Goal: Information Seeking & Learning: Find specific fact

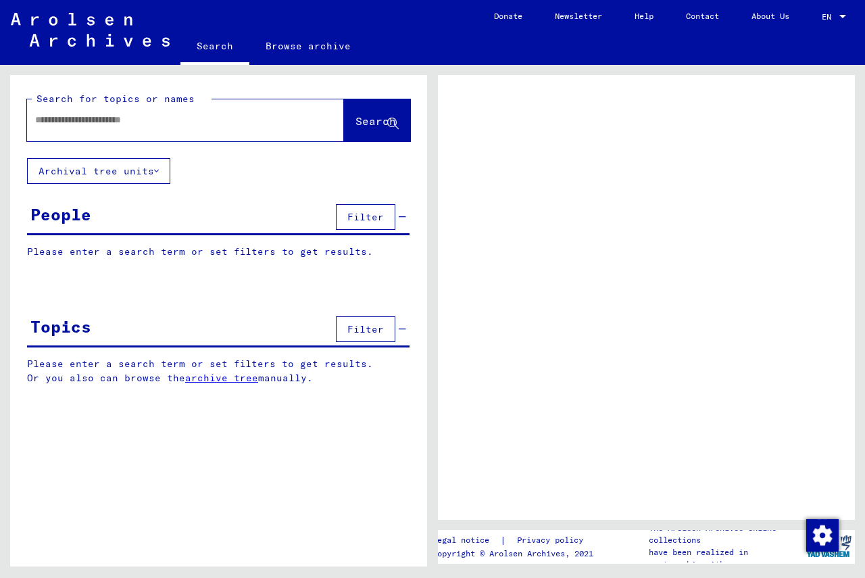
click at [133, 110] on div at bounding box center [169, 120] width 284 height 30
click at [133, 122] on input "text" at bounding box center [173, 120] width 276 height 14
type input "****"
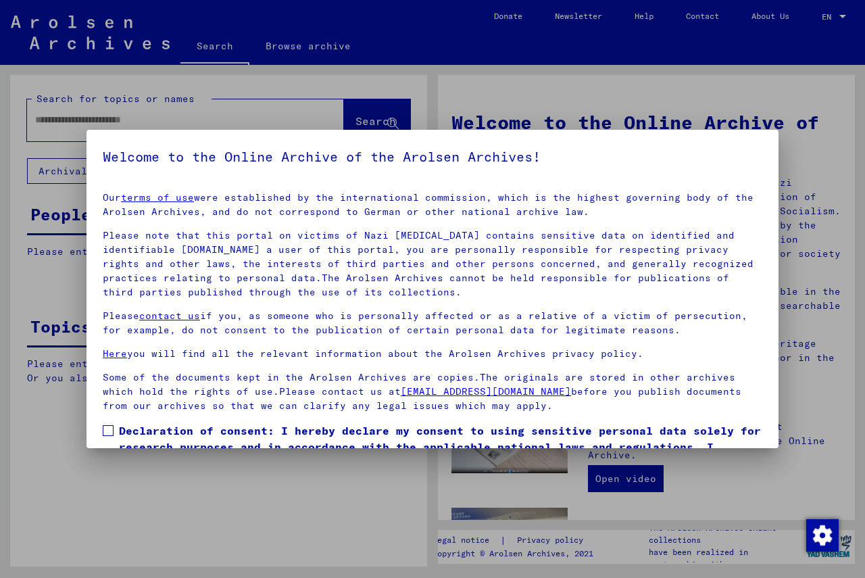
scroll to position [88, 0]
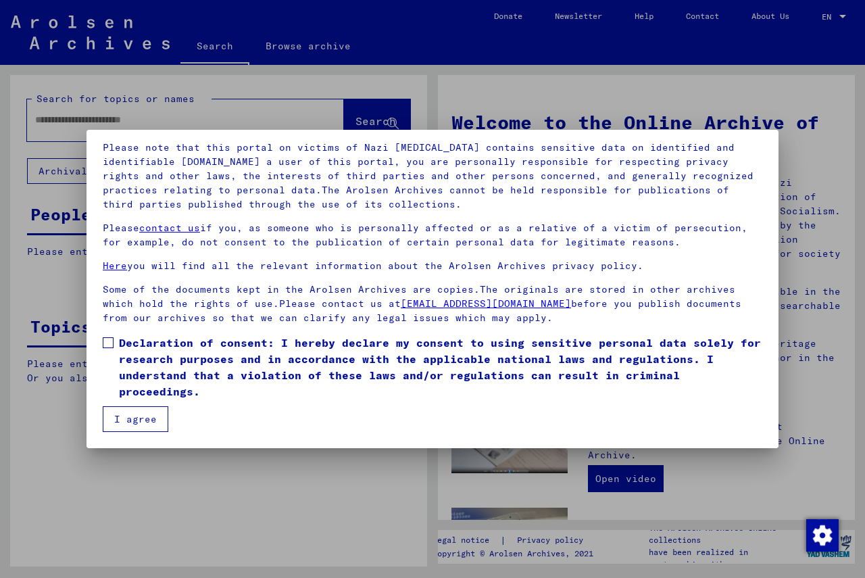
click at [103, 343] on span at bounding box center [108, 342] width 11 height 11
click at [126, 416] on button "I agree" at bounding box center [136, 419] width 66 height 26
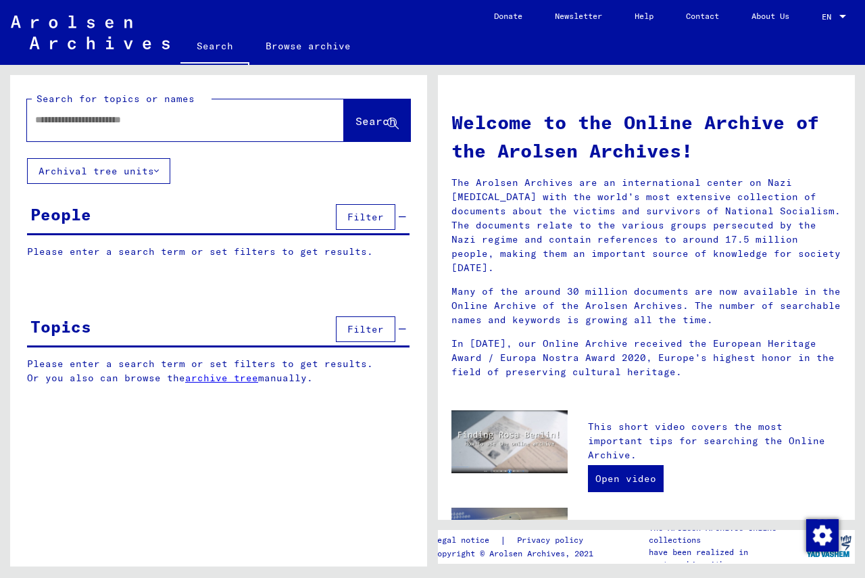
click at [134, 118] on input "text" at bounding box center [169, 120] width 268 height 14
type input "******"
click at [357, 114] on button "Search" at bounding box center [377, 120] width 66 height 42
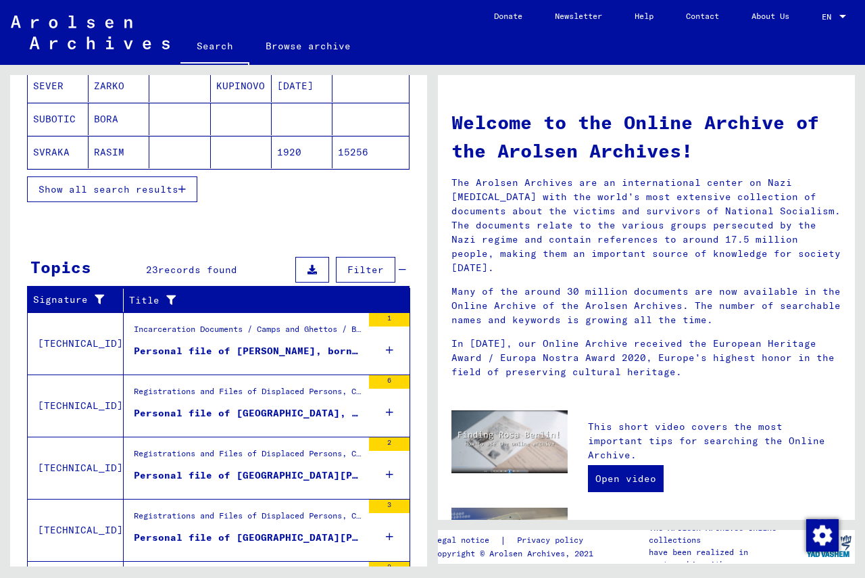
scroll to position [338, 0]
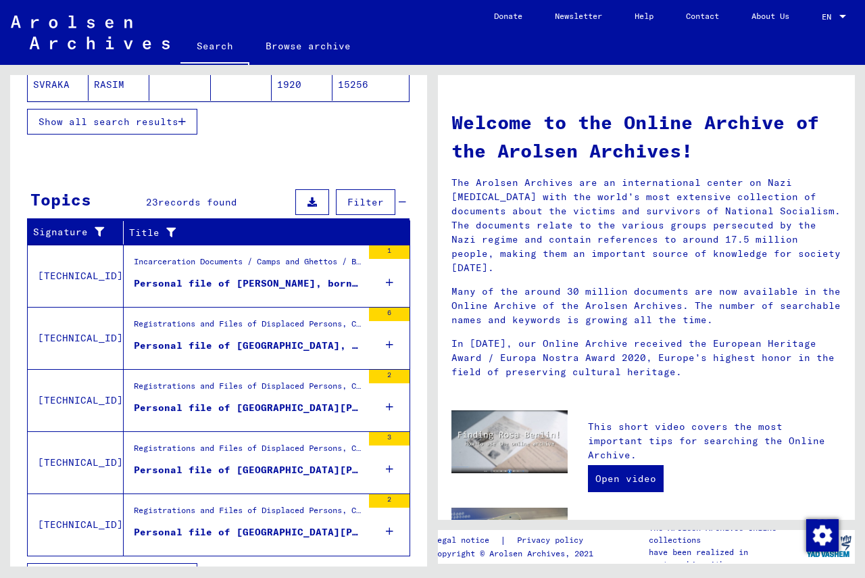
click at [386, 345] on icon at bounding box center [389, 344] width 7 height 47
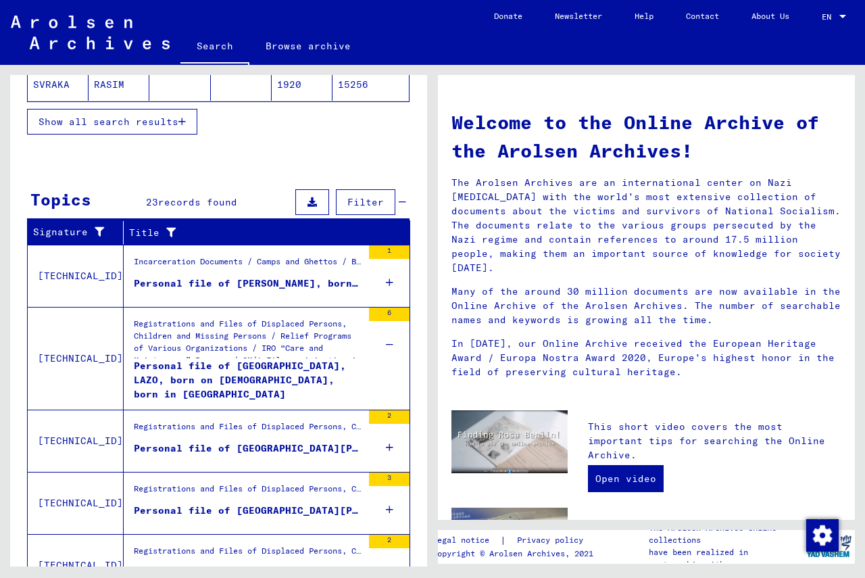
click at [386, 445] on icon at bounding box center [389, 447] width 7 height 47
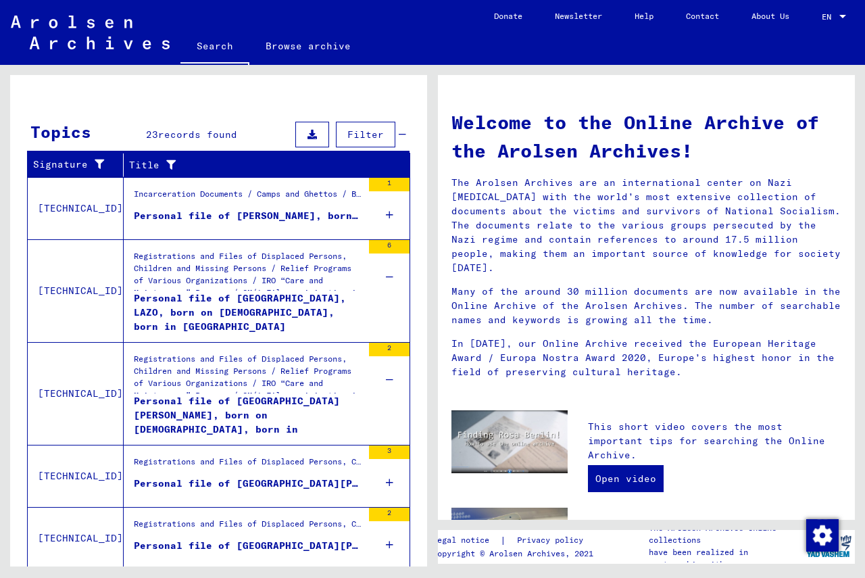
scroll to position [449, 0]
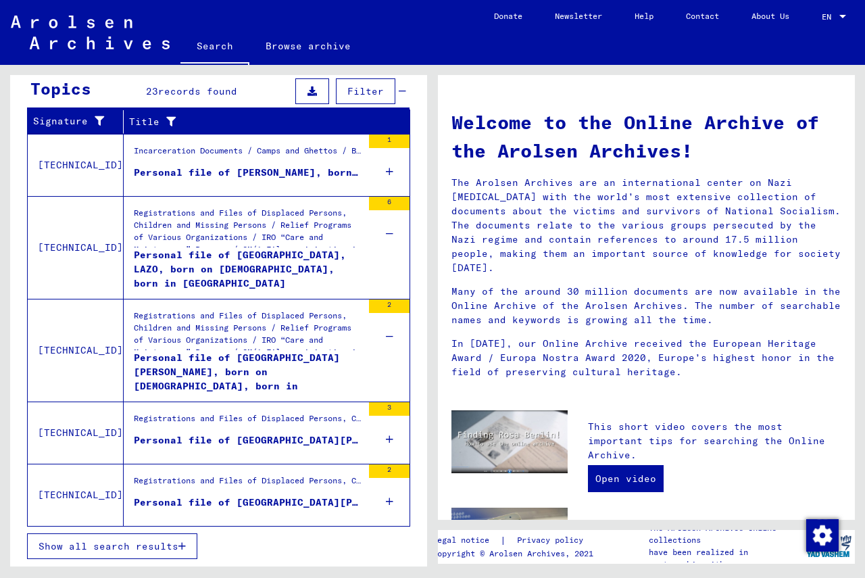
click at [386, 436] on icon at bounding box center [389, 439] width 7 height 47
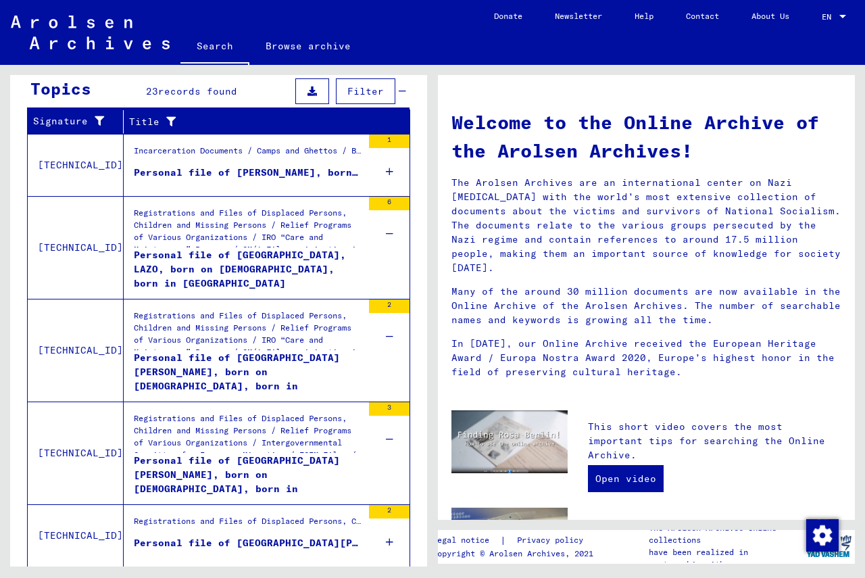
scroll to position [489, 0]
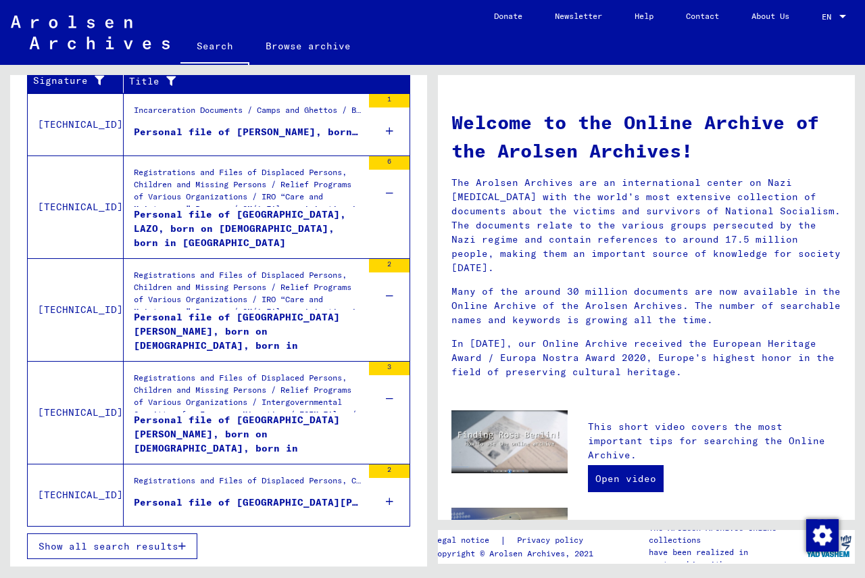
click at [386, 502] on icon at bounding box center [389, 501] width 7 height 47
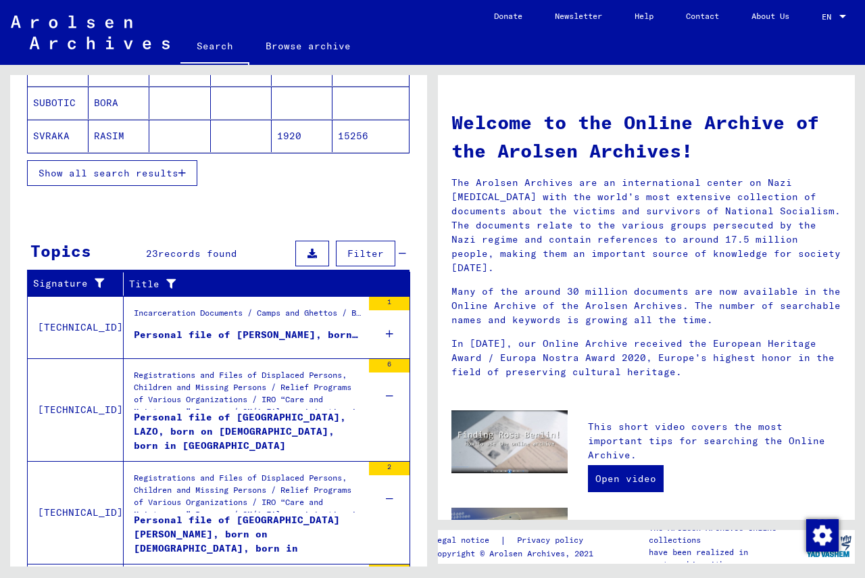
scroll to position [151, 0]
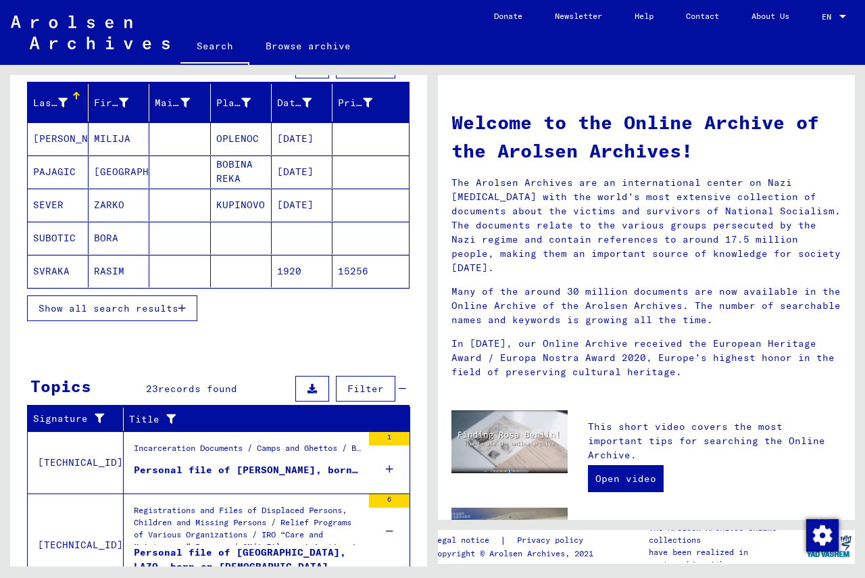
click at [147, 306] on span "Show all search results" at bounding box center [109, 308] width 140 height 12
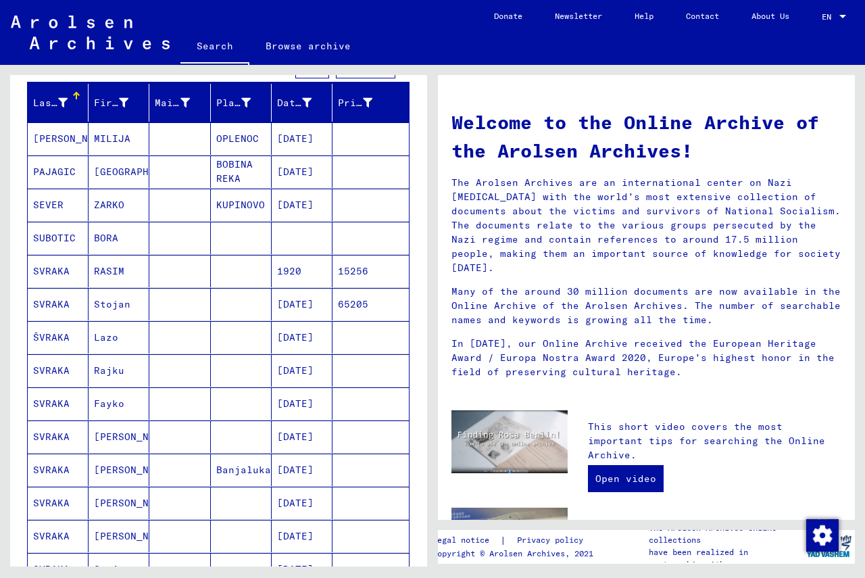
click at [57, 305] on mat-cell "SVRAKA" at bounding box center [58, 304] width 61 height 32
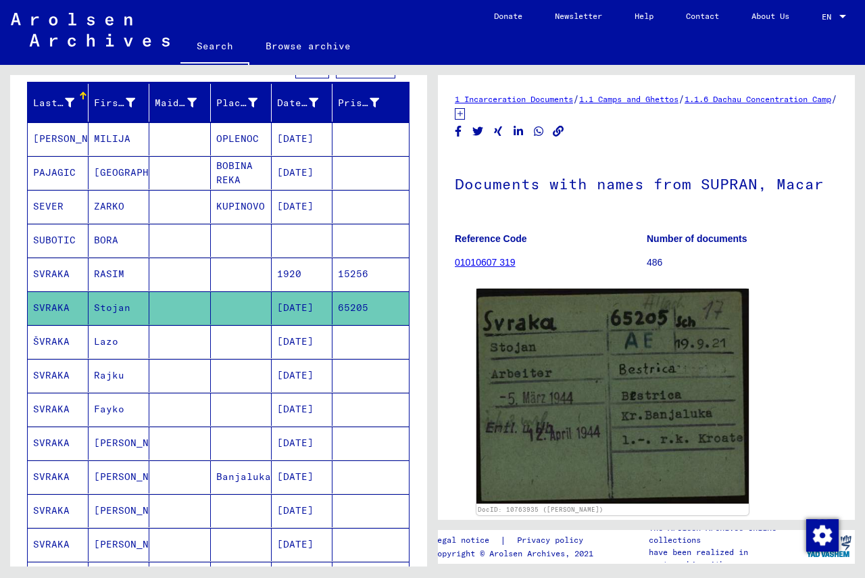
click at [55, 343] on mat-cell "ŠVRAKA" at bounding box center [58, 341] width 61 height 33
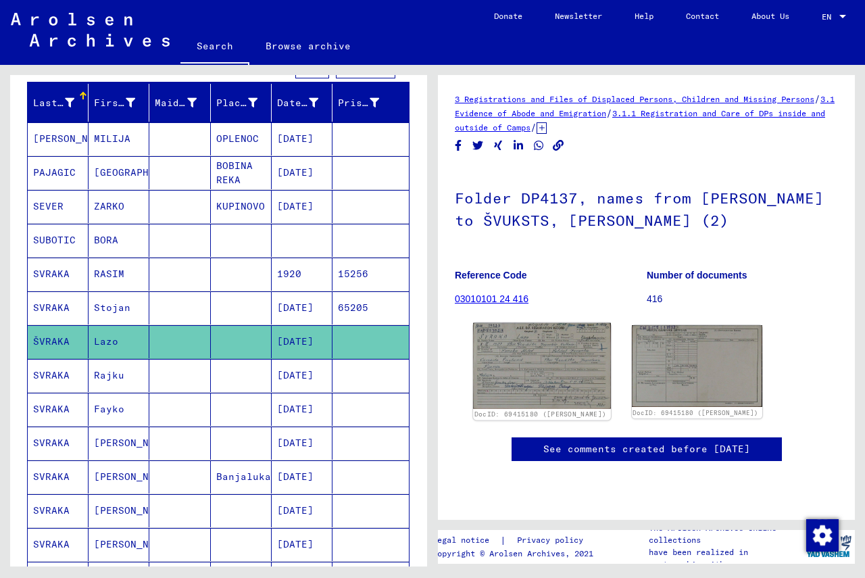
click at [523, 380] on img at bounding box center [541, 366] width 137 height 86
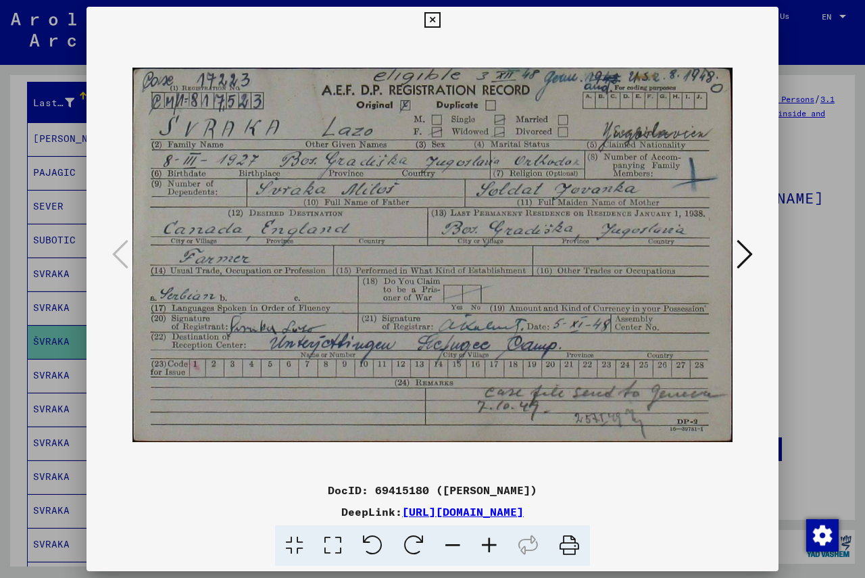
click at [433, 18] on icon at bounding box center [432, 20] width 16 height 16
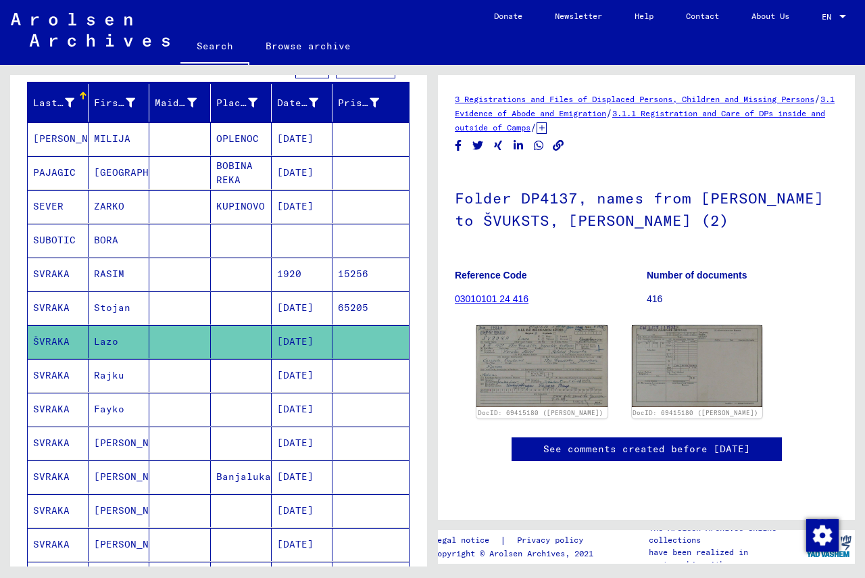
click at [46, 377] on mat-cell "SVRAKA" at bounding box center [58, 375] width 61 height 33
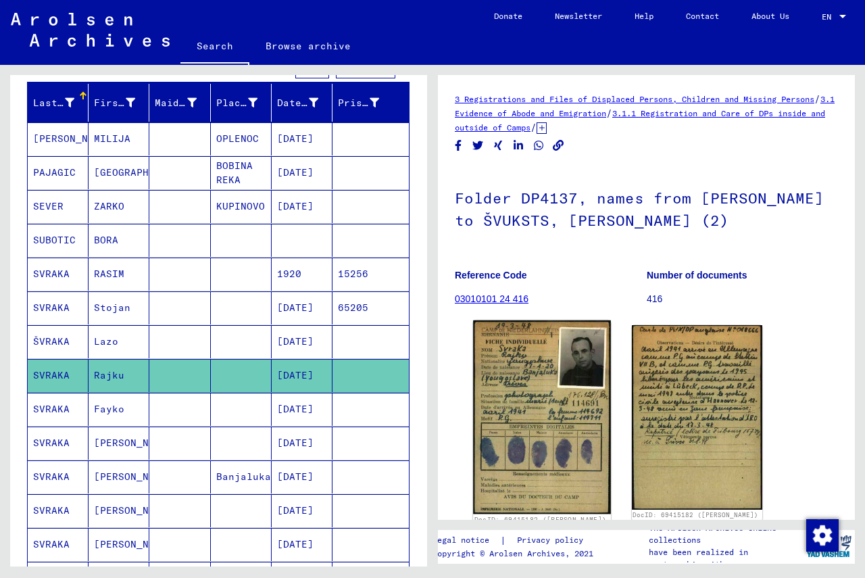
click at [550, 403] on img at bounding box center [541, 416] width 137 height 193
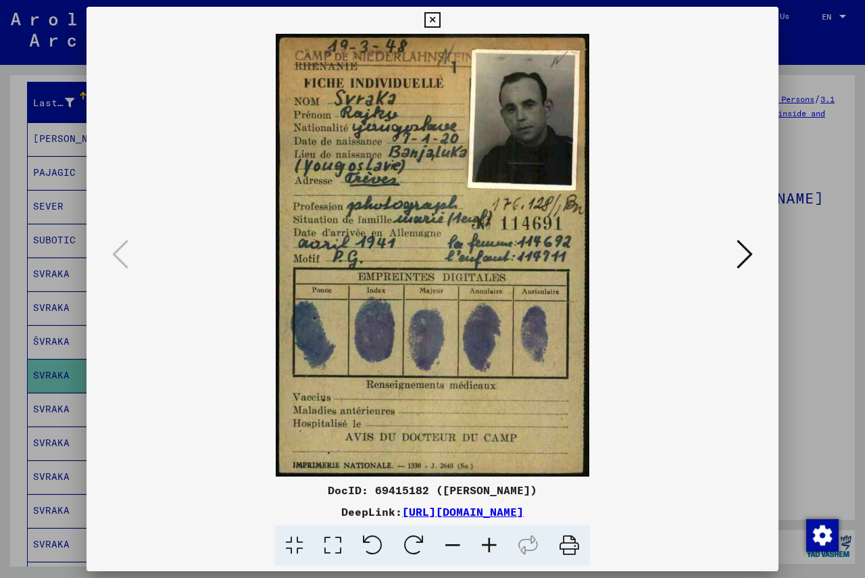
click at [608, 248] on icon at bounding box center [744, 254] width 16 height 32
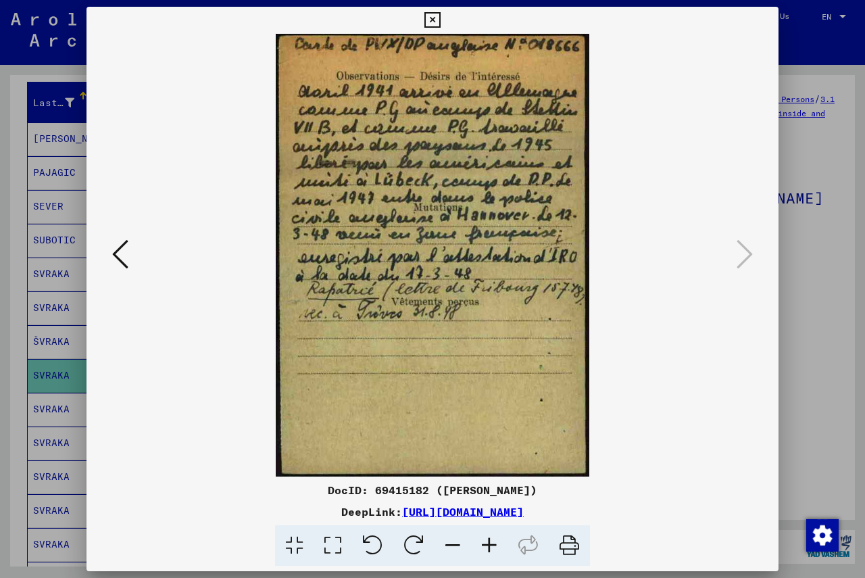
click at [434, 16] on icon at bounding box center [432, 20] width 16 height 16
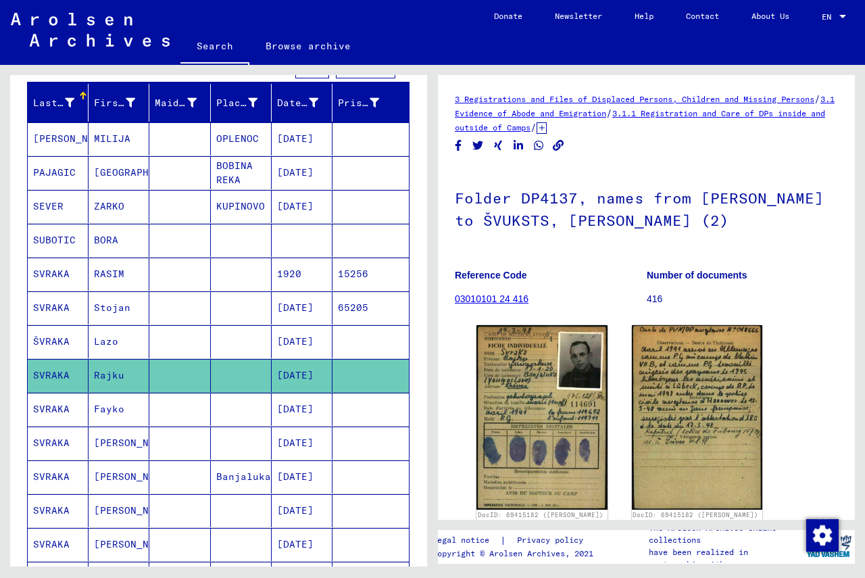
click at [54, 412] on mat-cell "SVRAKA" at bounding box center [58, 409] width 61 height 33
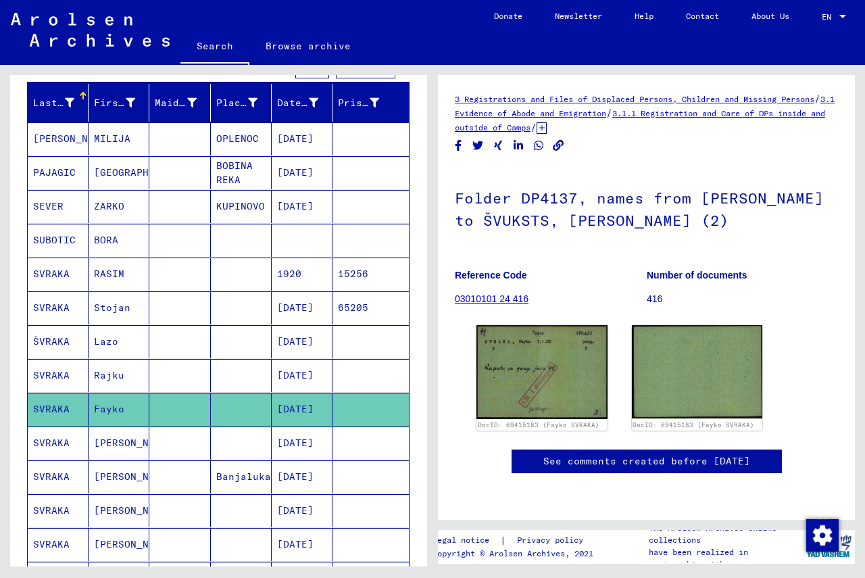
click at [59, 445] on mat-cell "SVRAKA" at bounding box center [58, 442] width 61 height 33
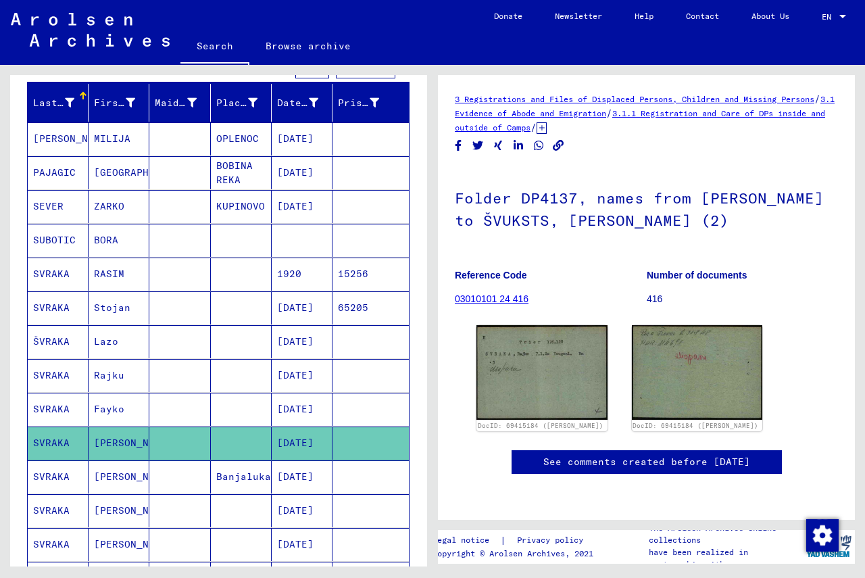
click at [53, 480] on mat-cell "SVRAKA" at bounding box center [58, 476] width 61 height 33
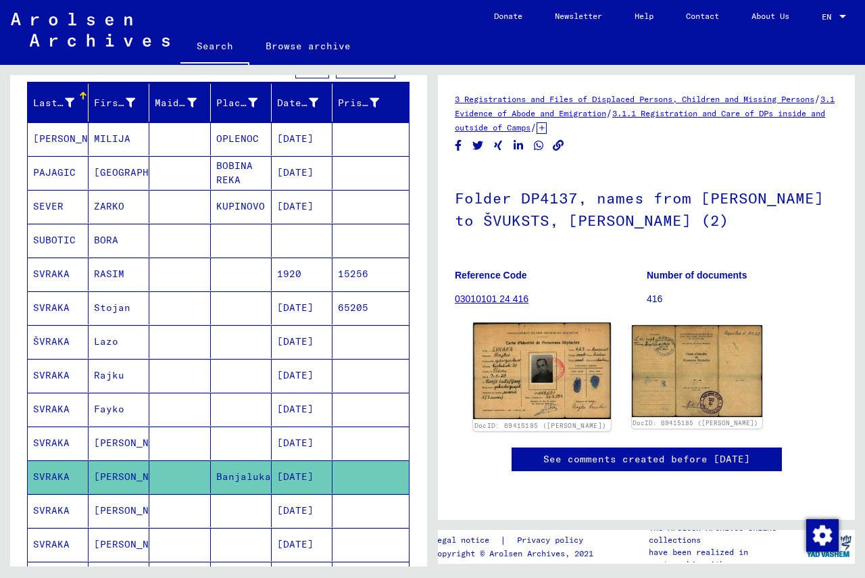
click at [507, 382] on img at bounding box center [541, 370] width 137 height 97
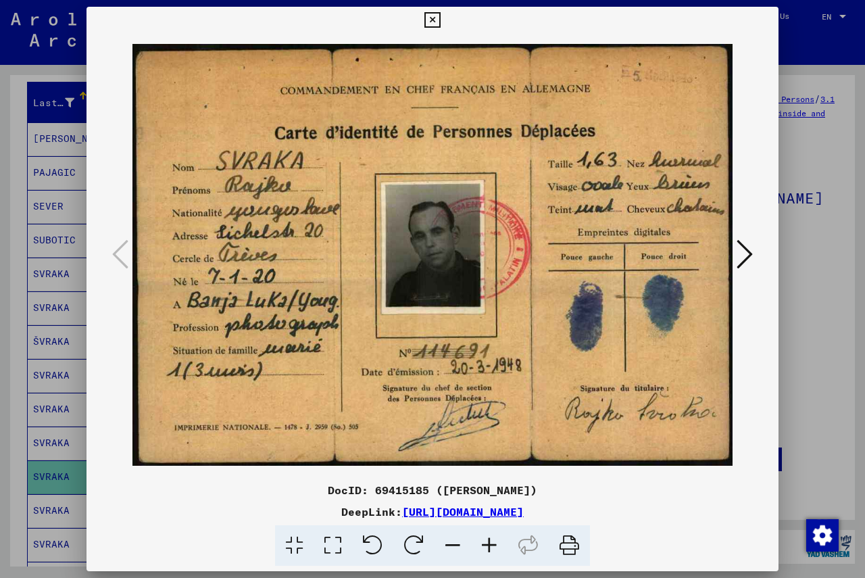
click at [490, 548] on icon at bounding box center [489, 545] width 36 height 41
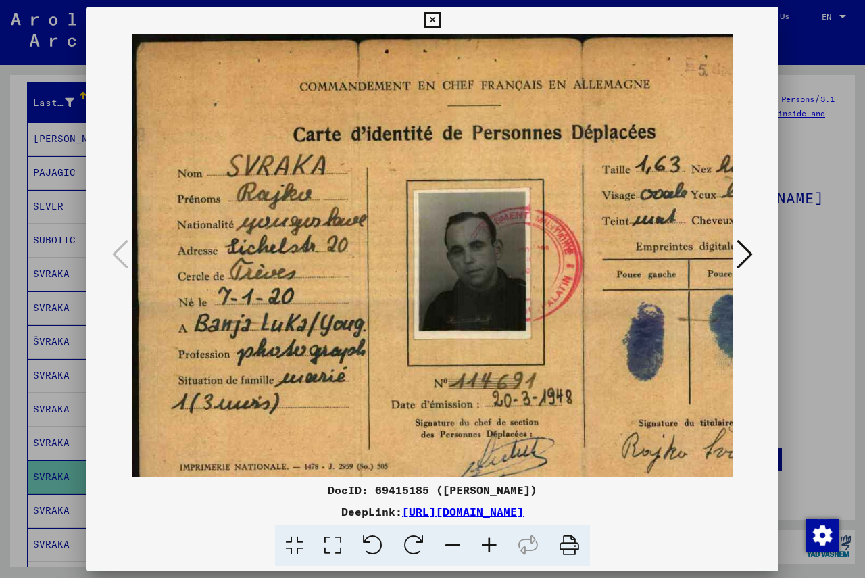
click at [490, 548] on icon at bounding box center [489, 545] width 36 height 41
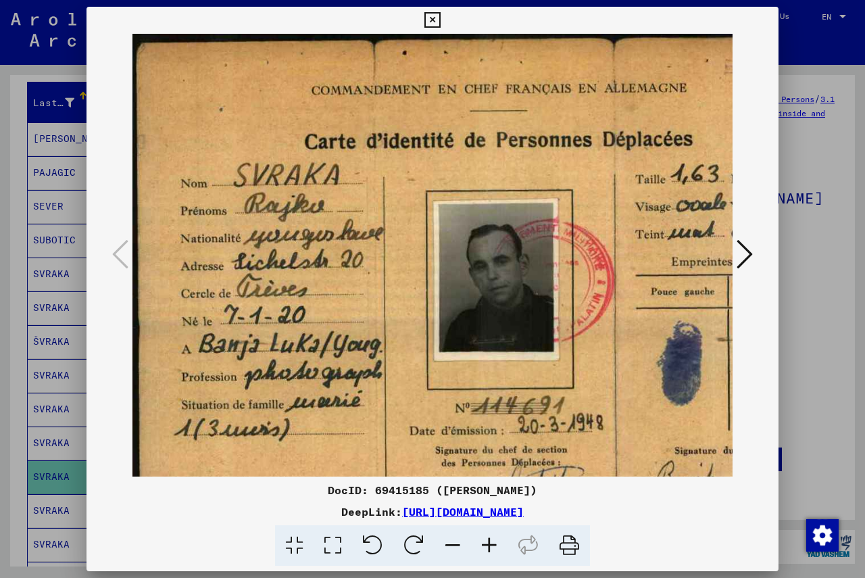
click at [490, 548] on icon at bounding box center [489, 545] width 36 height 41
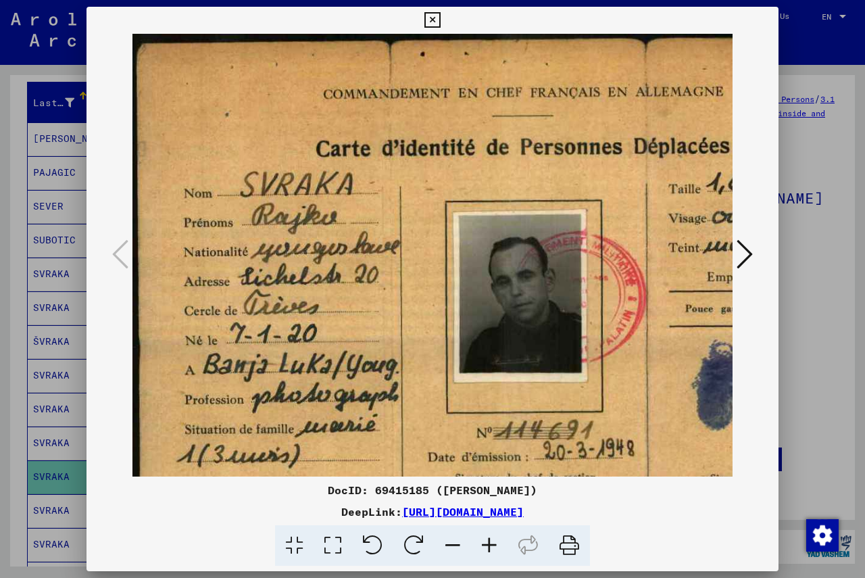
click at [608, 252] on button at bounding box center [744, 255] width 24 height 39
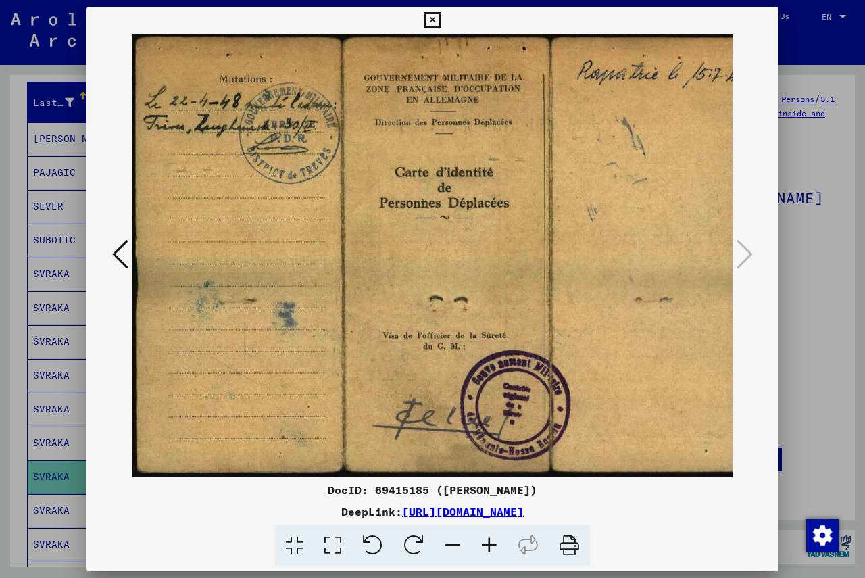
click at [434, 20] on icon at bounding box center [432, 20] width 16 height 16
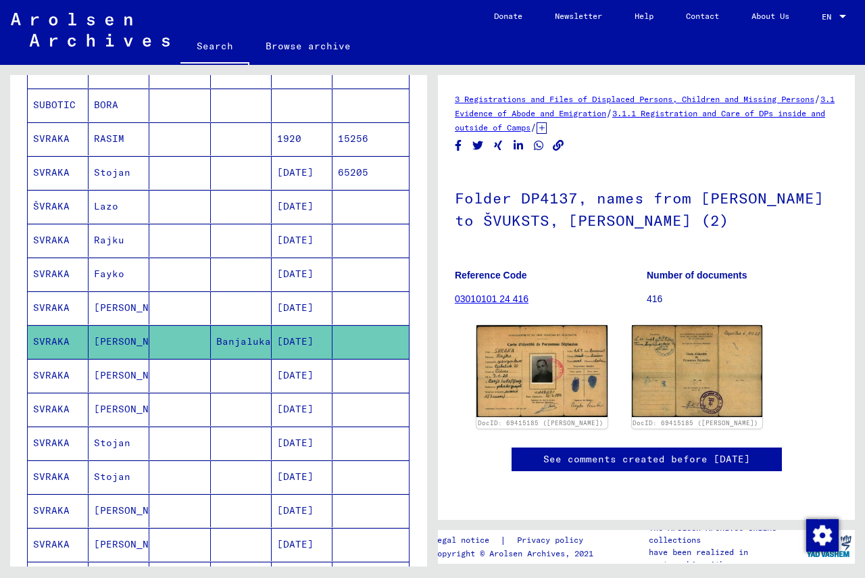
scroll to position [354, 0]
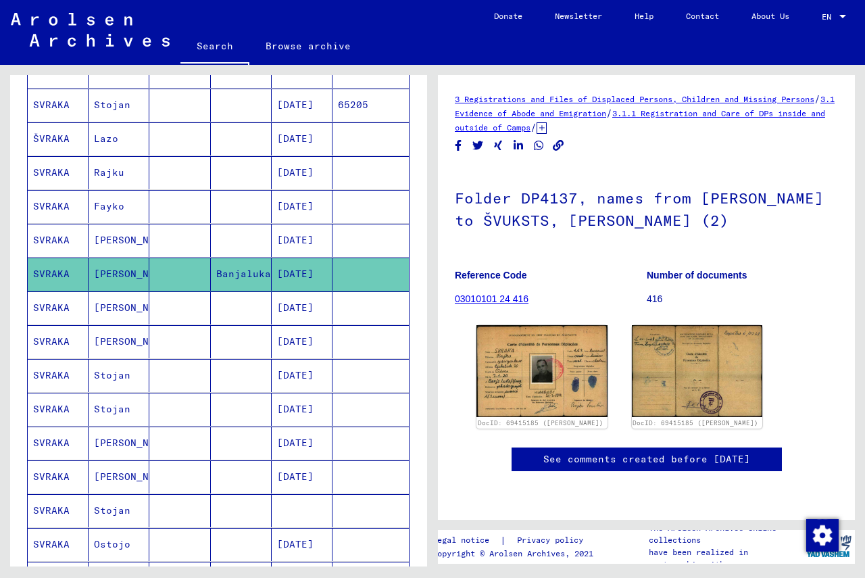
click at [55, 376] on mat-cell "SVRAKA" at bounding box center [58, 375] width 61 height 33
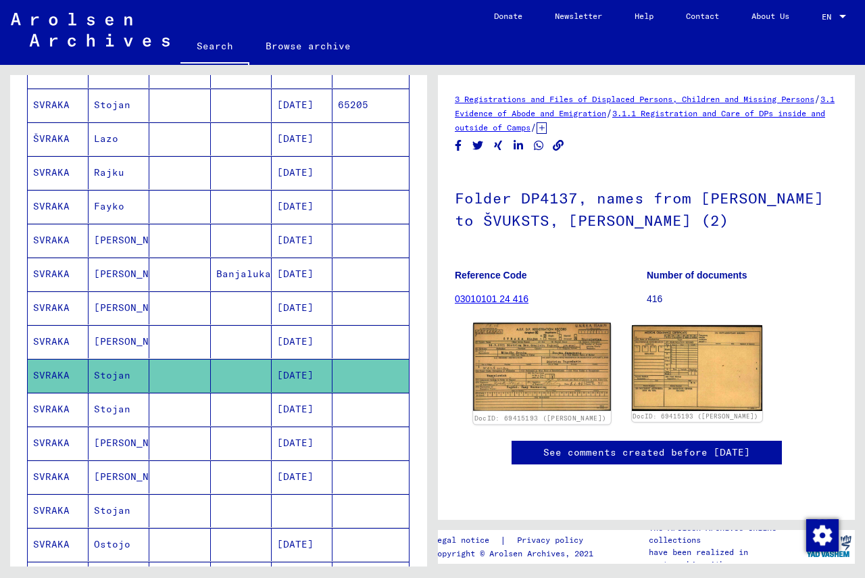
click at [511, 364] on img at bounding box center [541, 367] width 137 height 88
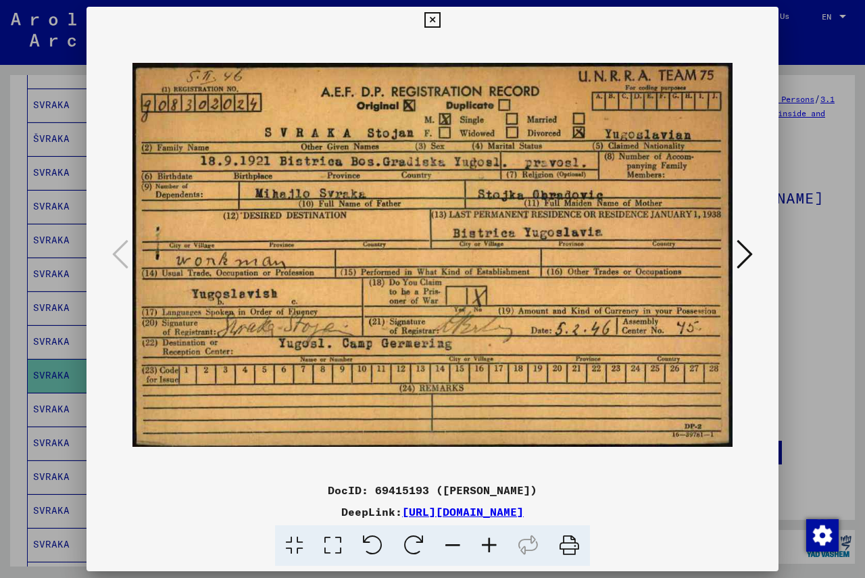
click at [431, 18] on icon at bounding box center [432, 20] width 16 height 16
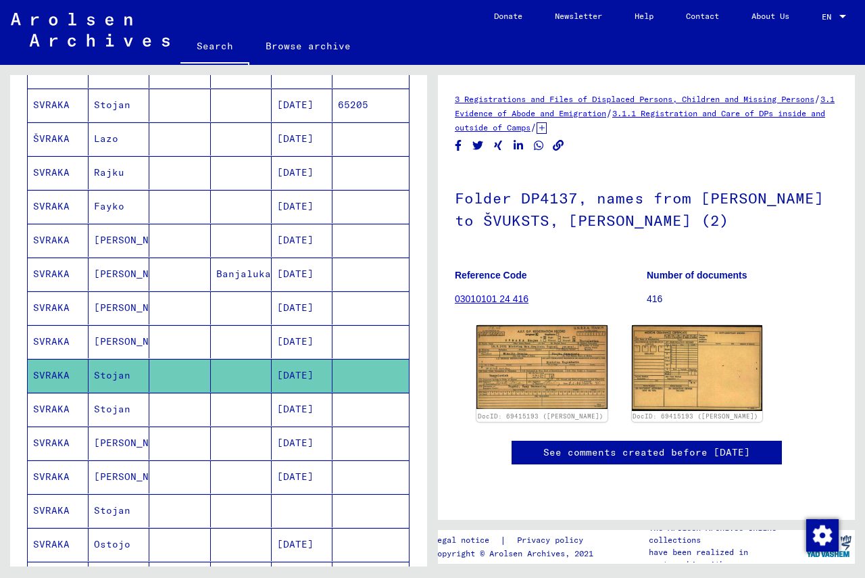
click at [56, 411] on mat-cell "SVRAKA" at bounding box center [58, 409] width 61 height 33
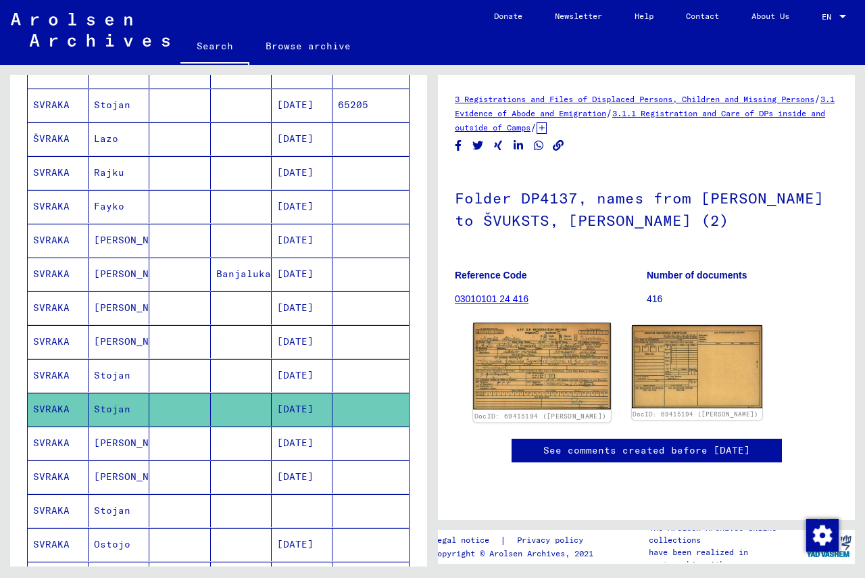
click at [543, 370] on img at bounding box center [541, 366] width 137 height 86
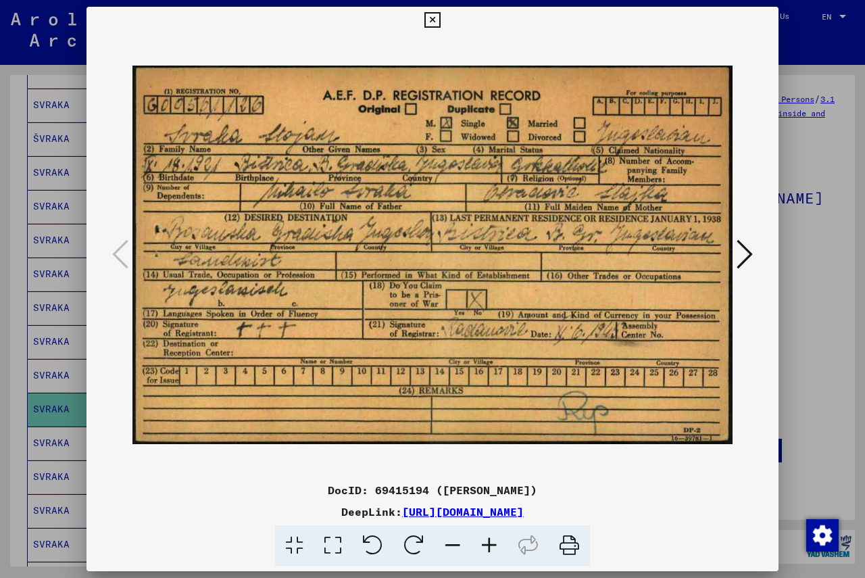
click at [430, 18] on icon at bounding box center [432, 20] width 16 height 16
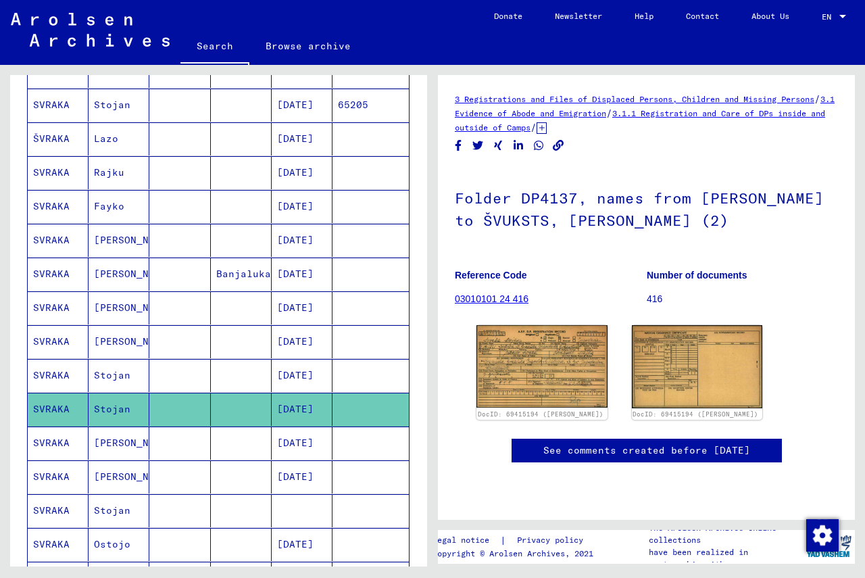
click at [45, 443] on mat-cell "SVRAKA" at bounding box center [58, 442] width 61 height 33
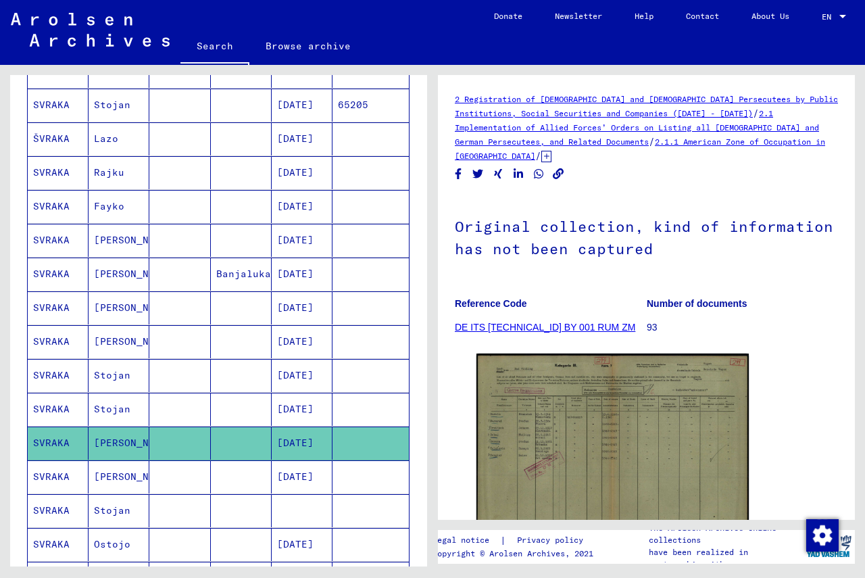
click at [43, 474] on mat-cell "SVRAKA" at bounding box center [58, 476] width 61 height 33
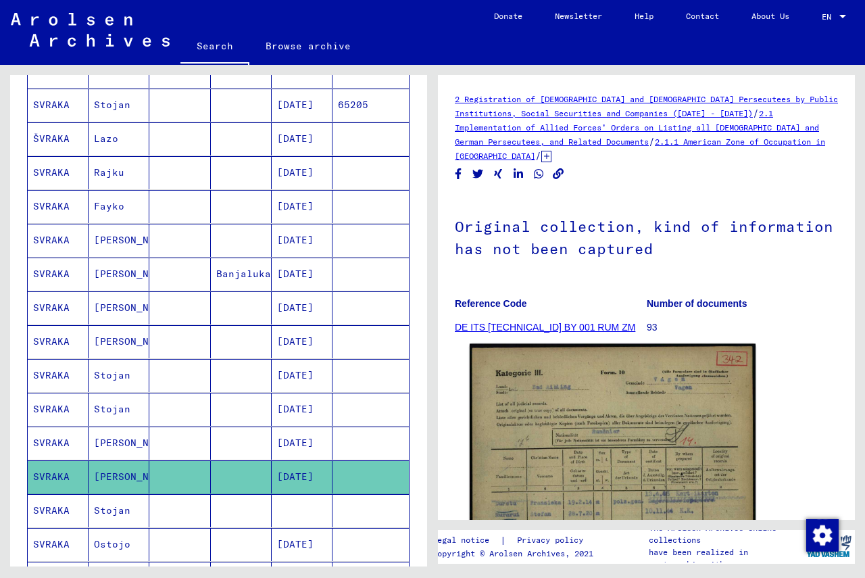
scroll to position [135, 0]
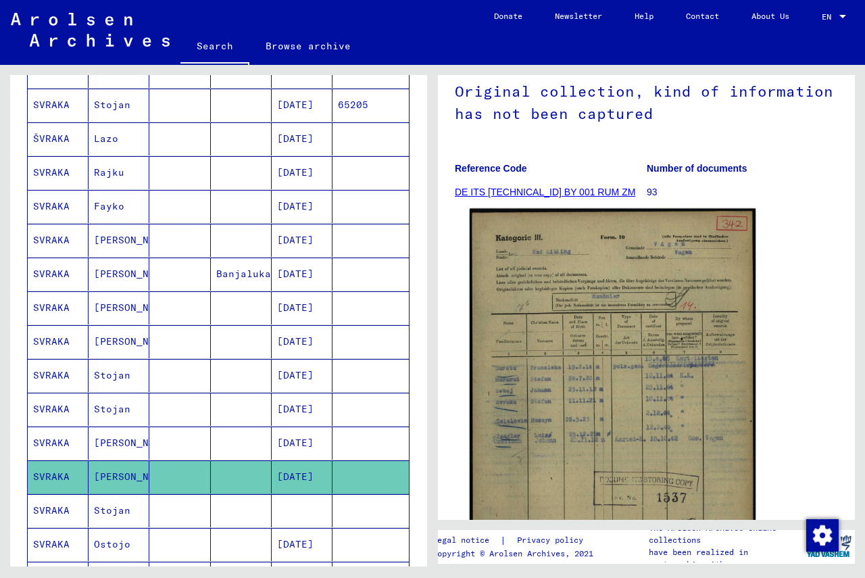
click at [561, 372] on img at bounding box center [613, 410] width 286 height 403
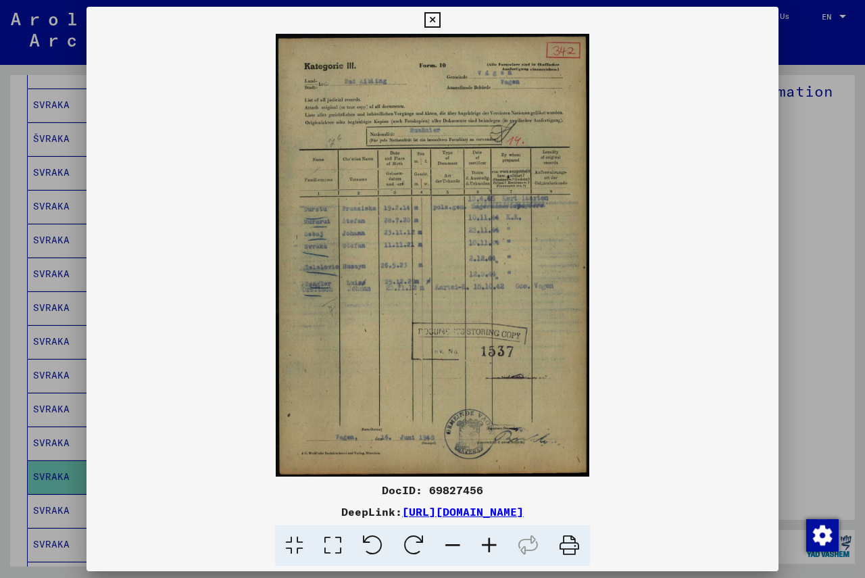
click at [490, 542] on icon at bounding box center [489, 545] width 36 height 41
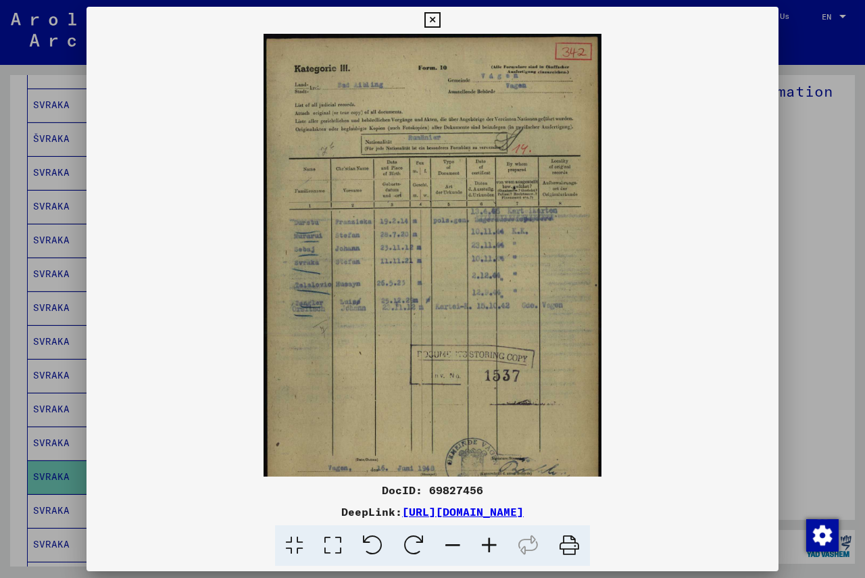
click at [490, 542] on icon at bounding box center [489, 545] width 36 height 41
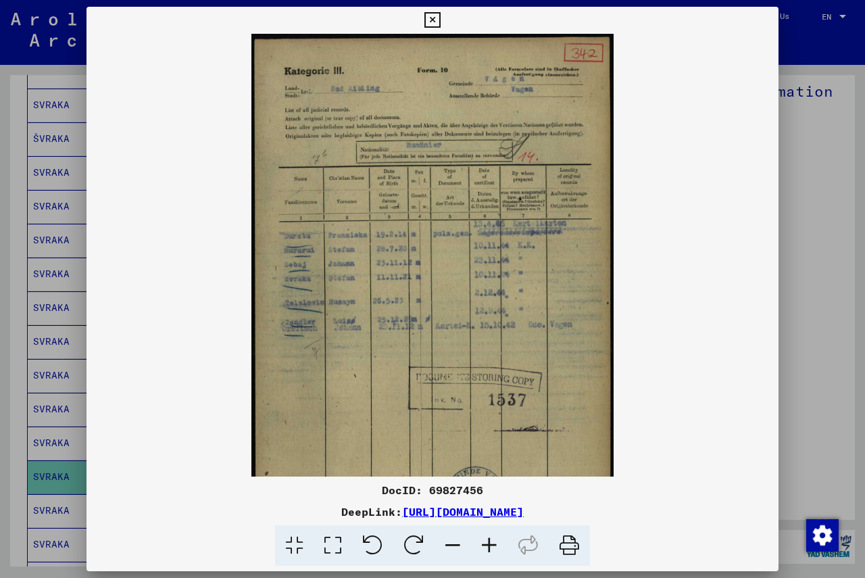
click at [490, 542] on icon at bounding box center [489, 545] width 36 height 41
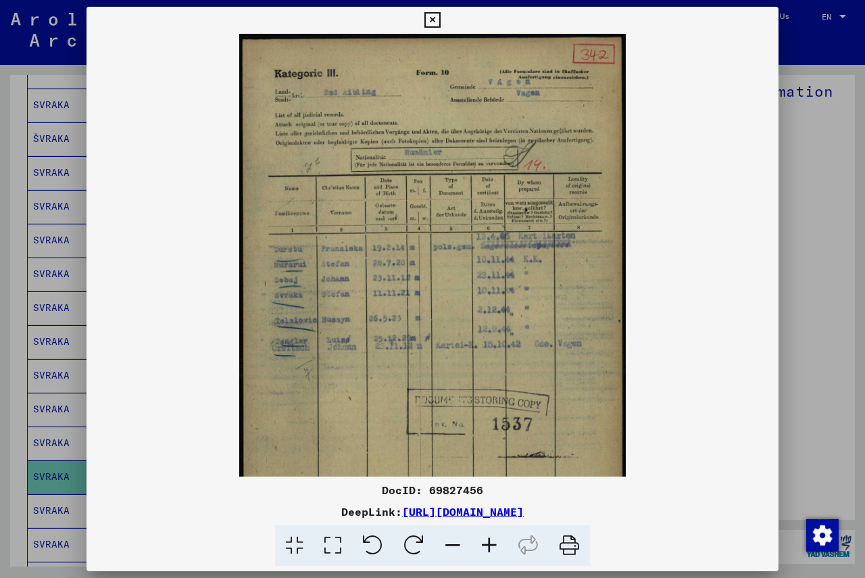
click at [490, 542] on icon at bounding box center [489, 545] width 36 height 41
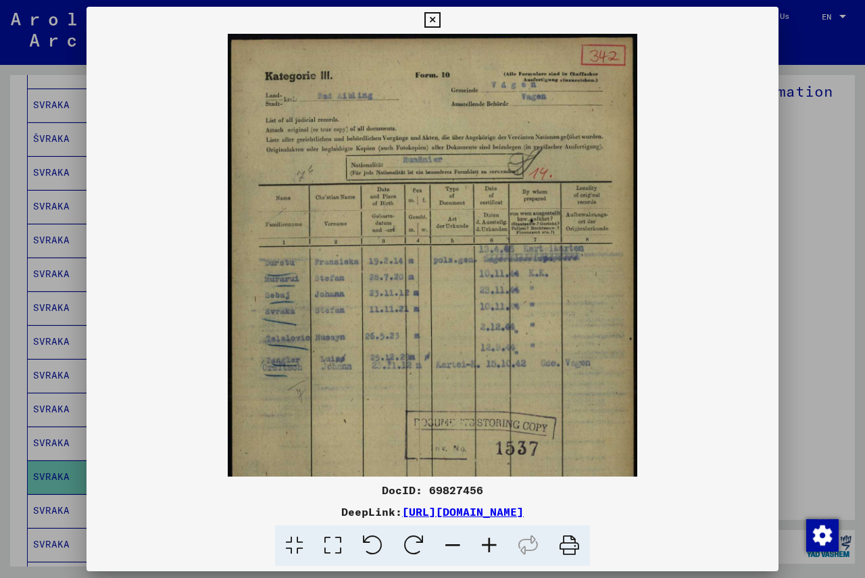
click at [490, 542] on icon at bounding box center [489, 545] width 36 height 41
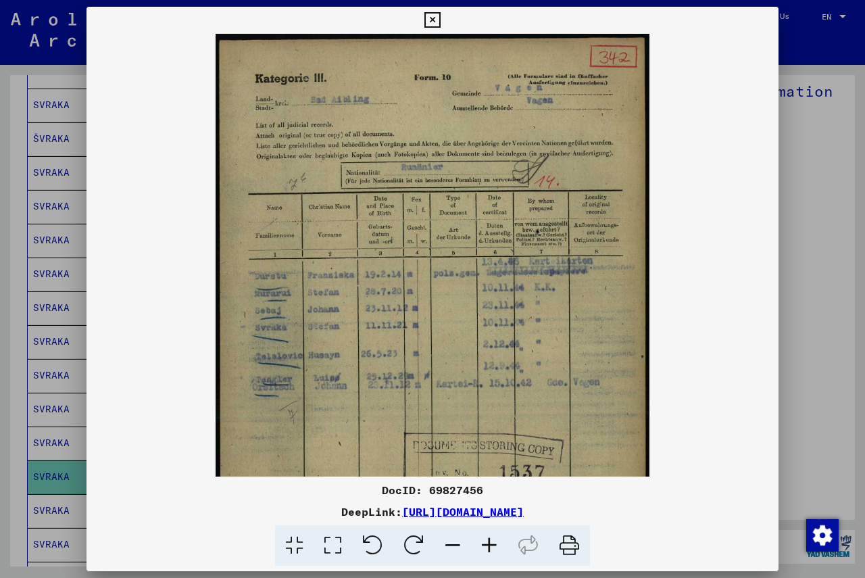
click at [490, 542] on icon at bounding box center [489, 545] width 36 height 41
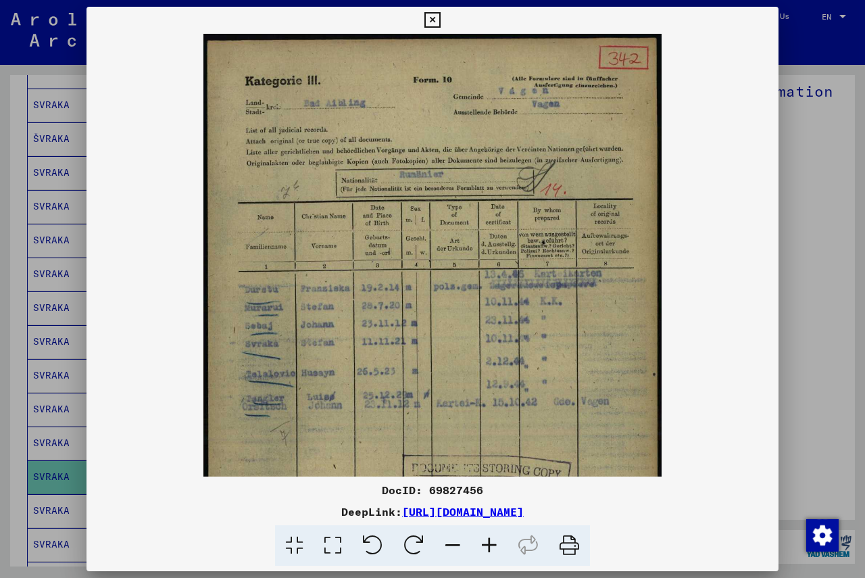
click at [490, 542] on icon at bounding box center [489, 545] width 36 height 41
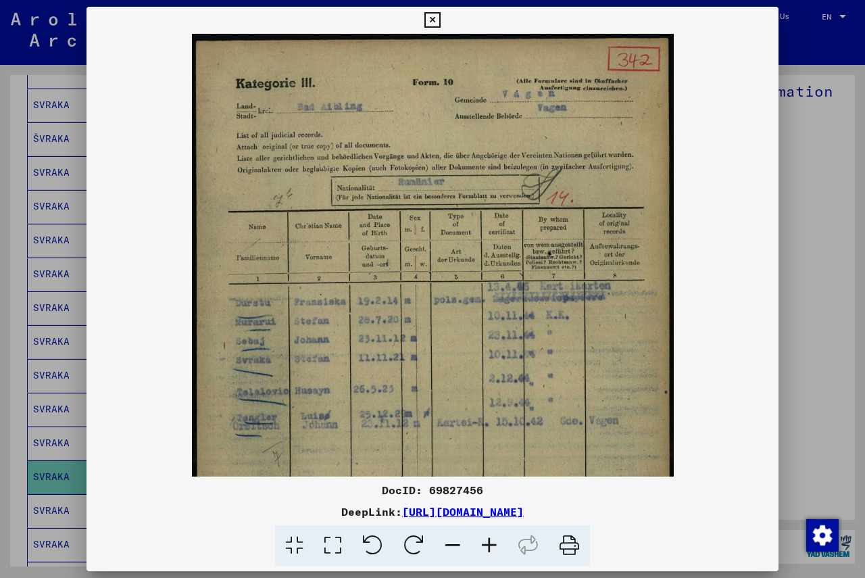
click at [490, 542] on icon at bounding box center [489, 545] width 36 height 41
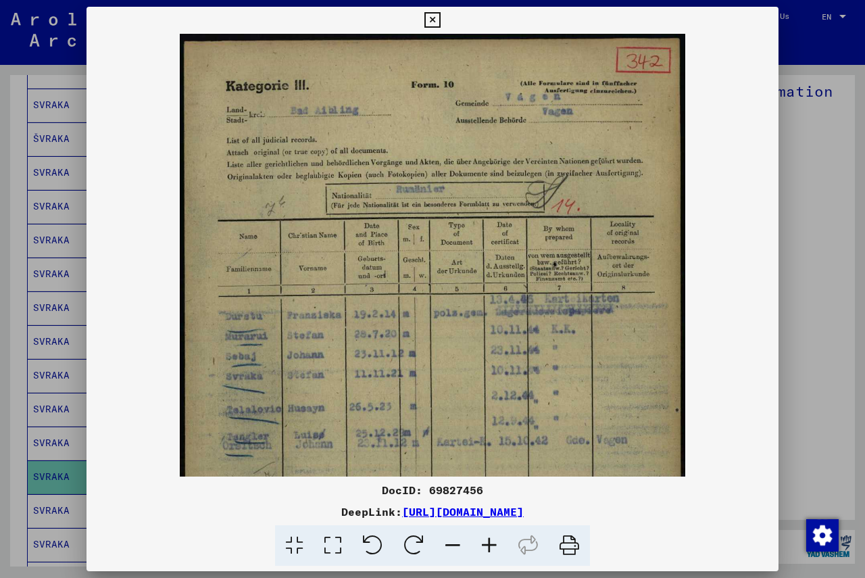
click at [428, 18] on icon at bounding box center [432, 20] width 16 height 16
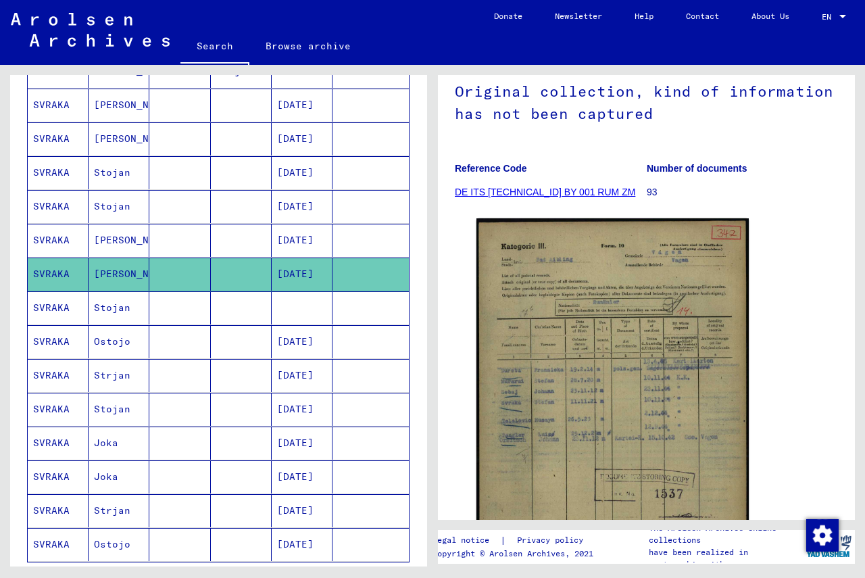
scroll to position [624, 0]
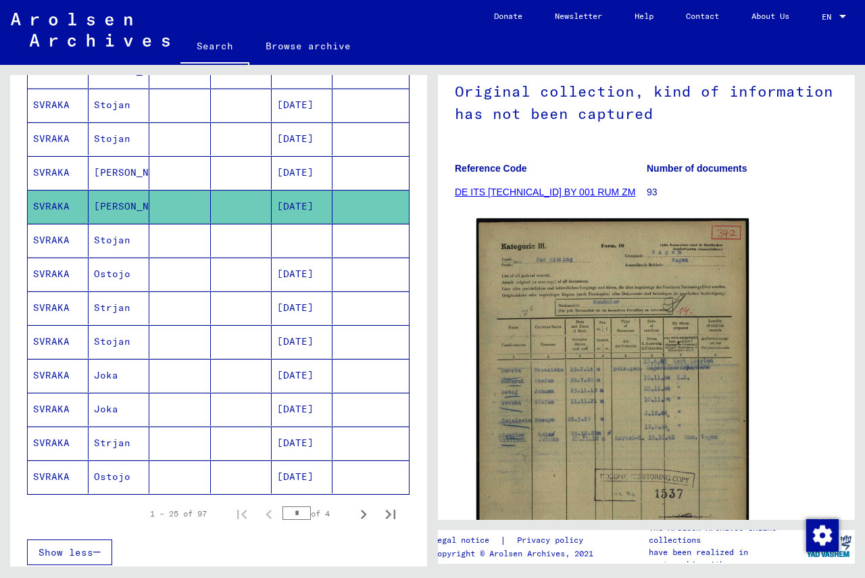
click at [53, 243] on mat-cell "SVRAKA" at bounding box center [58, 240] width 61 height 33
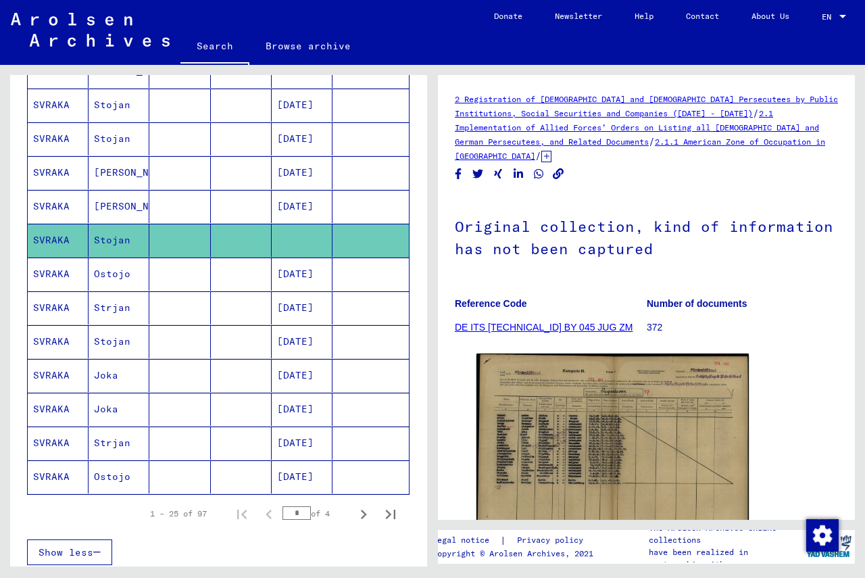
click at [49, 276] on mat-cell "SVRAKA" at bounding box center [58, 273] width 61 height 33
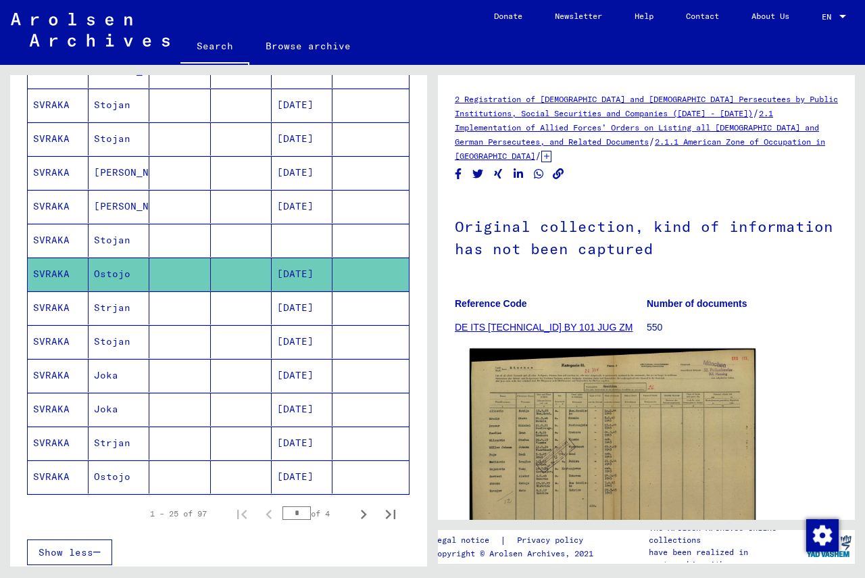
click at [559, 411] on img at bounding box center [613, 450] width 286 height 203
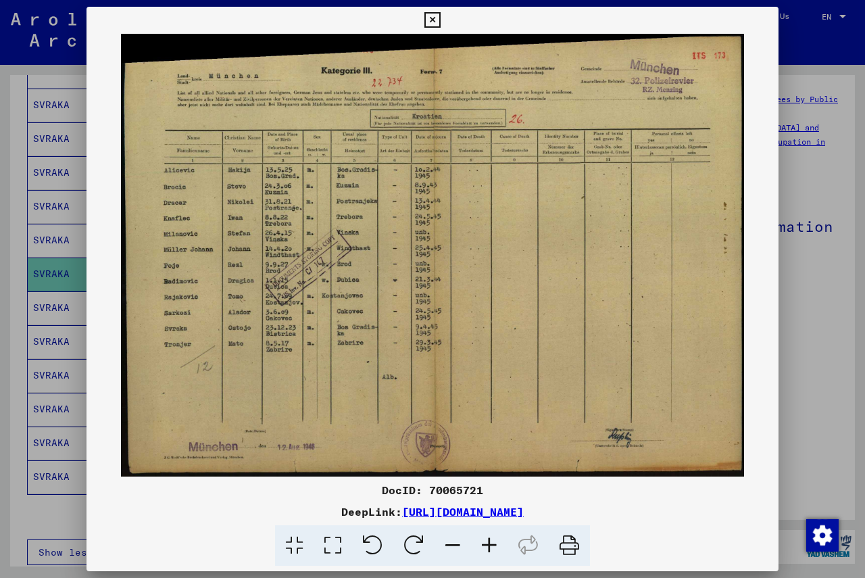
click at [428, 18] on icon at bounding box center [432, 20] width 16 height 16
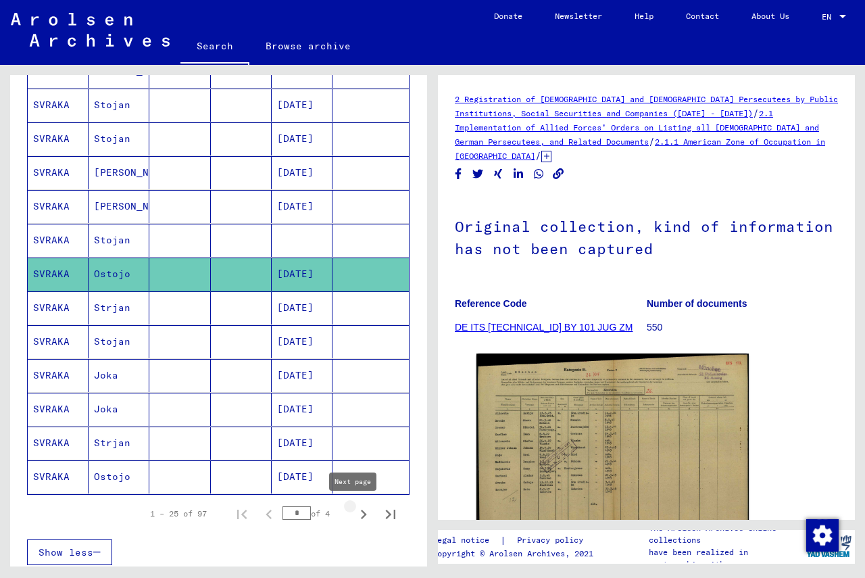
click at [354, 515] on icon "Next page" at bounding box center [363, 514] width 19 height 19
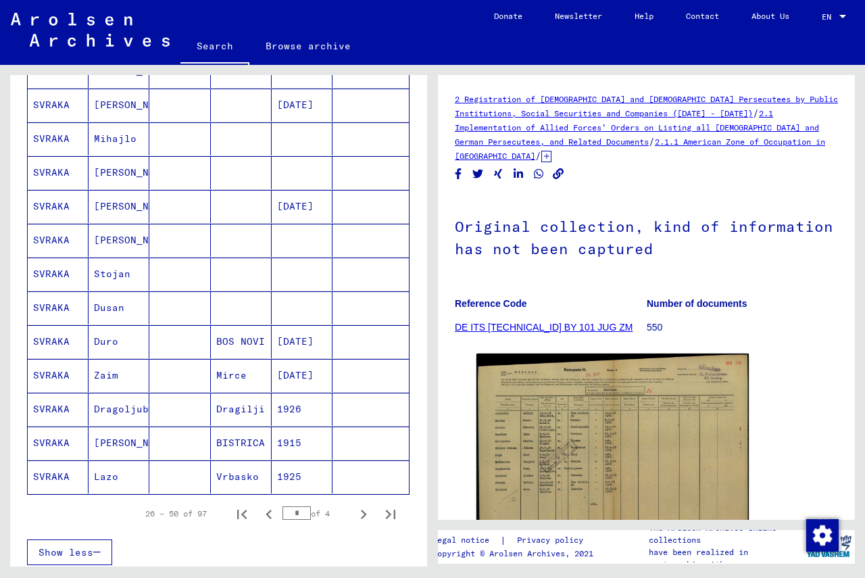
click at [65, 474] on mat-cell "SVRAKA" at bounding box center [58, 476] width 61 height 33
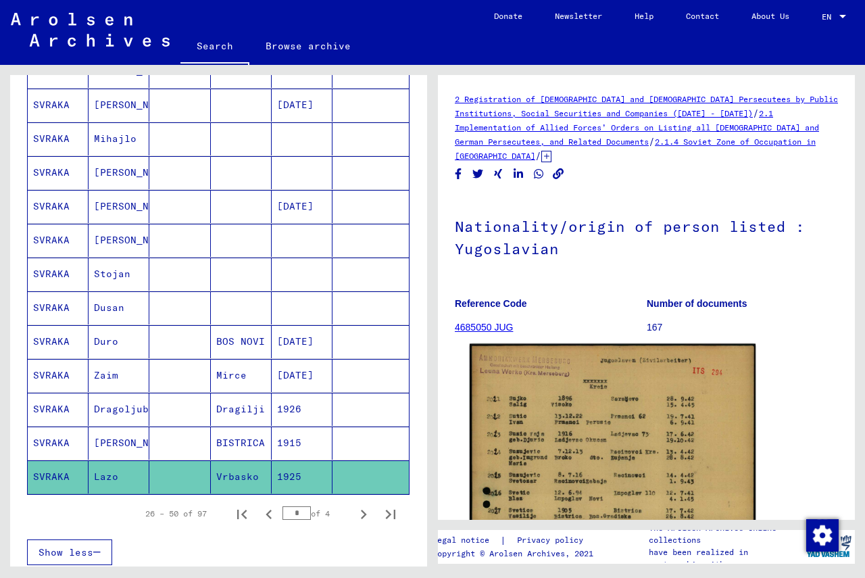
click at [553, 453] on img at bounding box center [613, 545] width 286 height 403
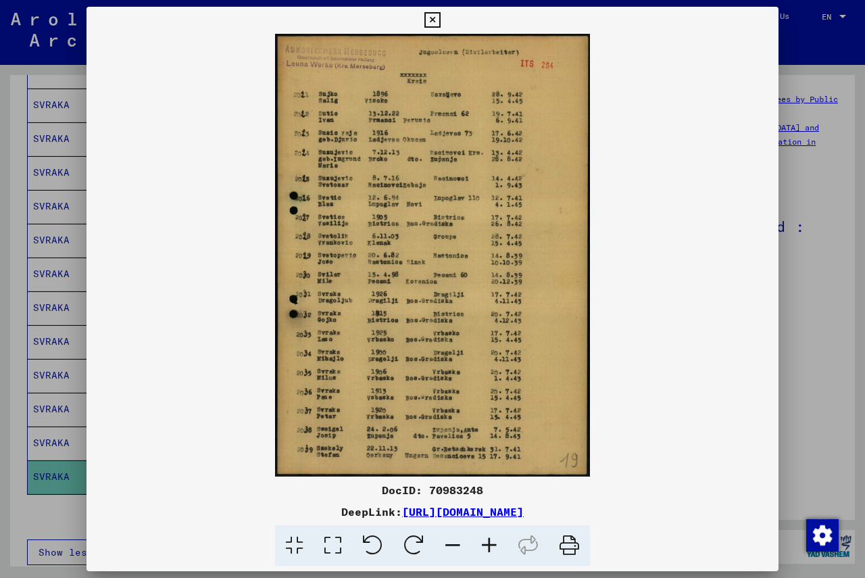
click at [428, 18] on icon at bounding box center [432, 20] width 16 height 16
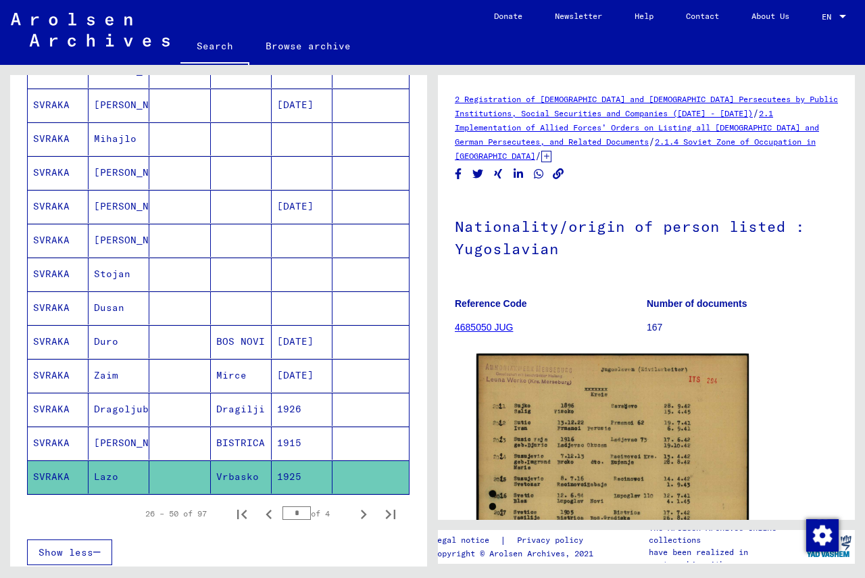
click at [59, 337] on mat-cell "SVRAKA" at bounding box center [58, 341] width 61 height 33
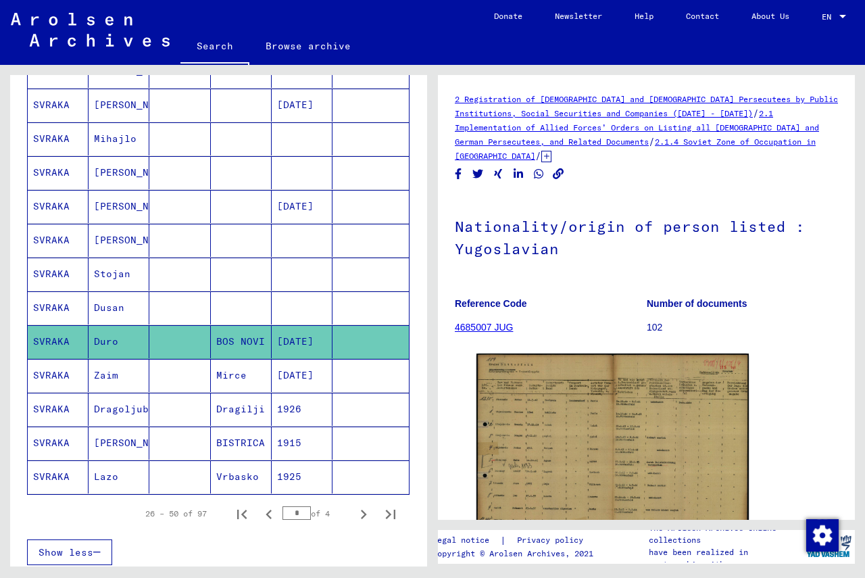
click at [65, 304] on mat-cell "SVRAKA" at bounding box center [58, 307] width 61 height 33
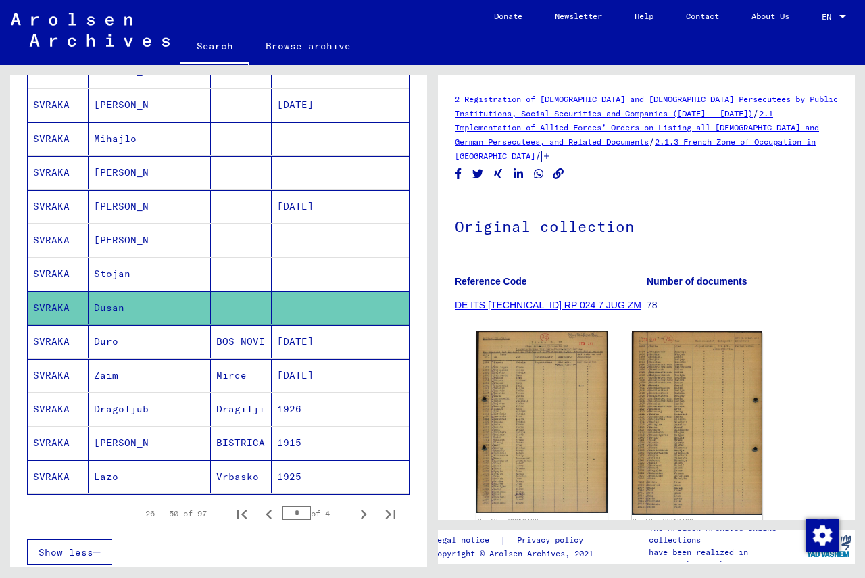
click at [52, 238] on mat-cell "SVRAKA" at bounding box center [58, 240] width 61 height 33
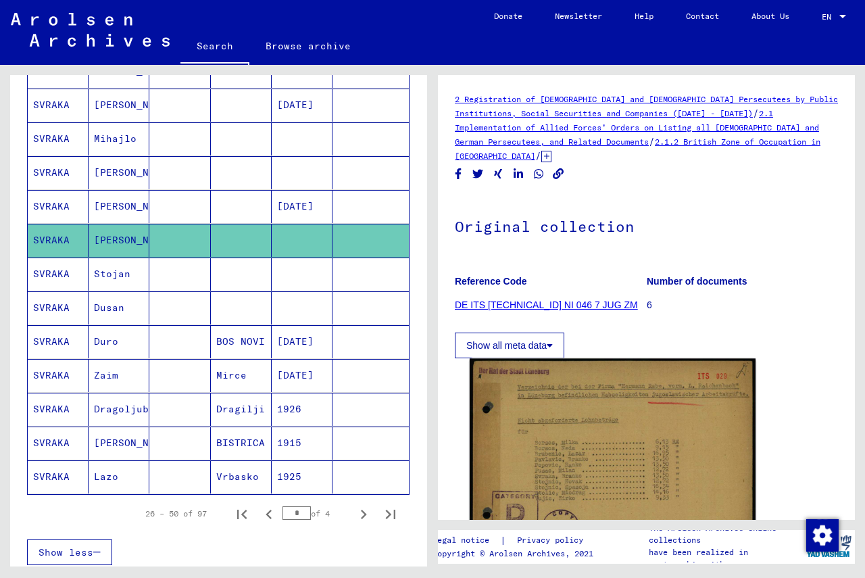
click at [563, 439] on img at bounding box center [613, 461] width 286 height 207
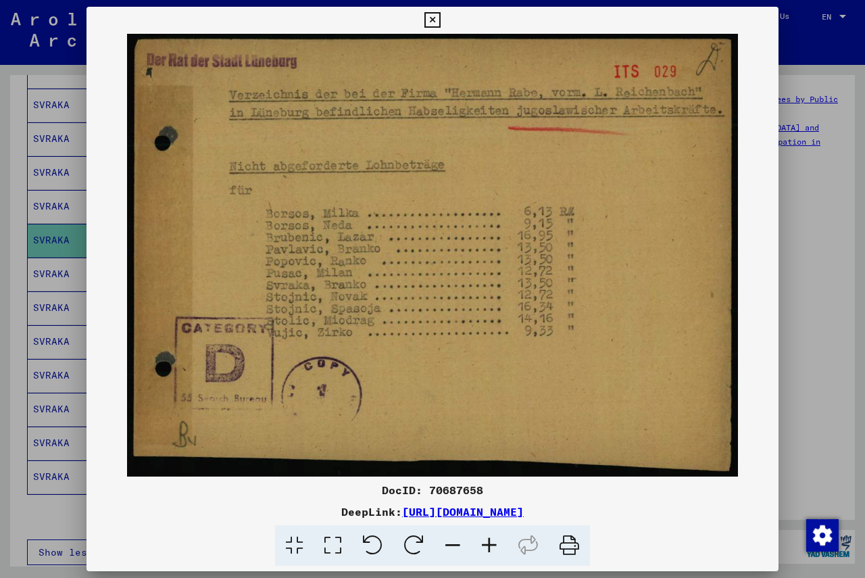
click at [430, 18] on icon at bounding box center [432, 20] width 16 height 16
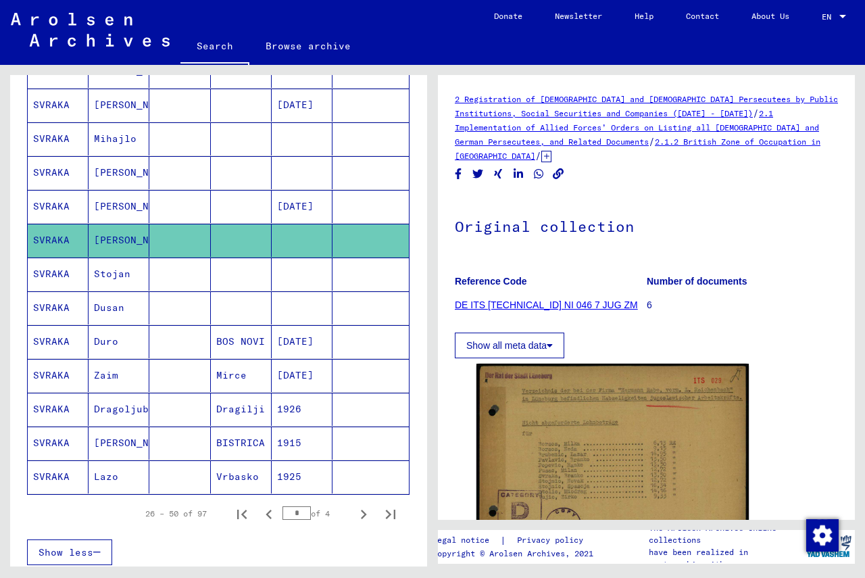
click at [54, 203] on mat-cell "SVRAKA" at bounding box center [58, 206] width 61 height 33
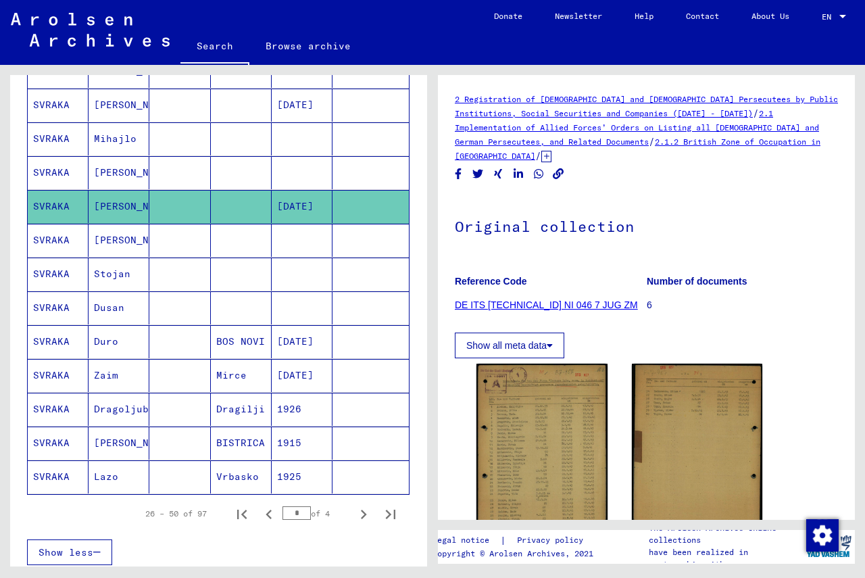
click at [55, 164] on mat-cell "SVRAKA" at bounding box center [58, 172] width 61 height 33
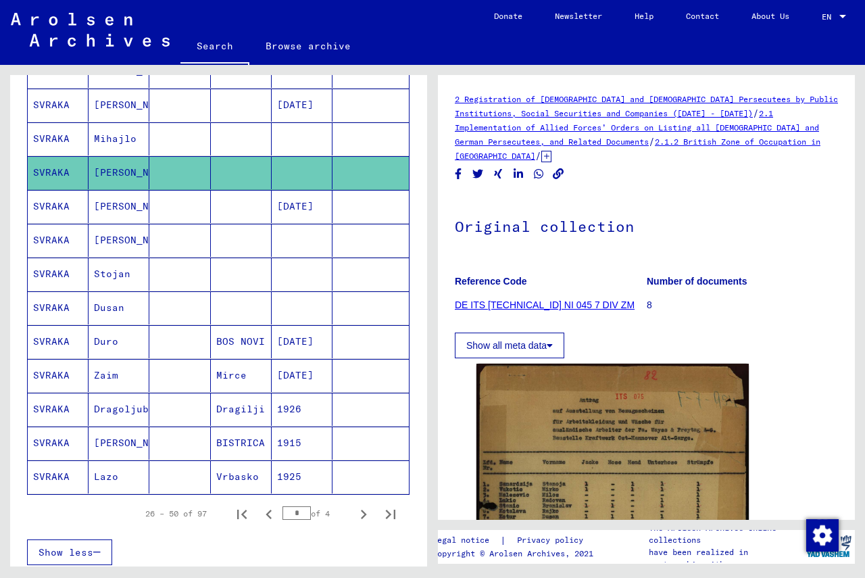
click at [55, 136] on mat-cell "SVRAKA" at bounding box center [58, 138] width 61 height 33
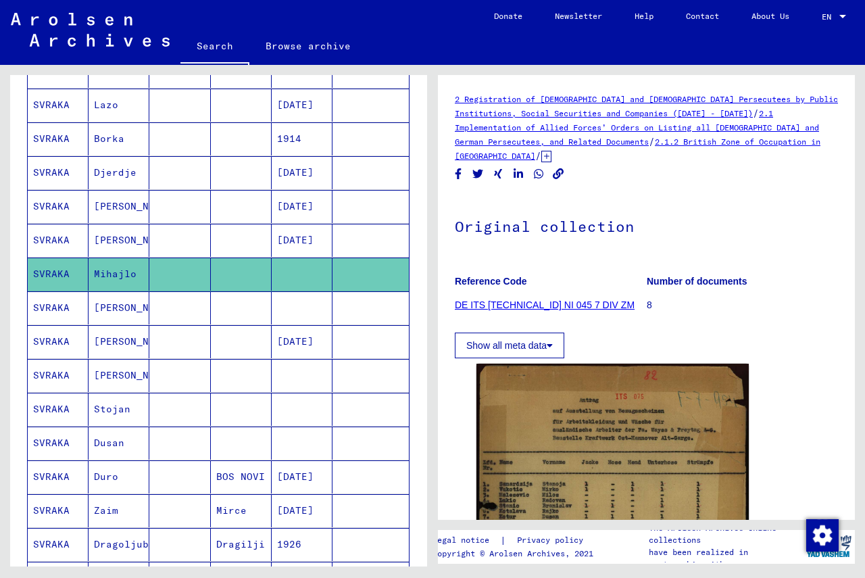
scroll to position [422, 0]
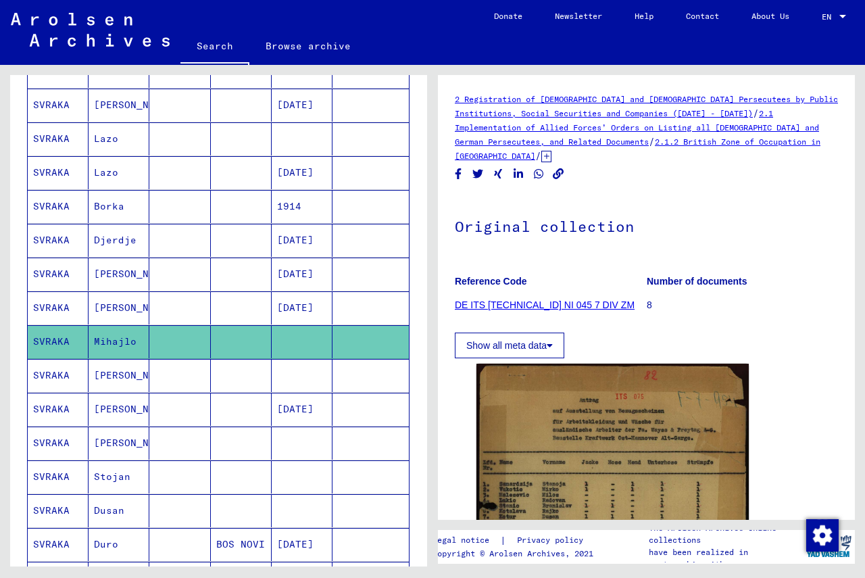
click at [58, 307] on mat-cell "SVRAKA" at bounding box center [58, 307] width 61 height 33
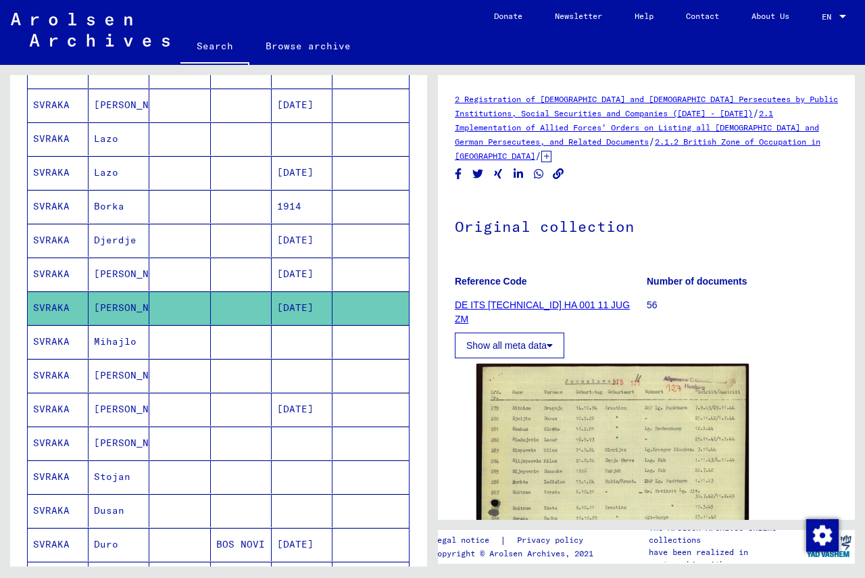
click at [60, 241] on mat-cell "SVRAKA" at bounding box center [58, 240] width 61 height 33
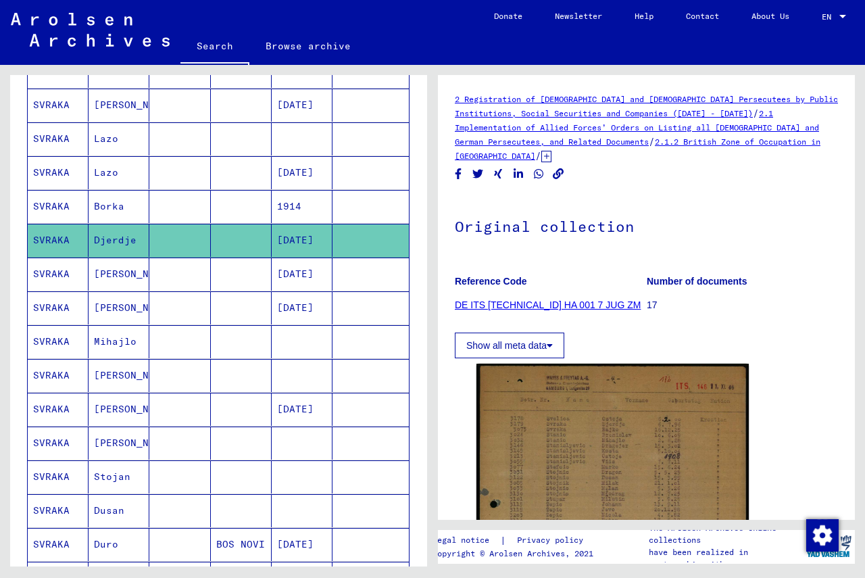
click at [55, 302] on mat-cell "SVRAKA" at bounding box center [58, 307] width 61 height 33
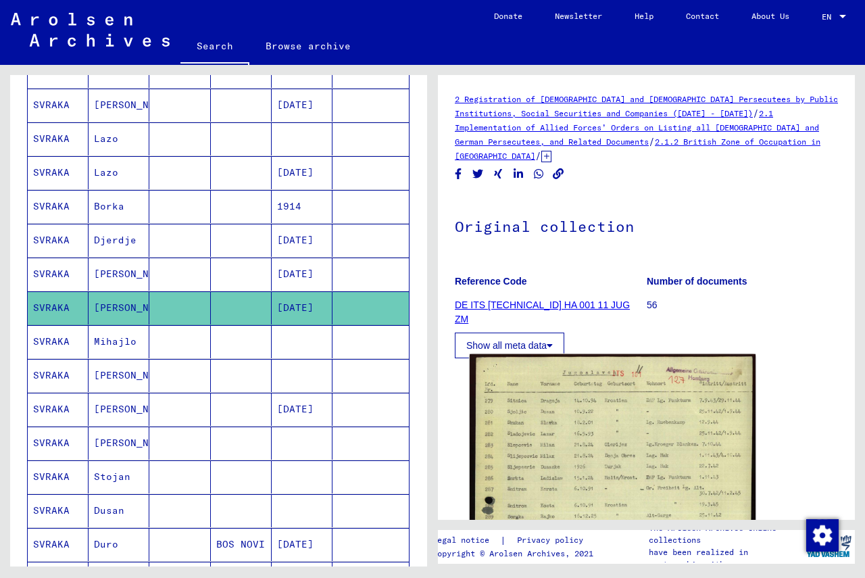
click at [530, 428] on img at bounding box center [613, 551] width 286 height 394
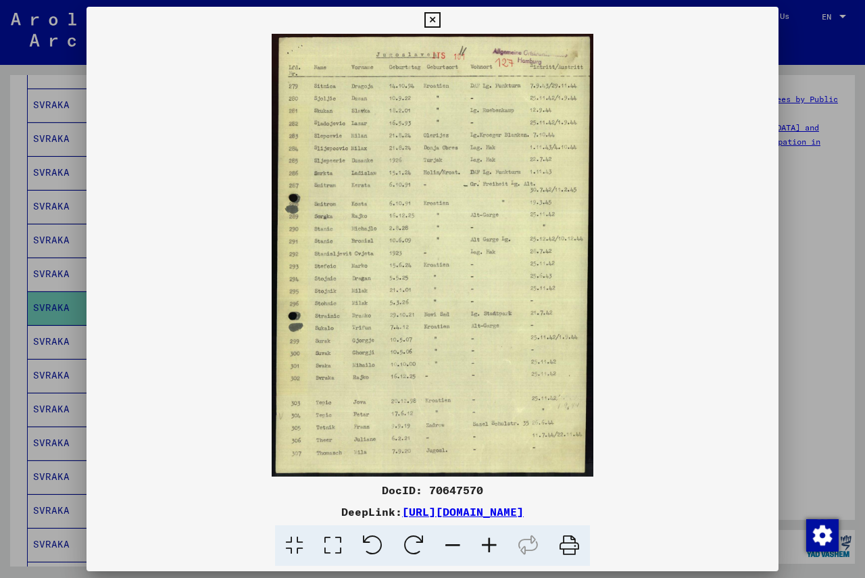
click at [493, 547] on icon at bounding box center [489, 545] width 36 height 41
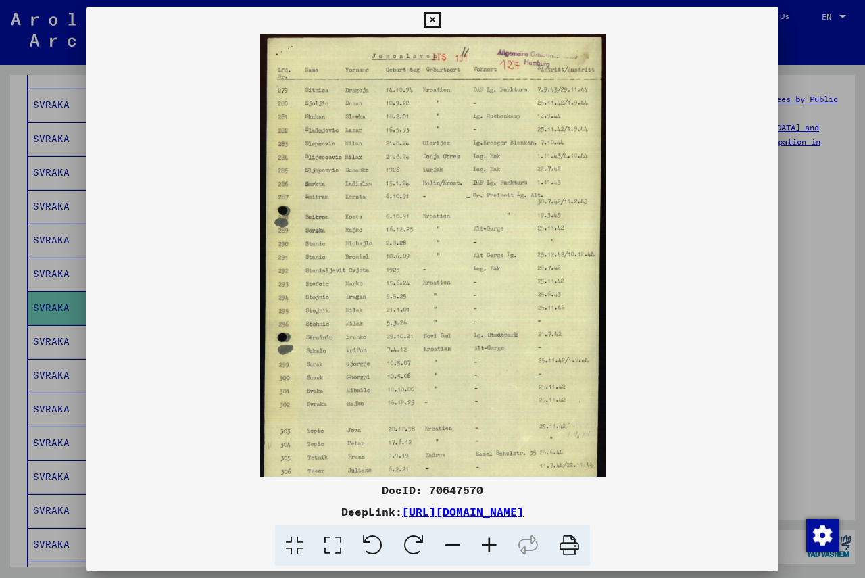
click at [492, 547] on icon at bounding box center [489, 545] width 36 height 41
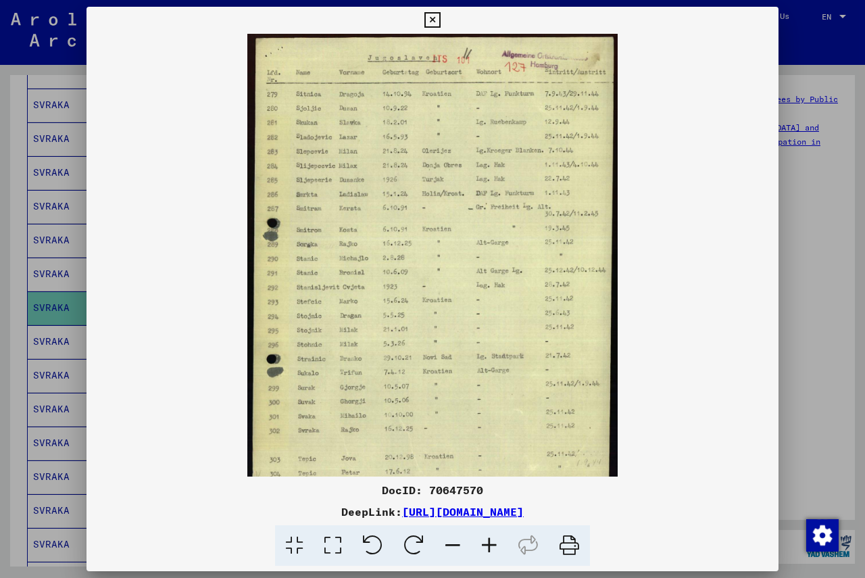
click at [492, 547] on icon at bounding box center [489, 545] width 36 height 41
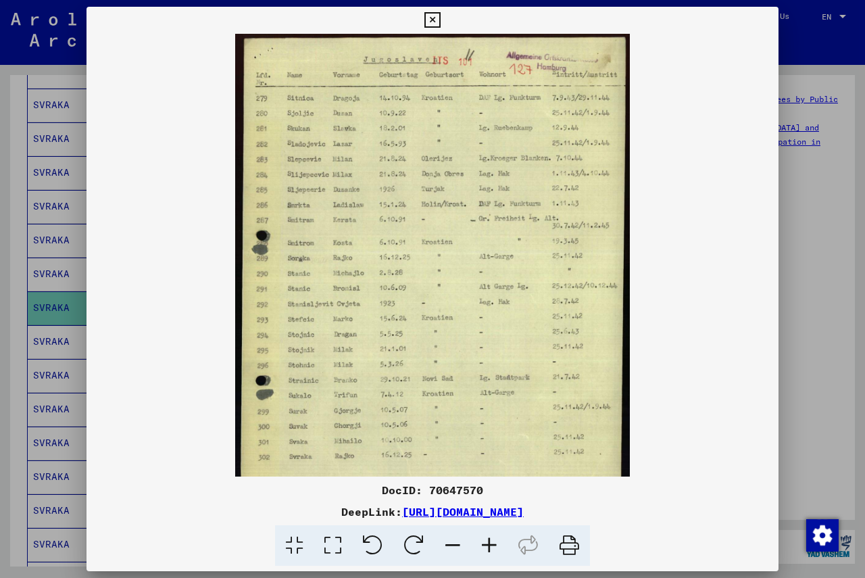
click at [492, 547] on icon at bounding box center [489, 545] width 36 height 41
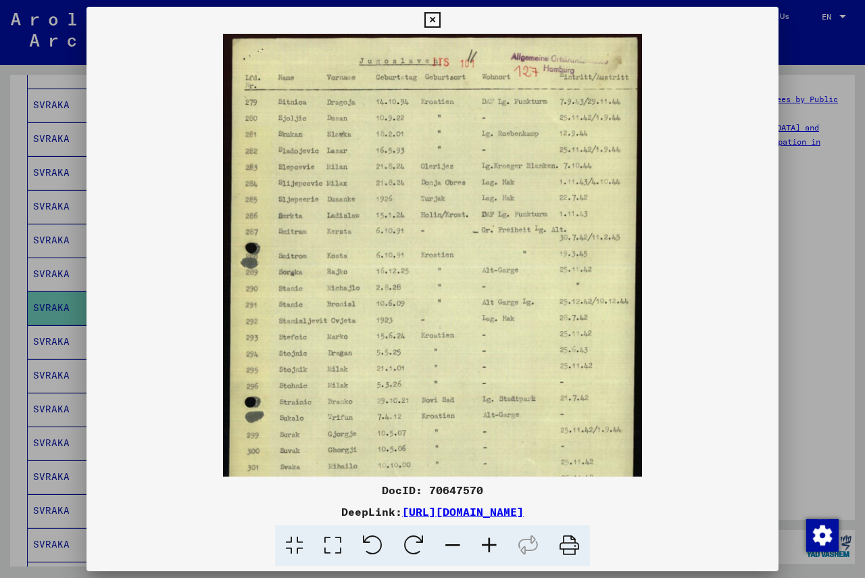
click at [492, 547] on icon at bounding box center [489, 545] width 36 height 41
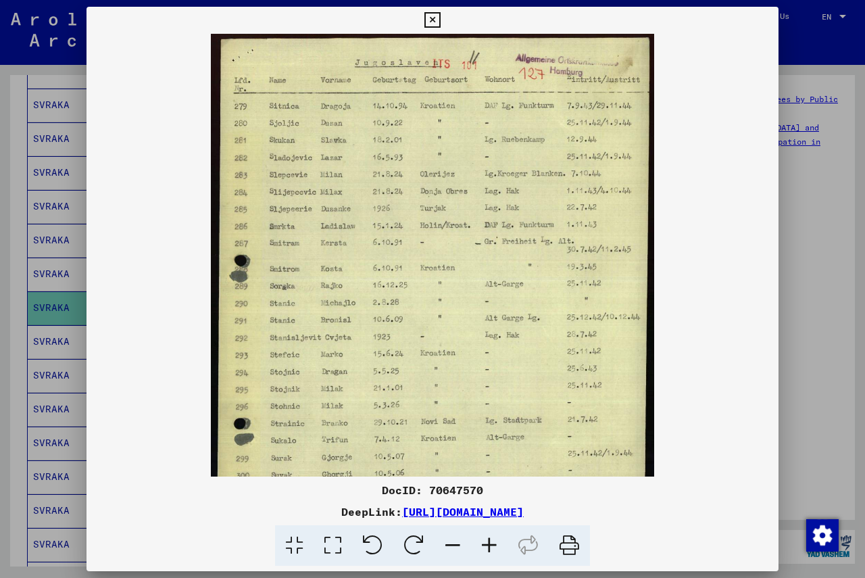
click at [492, 547] on icon at bounding box center [489, 545] width 36 height 41
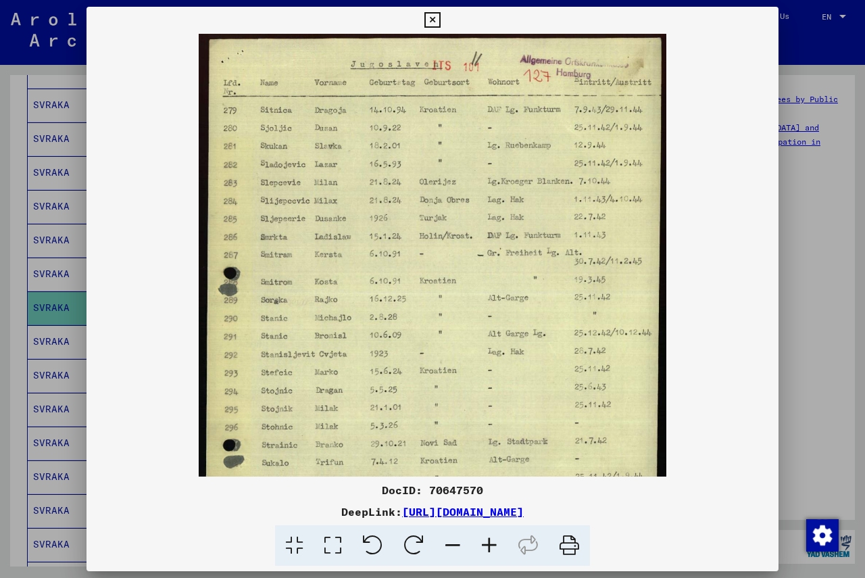
click at [492, 547] on icon at bounding box center [489, 545] width 36 height 41
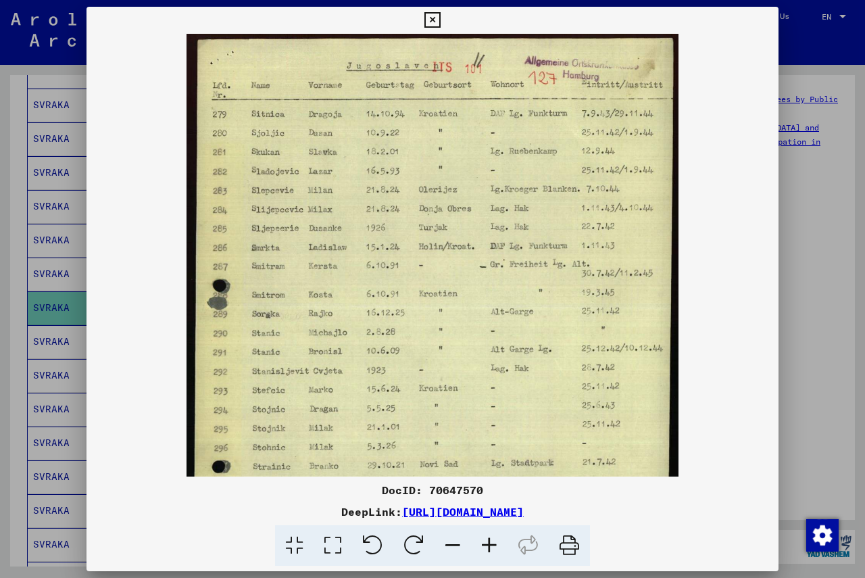
click at [492, 547] on icon at bounding box center [489, 545] width 36 height 41
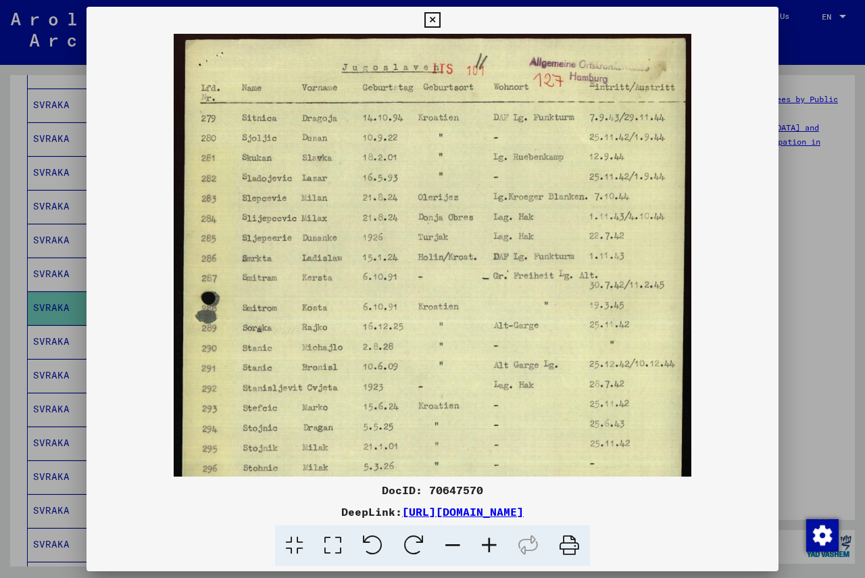
click at [492, 547] on icon at bounding box center [489, 545] width 36 height 41
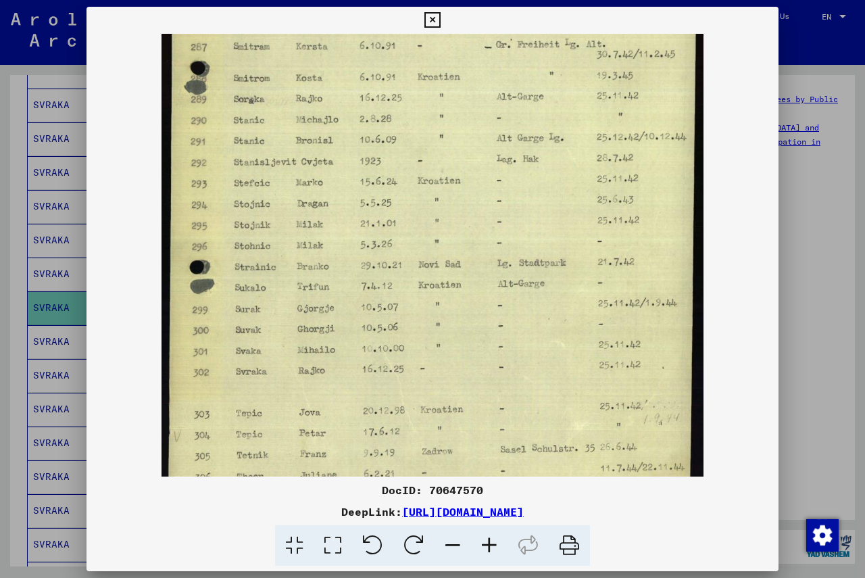
scroll to position [244, 0]
drag, startPoint x: 447, startPoint y: 380, endPoint x: 457, endPoint y: 136, distance: 244.1
click at [457, 136] on img at bounding box center [431, 163] width 541 height 747
click at [431, 14] on icon at bounding box center [432, 20] width 16 height 16
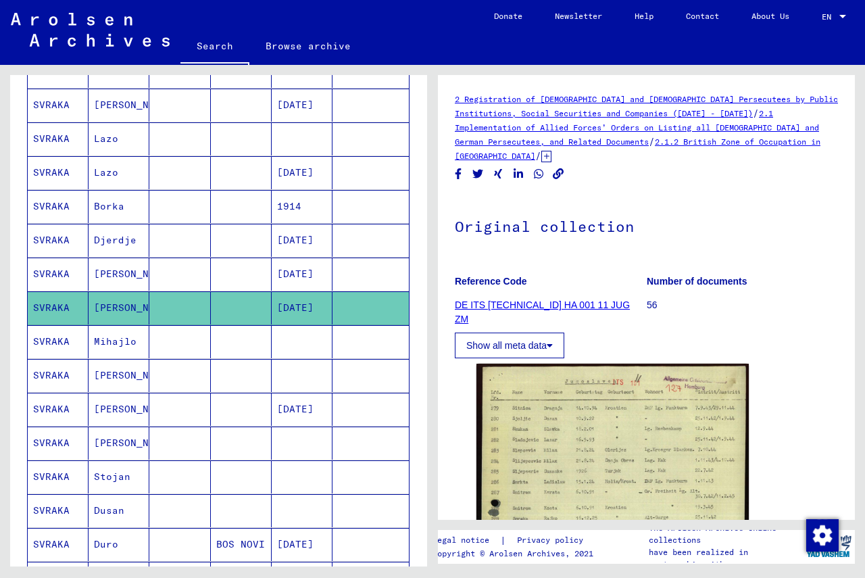
click at [48, 207] on mat-cell "SVRAKA" at bounding box center [58, 206] width 61 height 33
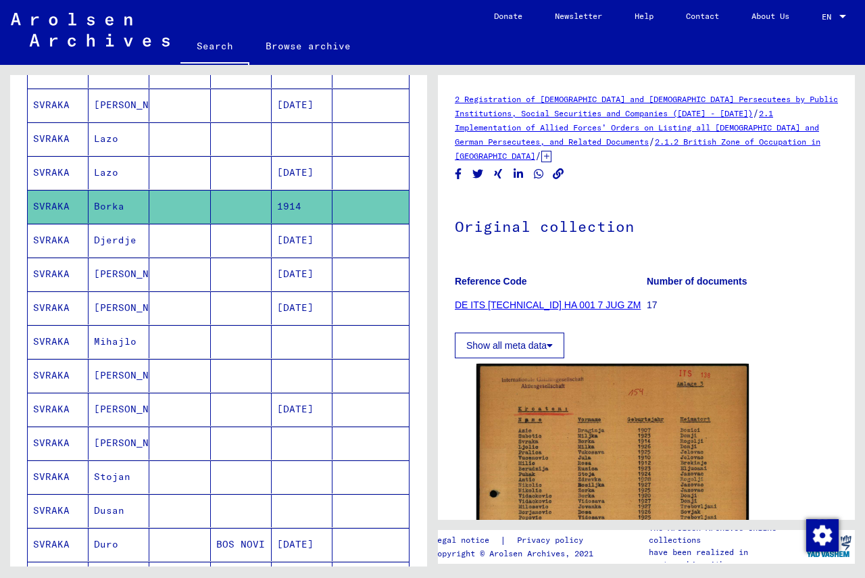
click at [63, 99] on mat-cell "SVRAKA" at bounding box center [58, 105] width 61 height 33
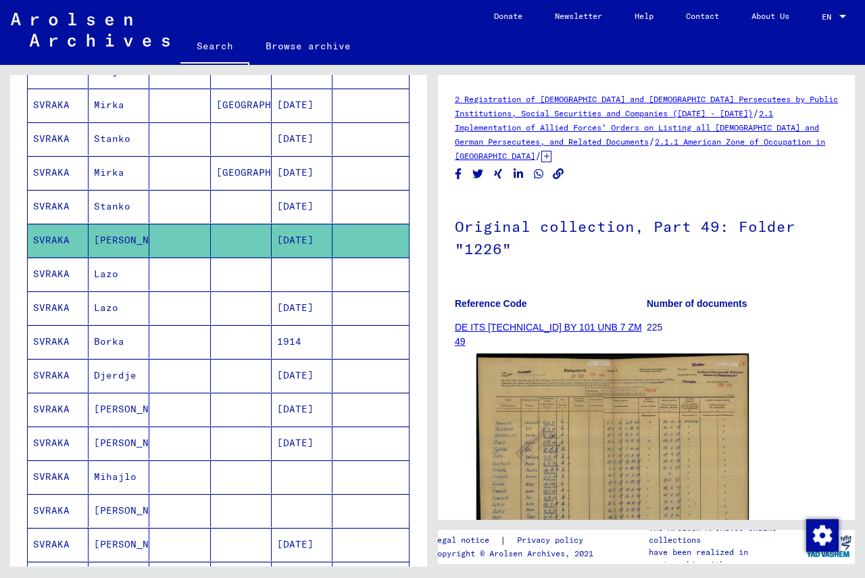
scroll to position [219, 0]
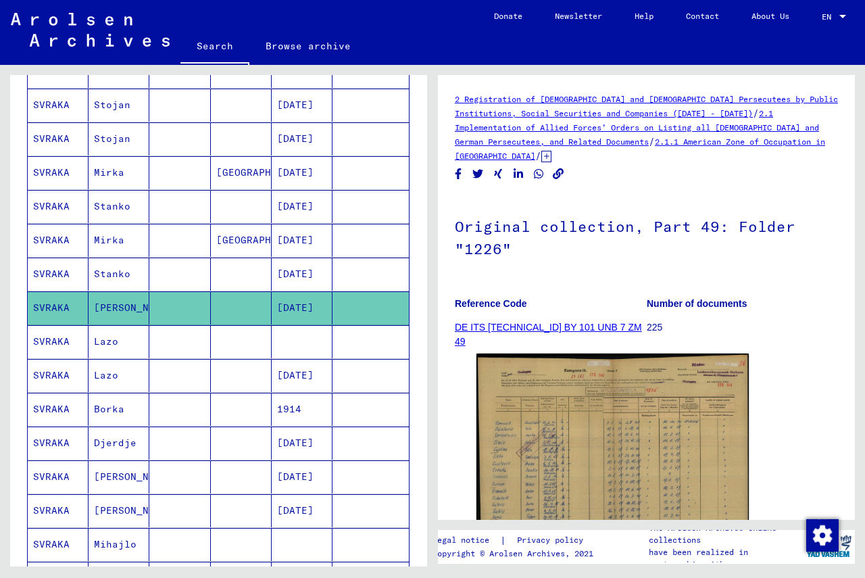
click at [49, 239] on mat-cell "SVRAKA" at bounding box center [58, 240] width 61 height 33
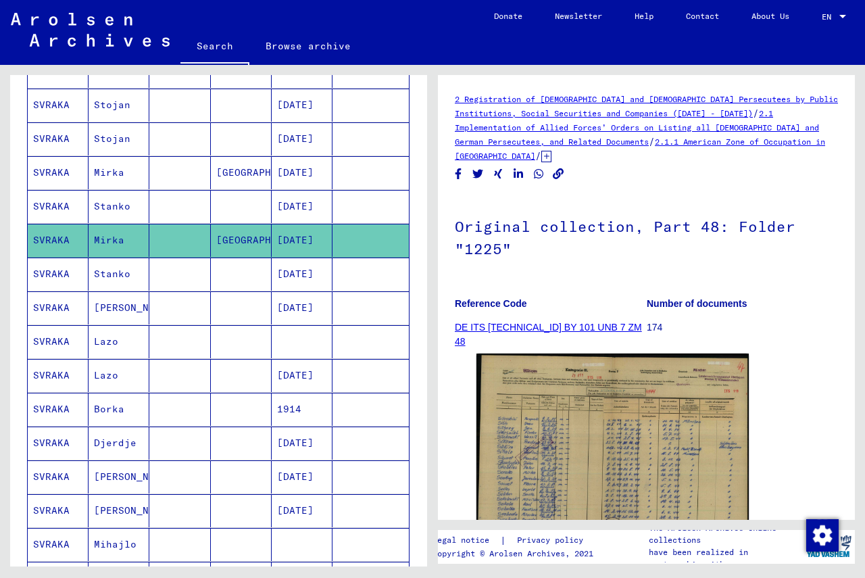
click at [62, 169] on mat-cell "SVRAKA" at bounding box center [58, 172] width 61 height 33
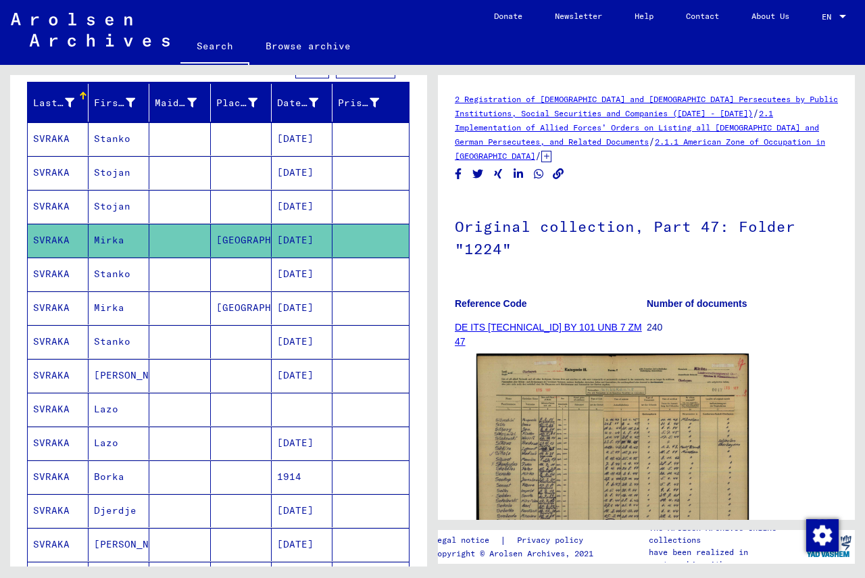
scroll to position [84, 0]
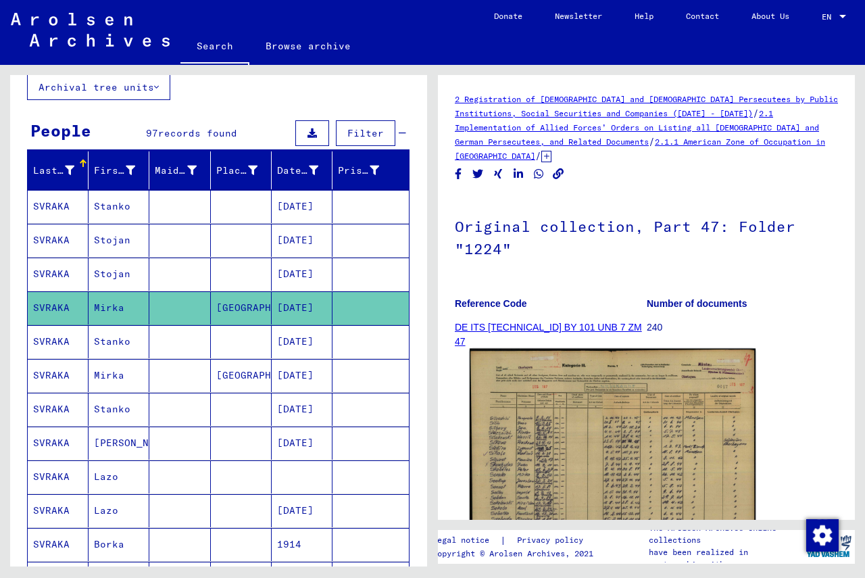
click at [536, 452] on img at bounding box center [613, 450] width 286 height 203
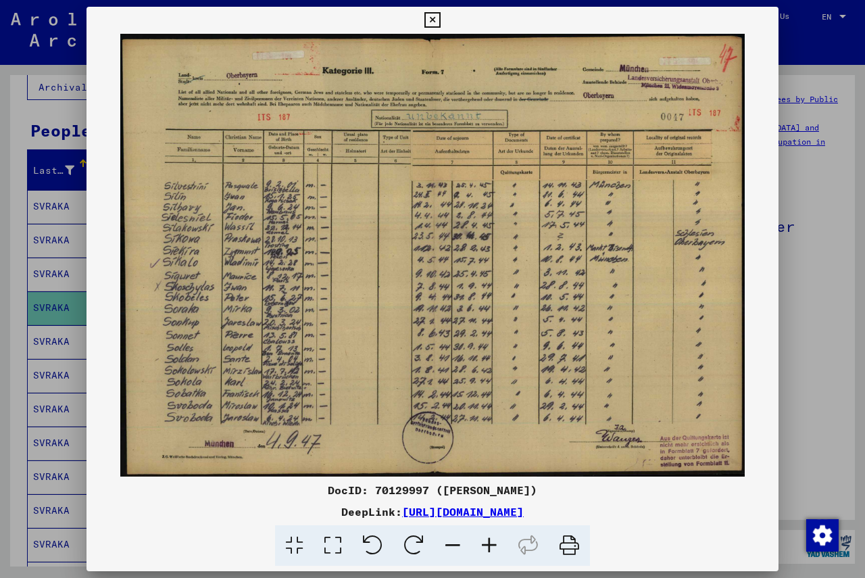
click at [491, 542] on icon at bounding box center [489, 545] width 36 height 41
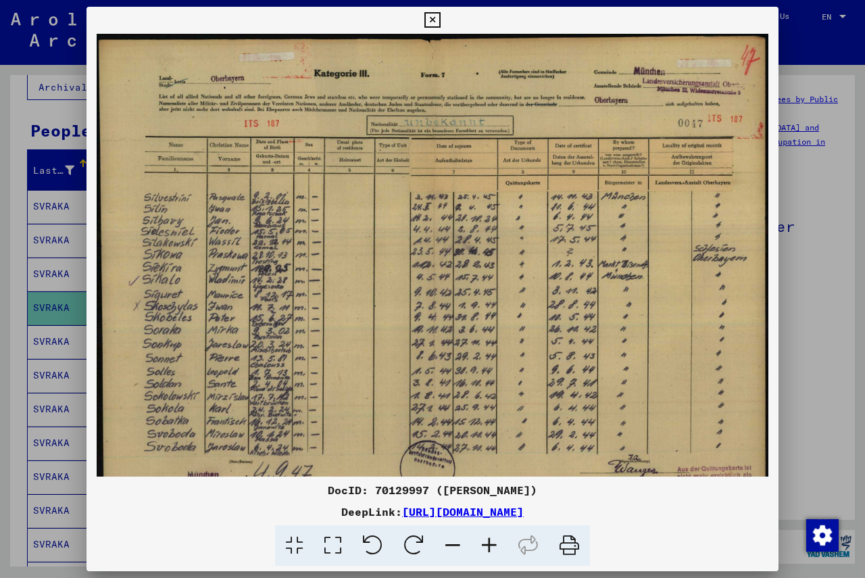
click at [491, 542] on icon at bounding box center [489, 545] width 36 height 41
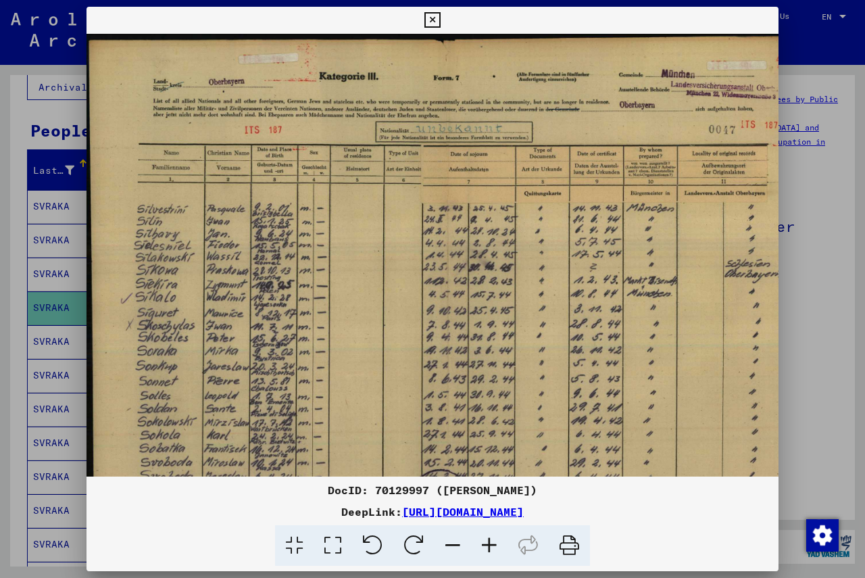
click at [491, 542] on icon at bounding box center [489, 545] width 36 height 41
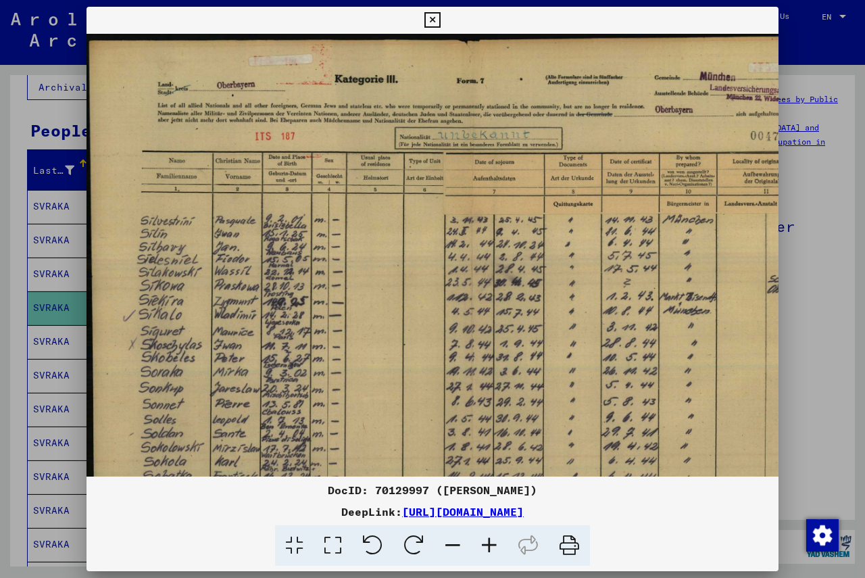
click at [491, 542] on icon at bounding box center [489, 545] width 36 height 41
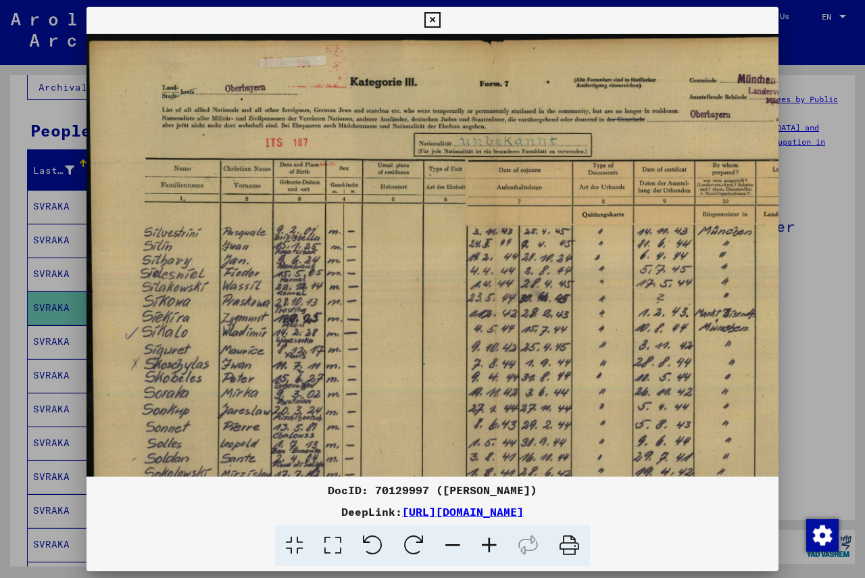
click at [491, 542] on icon at bounding box center [489, 545] width 36 height 41
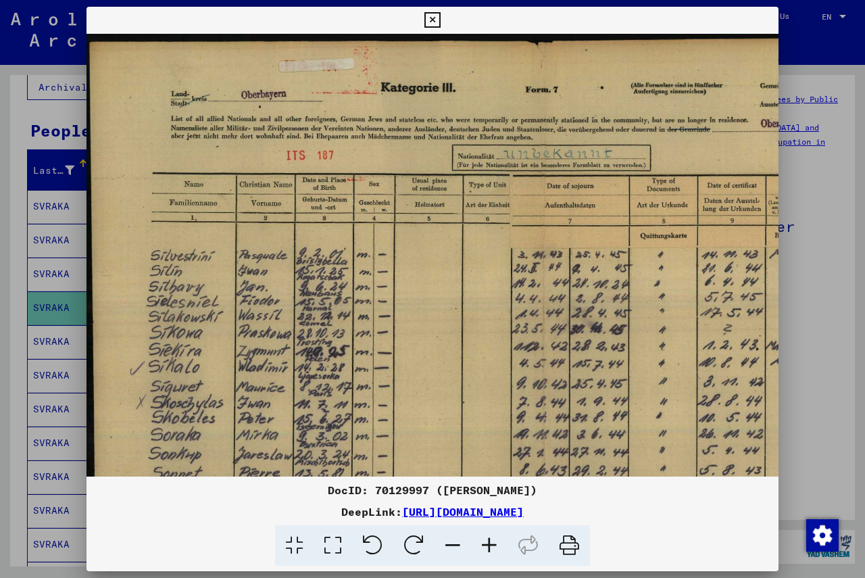
click at [491, 542] on icon at bounding box center [489, 545] width 36 height 41
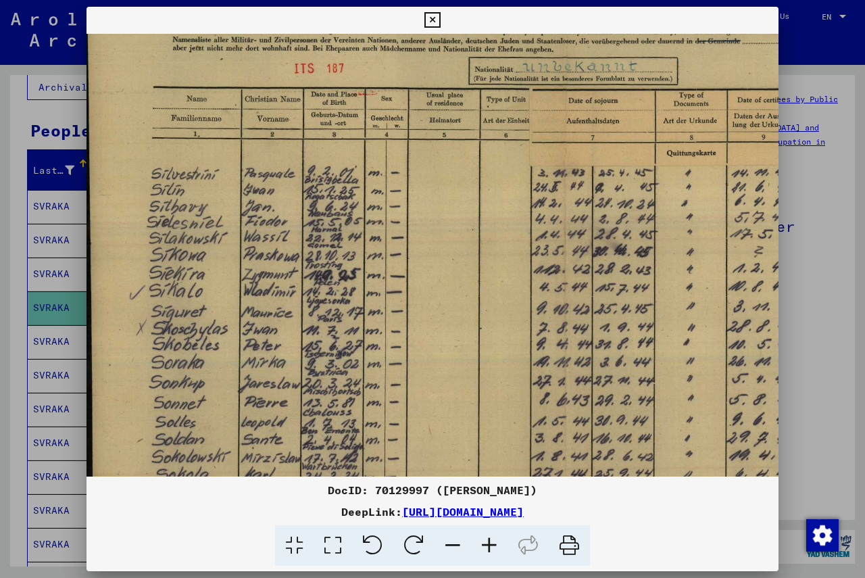
scroll to position [92, 3]
drag, startPoint x: 407, startPoint y: 379, endPoint x: 407, endPoint y: 287, distance: 91.9
click at [407, 287] on img at bounding box center [562, 281] width 957 height 679
click at [429, 17] on icon at bounding box center [432, 20] width 16 height 16
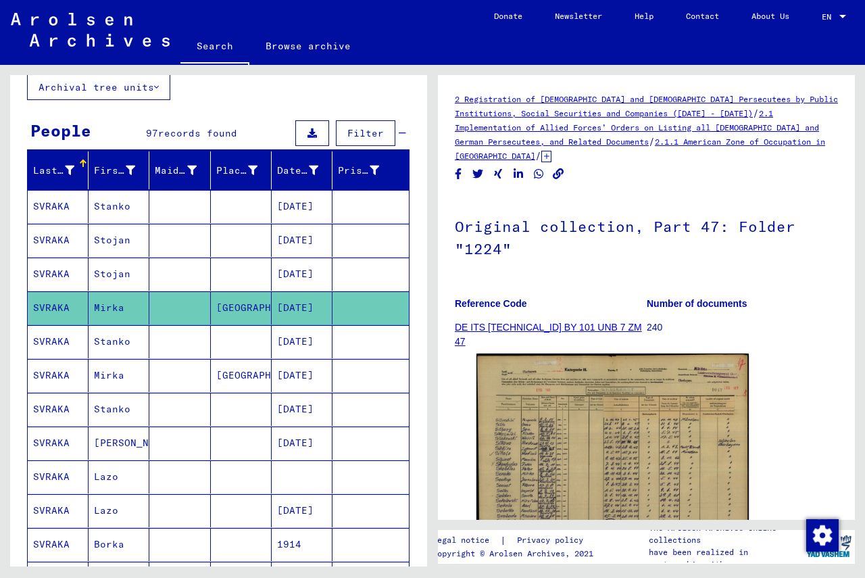
click at [48, 270] on mat-cell "SVRAKA" at bounding box center [58, 273] width 61 height 33
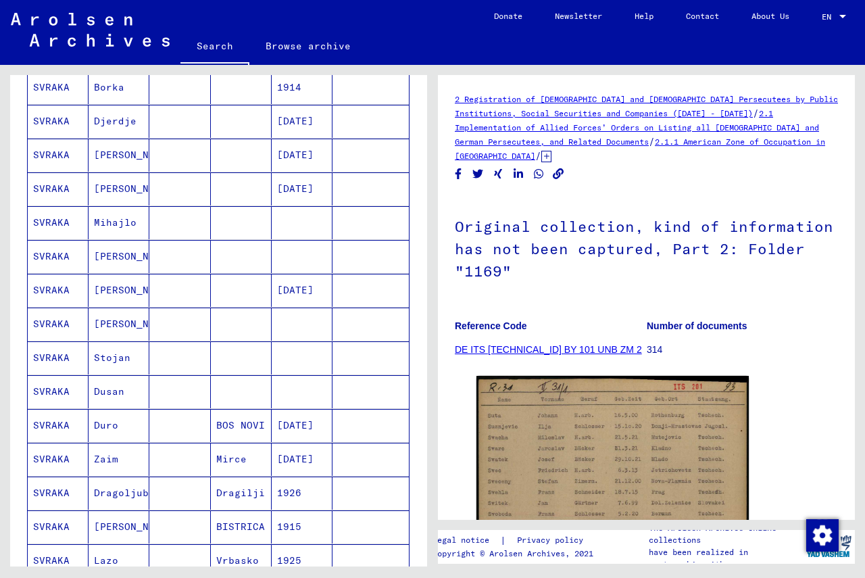
scroll to position [811, 0]
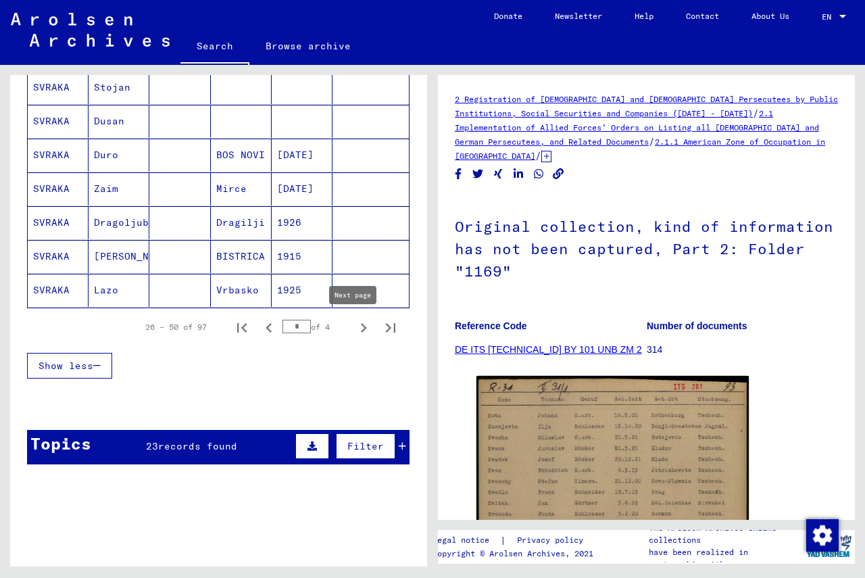
click at [354, 328] on icon "Next page" at bounding box center [363, 327] width 19 height 19
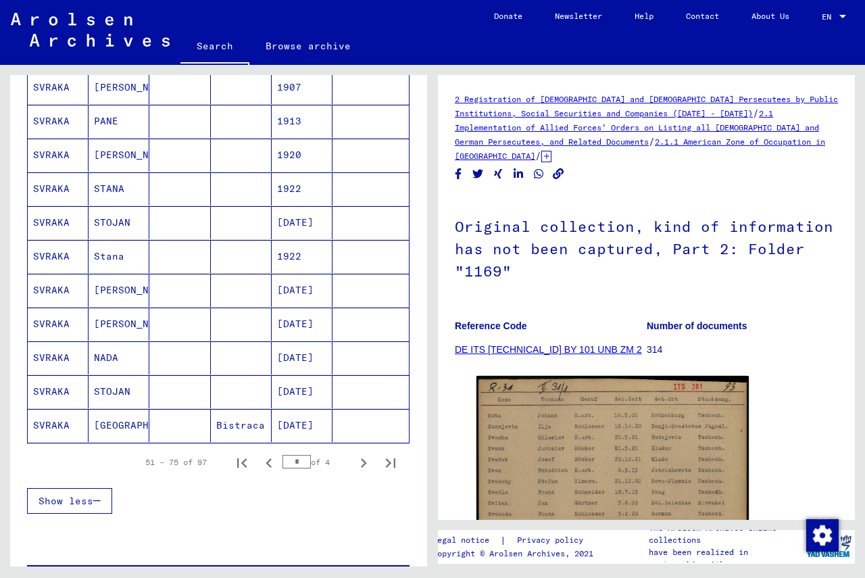
scroll to position [608, 0]
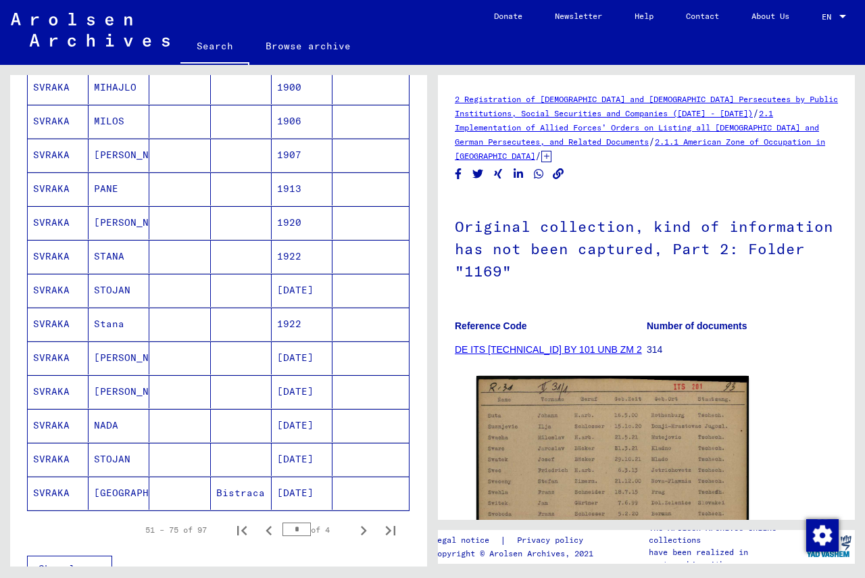
click at [49, 184] on mat-cell "SVRAKA" at bounding box center [58, 188] width 61 height 33
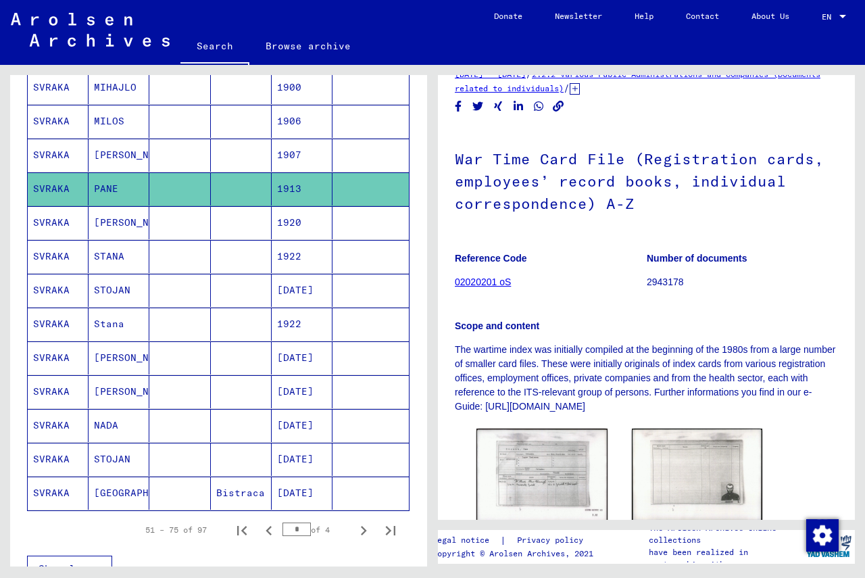
scroll to position [135, 0]
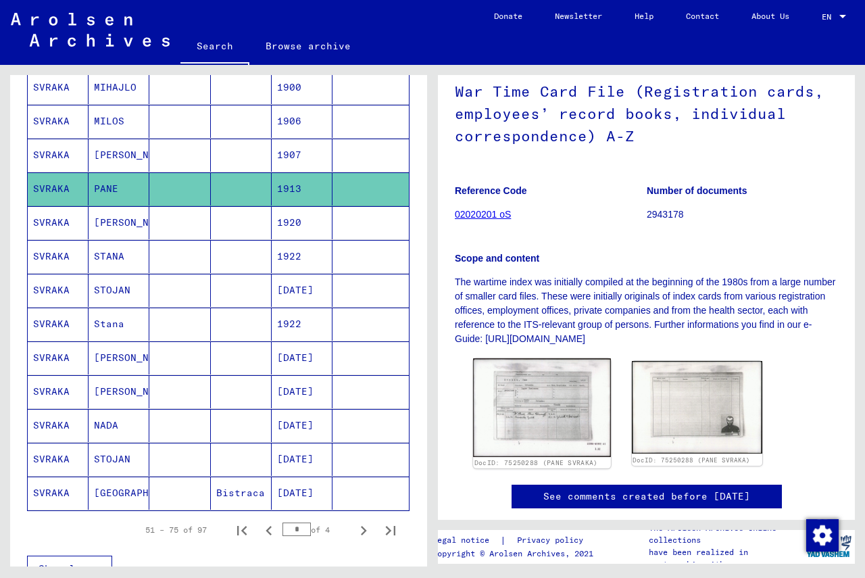
click at [545, 393] on img at bounding box center [541, 407] width 137 height 99
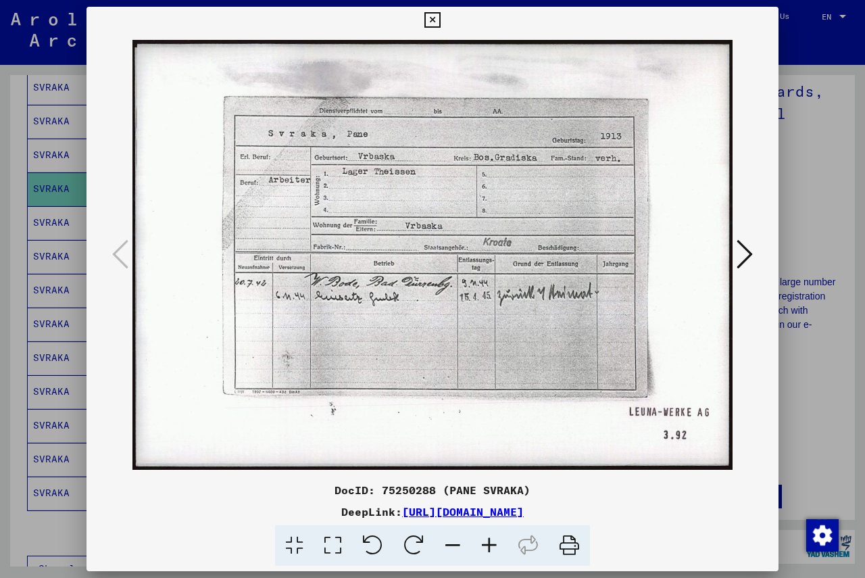
click at [608, 252] on icon at bounding box center [744, 254] width 16 height 32
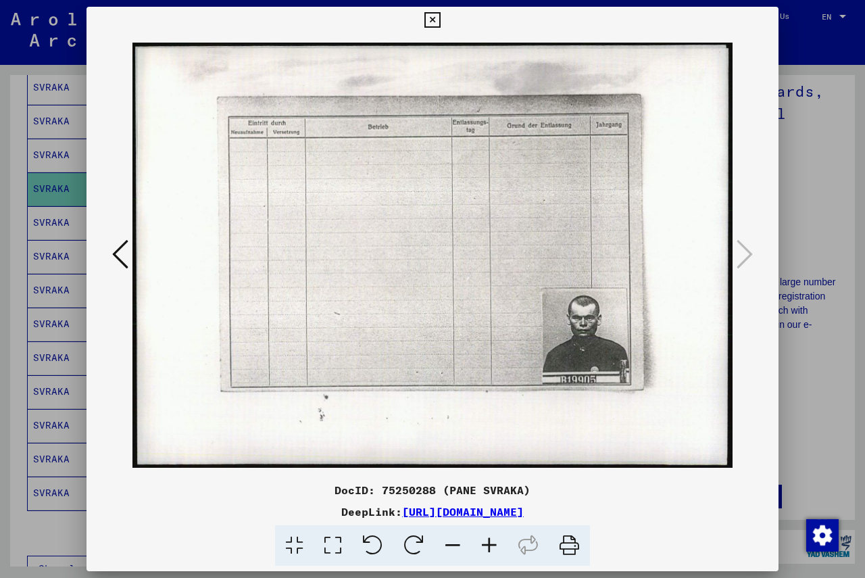
click at [429, 20] on icon at bounding box center [432, 20] width 16 height 16
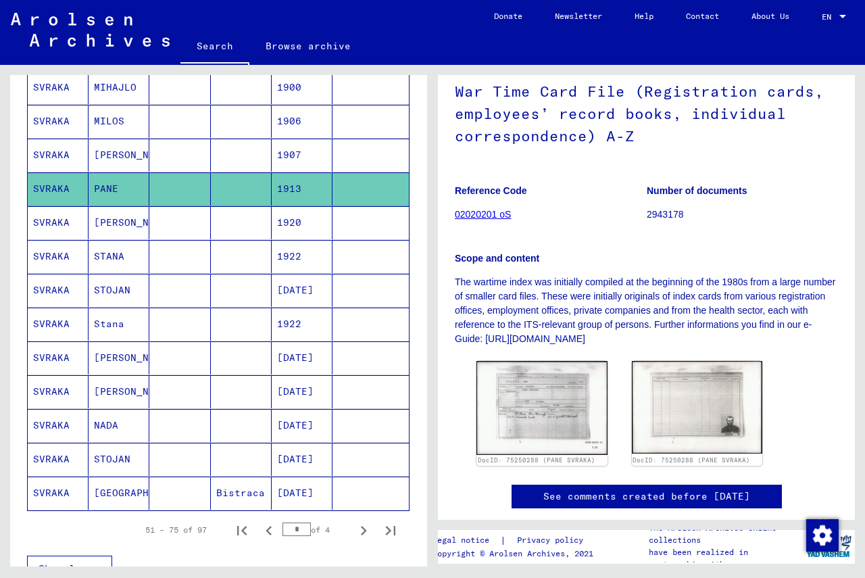
click at [32, 218] on mat-cell "SVRAKA" at bounding box center [58, 222] width 61 height 33
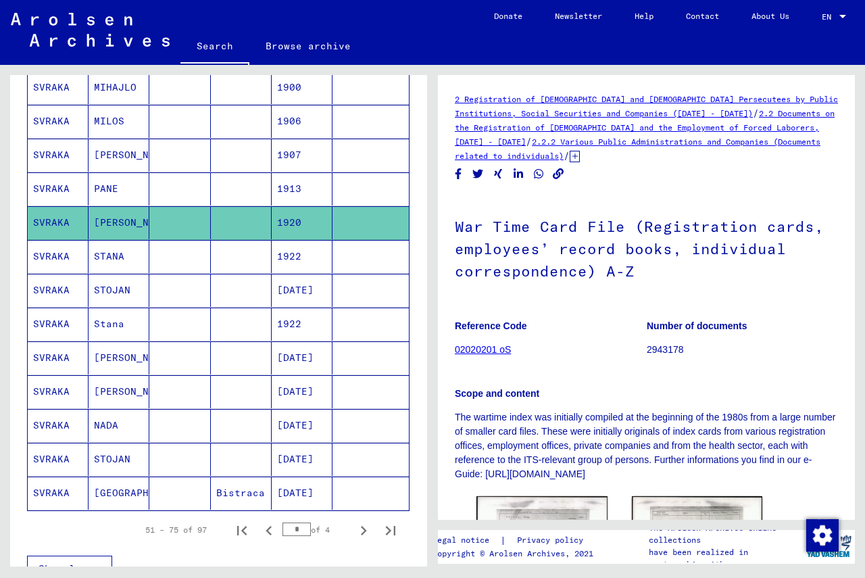
scroll to position [135, 0]
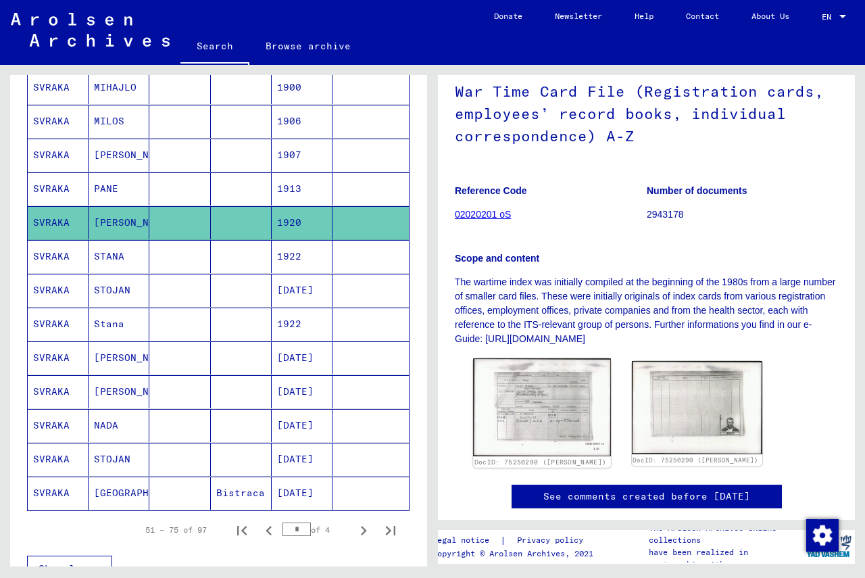
click at [540, 392] on img at bounding box center [541, 407] width 137 height 98
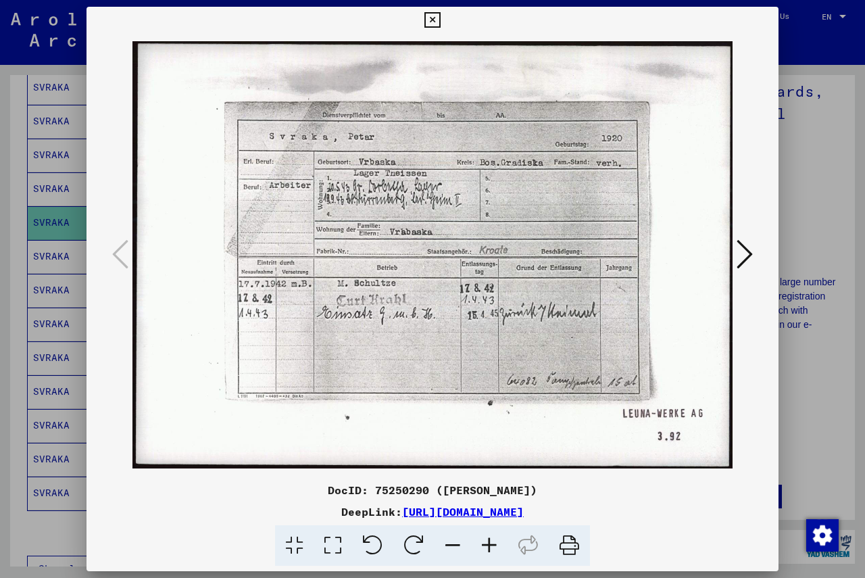
click at [608, 253] on icon at bounding box center [744, 254] width 16 height 32
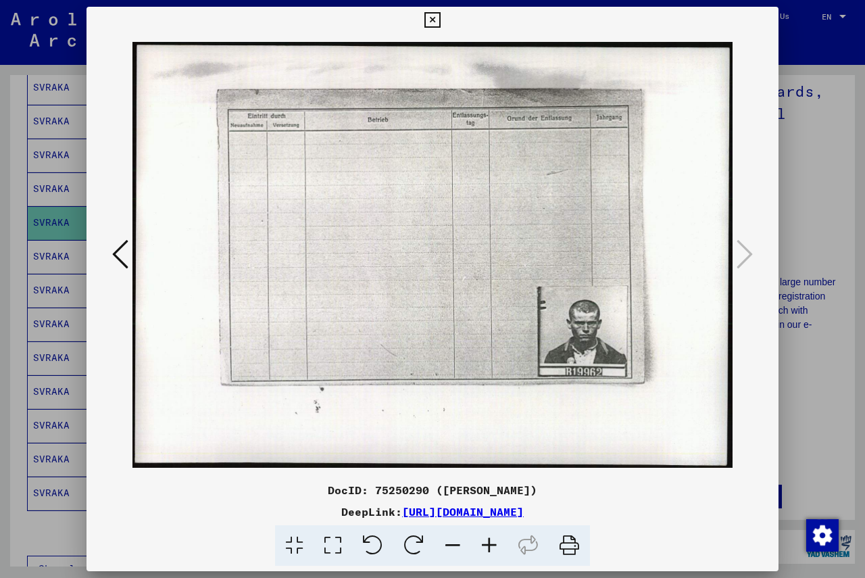
click at [485, 538] on icon at bounding box center [489, 545] width 36 height 41
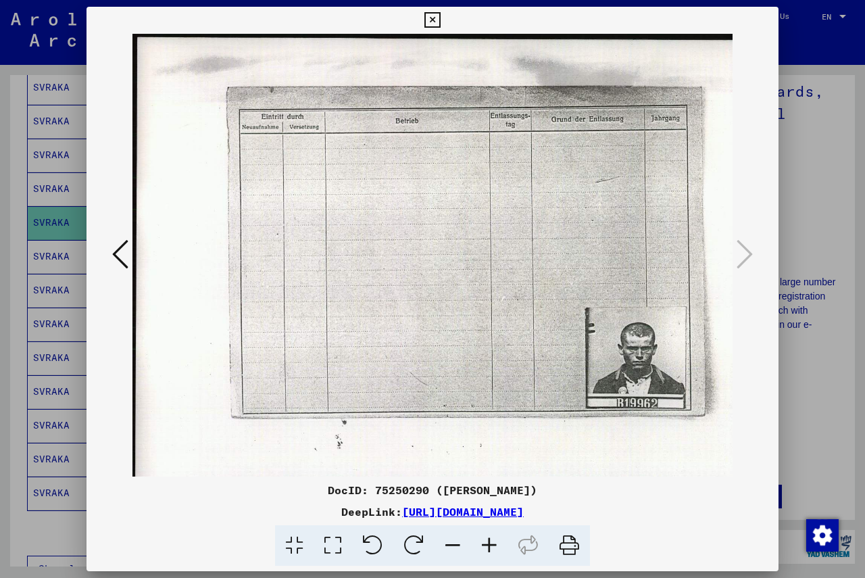
click at [485, 538] on icon at bounding box center [489, 545] width 36 height 41
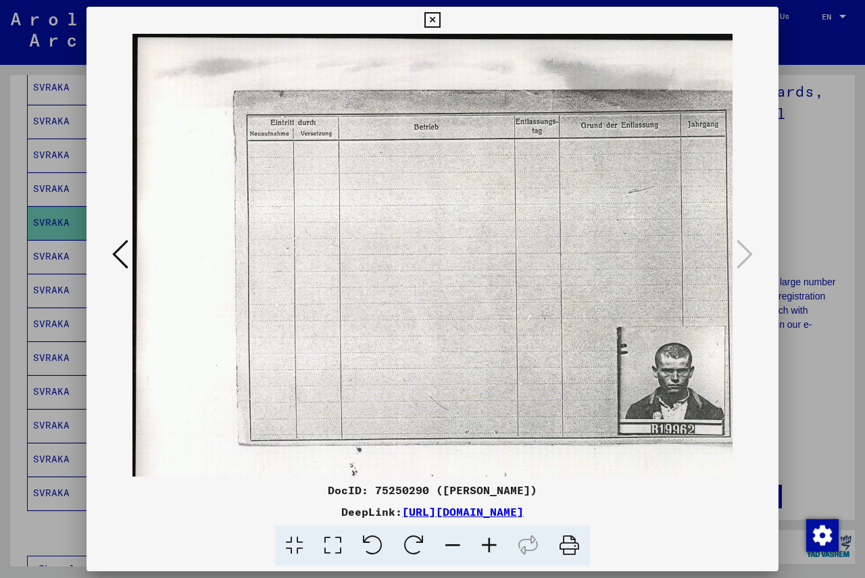
click at [485, 538] on icon at bounding box center [489, 545] width 36 height 41
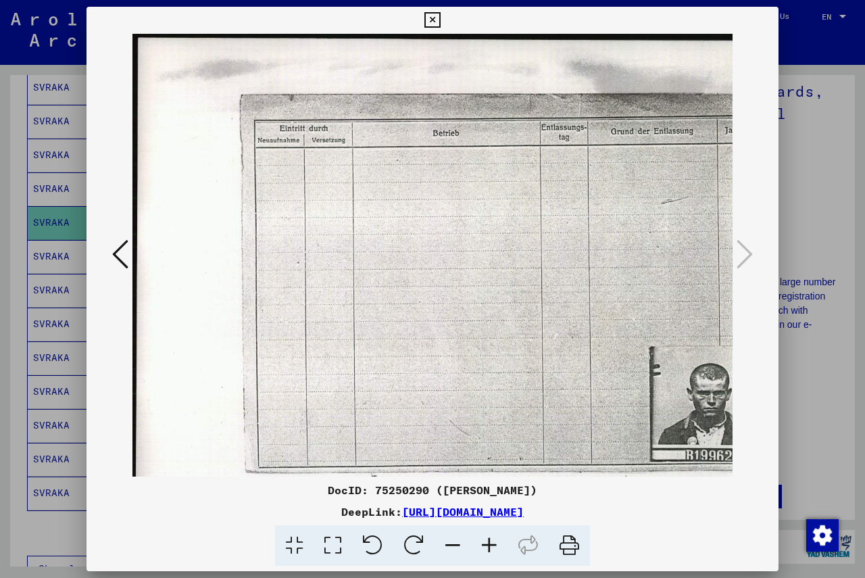
click at [485, 538] on icon at bounding box center [489, 545] width 36 height 41
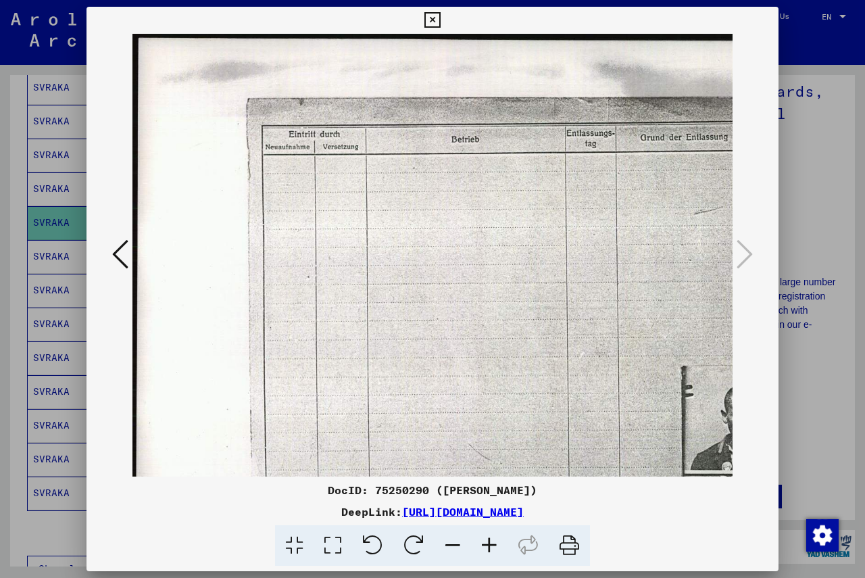
click at [485, 538] on icon at bounding box center [489, 545] width 36 height 41
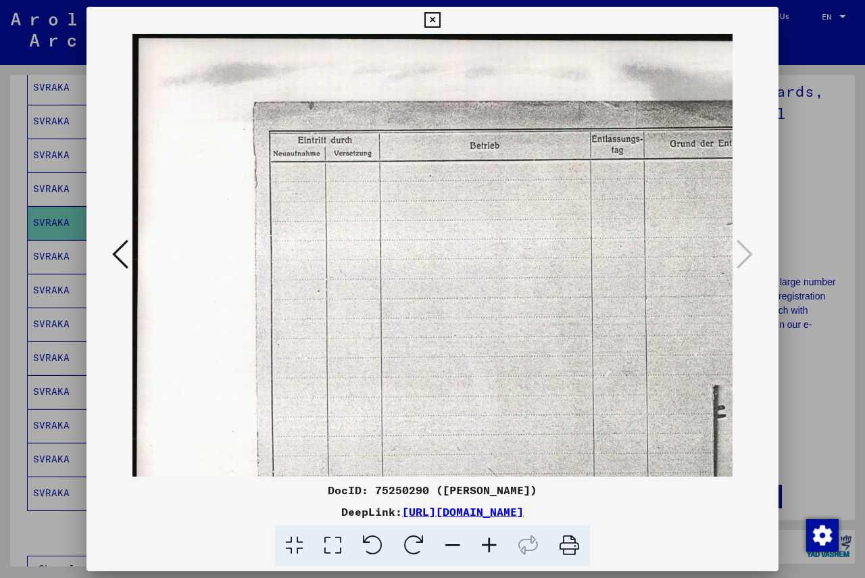
click at [485, 538] on icon at bounding box center [489, 545] width 36 height 41
click at [484, 538] on icon at bounding box center [489, 545] width 36 height 41
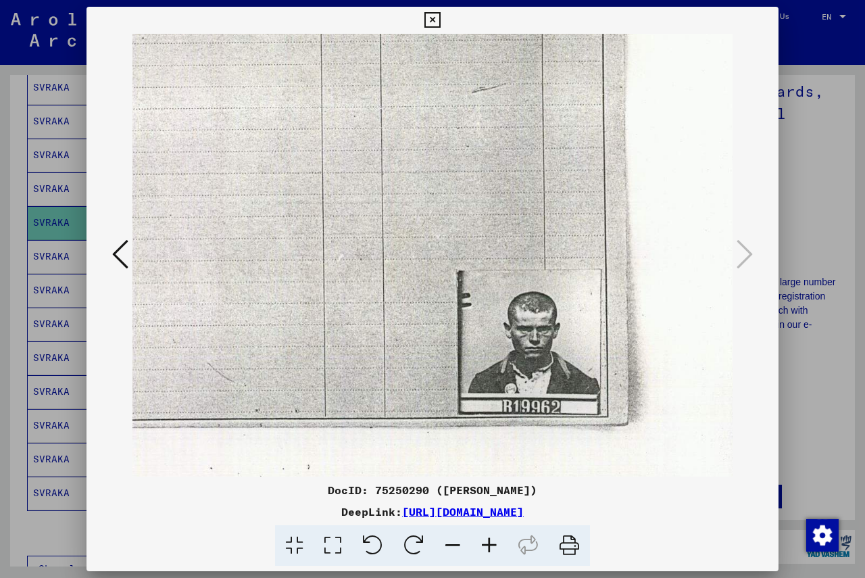
scroll to position [154, 321]
drag, startPoint x: 579, startPoint y: 388, endPoint x: 284, endPoint y: 242, distance: 329.6
click at [284, 242] on img at bounding box center [289, 219] width 956 height 679
click at [485, 542] on icon at bounding box center [489, 545] width 36 height 41
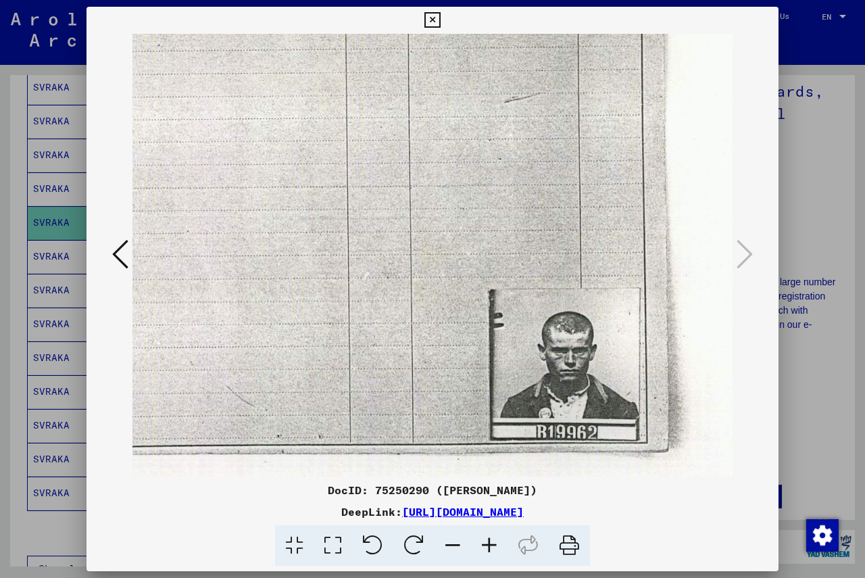
click at [485, 542] on icon at bounding box center [489, 545] width 36 height 41
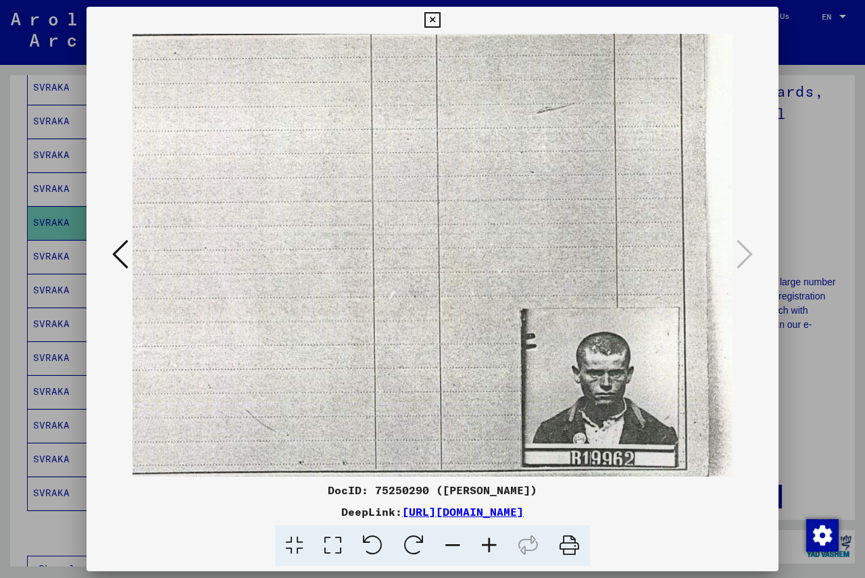
click at [485, 542] on icon at bounding box center [489, 545] width 36 height 41
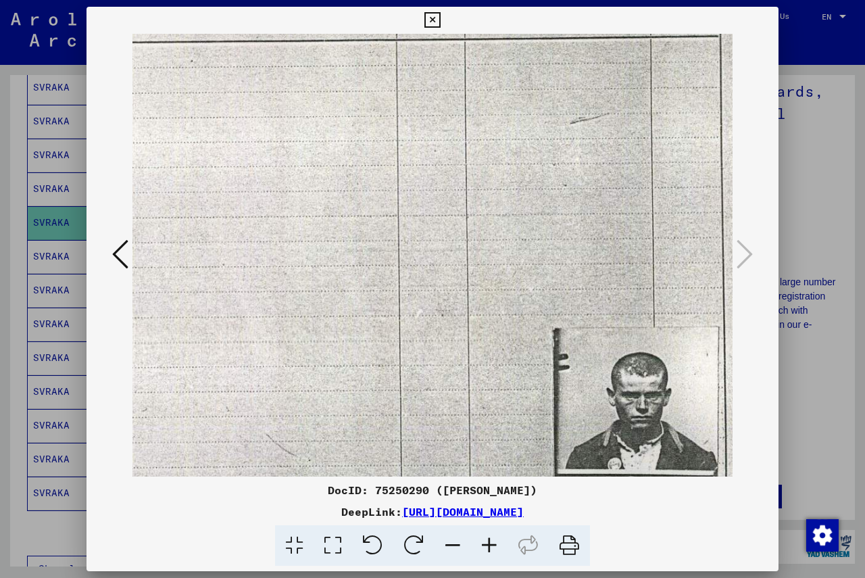
click at [485, 542] on icon at bounding box center [489, 545] width 36 height 41
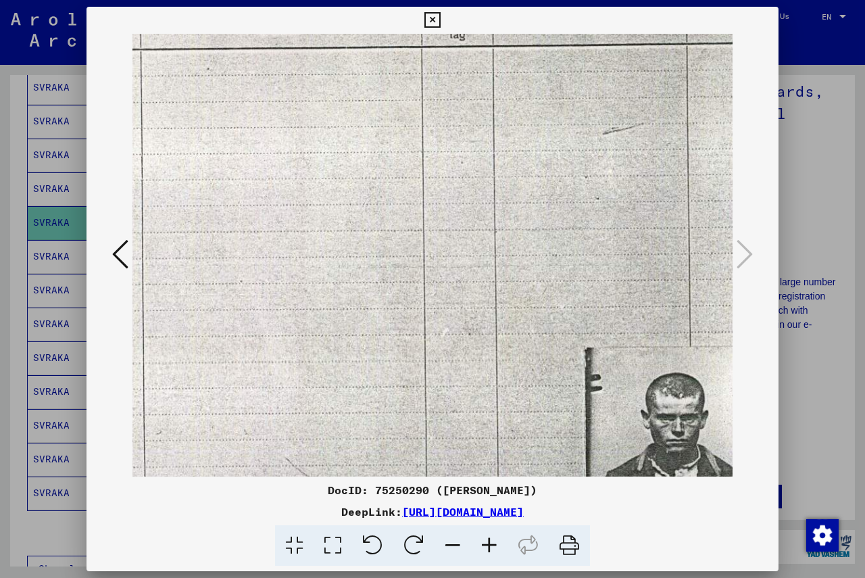
click at [485, 542] on icon at bounding box center [489, 545] width 36 height 41
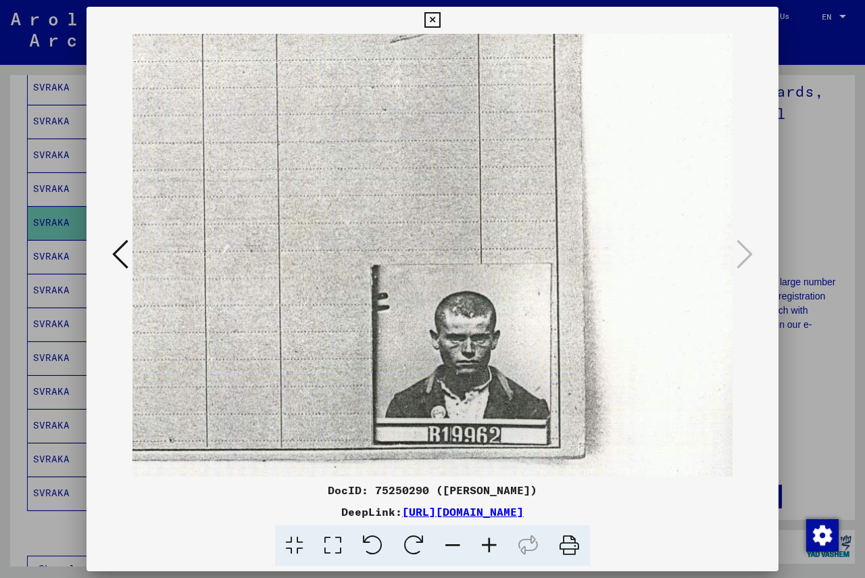
scroll to position [256, 567]
drag, startPoint x: 593, startPoint y: 343, endPoint x: 347, endPoint y: 241, distance: 266.2
click at [347, 241] on img at bounding box center [163, 202] width 1194 height 848
click at [432, 20] on icon at bounding box center [432, 20] width 16 height 16
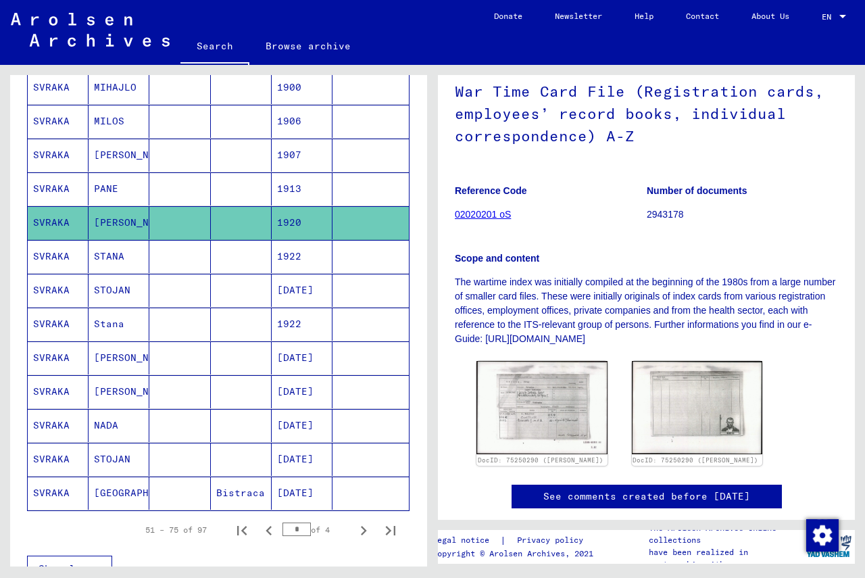
click at [57, 155] on mat-cell "SVRAKA" at bounding box center [58, 155] width 61 height 33
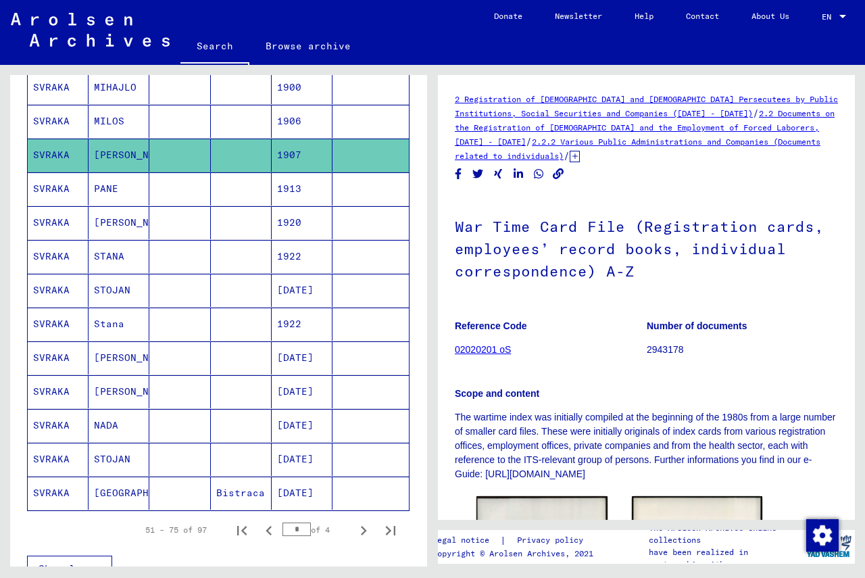
scroll to position [135, 0]
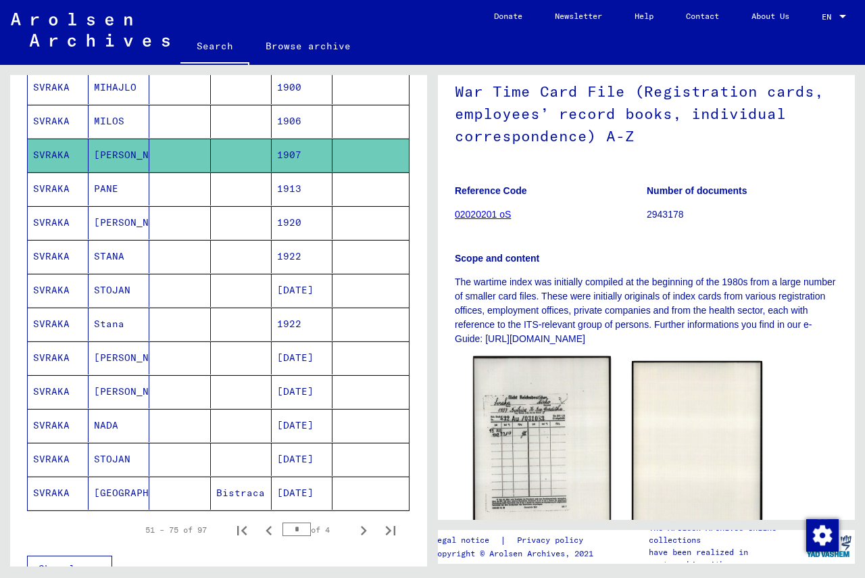
click at [509, 414] on img at bounding box center [541, 453] width 137 height 195
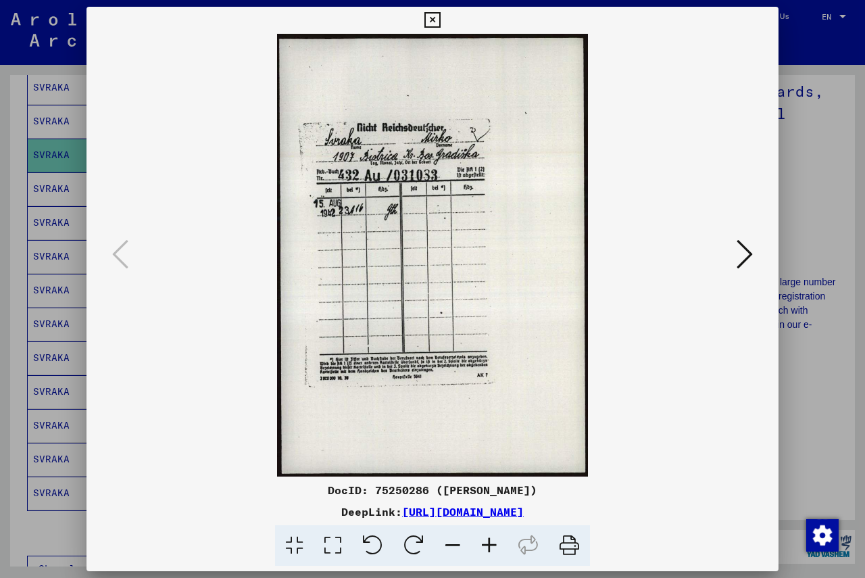
click at [436, 20] on icon at bounding box center [432, 20] width 16 height 16
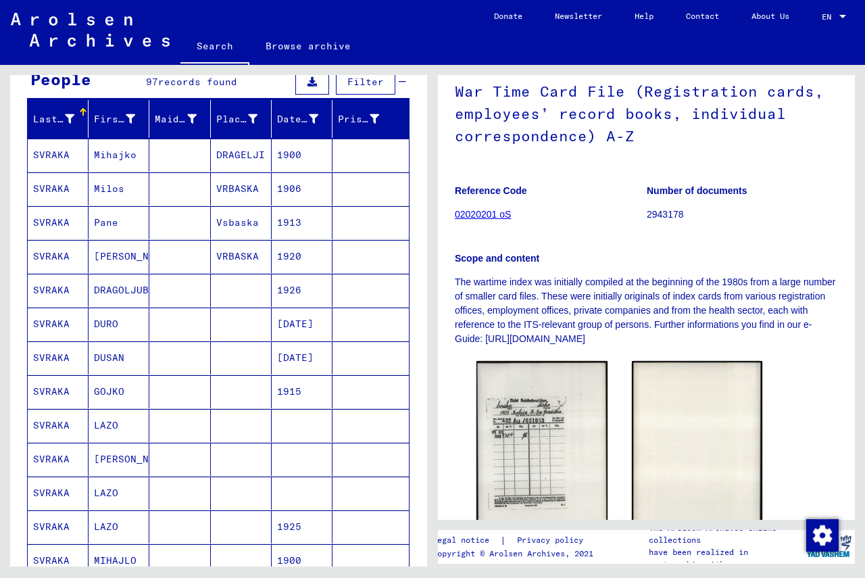
click at [50, 355] on mat-cell "SVRAKA" at bounding box center [58, 357] width 61 height 33
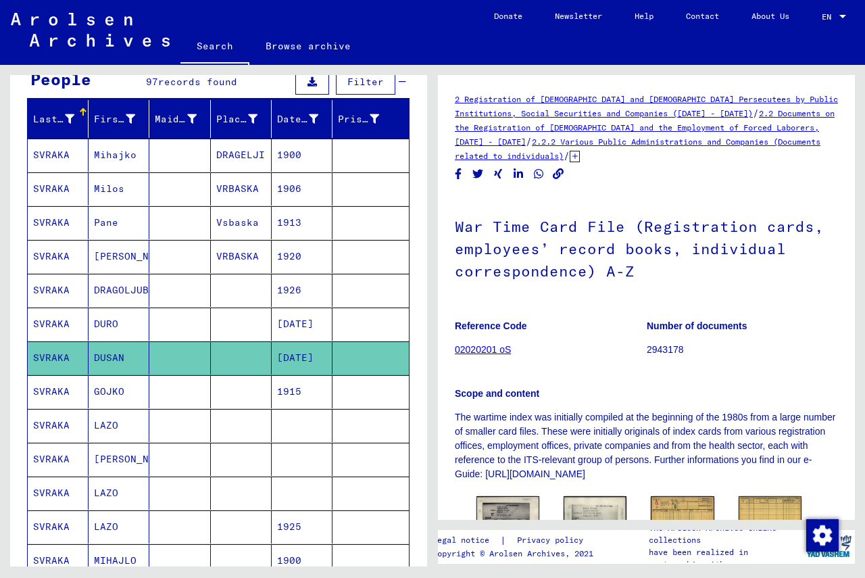
scroll to position [135, 0]
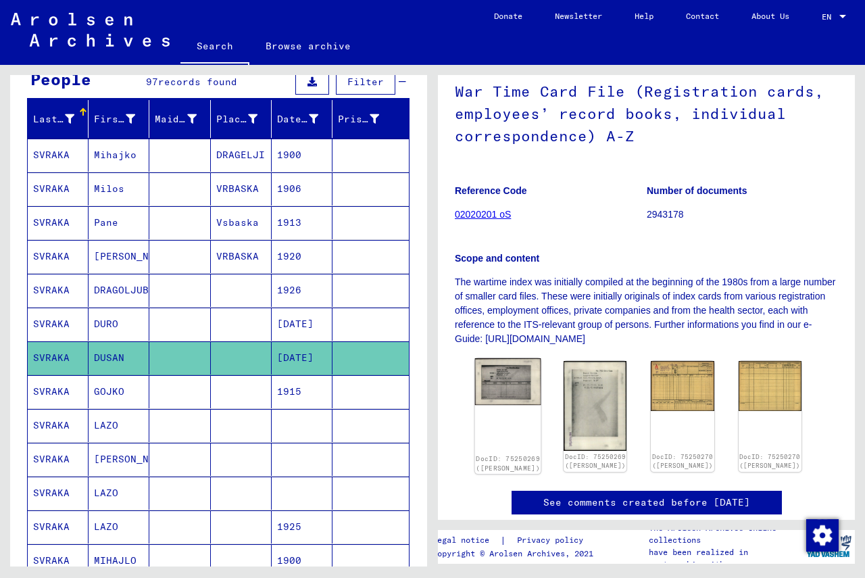
click at [495, 392] on img at bounding box center [508, 381] width 66 height 47
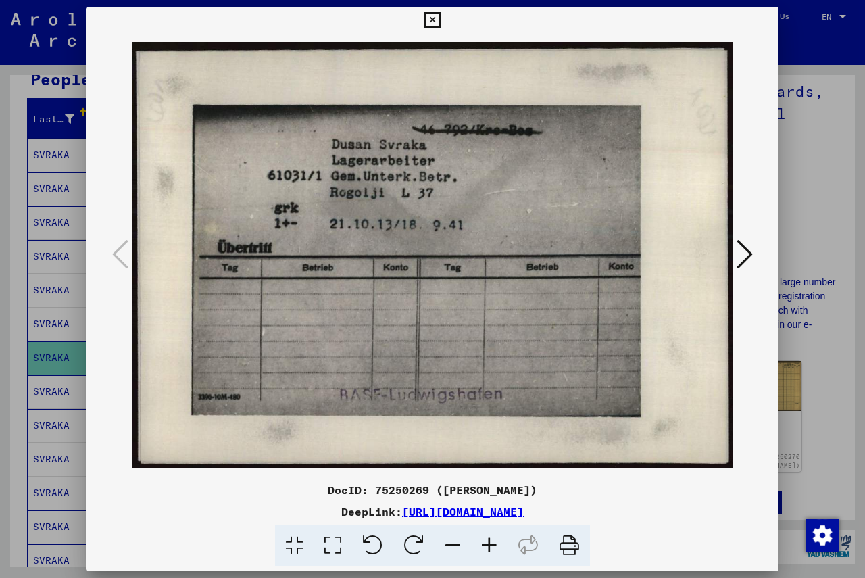
click at [608, 257] on icon at bounding box center [744, 254] width 16 height 32
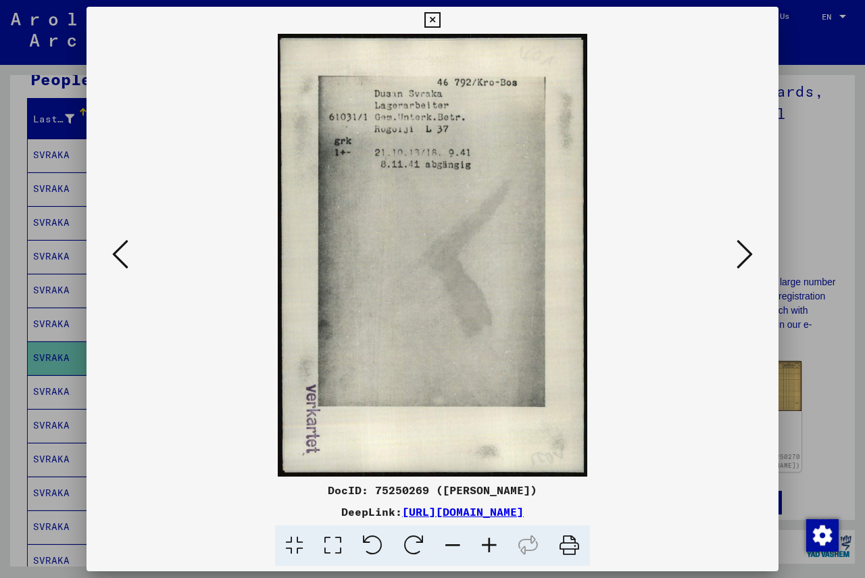
click at [608, 257] on icon at bounding box center [744, 254] width 16 height 32
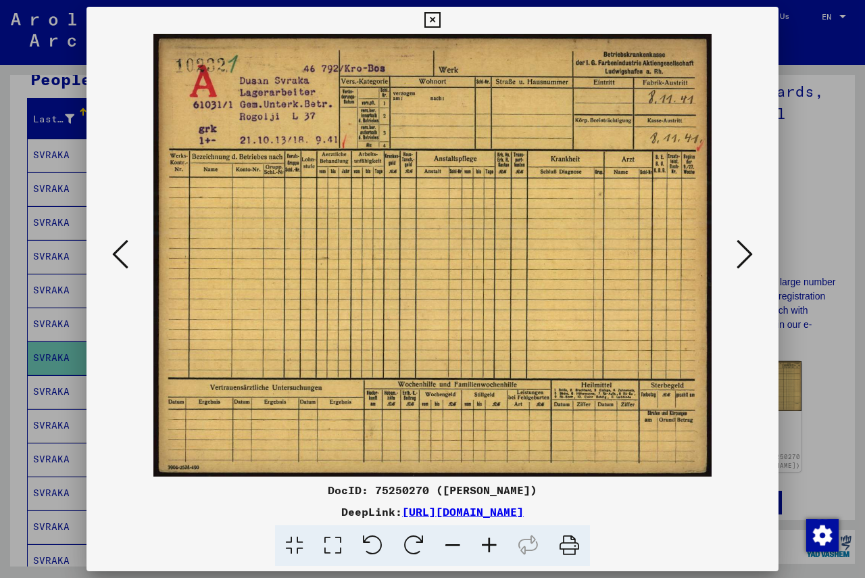
click at [608, 257] on icon at bounding box center [744, 254] width 16 height 32
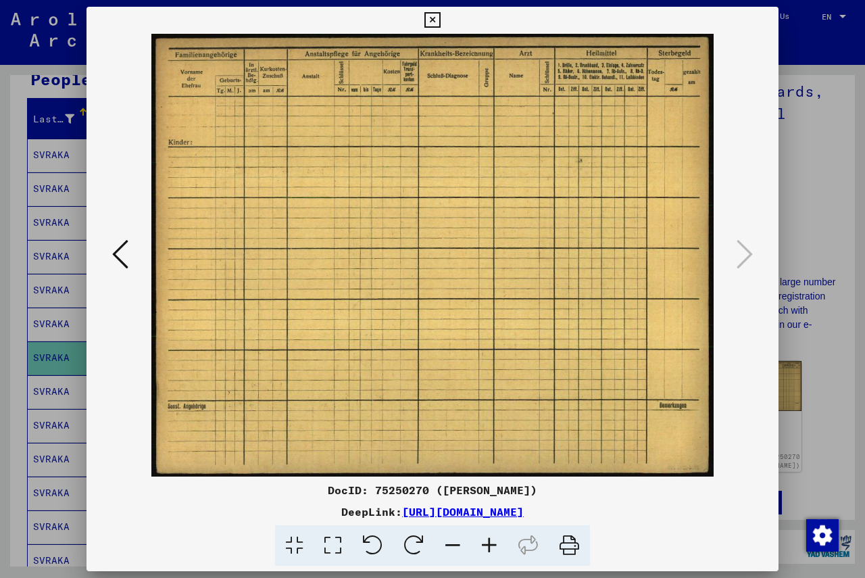
click at [434, 18] on icon at bounding box center [432, 20] width 16 height 16
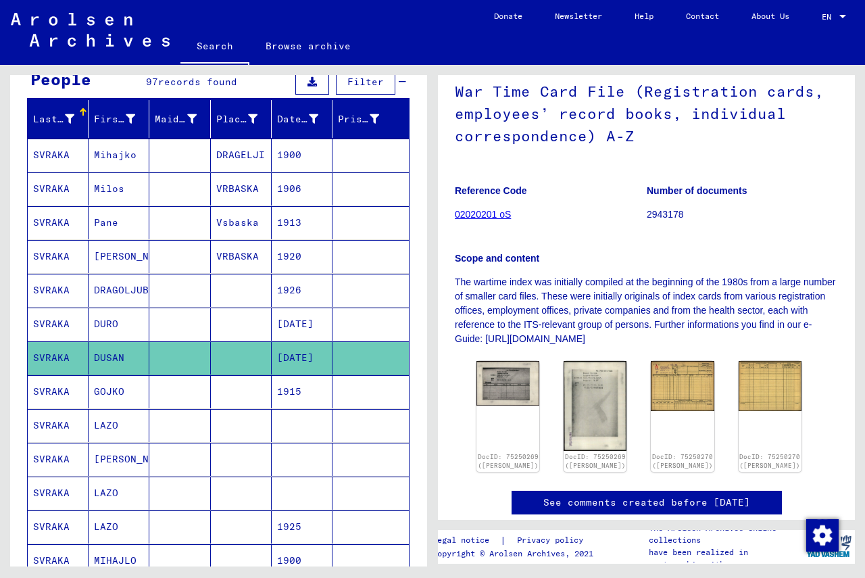
click at [60, 322] on mat-cell "SVRAKA" at bounding box center [58, 323] width 61 height 33
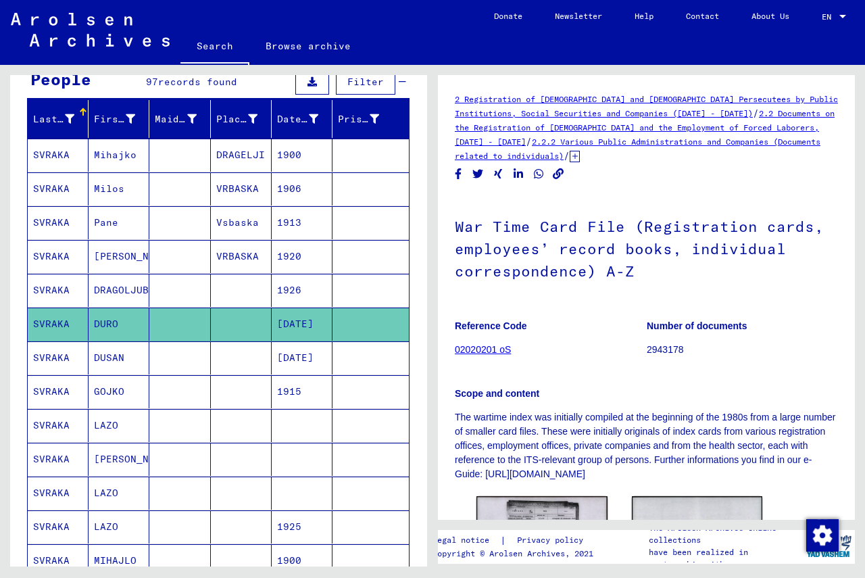
scroll to position [135, 0]
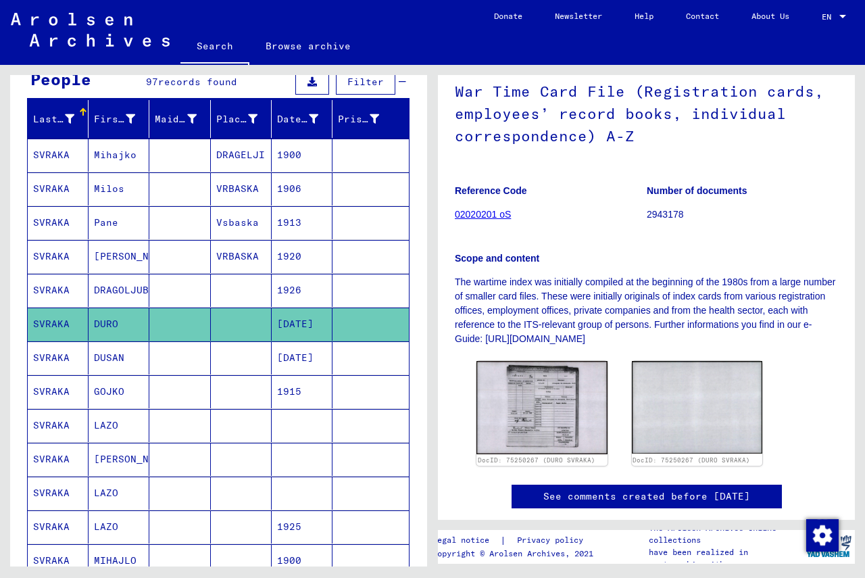
click at [43, 388] on mat-cell "SVRAKA" at bounding box center [58, 391] width 61 height 33
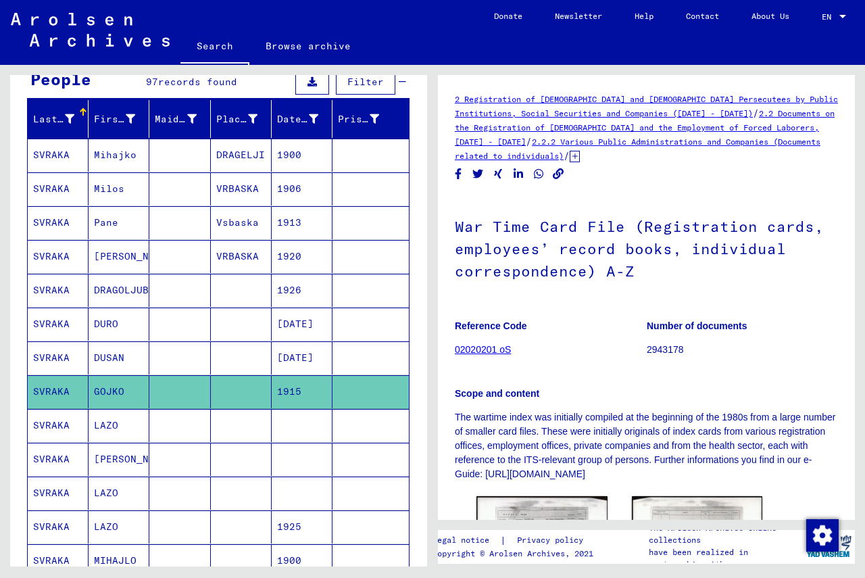
scroll to position [135, 0]
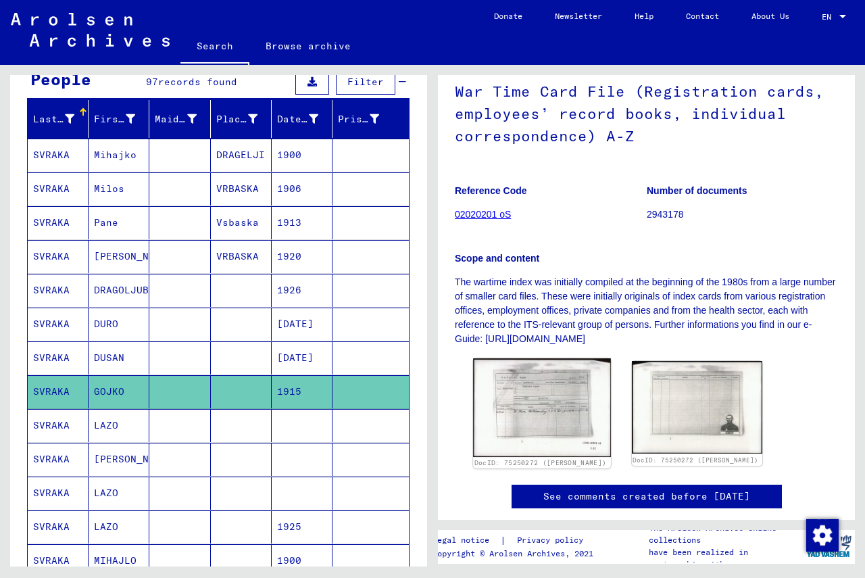
click at [543, 398] on img at bounding box center [541, 407] width 137 height 99
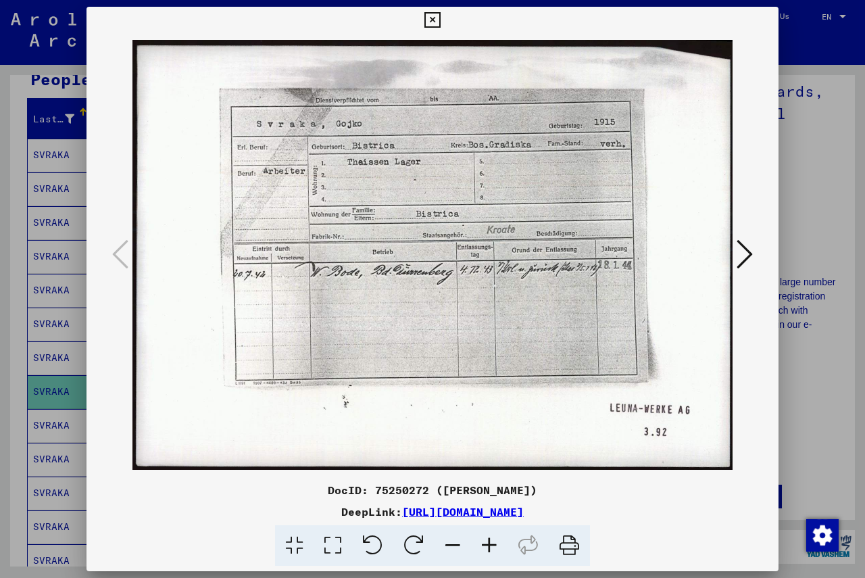
click at [608, 255] on icon at bounding box center [744, 254] width 16 height 32
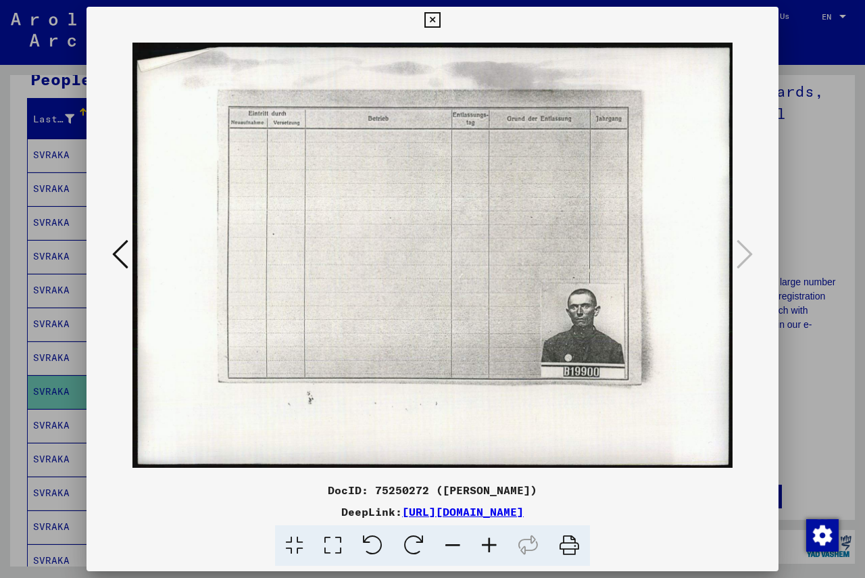
click at [433, 20] on icon at bounding box center [432, 20] width 16 height 16
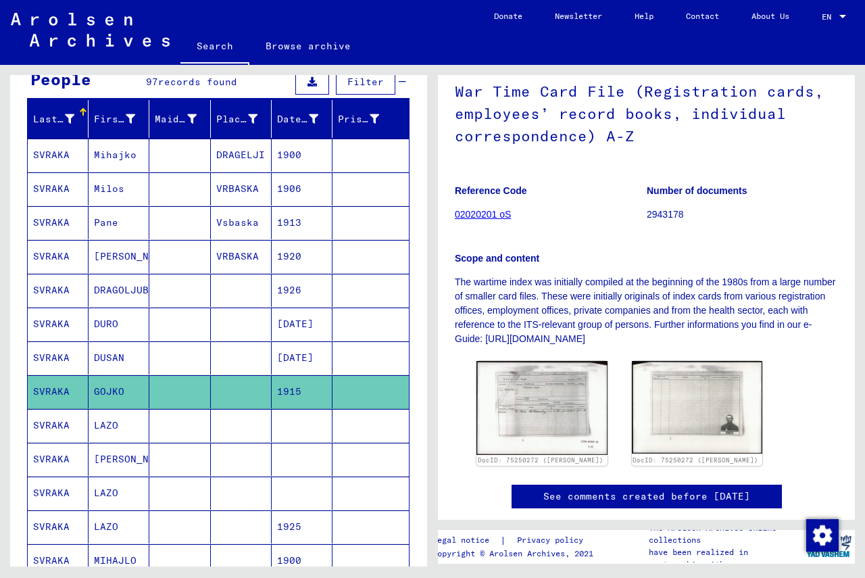
click at [32, 422] on mat-cell "SVRAKA" at bounding box center [58, 425] width 61 height 33
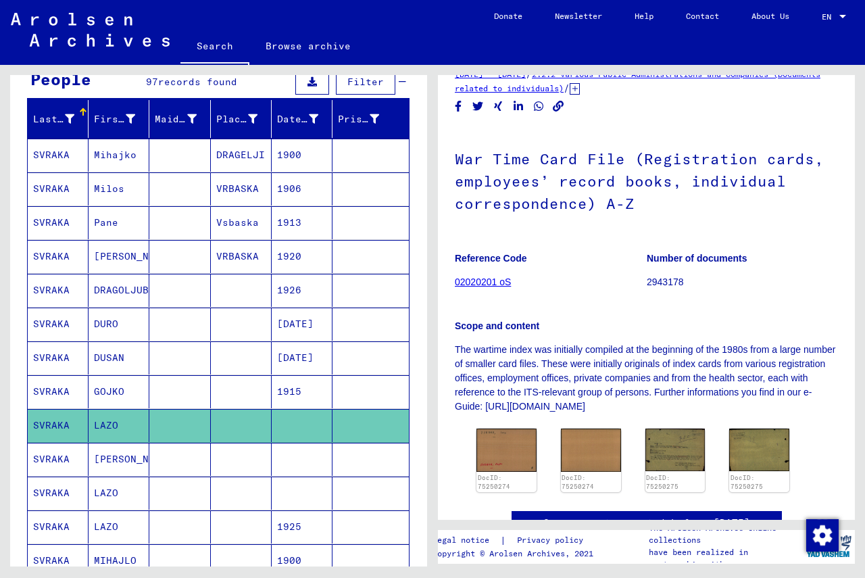
scroll to position [135, 0]
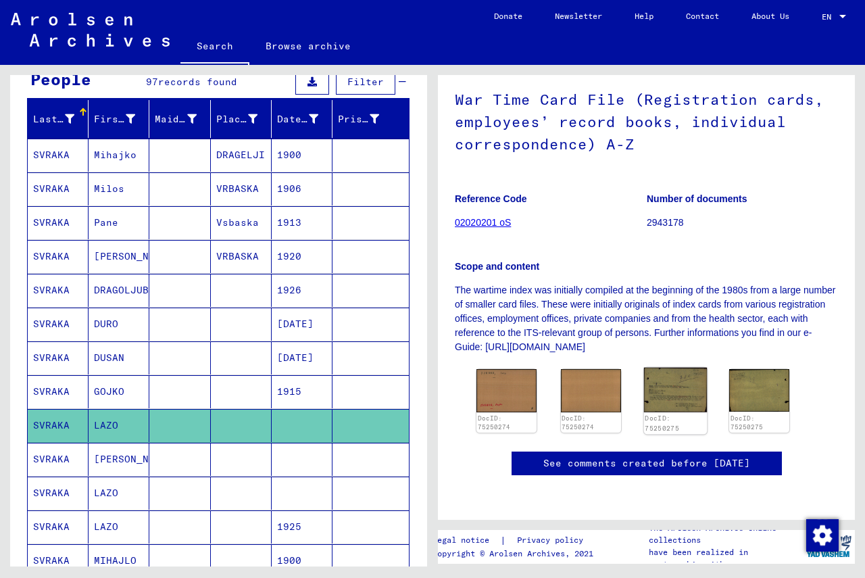
click at [608, 393] on img at bounding box center [674, 390] width 63 height 45
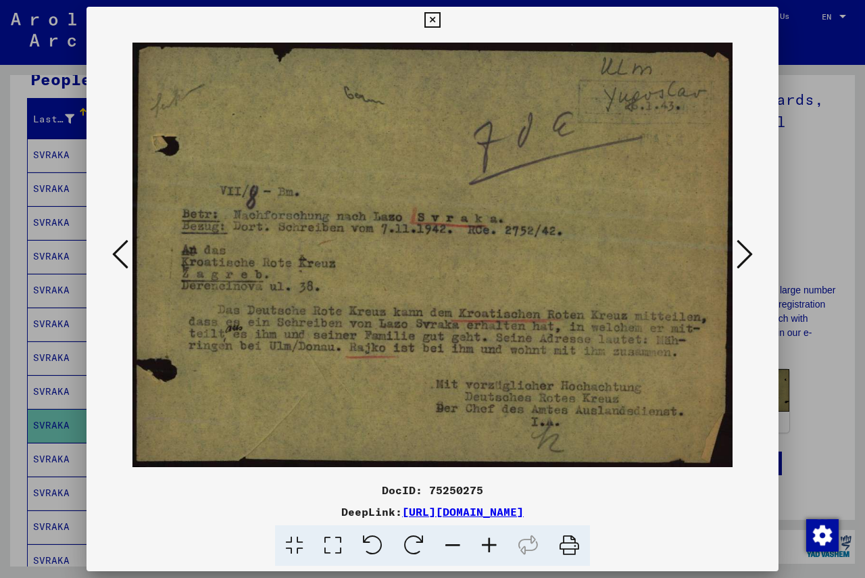
click at [434, 22] on icon at bounding box center [432, 20] width 16 height 16
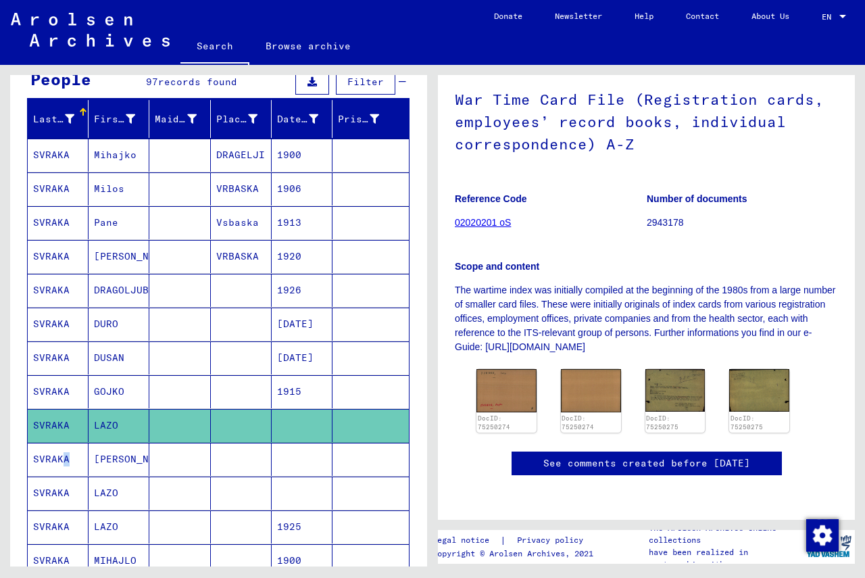
click at [60, 462] on mat-cell "SVRAKA" at bounding box center [58, 459] width 61 height 33
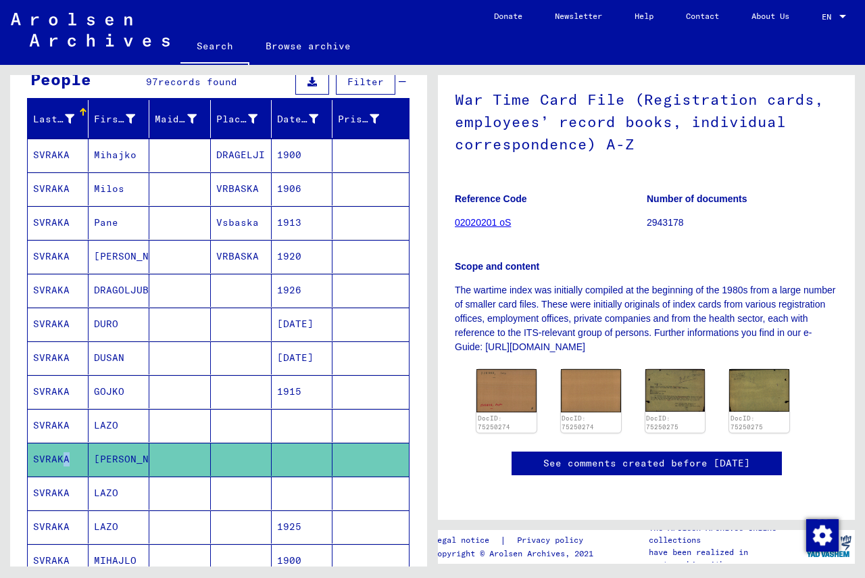
click at [60, 497] on icon at bounding box center [56, 524] width 34 height 54
click at [61, 491] on mat-cell "SVRAKA" at bounding box center [58, 492] width 61 height 33
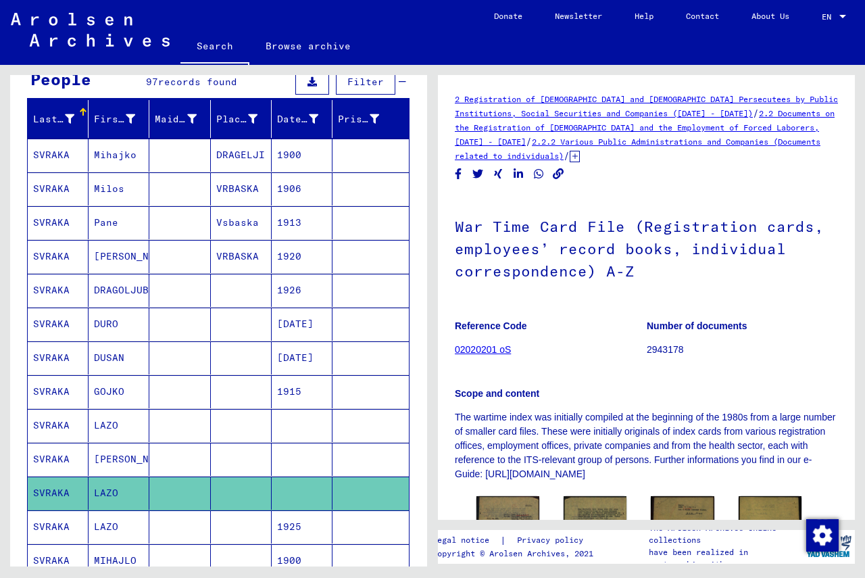
scroll to position [135, 0]
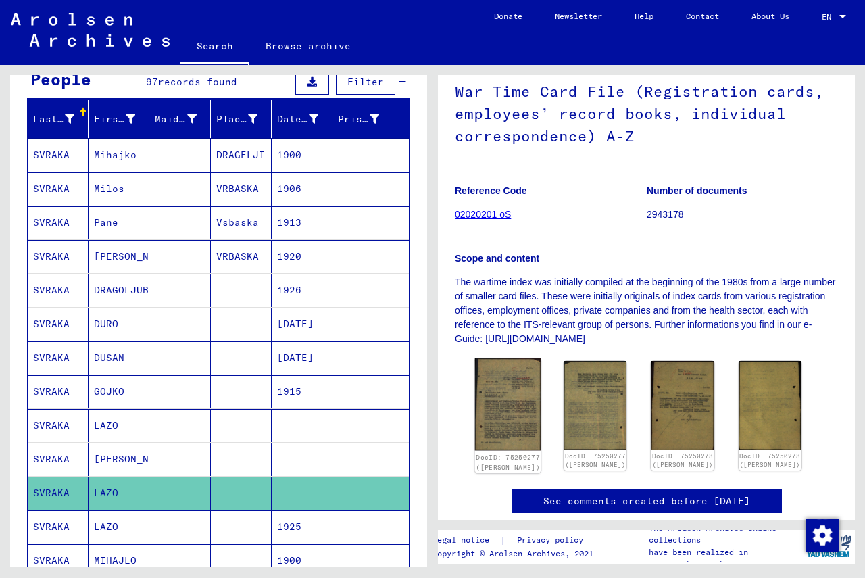
click at [484, 398] on img at bounding box center [508, 404] width 66 height 93
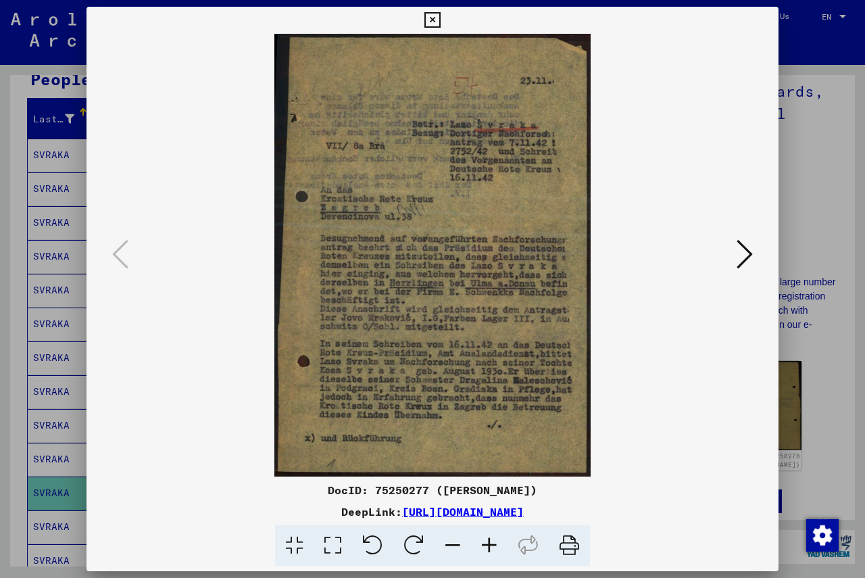
click at [491, 545] on icon at bounding box center [489, 545] width 36 height 41
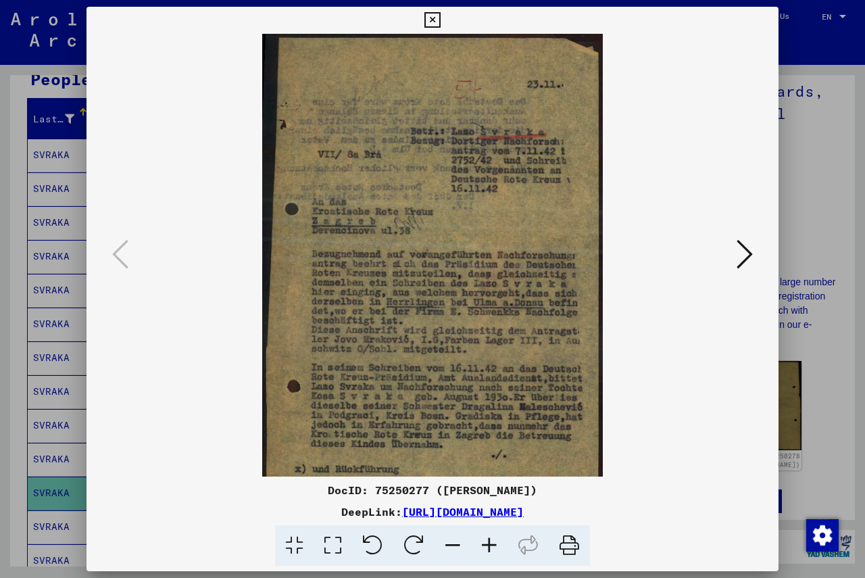
click at [491, 545] on icon at bounding box center [489, 545] width 36 height 41
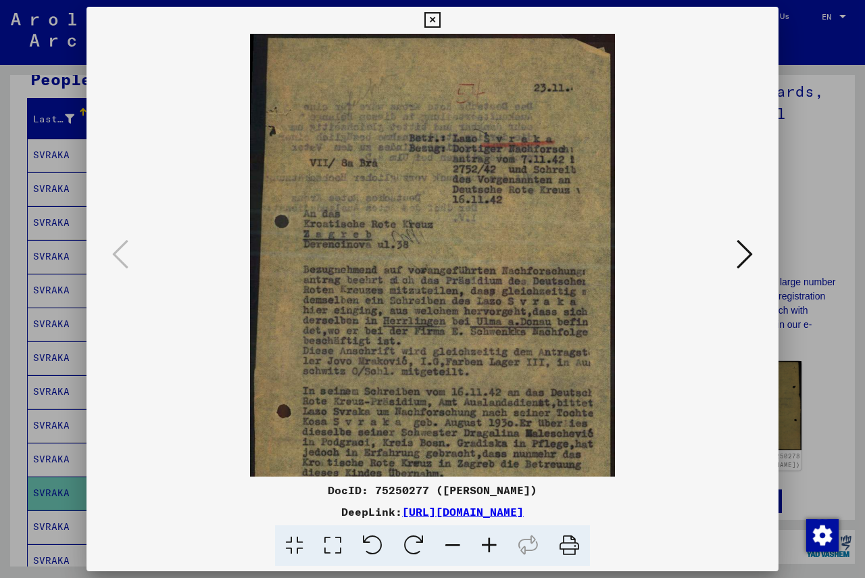
click at [491, 545] on icon at bounding box center [489, 545] width 36 height 41
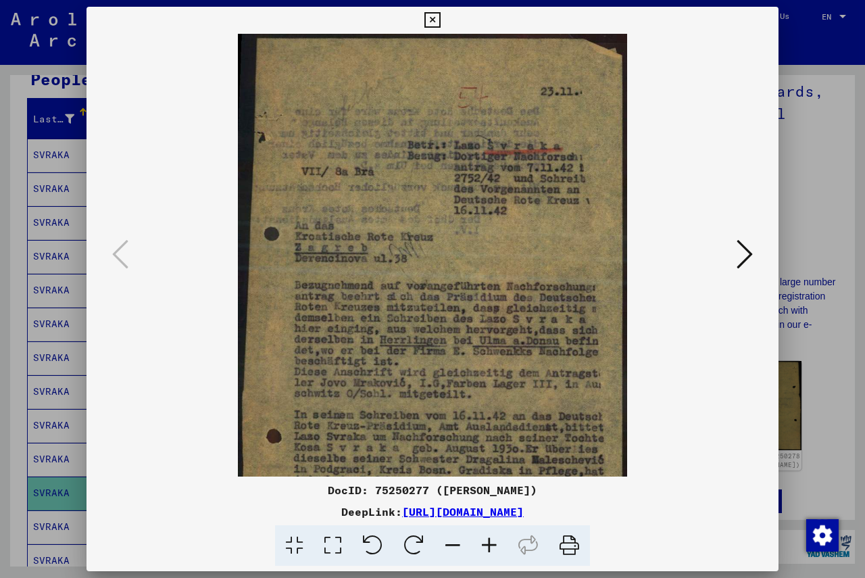
click at [491, 545] on icon at bounding box center [489, 545] width 36 height 41
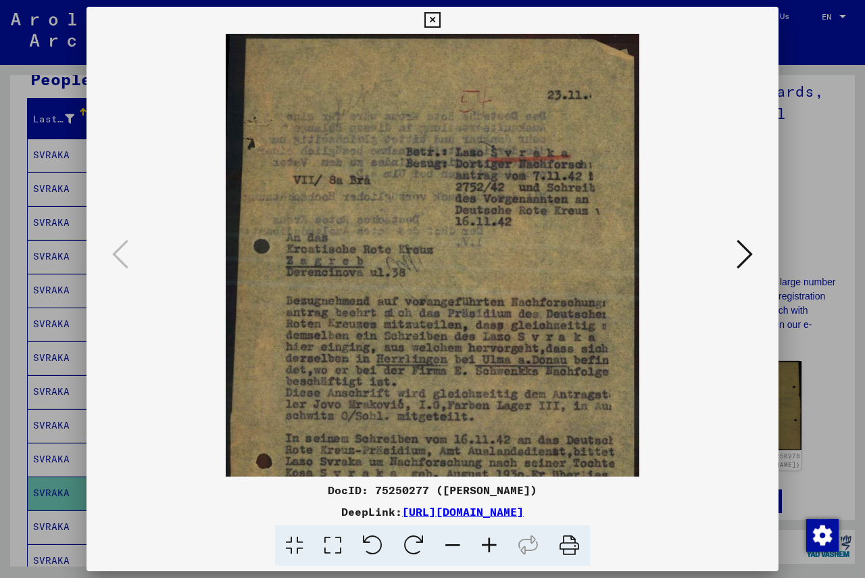
click at [491, 545] on icon at bounding box center [489, 545] width 36 height 41
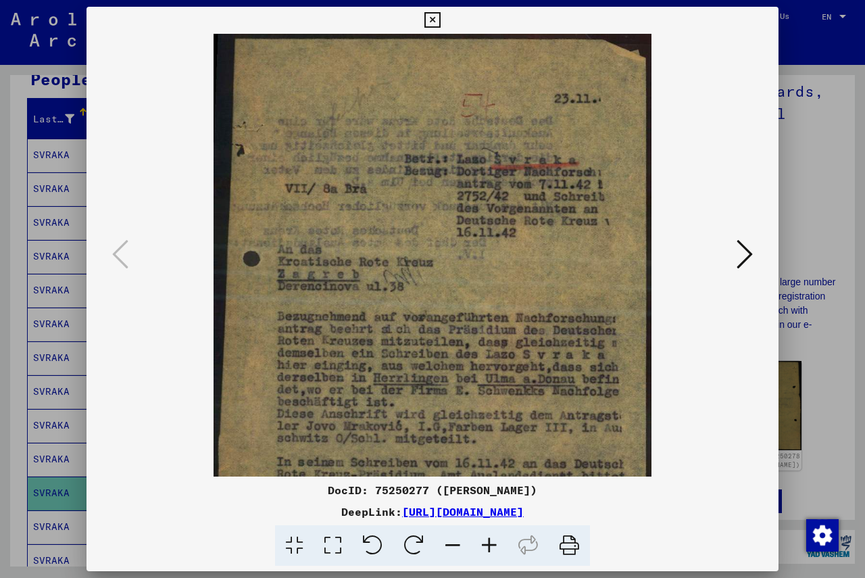
click at [491, 545] on icon at bounding box center [489, 545] width 36 height 41
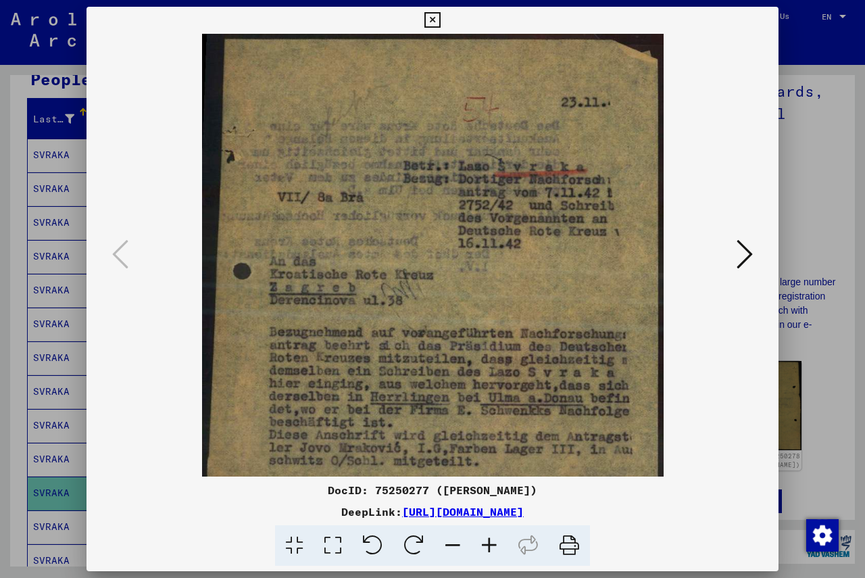
click at [491, 545] on icon at bounding box center [489, 545] width 36 height 41
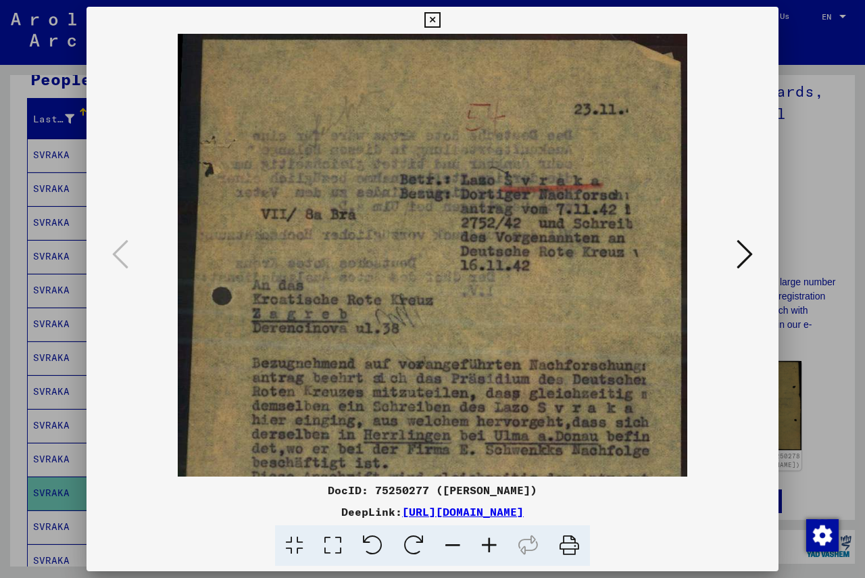
click at [491, 545] on icon at bounding box center [489, 545] width 36 height 41
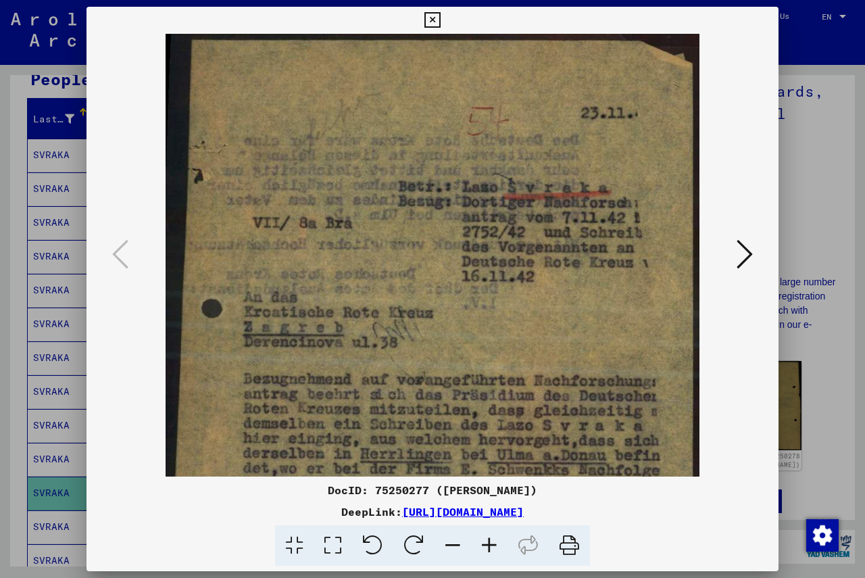
click at [491, 545] on icon at bounding box center [489, 545] width 36 height 41
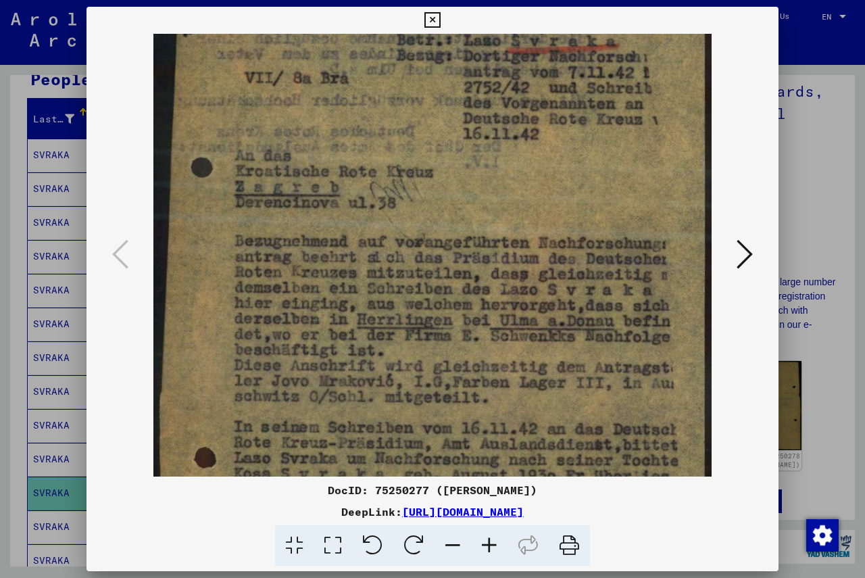
drag, startPoint x: 484, startPoint y: 399, endPoint x: 497, endPoint y: 256, distance: 143.7
click at [497, 256] on img at bounding box center [432, 270] width 558 height 780
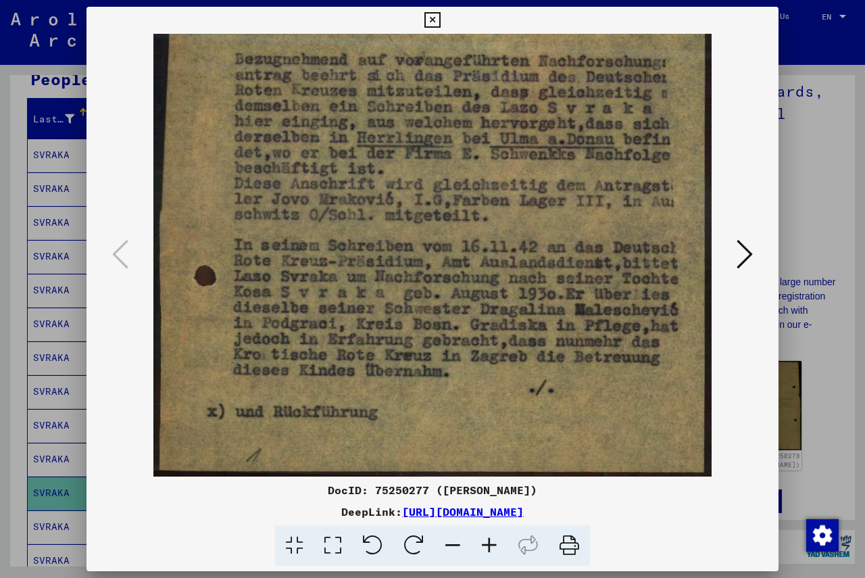
scroll to position [338, 0]
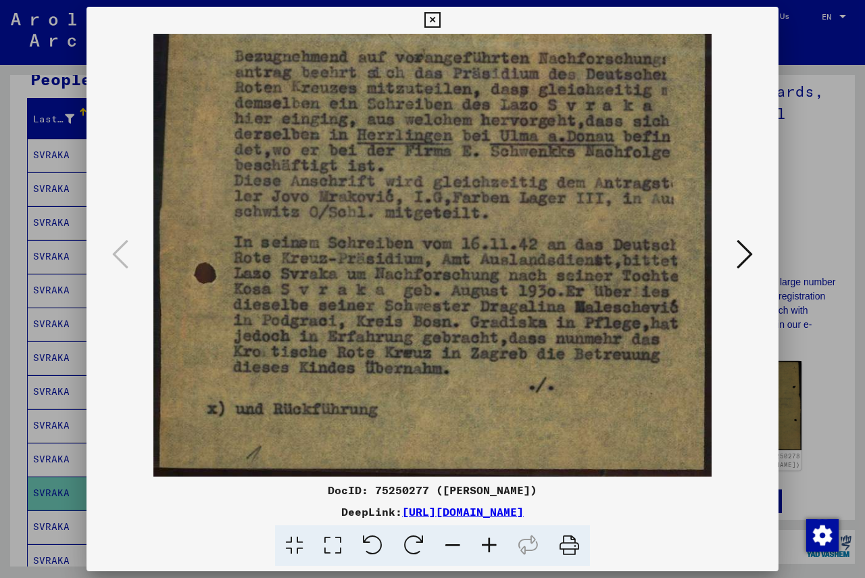
drag, startPoint x: 493, startPoint y: 429, endPoint x: 485, endPoint y: 219, distance: 210.3
click at [485, 220] on img at bounding box center [432, 86] width 558 height 780
click at [608, 253] on icon at bounding box center [744, 254] width 16 height 32
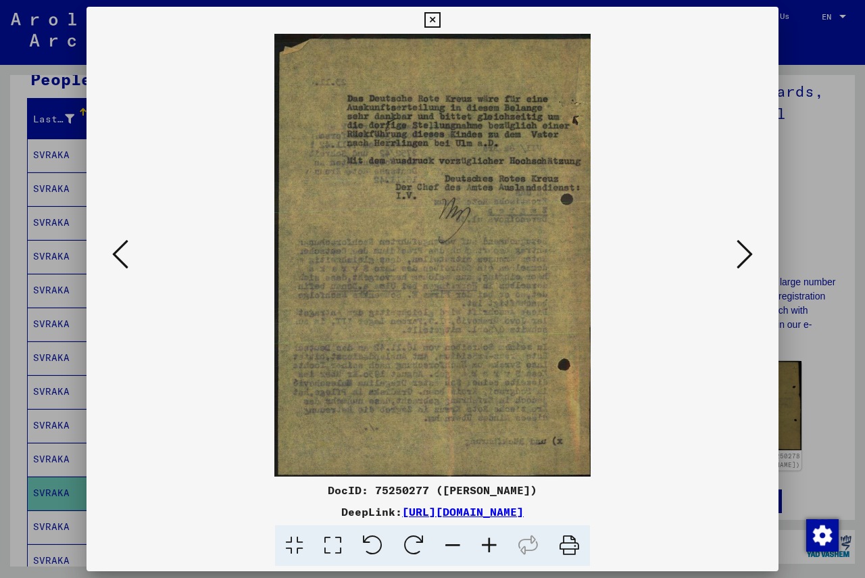
scroll to position [0, 0]
click at [608, 251] on icon at bounding box center [744, 254] width 16 height 32
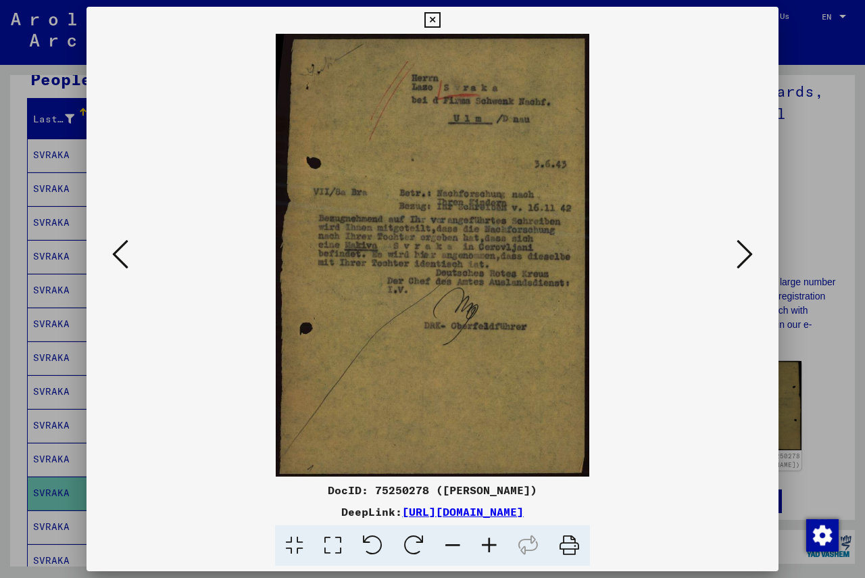
click at [608, 253] on icon at bounding box center [744, 254] width 16 height 32
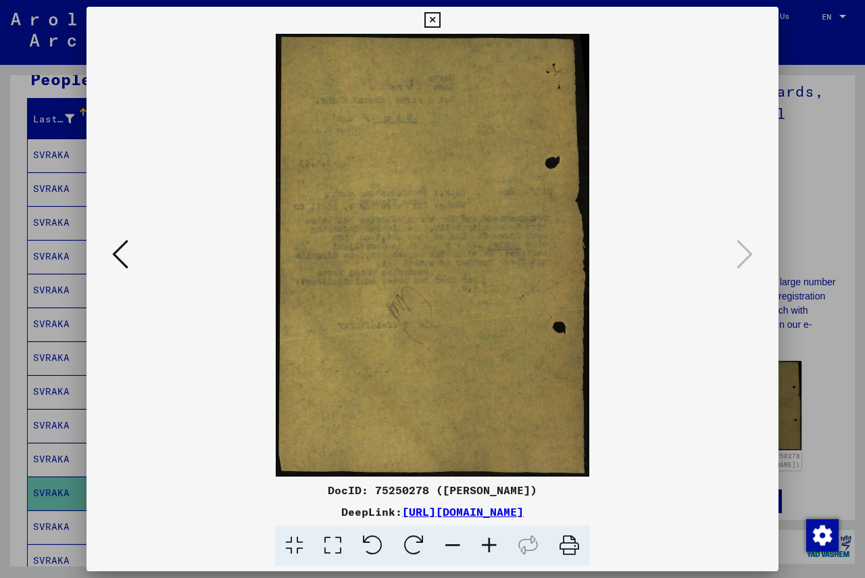
click at [434, 21] on icon at bounding box center [432, 20] width 16 height 16
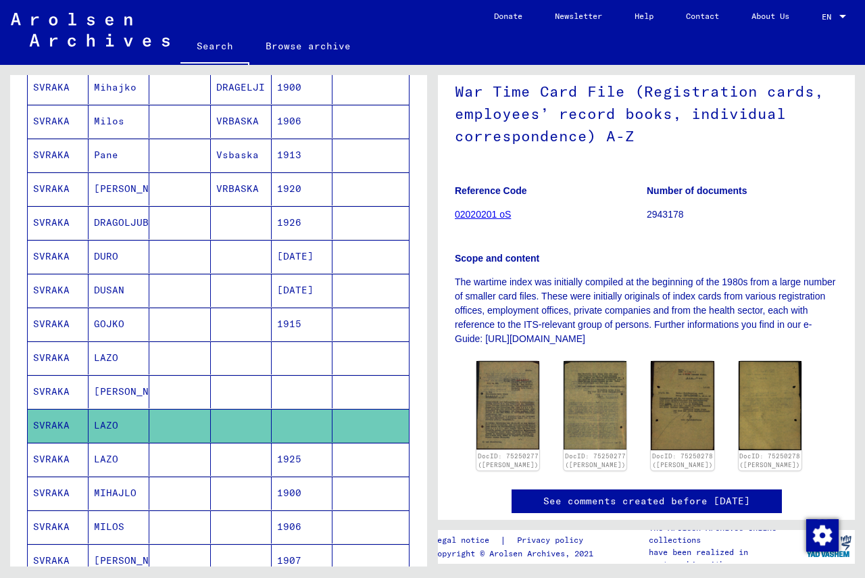
scroll to position [270, 0]
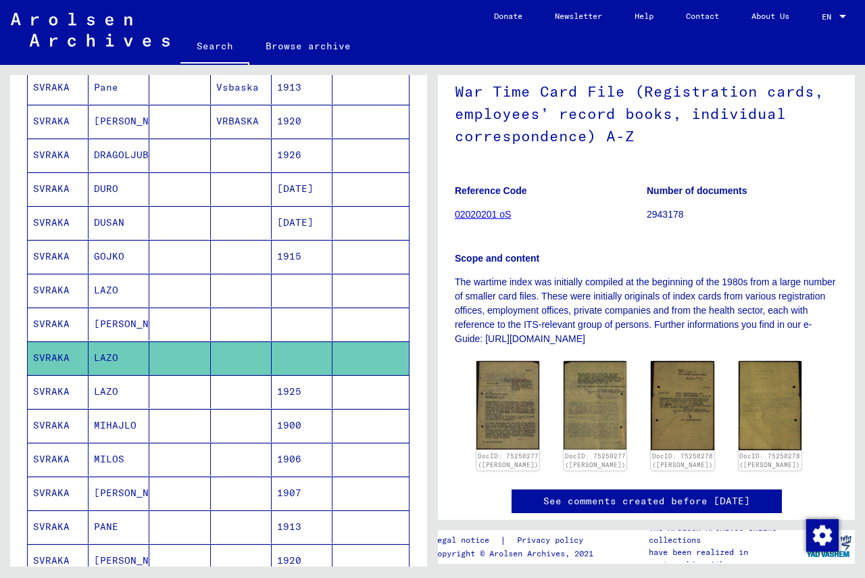
click at [64, 391] on mat-cell "SVRAKA" at bounding box center [58, 391] width 61 height 33
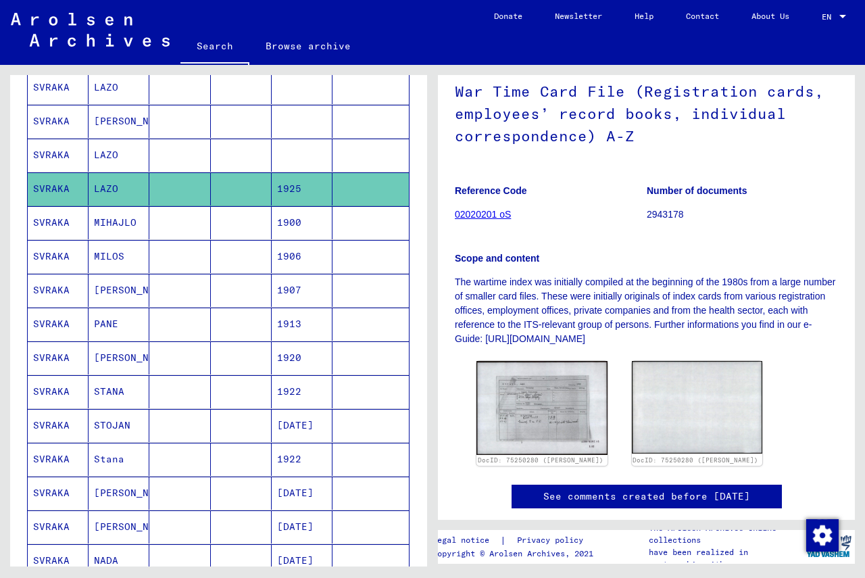
scroll to position [608, 0]
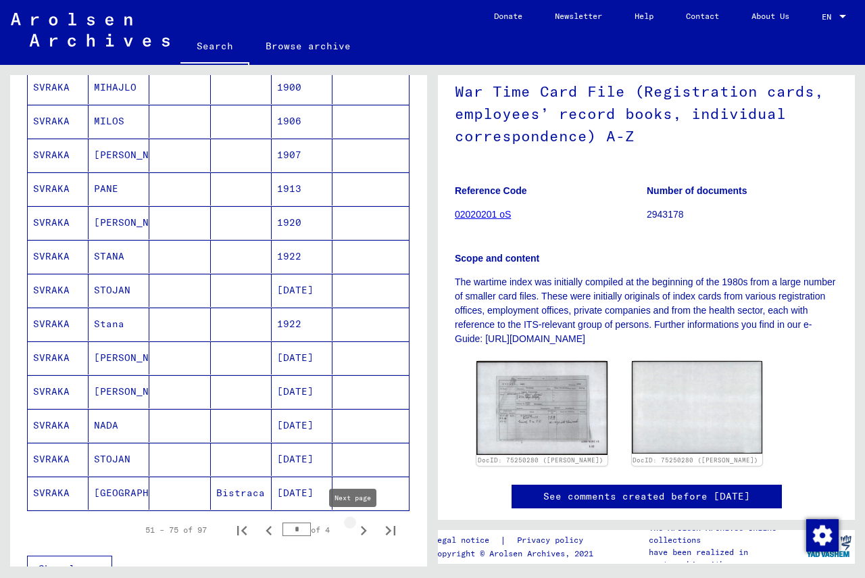
click at [354, 531] on icon "Next page" at bounding box center [363, 530] width 19 height 19
type input "*"
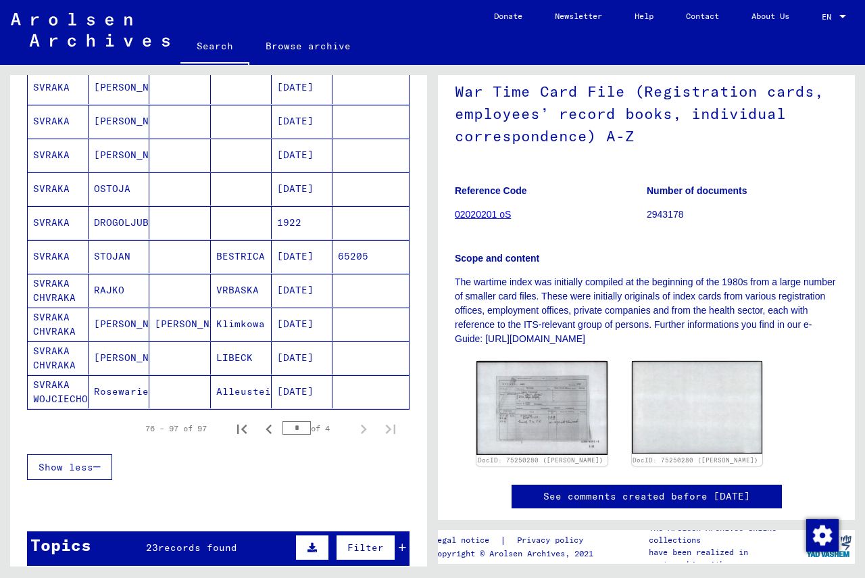
scroll to position [541, 0]
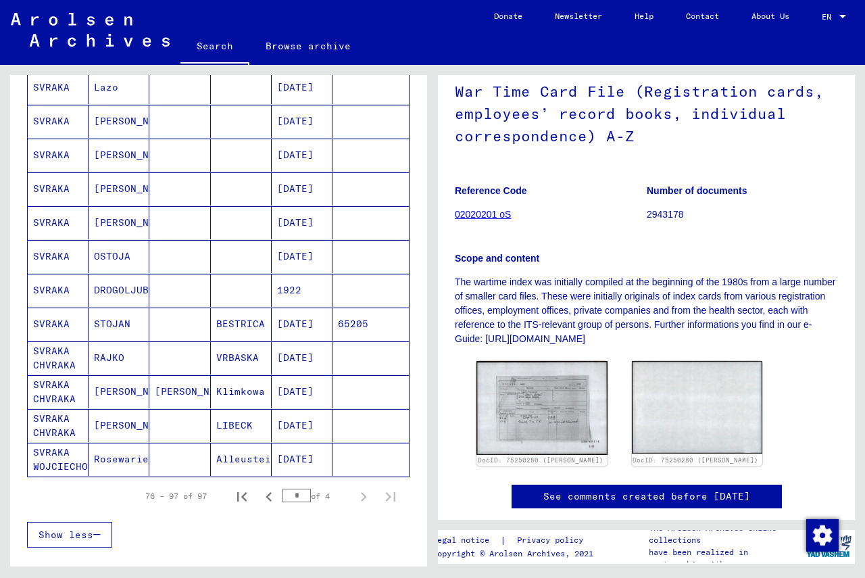
click at [49, 186] on mat-cell "SVRAKA" at bounding box center [58, 188] width 61 height 33
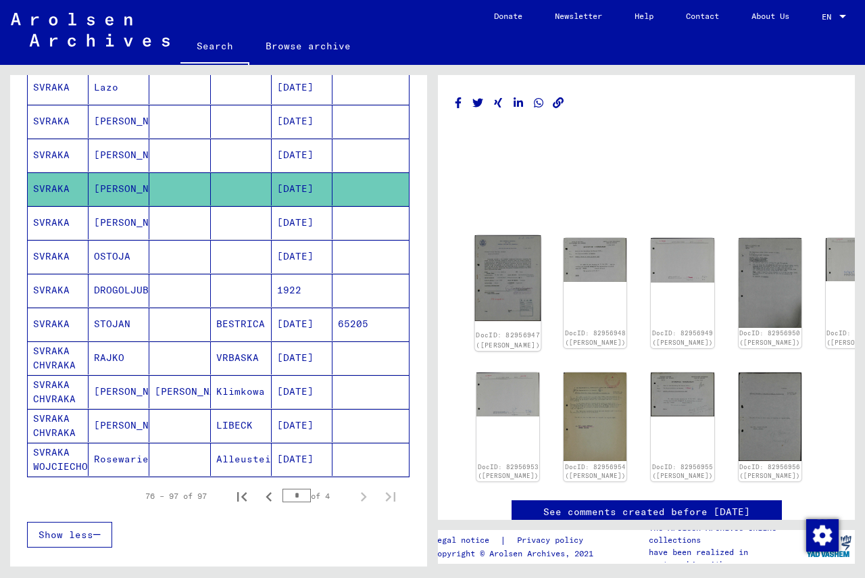
click at [487, 253] on img at bounding box center [508, 278] width 66 height 86
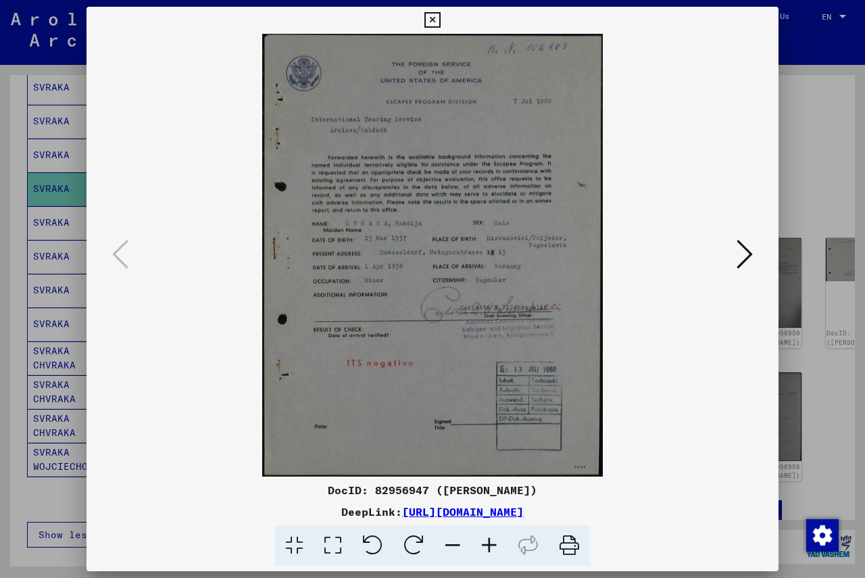
click at [489, 543] on icon at bounding box center [489, 545] width 36 height 41
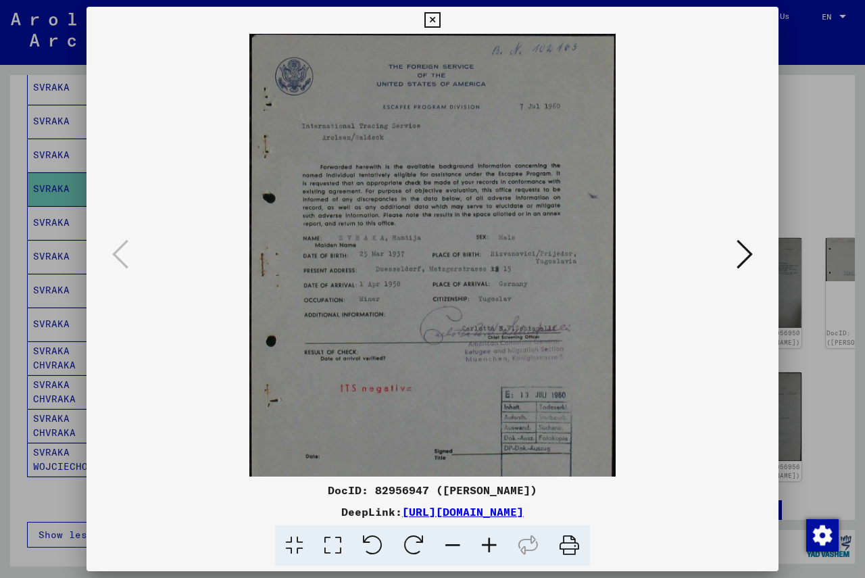
click at [489, 543] on icon at bounding box center [489, 545] width 36 height 41
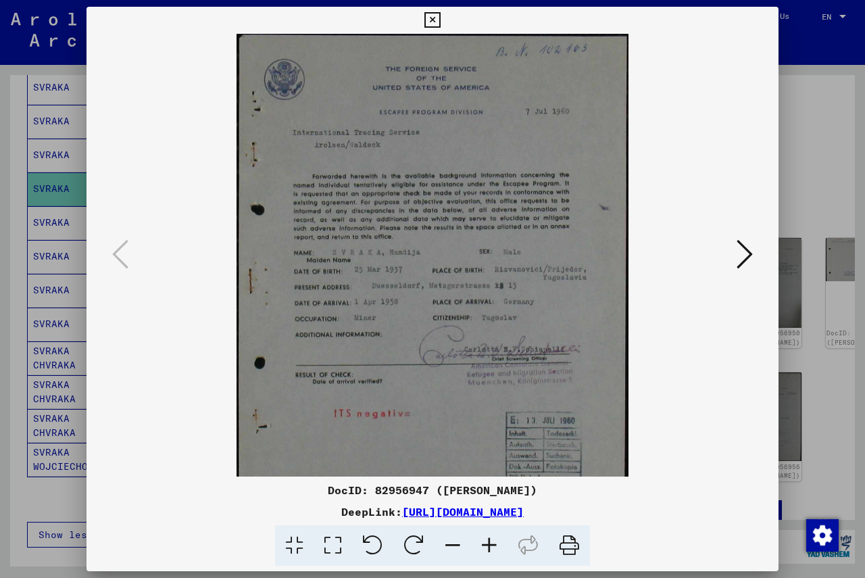
click at [489, 543] on icon at bounding box center [489, 545] width 36 height 41
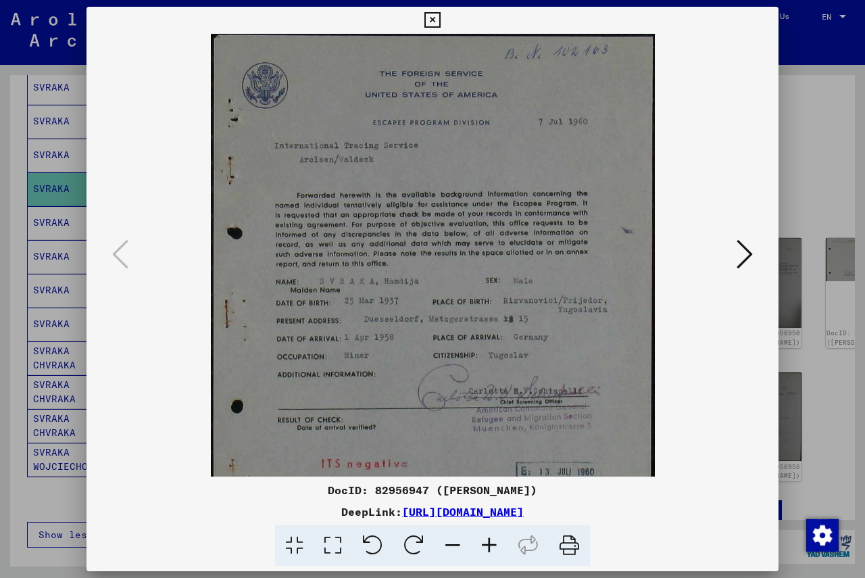
click at [489, 543] on icon at bounding box center [489, 545] width 36 height 41
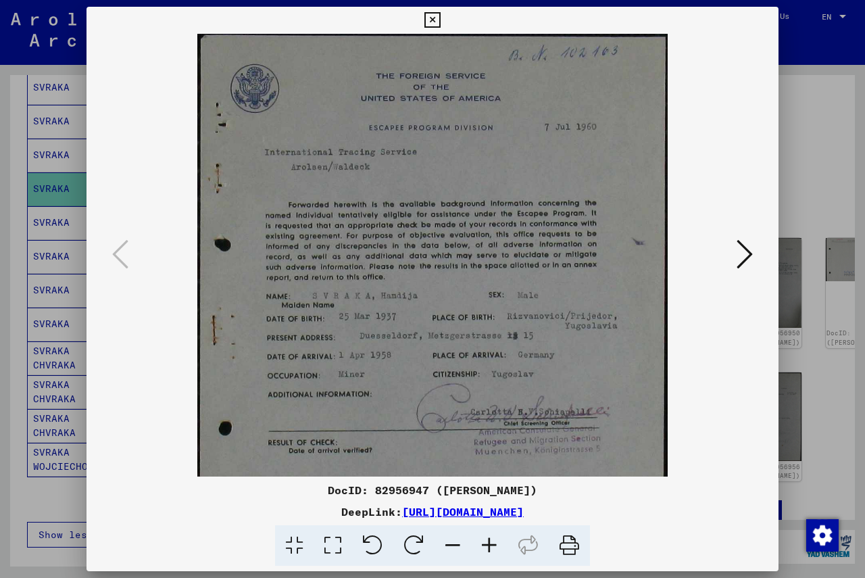
click at [489, 543] on icon at bounding box center [489, 545] width 36 height 41
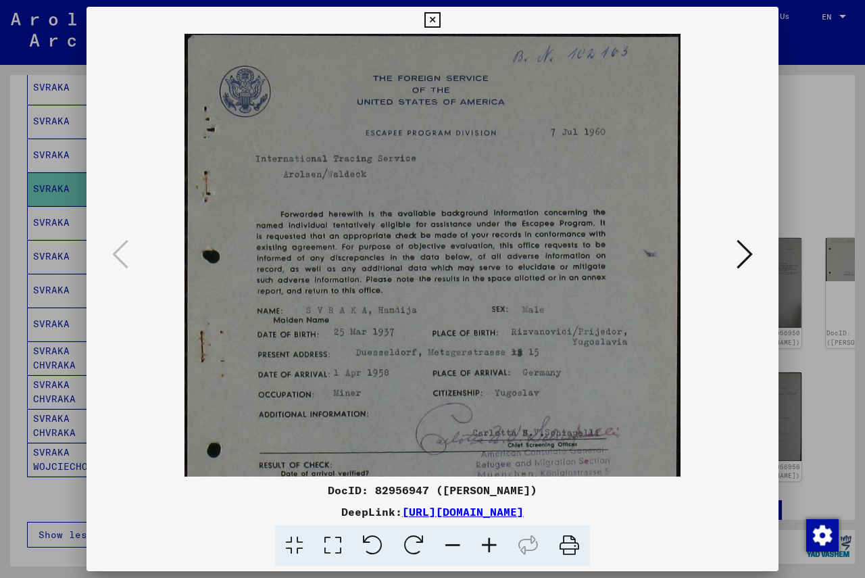
click at [489, 543] on icon at bounding box center [489, 545] width 36 height 41
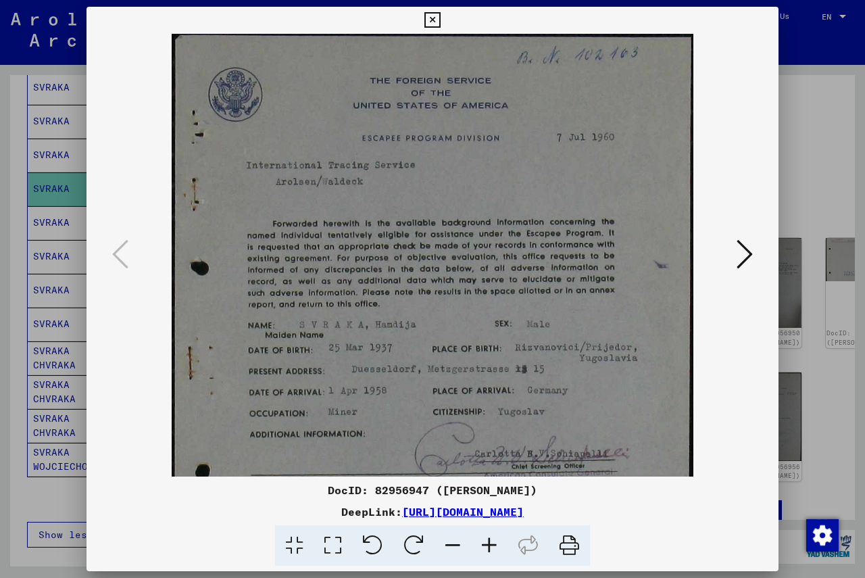
click at [608, 250] on icon at bounding box center [744, 254] width 16 height 32
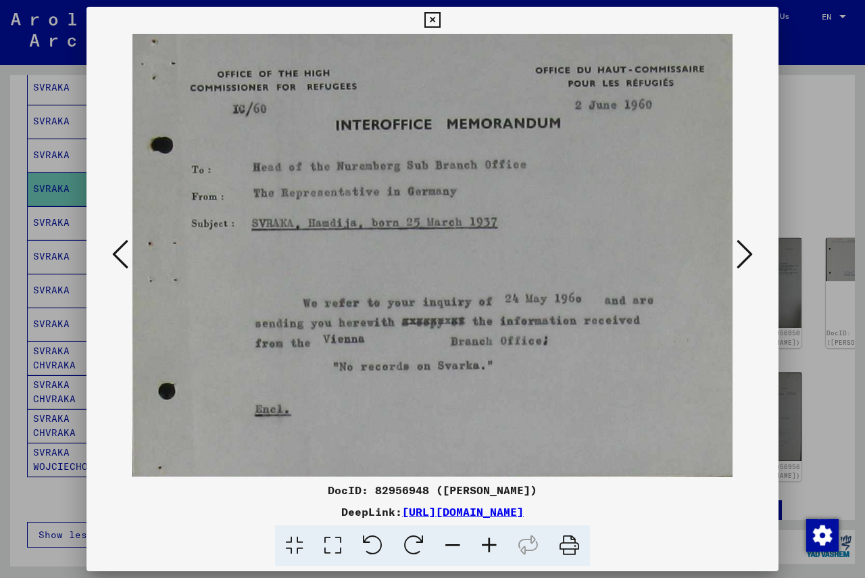
click at [608, 250] on icon at bounding box center [744, 254] width 16 height 32
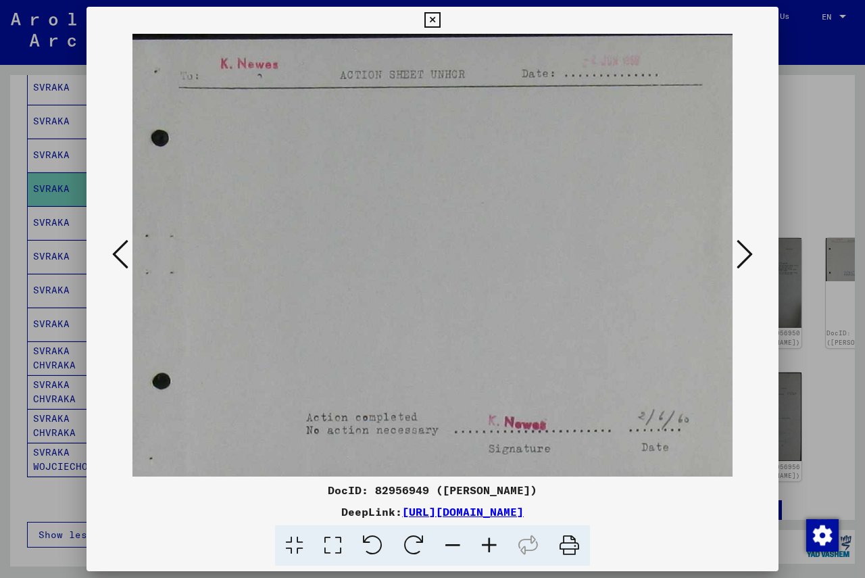
click at [608, 251] on icon at bounding box center [744, 254] width 16 height 32
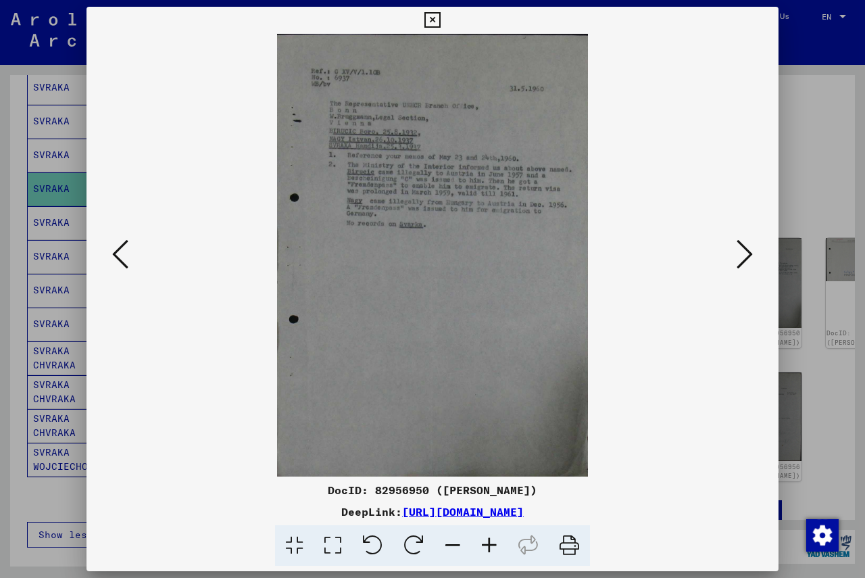
click at [489, 547] on icon at bounding box center [489, 545] width 36 height 41
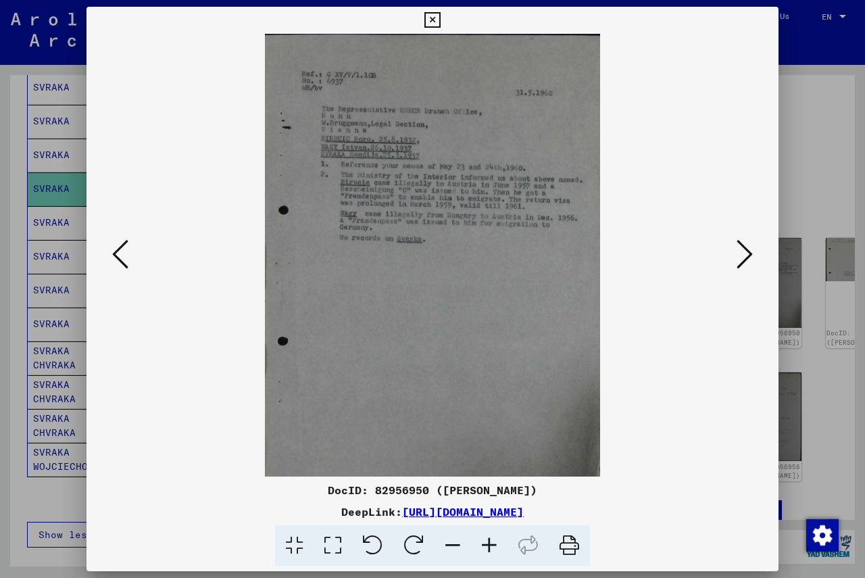
click at [488, 547] on icon at bounding box center [489, 545] width 36 height 41
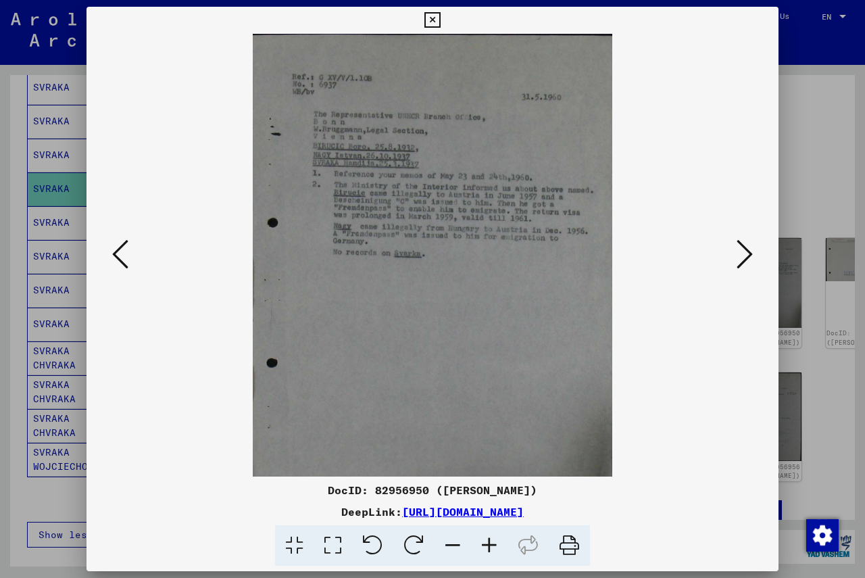
click at [488, 547] on icon at bounding box center [489, 545] width 36 height 41
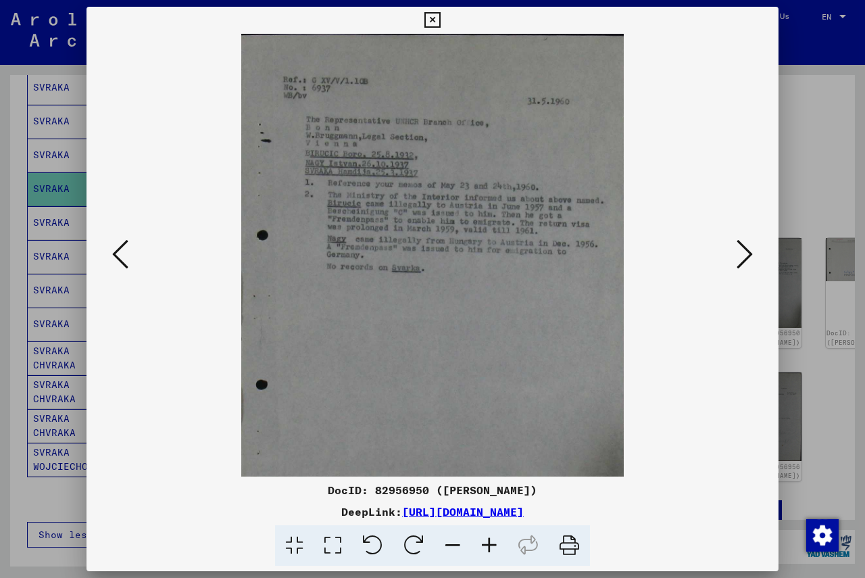
click at [488, 547] on icon at bounding box center [489, 545] width 36 height 41
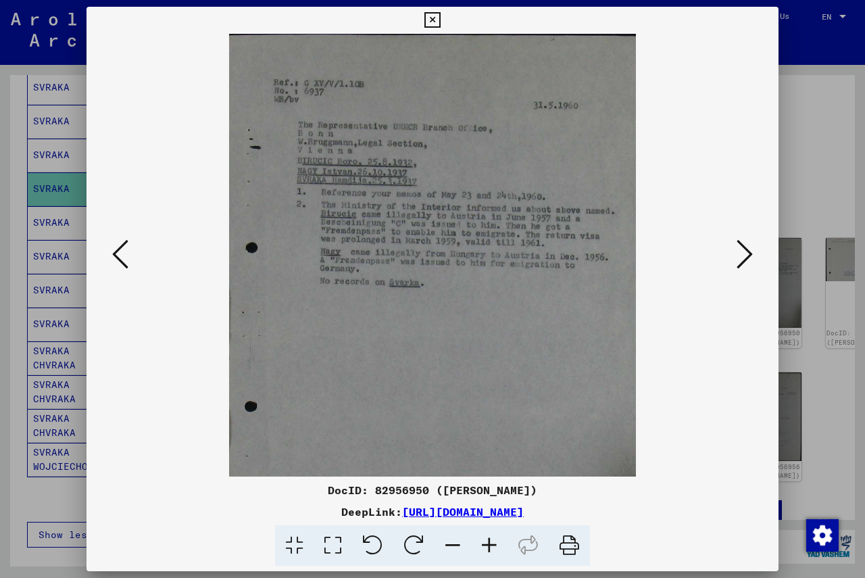
click at [488, 547] on icon at bounding box center [489, 545] width 36 height 41
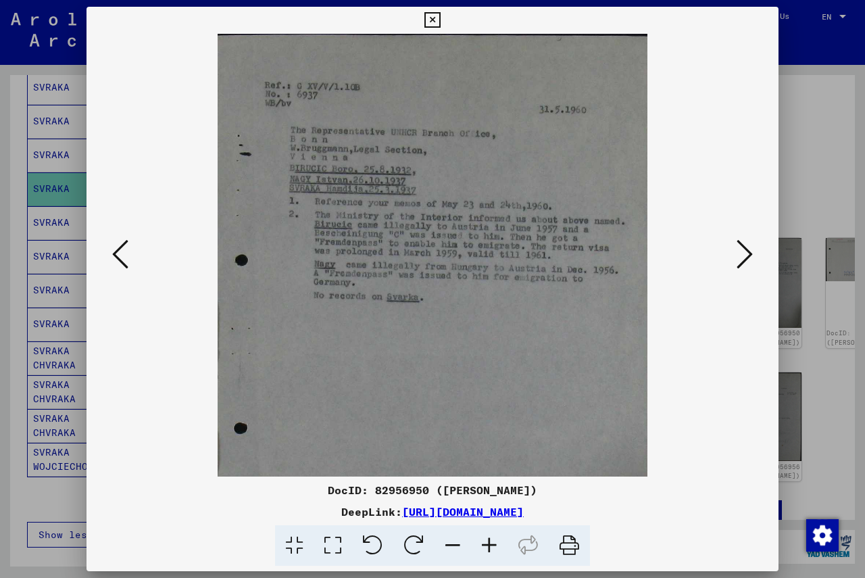
click at [488, 547] on icon at bounding box center [489, 545] width 36 height 41
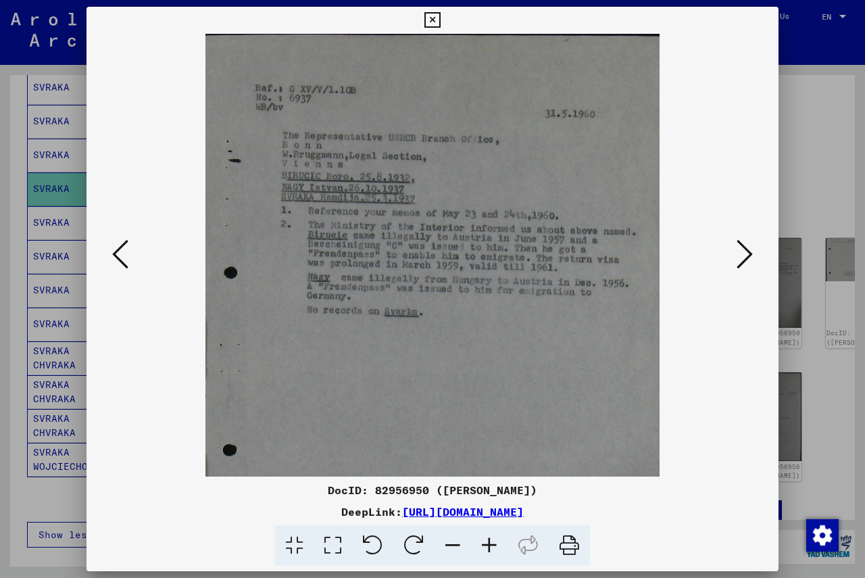
click at [488, 547] on icon at bounding box center [489, 545] width 36 height 41
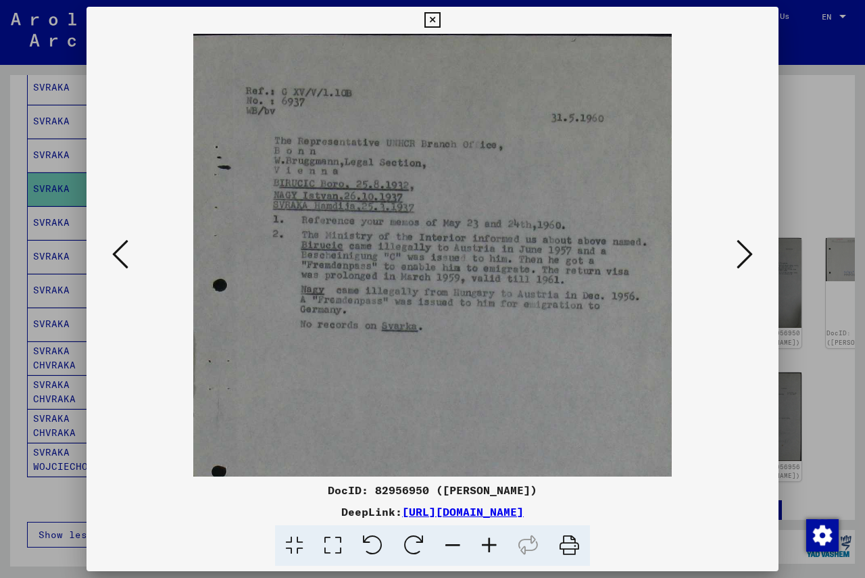
click at [488, 547] on icon at bounding box center [489, 545] width 36 height 41
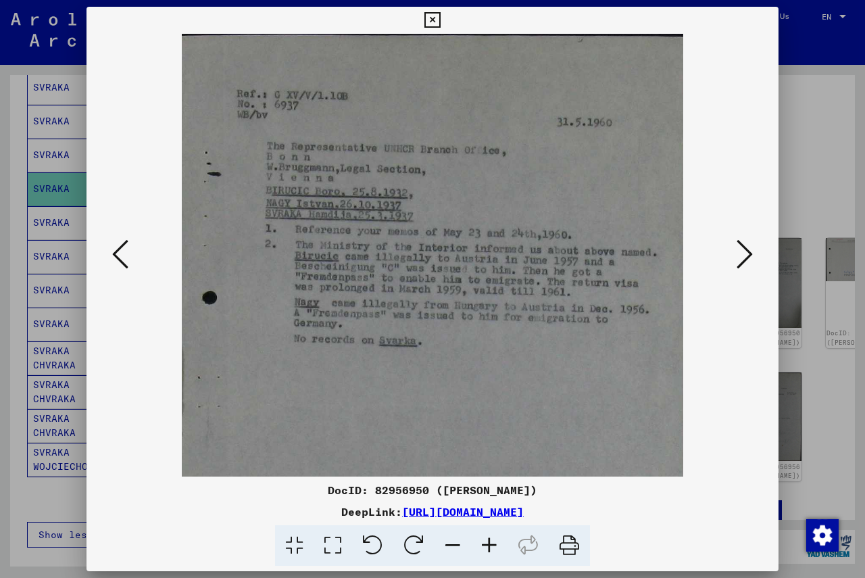
click at [488, 547] on icon at bounding box center [489, 545] width 36 height 41
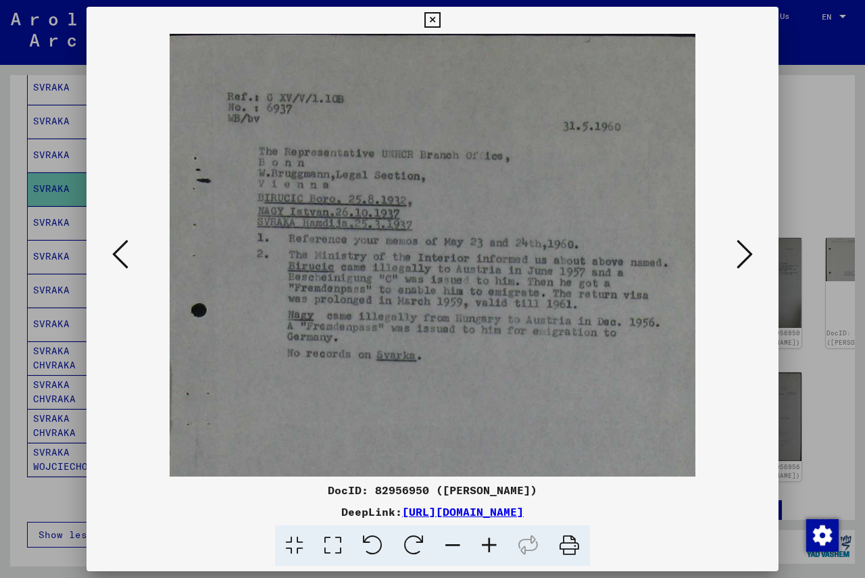
click at [488, 547] on icon at bounding box center [489, 545] width 36 height 41
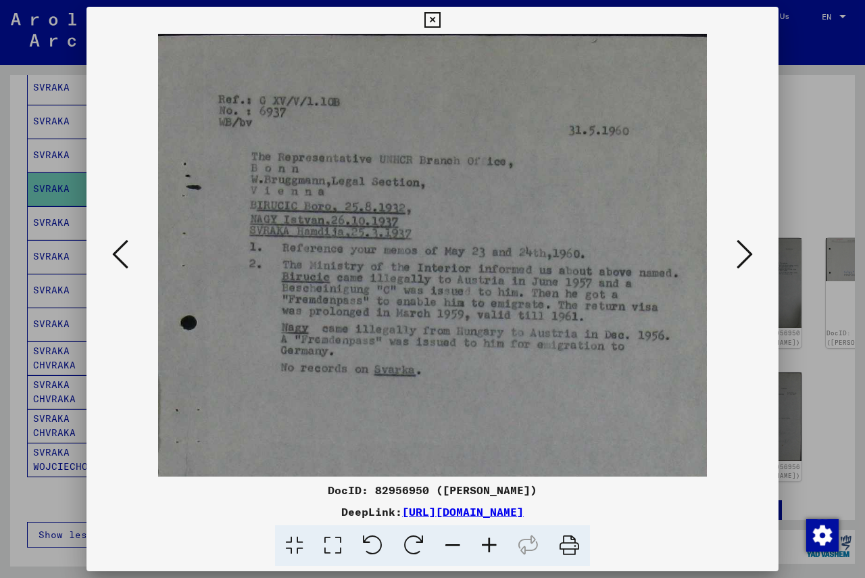
click at [488, 547] on icon at bounding box center [489, 545] width 36 height 41
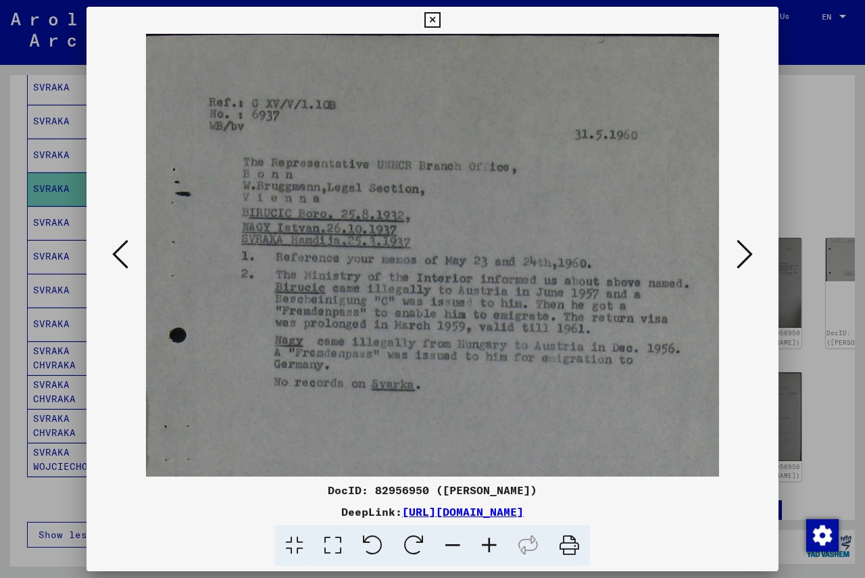
click at [488, 547] on icon at bounding box center [489, 545] width 36 height 41
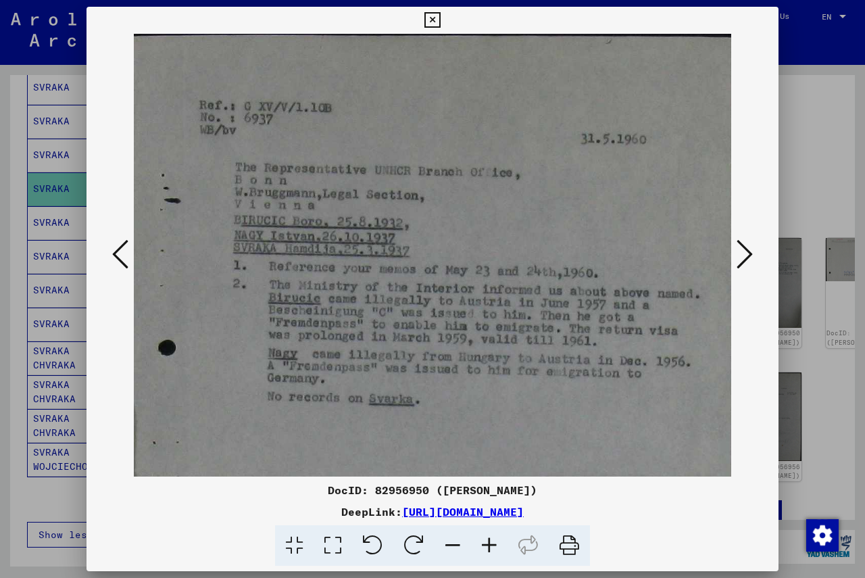
click at [488, 547] on icon at bounding box center [489, 545] width 36 height 41
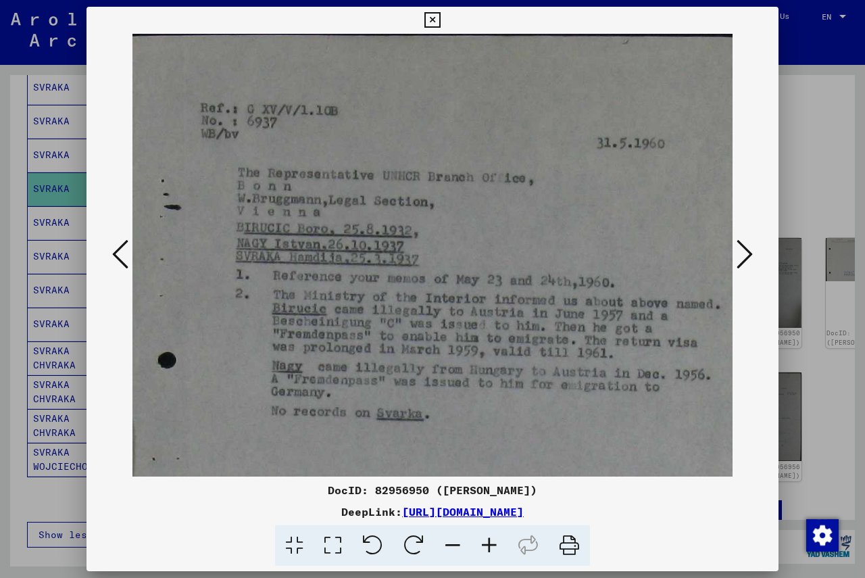
click at [608, 250] on icon at bounding box center [744, 254] width 16 height 32
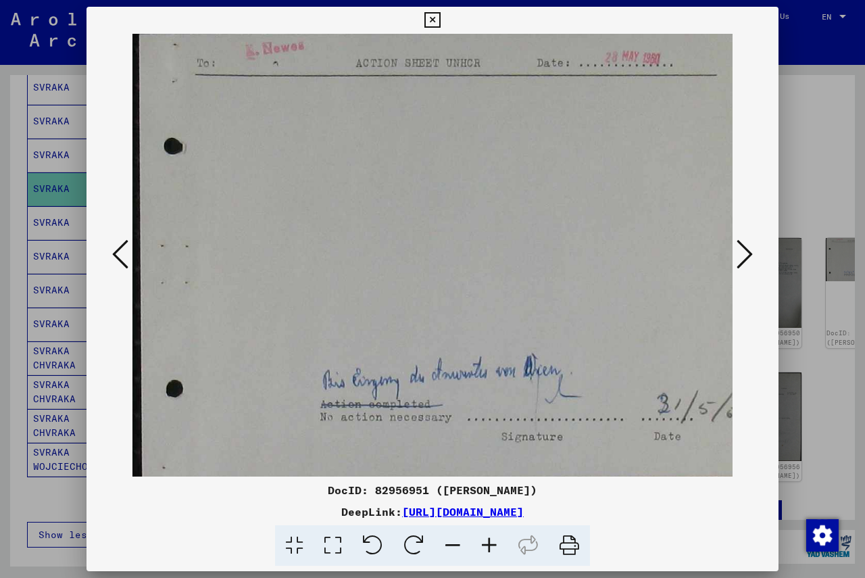
click at [608, 250] on icon at bounding box center [744, 254] width 16 height 32
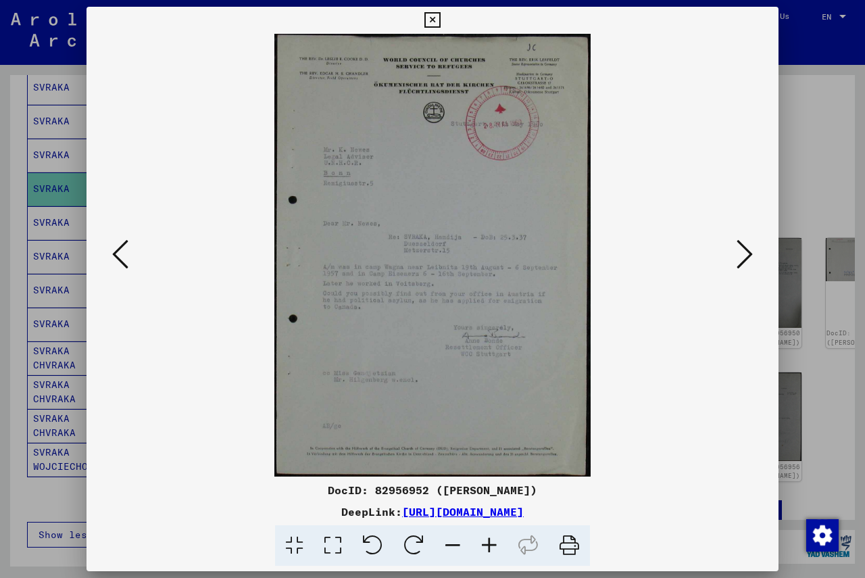
click at [492, 541] on icon at bounding box center [489, 545] width 36 height 41
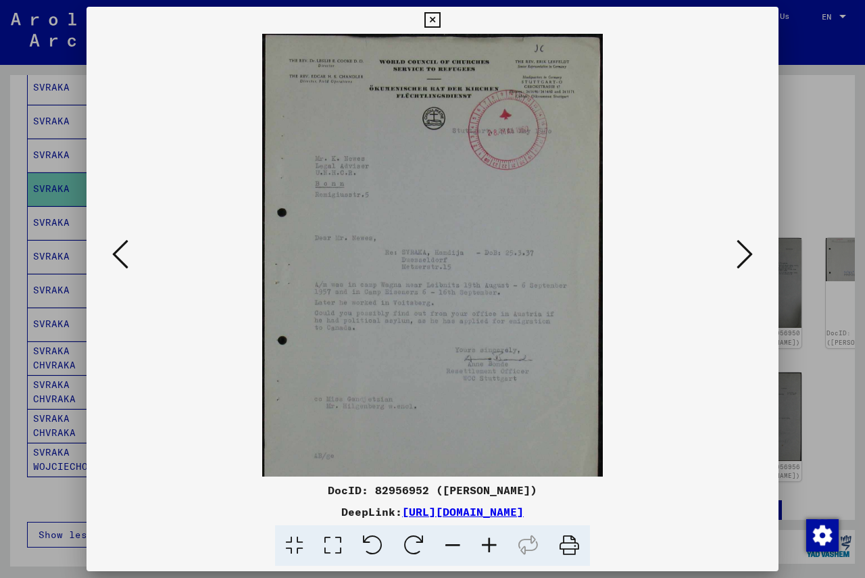
click at [492, 541] on icon at bounding box center [489, 545] width 36 height 41
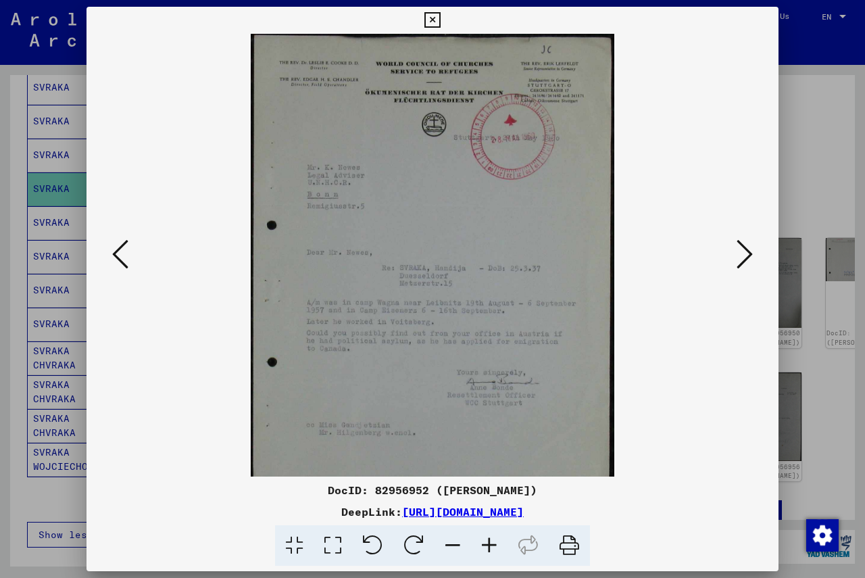
click at [492, 541] on icon at bounding box center [489, 545] width 36 height 41
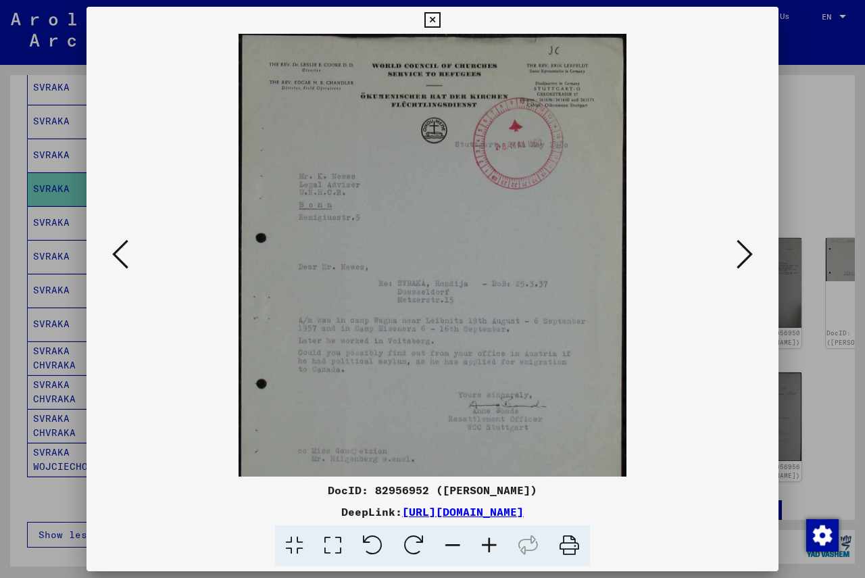
click at [492, 541] on icon at bounding box center [489, 545] width 36 height 41
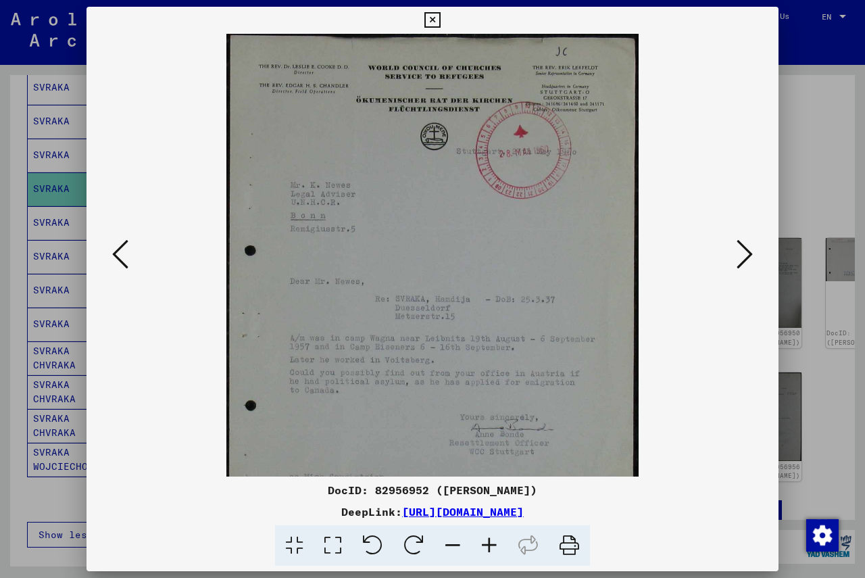
click at [493, 541] on icon at bounding box center [489, 545] width 36 height 41
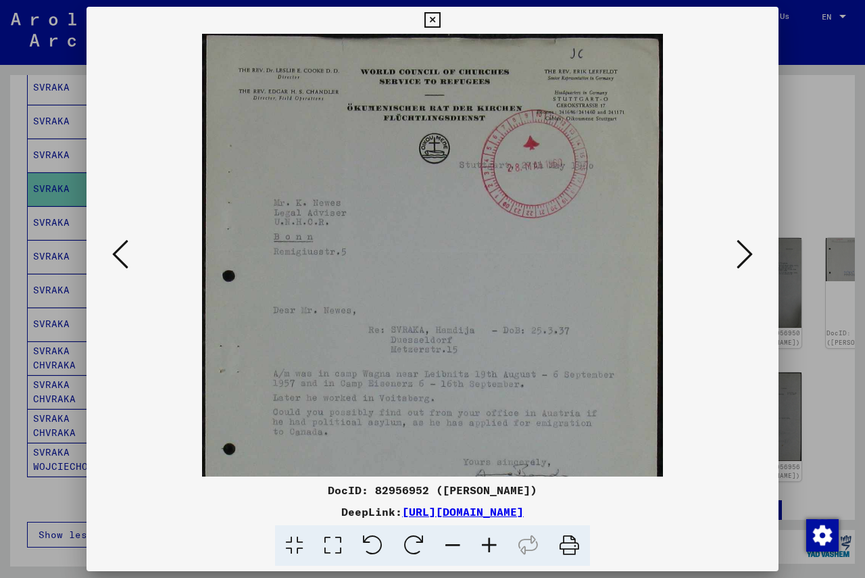
click at [493, 541] on icon at bounding box center [489, 545] width 36 height 41
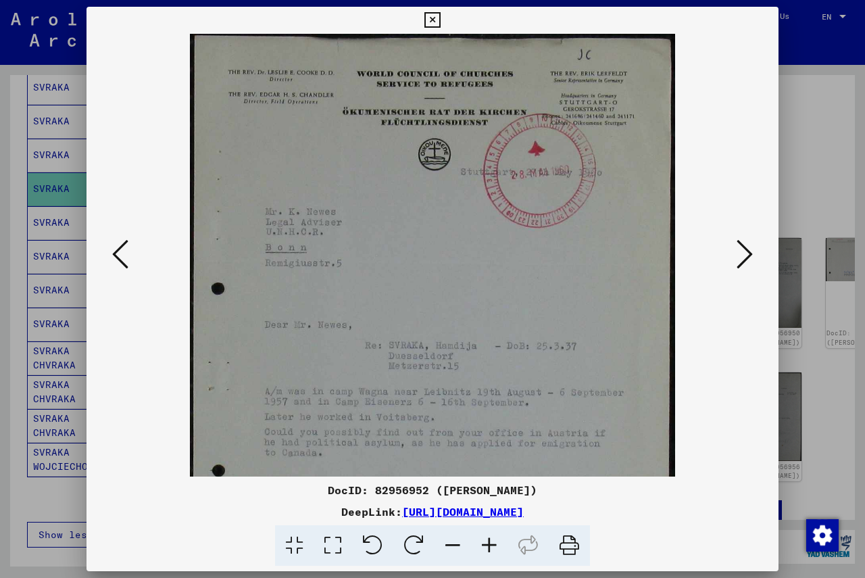
click at [493, 541] on icon at bounding box center [489, 545] width 36 height 41
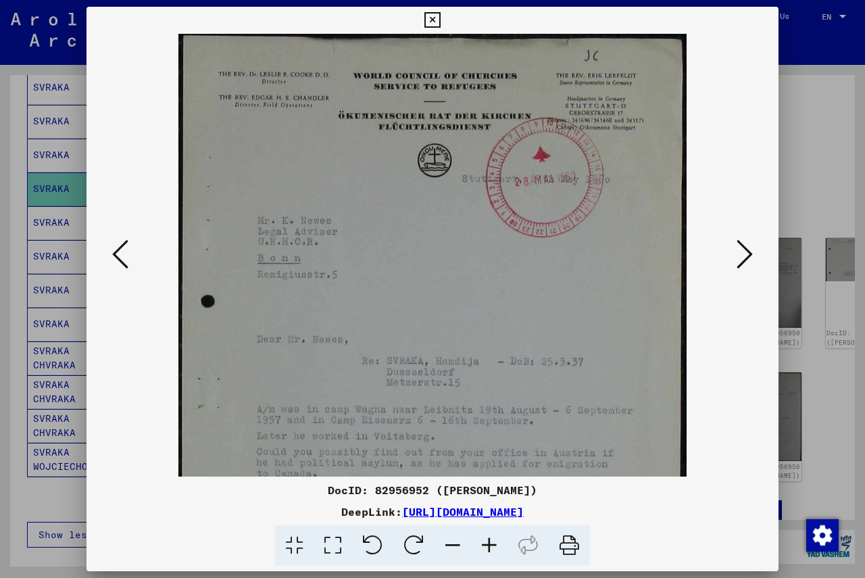
click at [493, 542] on icon at bounding box center [489, 545] width 36 height 41
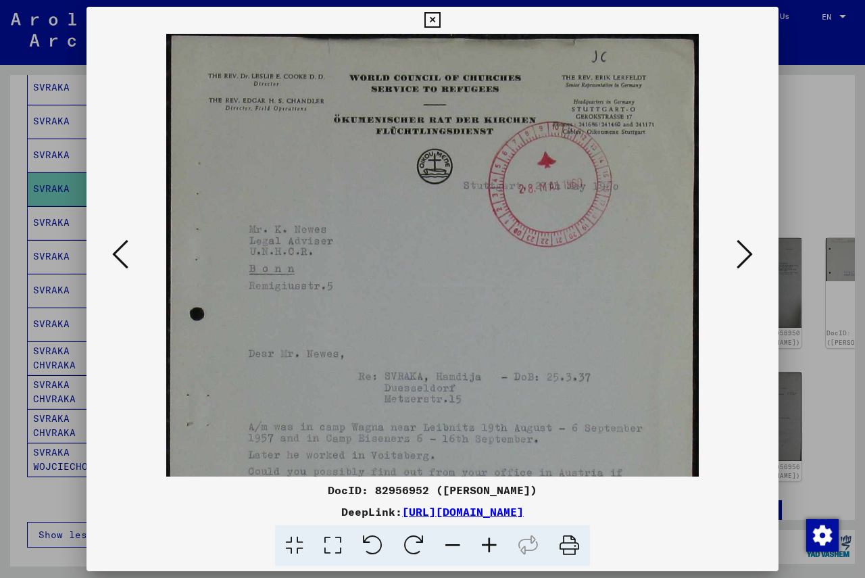
click at [493, 542] on icon at bounding box center [489, 545] width 36 height 41
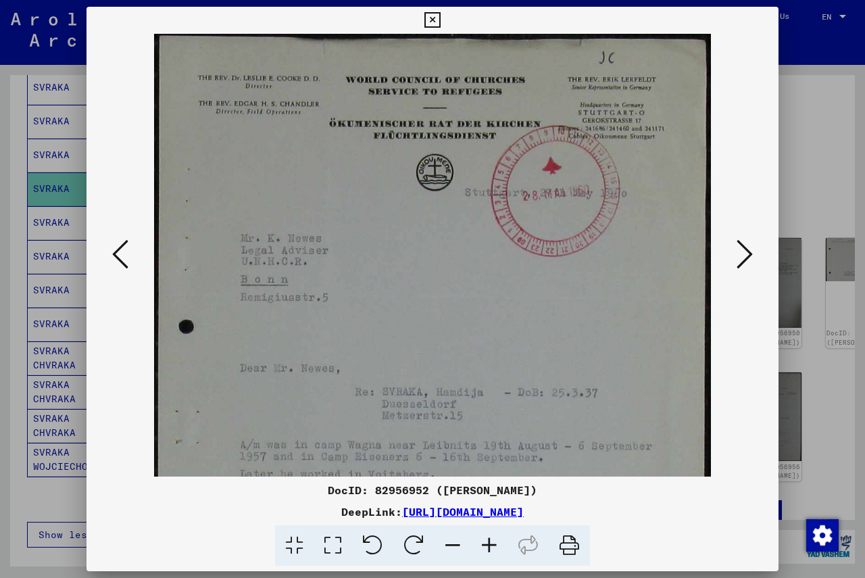
click at [493, 543] on icon at bounding box center [489, 545] width 36 height 41
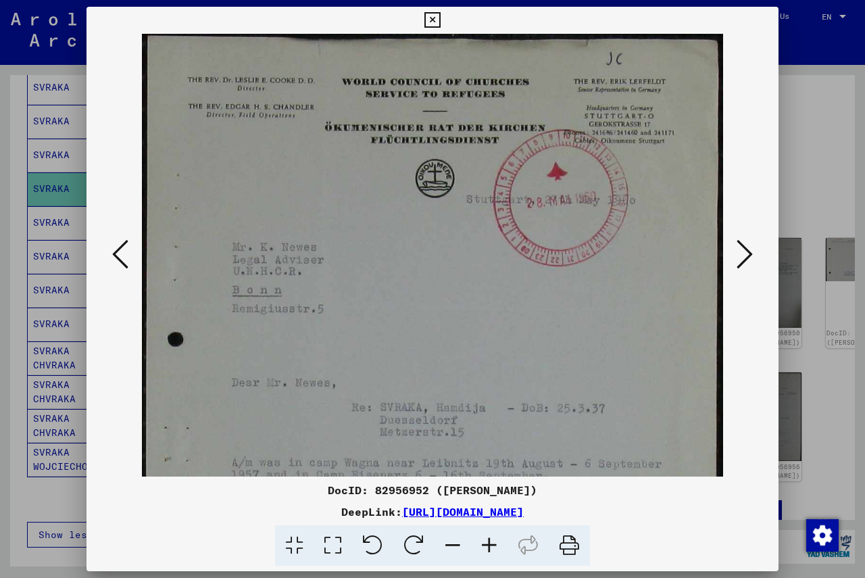
click at [493, 544] on icon at bounding box center [489, 545] width 36 height 41
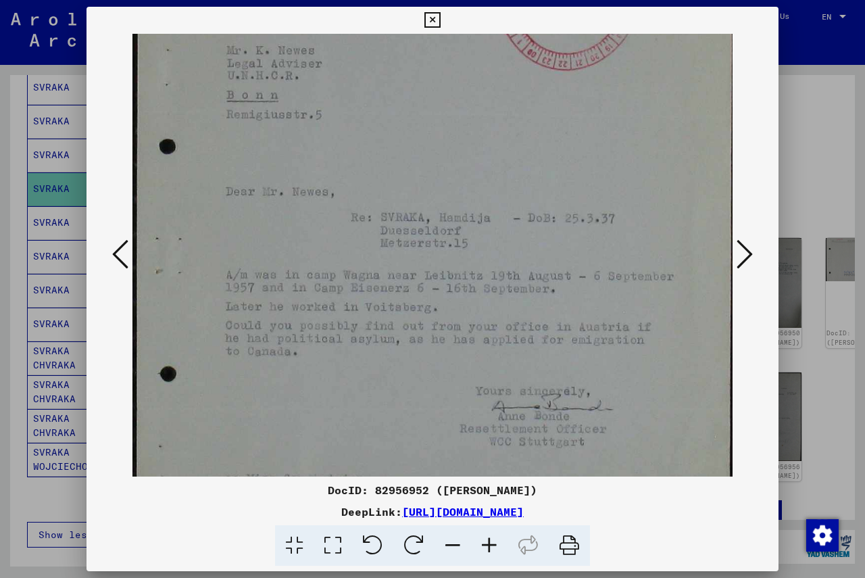
drag, startPoint x: 514, startPoint y: 398, endPoint x: 537, endPoint y: 209, distance: 189.9
click at [537, 209] on img at bounding box center [434, 252] width 605 height 848
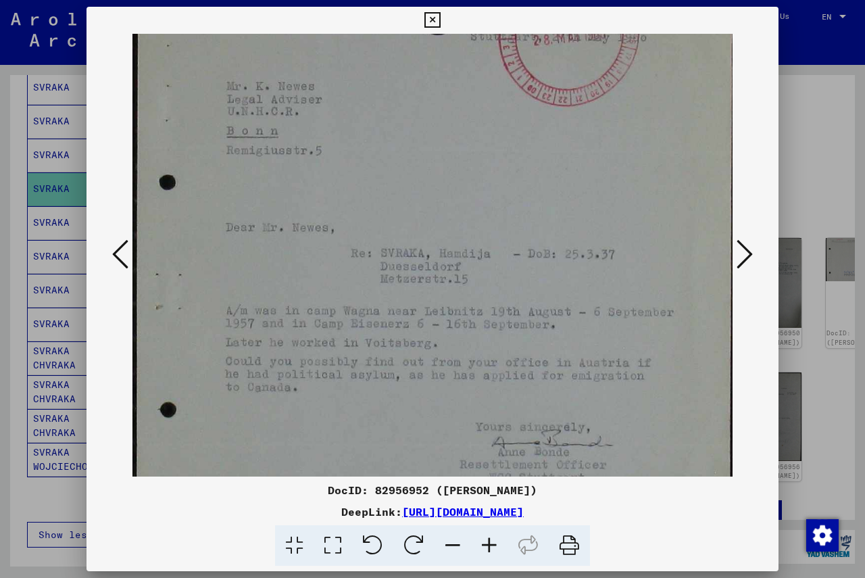
scroll to position [166, 0]
drag, startPoint x: 424, startPoint y: 83, endPoint x: 427, endPoint y: 124, distance: 40.6
click at [427, 124] on img at bounding box center [434, 292] width 605 height 848
click at [431, 16] on icon at bounding box center [432, 20] width 16 height 16
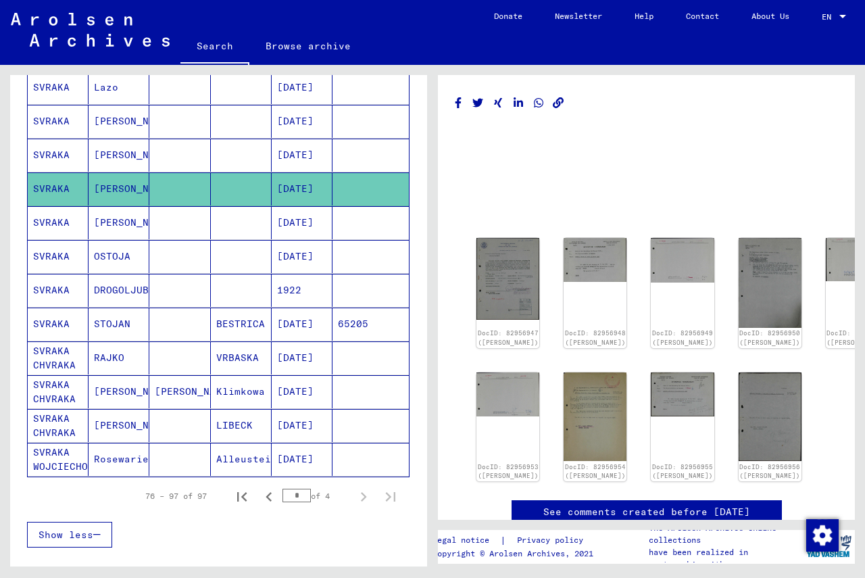
click at [63, 155] on mat-cell "SVRAKA" at bounding box center [58, 155] width 61 height 33
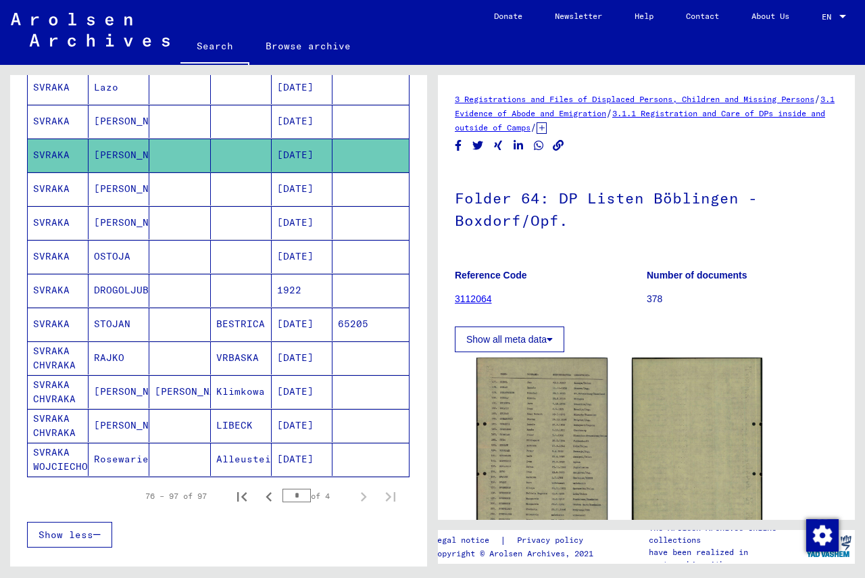
click at [62, 118] on mat-cell "SVRAKA" at bounding box center [58, 121] width 61 height 33
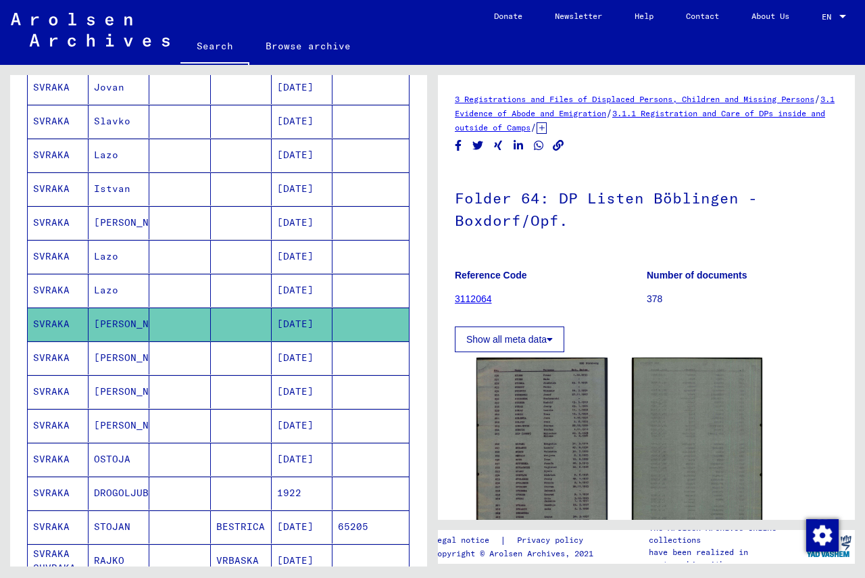
scroll to position [270, 0]
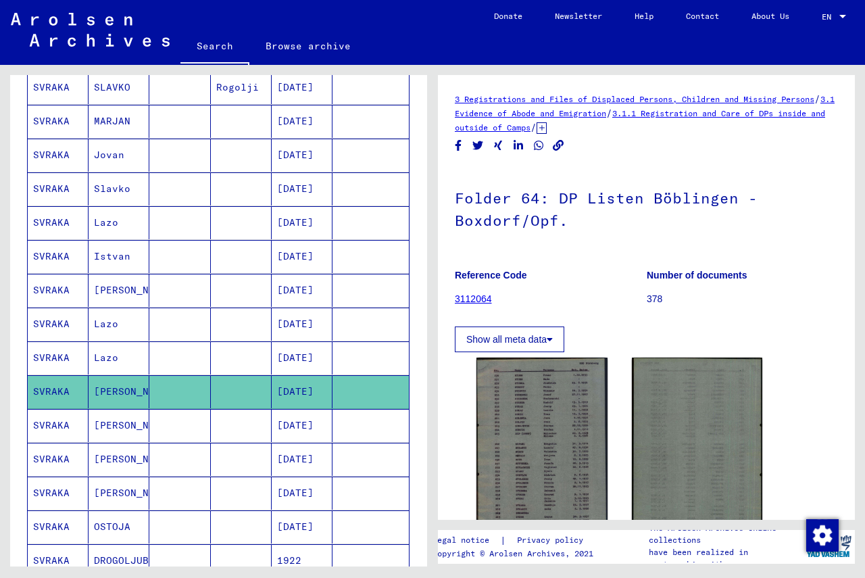
click at [61, 355] on mat-cell "SVRAKA" at bounding box center [58, 357] width 61 height 33
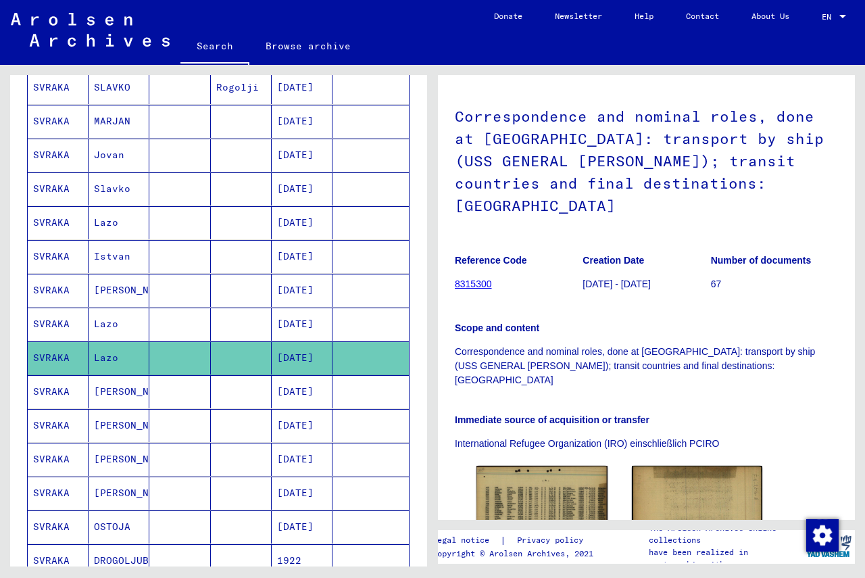
scroll to position [135, 0]
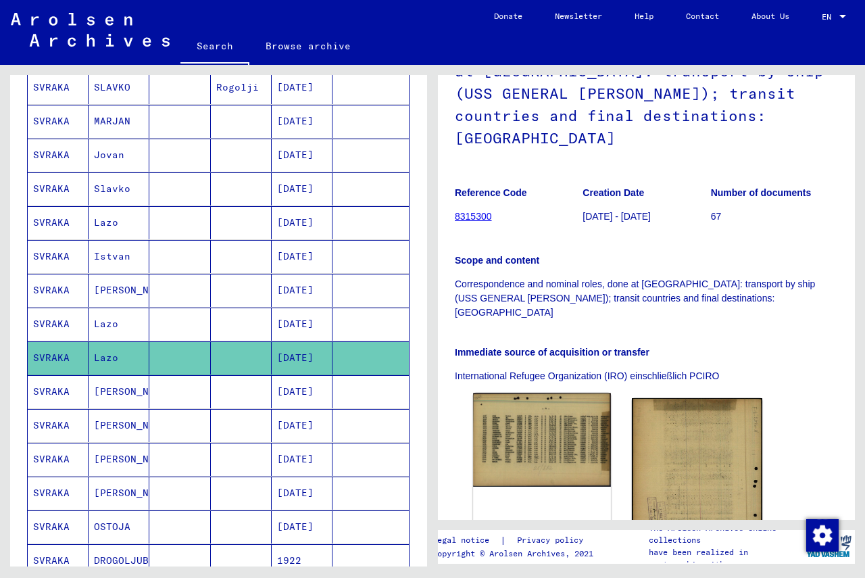
click at [502, 393] on img at bounding box center [541, 439] width 137 height 93
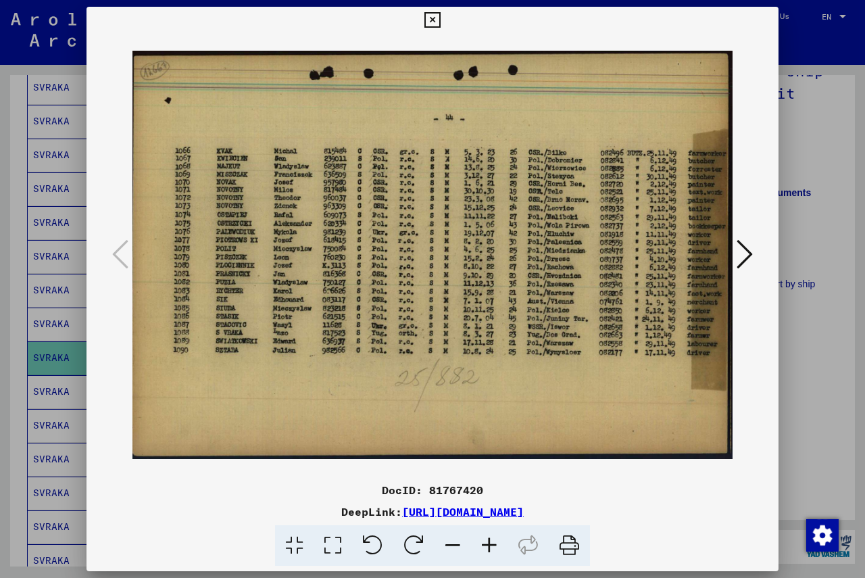
click at [491, 542] on icon at bounding box center [489, 545] width 36 height 41
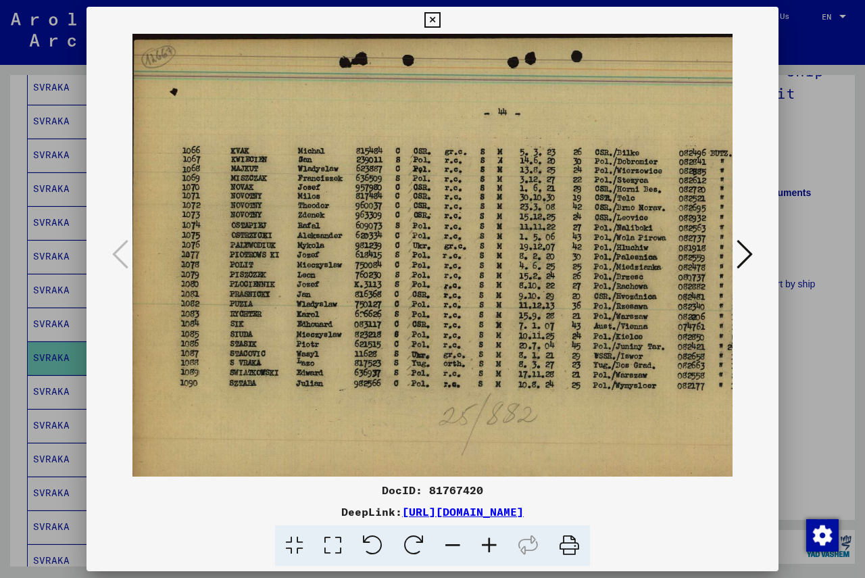
click at [491, 542] on icon at bounding box center [489, 545] width 36 height 41
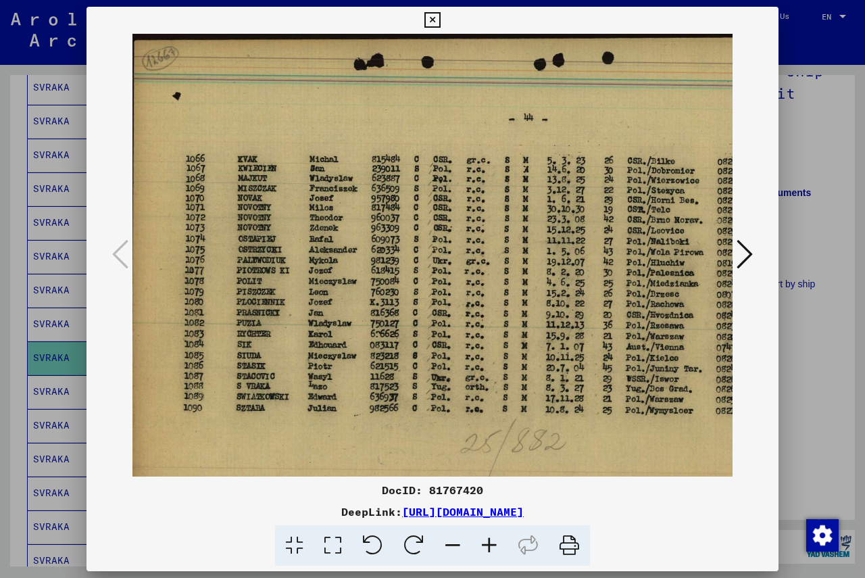
click at [491, 542] on icon at bounding box center [489, 545] width 36 height 41
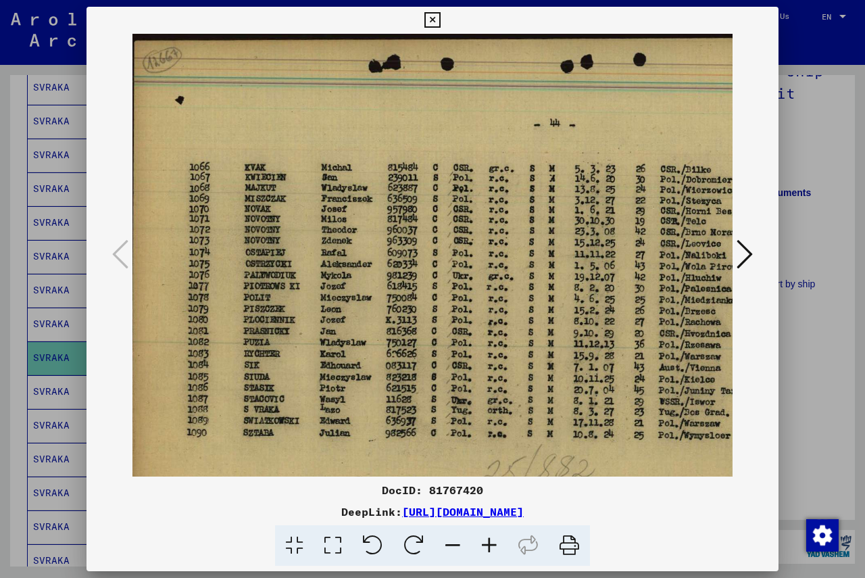
click at [491, 542] on icon at bounding box center [489, 545] width 36 height 41
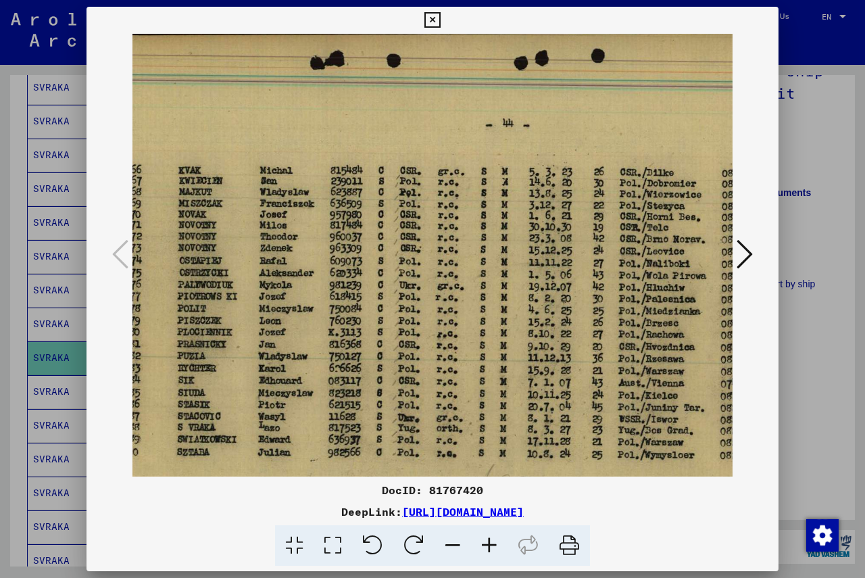
scroll to position [5, 0]
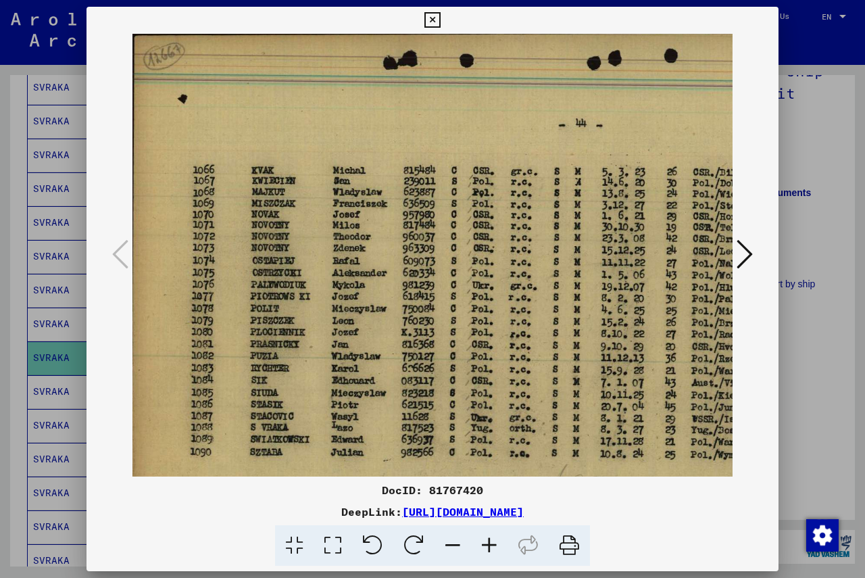
drag, startPoint x: 557, startPoint y: 441, endPoint x: 568, endPoint y: 435, distance: 12.1
click at [568, 435] on img at bounding box center [556, 317] width 849 height 578
click at [432, 21] on icon at bounding box center [432, 20] width 16 height 16
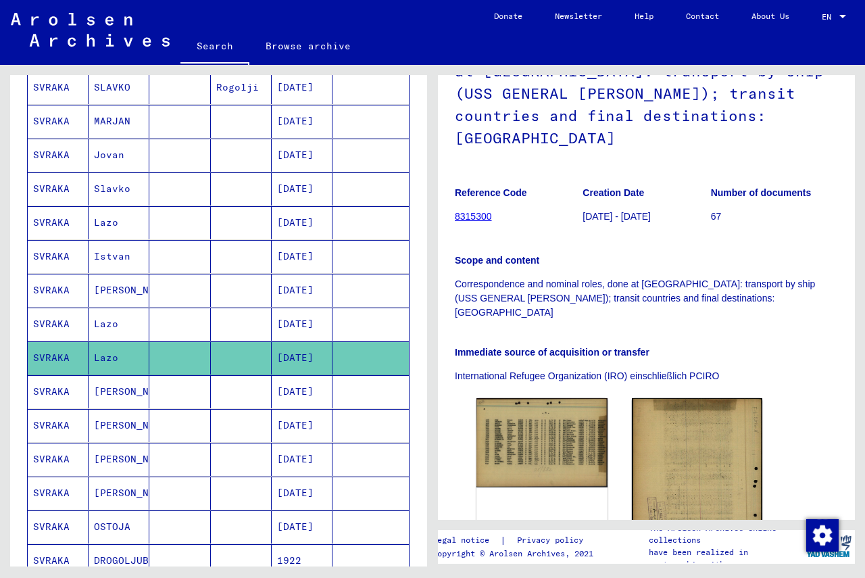
click at [61, 319] on mat-cell "SVRAKA" at bounding box center [58, 323] width 61 height 33
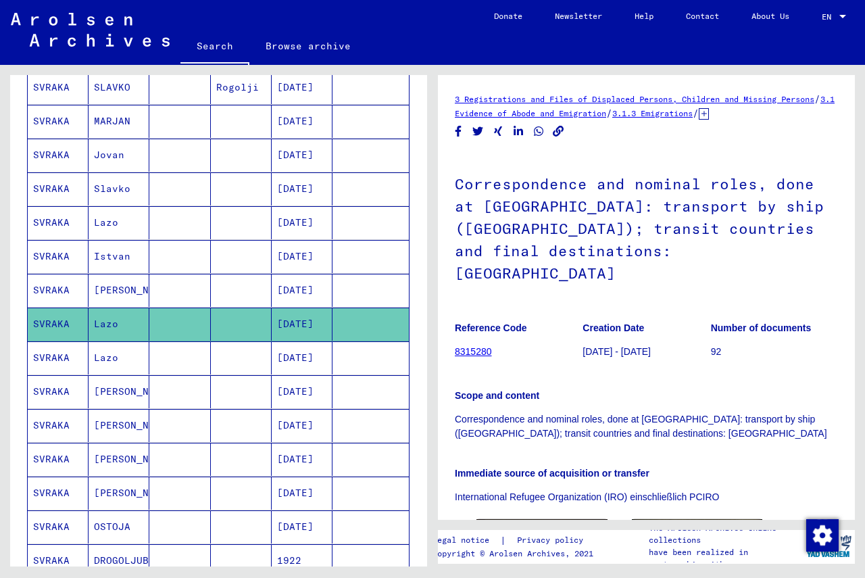
scroll to position [135, 0]
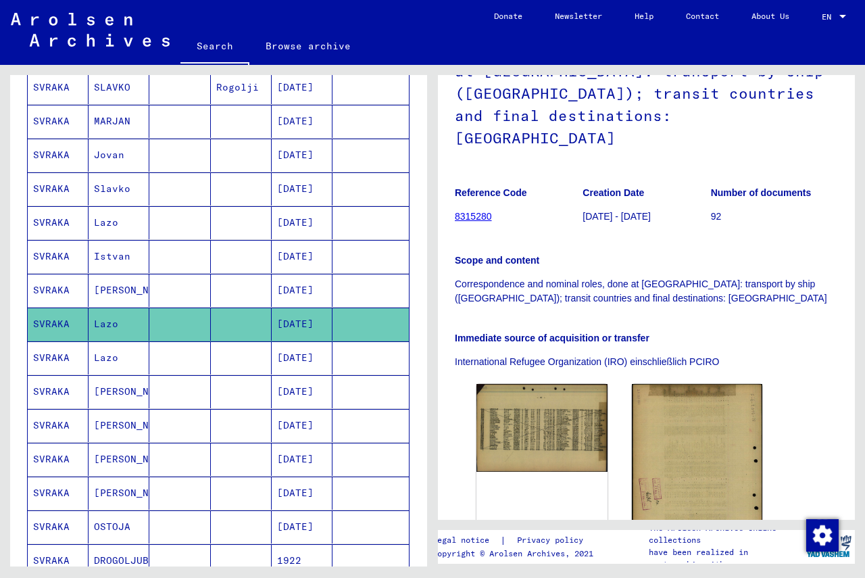
click at [55, 218] on mat-cell "SVRAKA" at bounding box center [58, 222] width 61 height 33
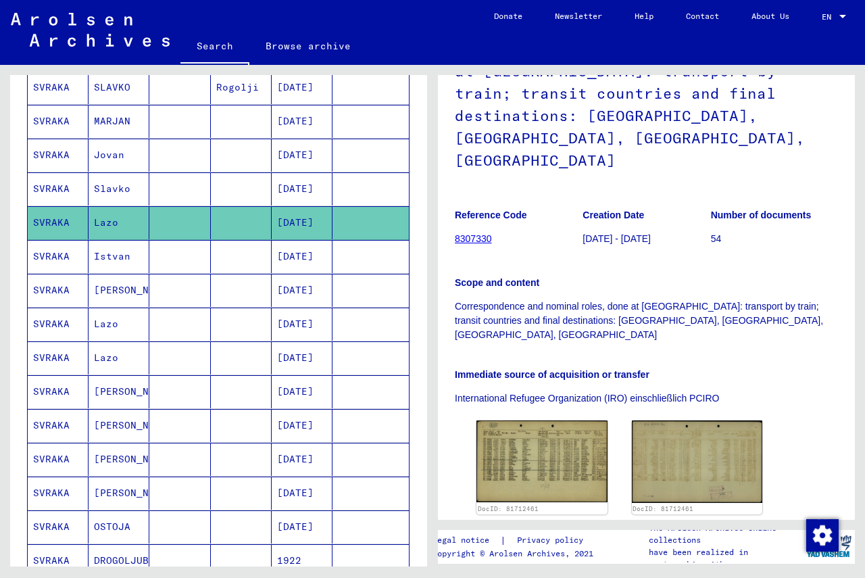
scroll to position [177, 0]
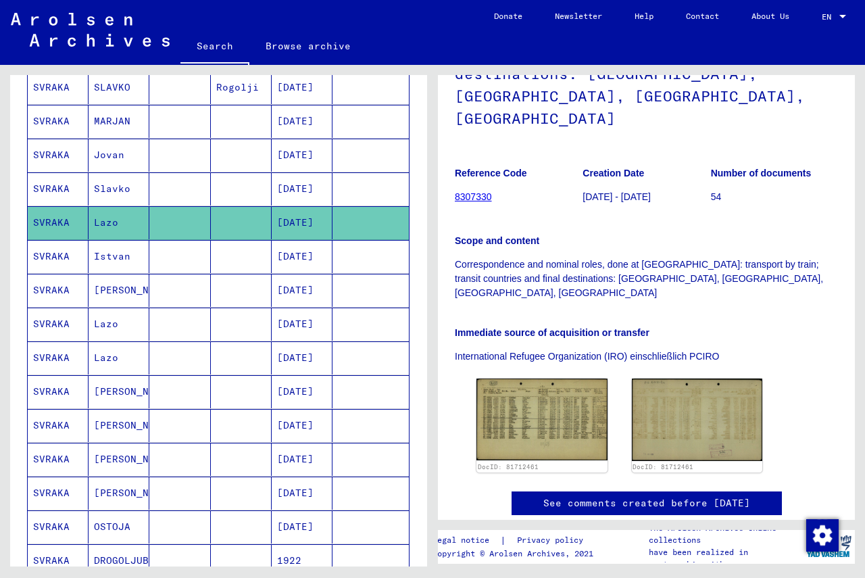
click at [46, 192] on mat-cell "SVRAKA" at bounding box center [58, 188] width 61 height 33
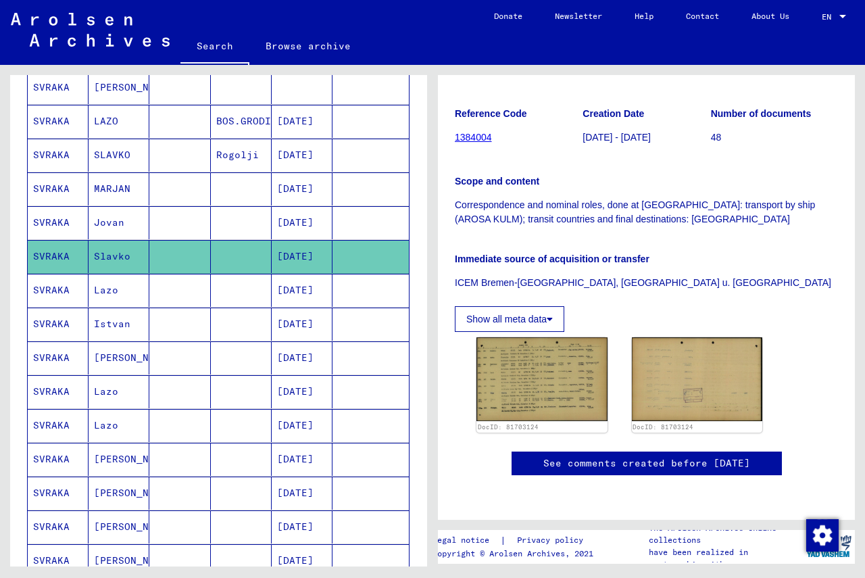
scroll to position [135, 0]
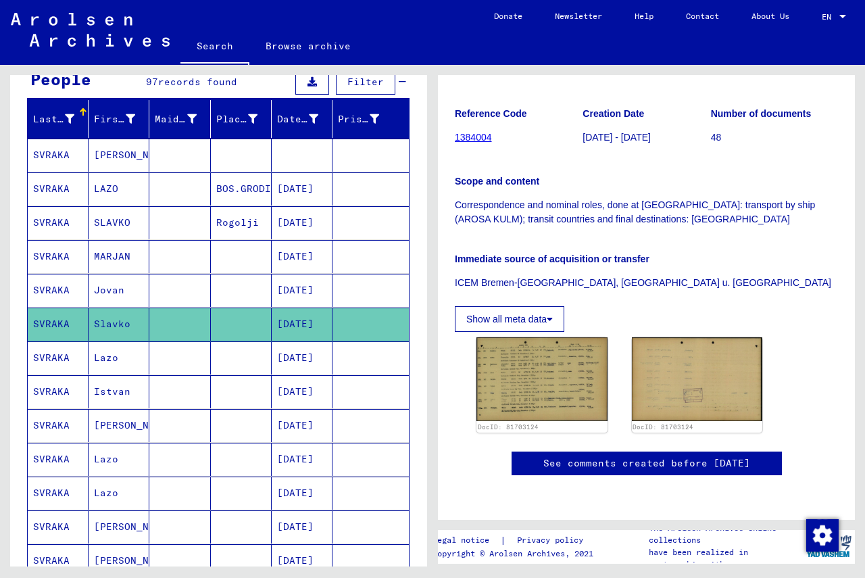
click at [59, 286] on mat-cell "SVRAKA" at bounding box center [58, 290] width 61 height 33
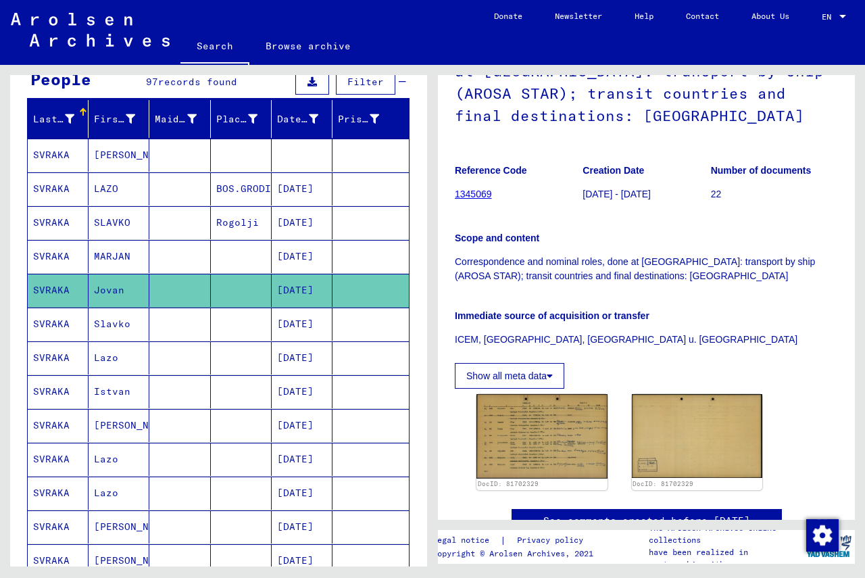
scroll to position [203, 0]
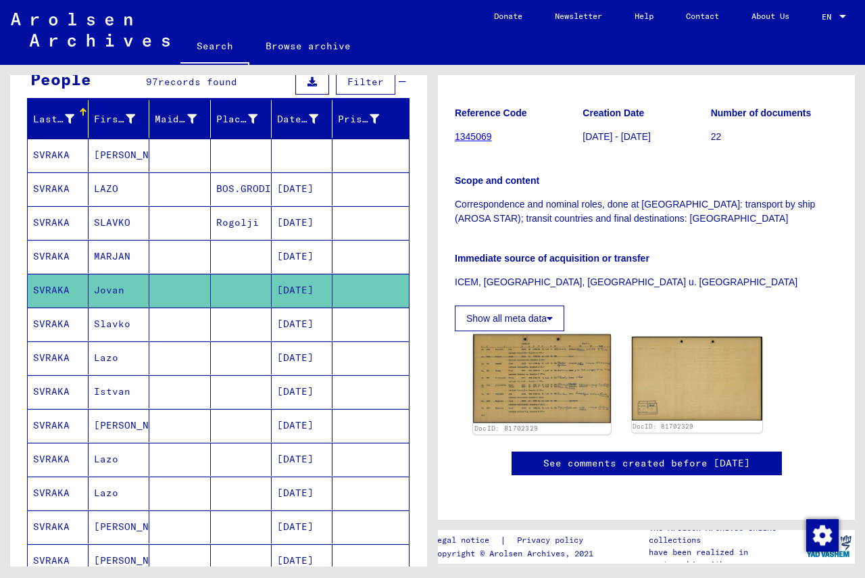
click at [505, 349] on img at bounding box center [541, 378] width 137 height 89
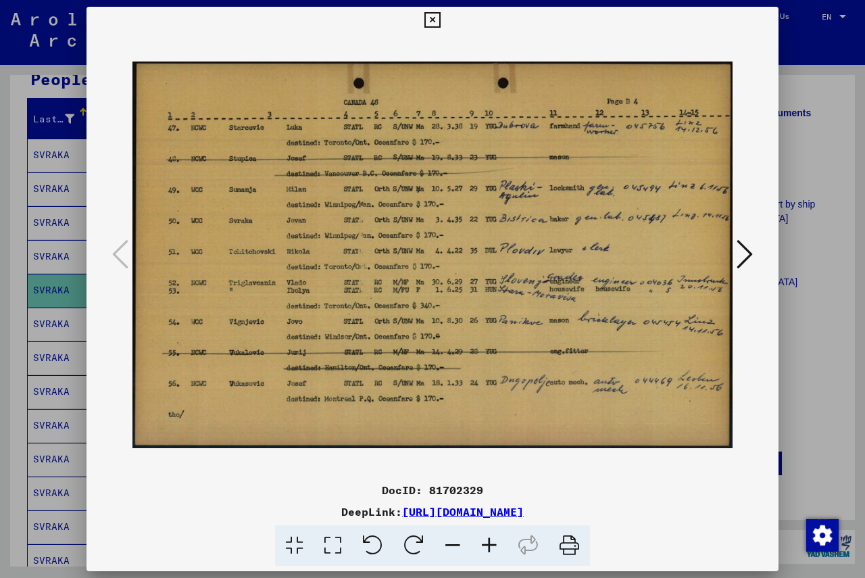
click at [434, 20] on icon at bounding box center [432, 20] width 16 height 16
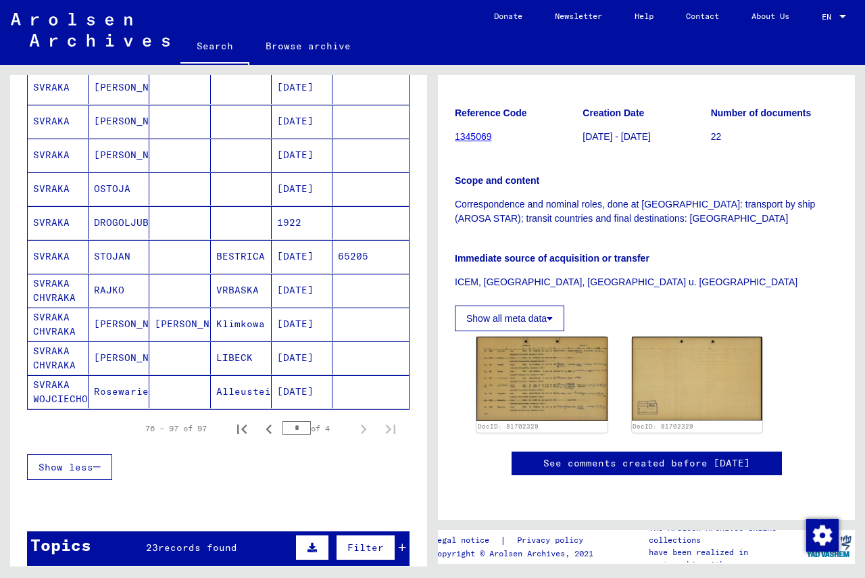
scroll to position [676, 0]
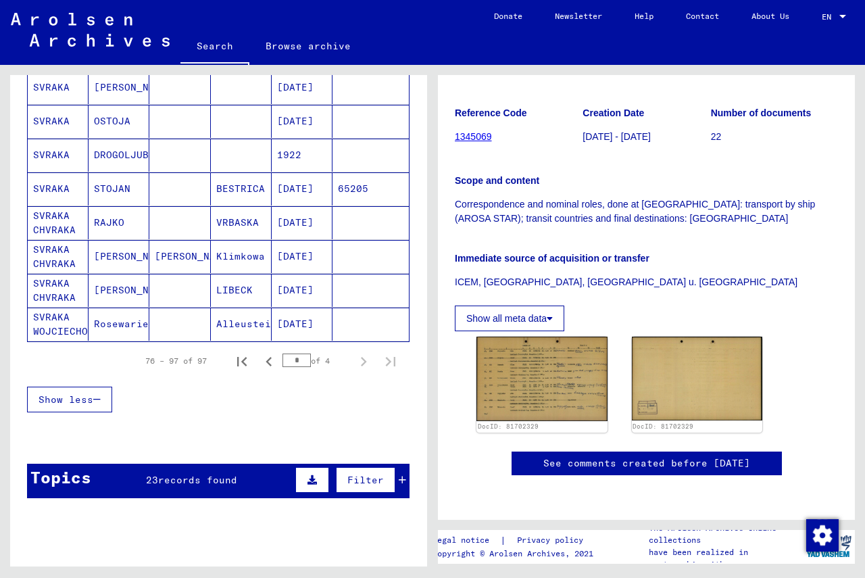
click at [57, 287] on mat-cell "SVRAKA CHVRAKA" at bounding box center [58, 290] width 61 height 33
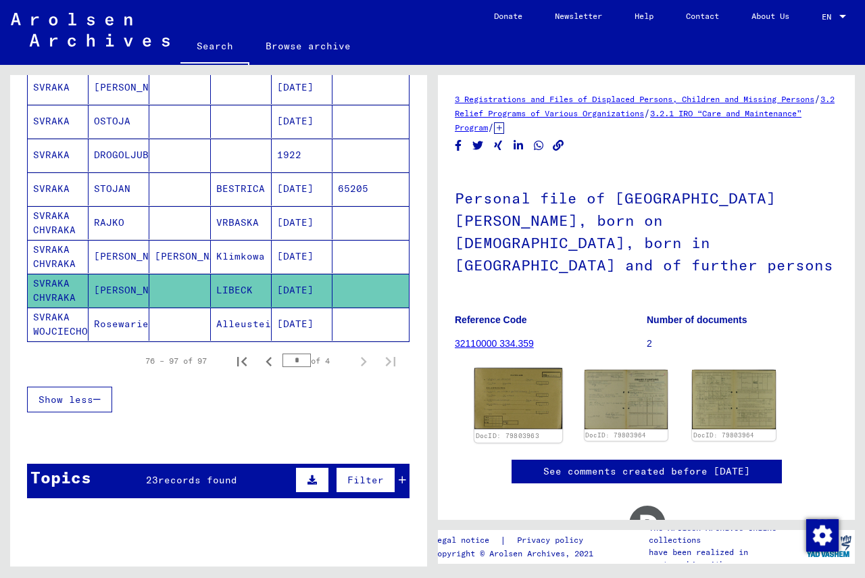
click at [517, 368] on img at bounding box center [518, 398] width 88 height 61
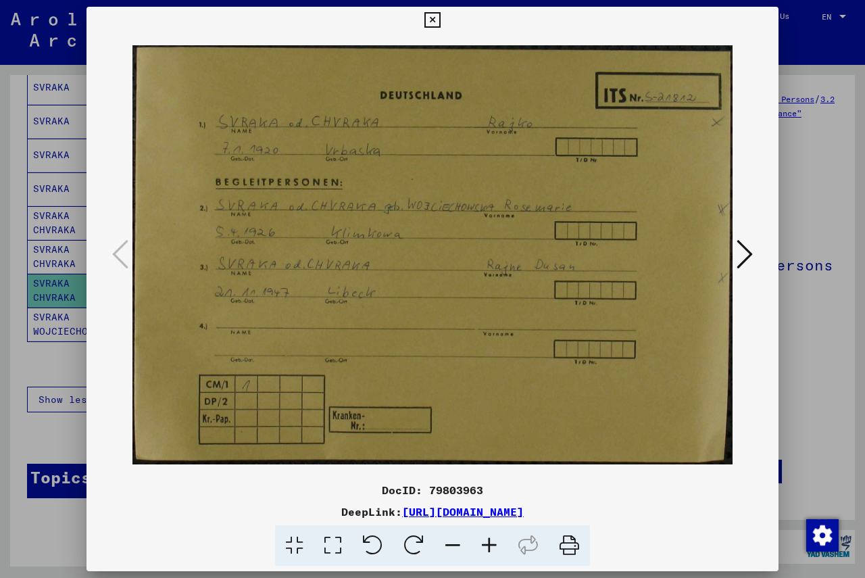
click at [608, 253] on icon at bounding box center [744, 254] width 16 height 32
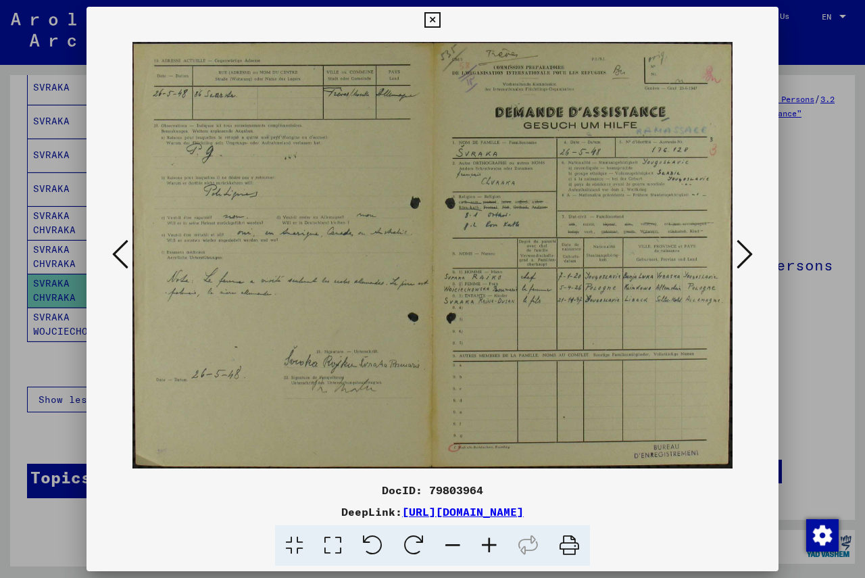
click at [485, 545] on icon at bounding box center [489, 545] width 36 height 41
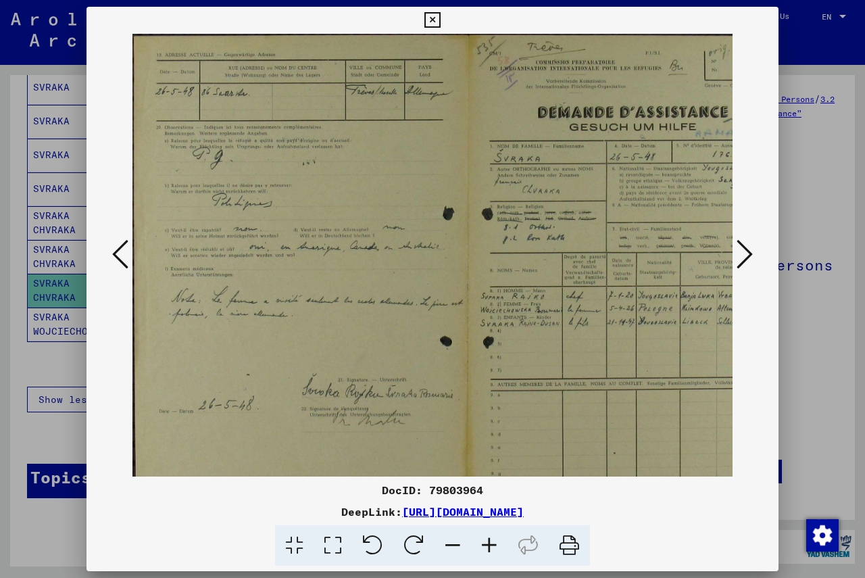
click at [485, 545] on icon at bounding box center [489, 545] width 36 height 41
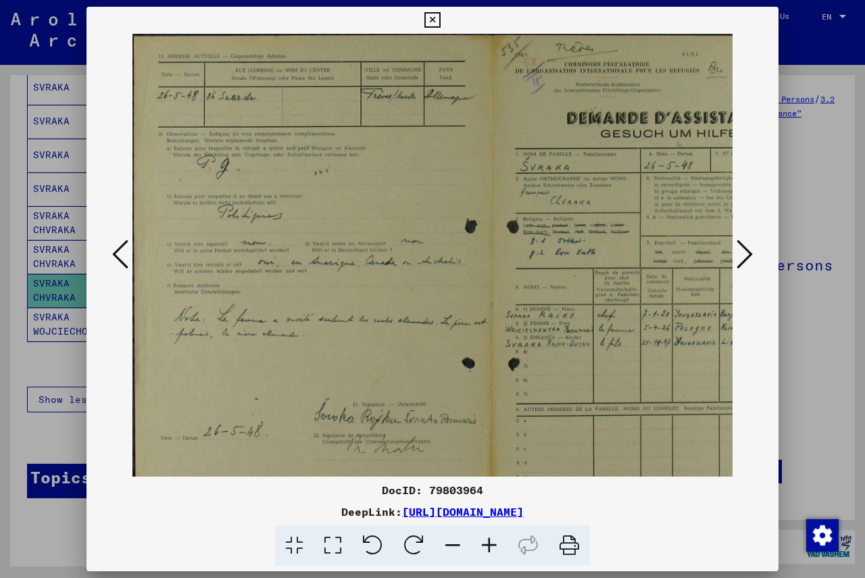
click at [485, 545] on icon at bounding box center [489, 545] width 36 height 41
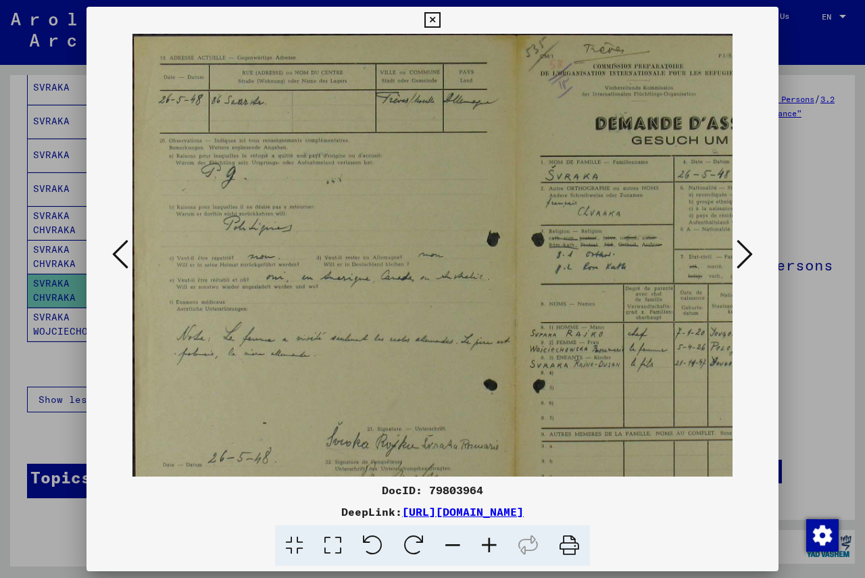
click at [485, 545] on icon at bounding box center [489, 545] width 36 height 41
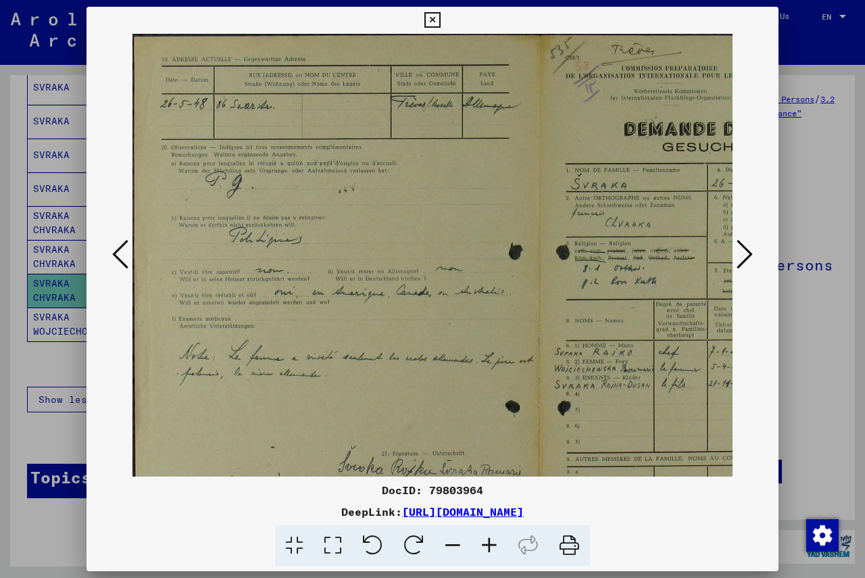
click at [485, 545] on icon at bounding box center [489, 545] width 36 height 41
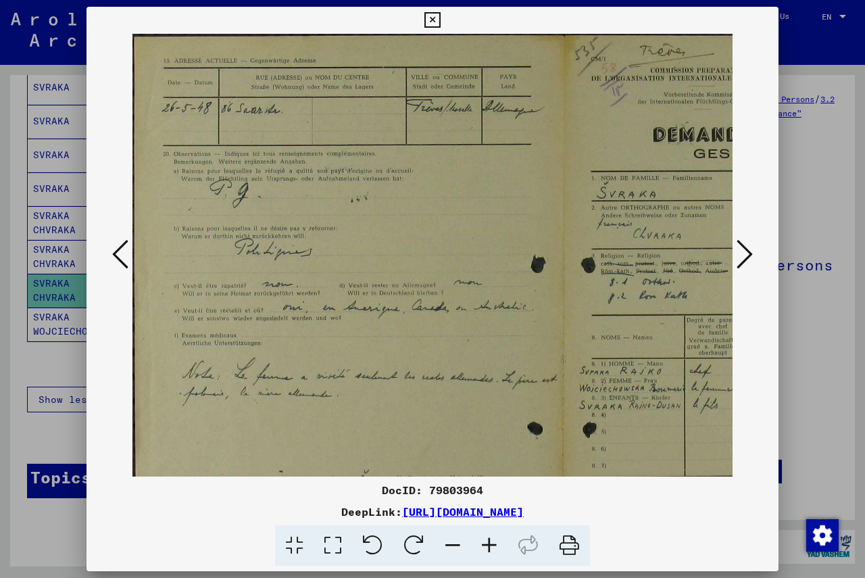
click at [485, 545] on icon at bounding box center [489, 545] width 36 height 41
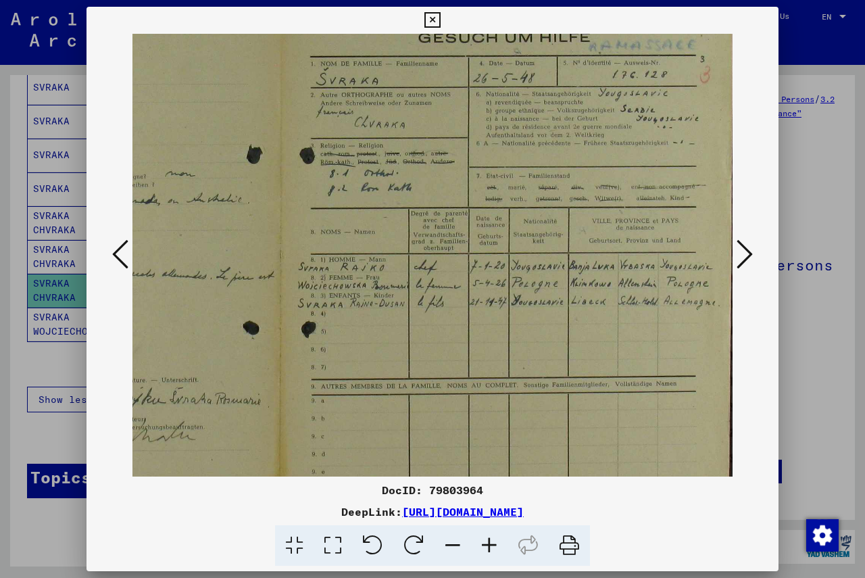
scroll to position [123, 308]
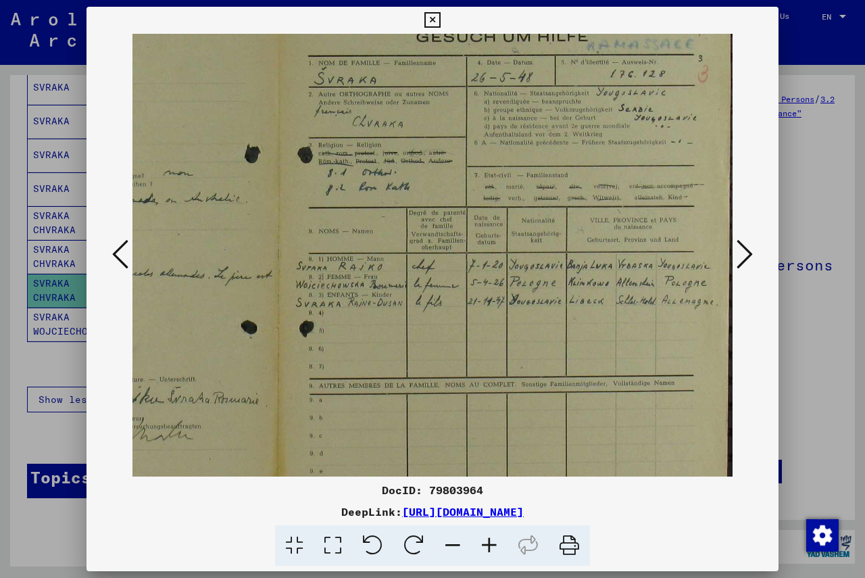
drag, startPoint x: 495, startPoint y: 364, endPoint x: 184, endPoint y: 241, distance: 333.6
click at [184, 241] on img at bounding box center [278, 233] width 908 height 645
click at [608, 251] on icon at bounding box center [744, 254] width 16 height 32
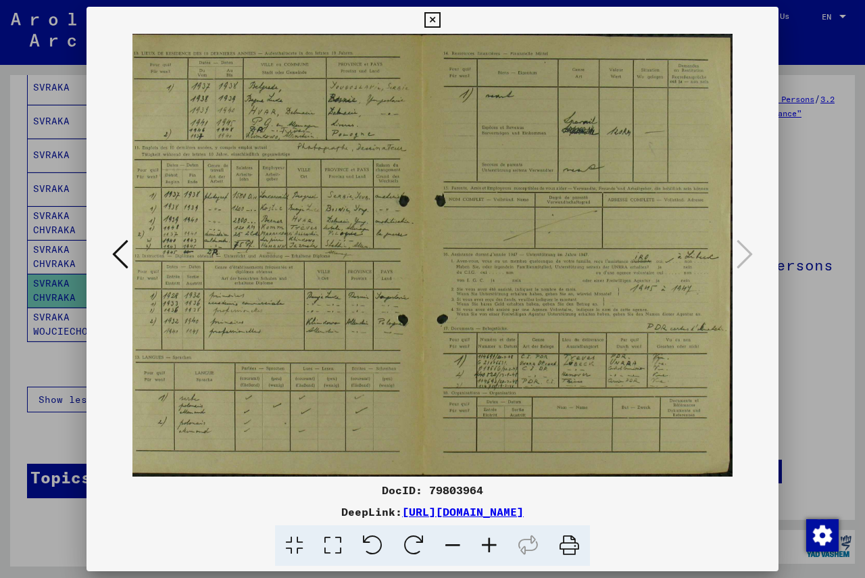
click at [493, 545] on icon at bounding box center [489, 545] width 36 height 41
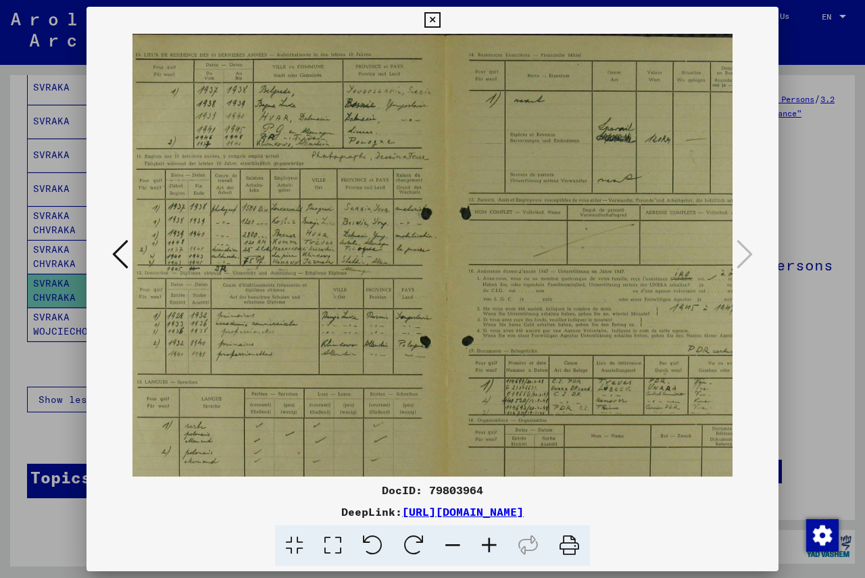
click at [493, 545] on icon at bounding box center [489, 545] width 36 height 41
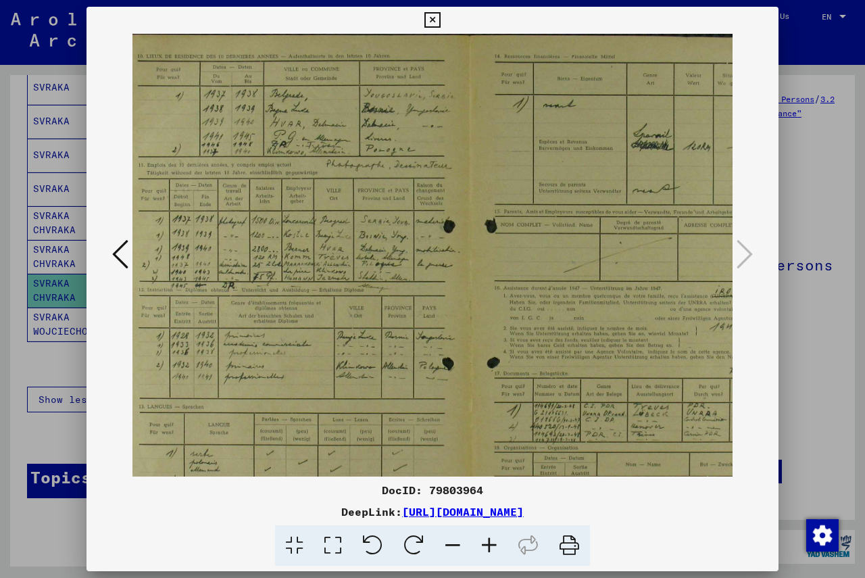
click at [493, 545] on icon at bounding box center [489, 545] width 36 height 41
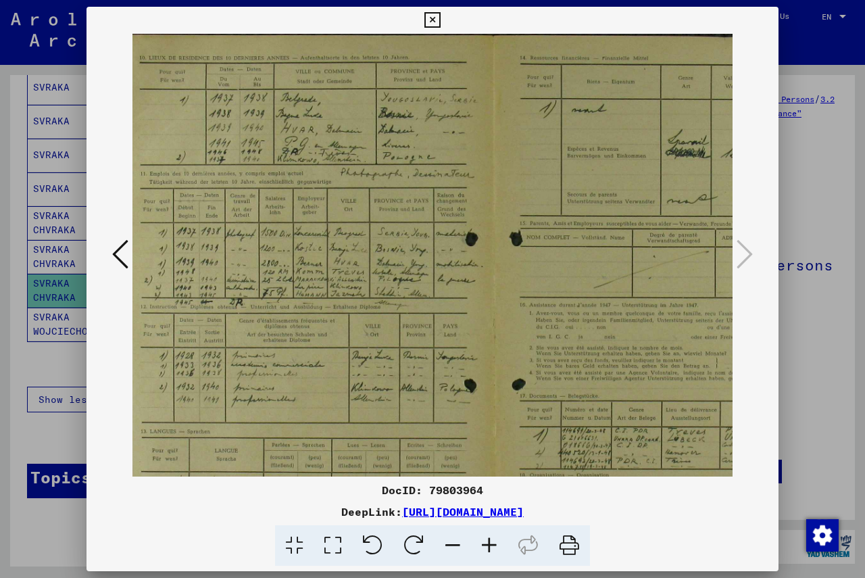
click at [493, 545] on icon at bounding box center [489, 545] width 36 height 41
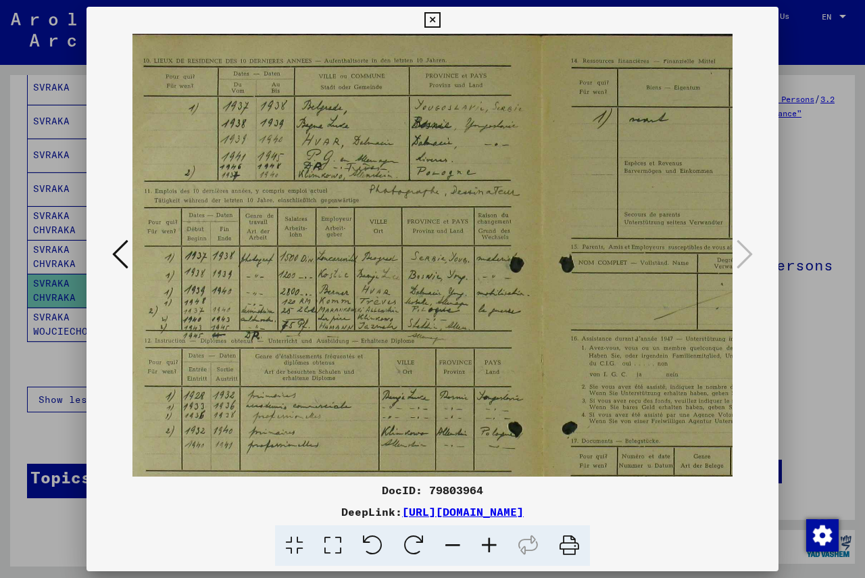
click at [493, 545] on icon at bounding box center [489, 545] width 36 height 41
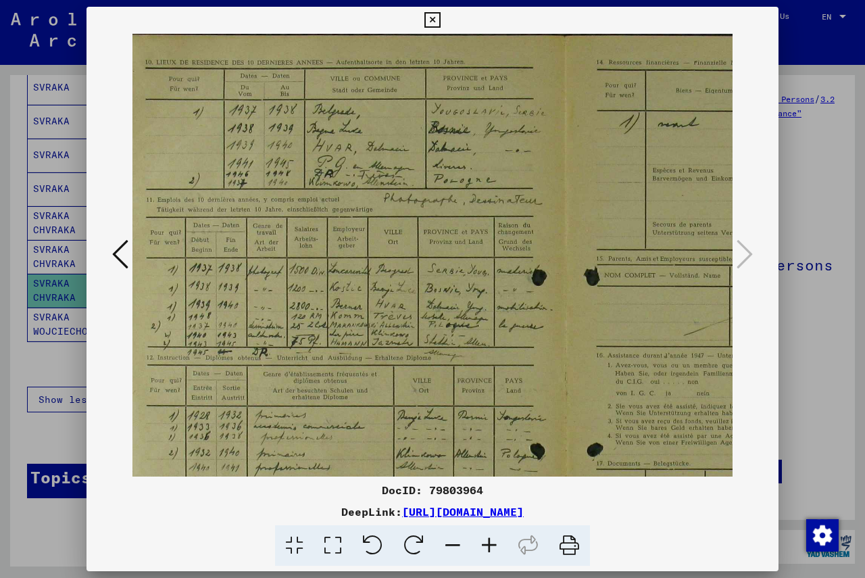
click at [493, 545] on icon at bounding box center [489, 545] width 36 height 41
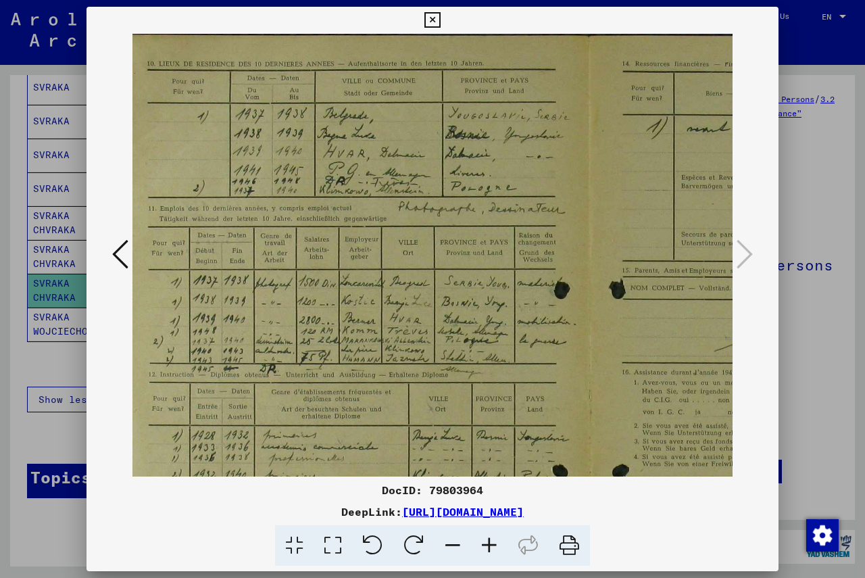
click at [493, 545] on icon at bounding box center [489, 545] width 36 height 41
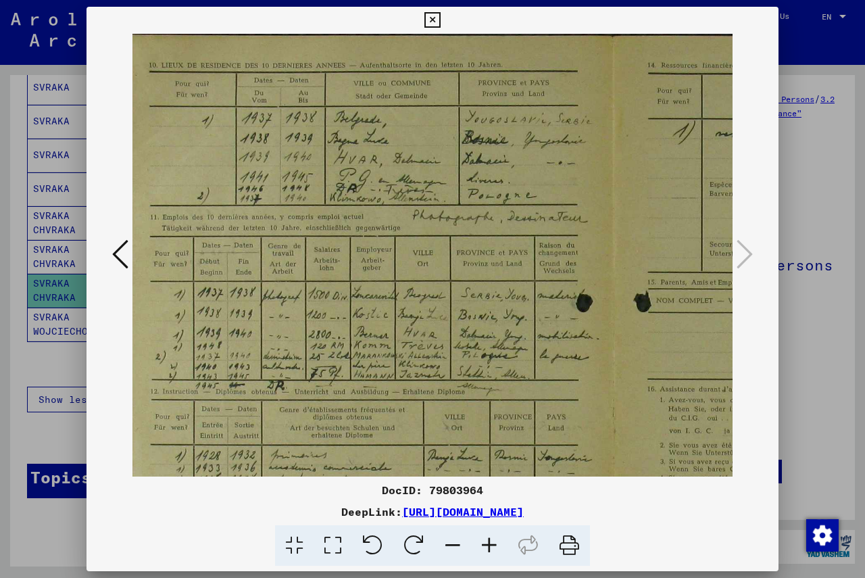
click at [493, 545] on icon at bounding box center [489, 545] width 36 height 41
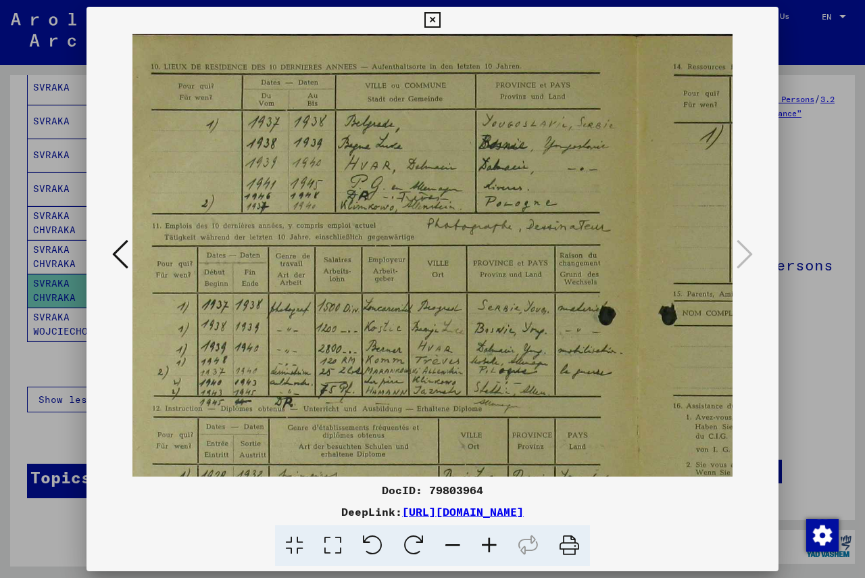
click at [493, 545] on icon at bounding box center [489, 545] width 36 height 41
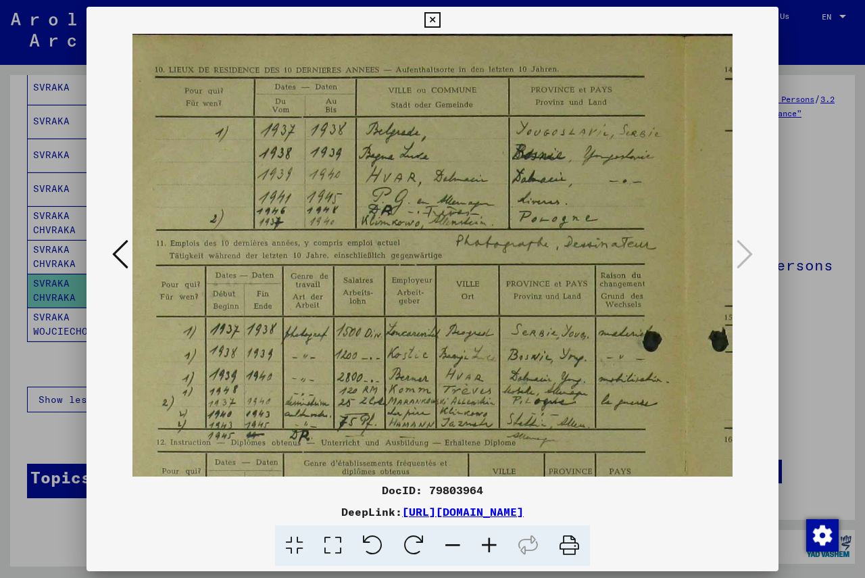
click at [432, 21] on icon at bounding box center [432, 20] width 16 height 16
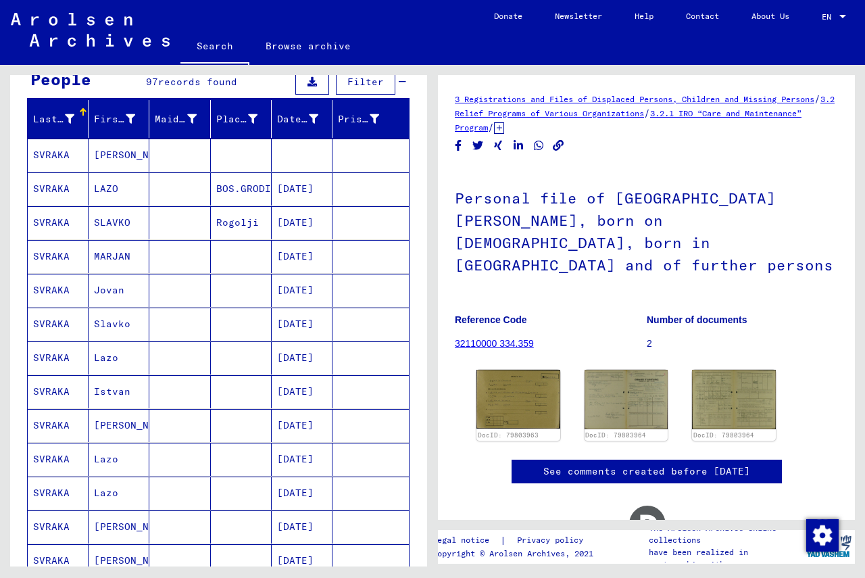
scroll to position [0, 0]
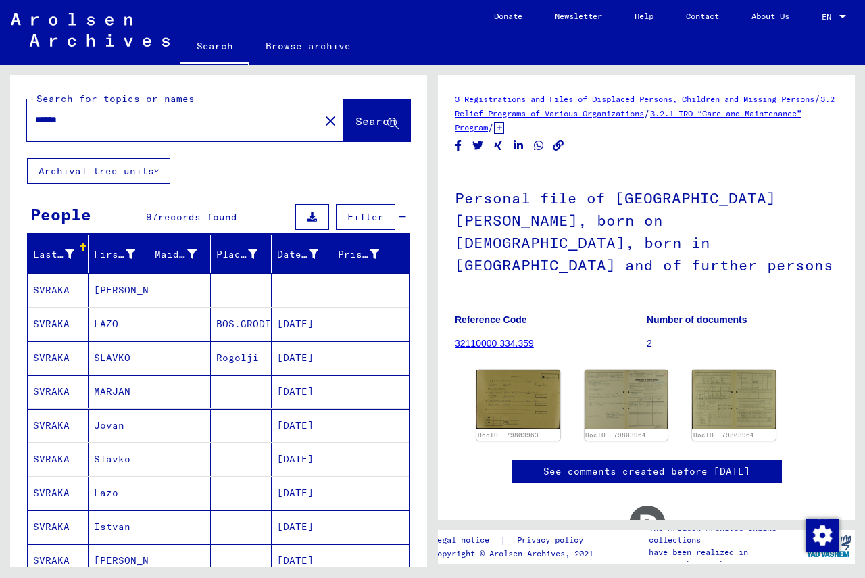
click at [322, 122] on mat-icon "close" at bounding box center [330, 121] width 16 height 16
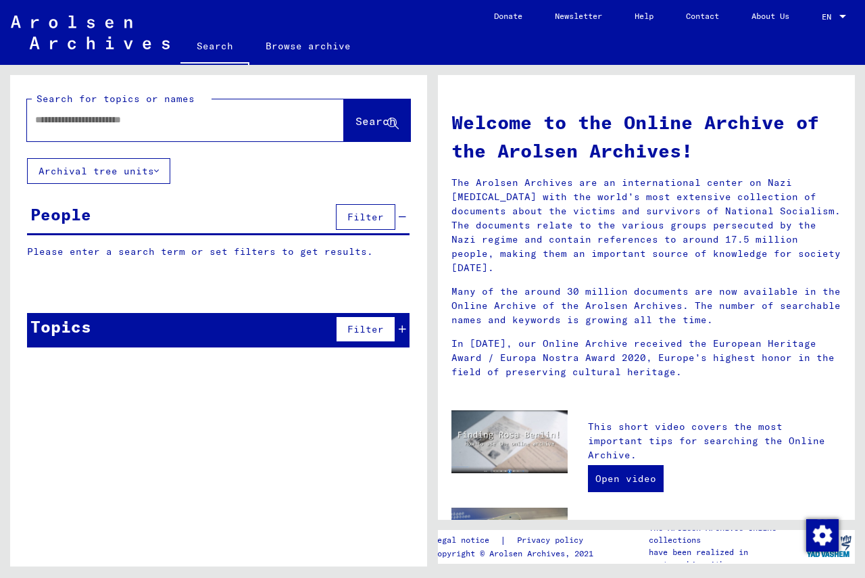
click at [189, 122] on input "text" at bounding box center [169, 120] width 268 height 14
type input "*******"
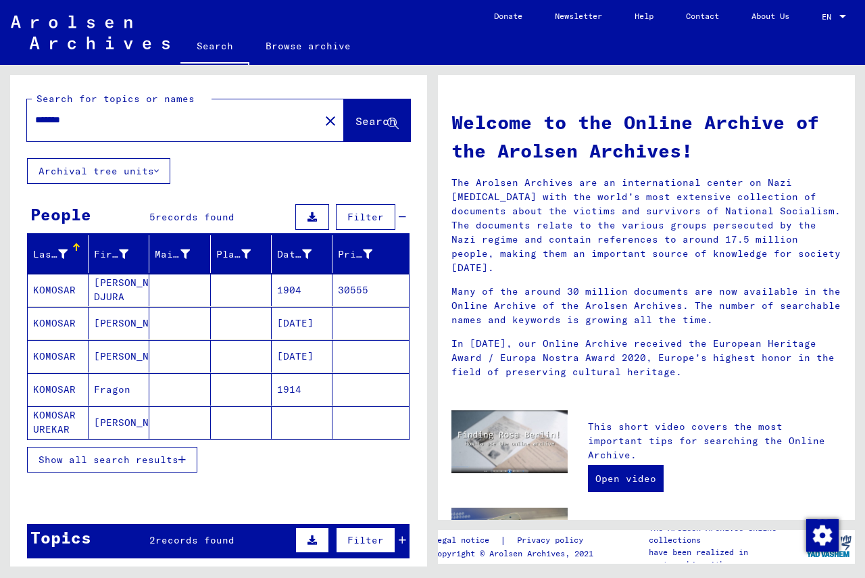
click at [59, 290] on mat-cell "KOMOSAR" at bounding box center [58, 290] width 61 height 32
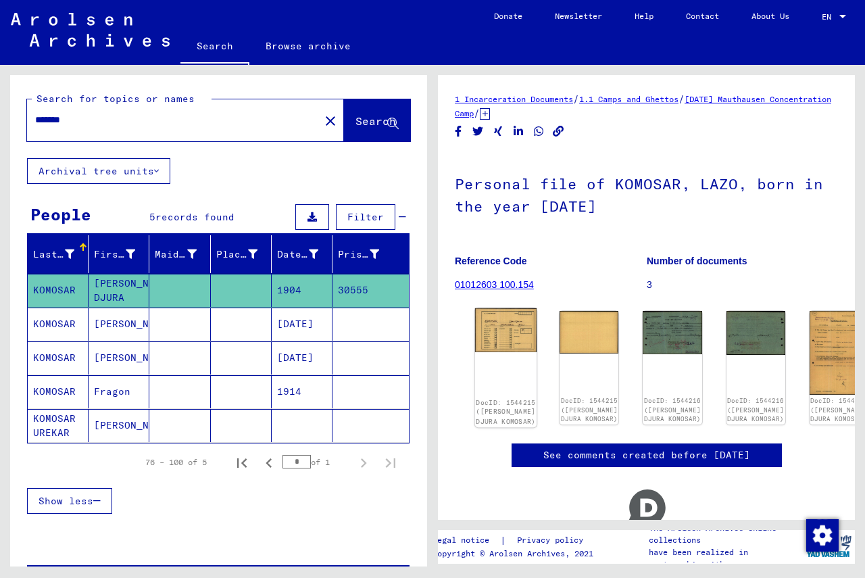
click at [491, 327] on img at bounding box center [506, 330] width 62 height 44
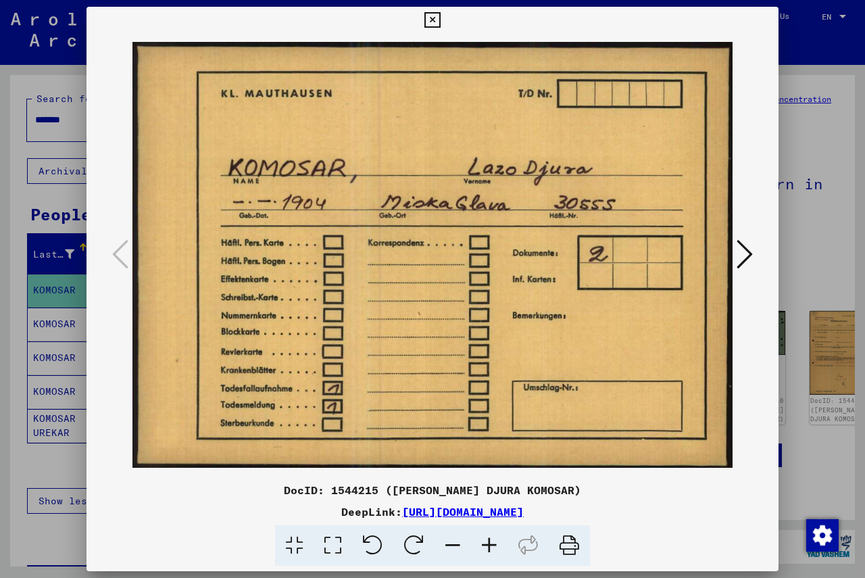
click at [608, 249] on icon at bounding box center [744, 254] width 16 height 32
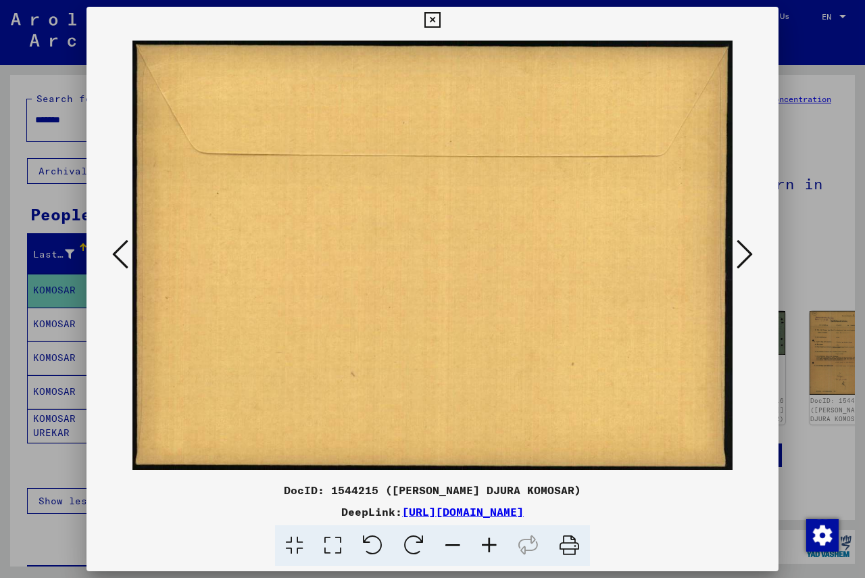
click at [608, 249] on icon at bounding box center [744, 254] width 16 height 32
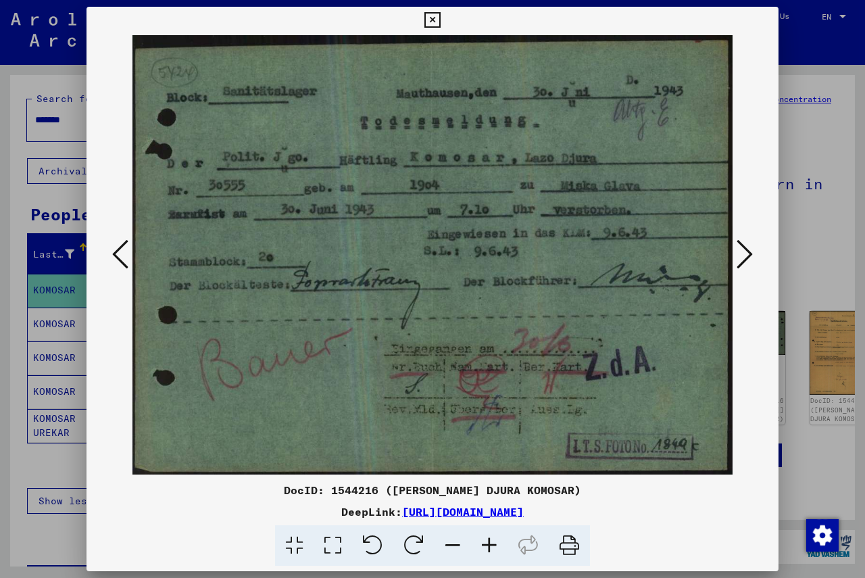
click at [608, 249] on icon at bounding box center [744, 254] width 16 height 32
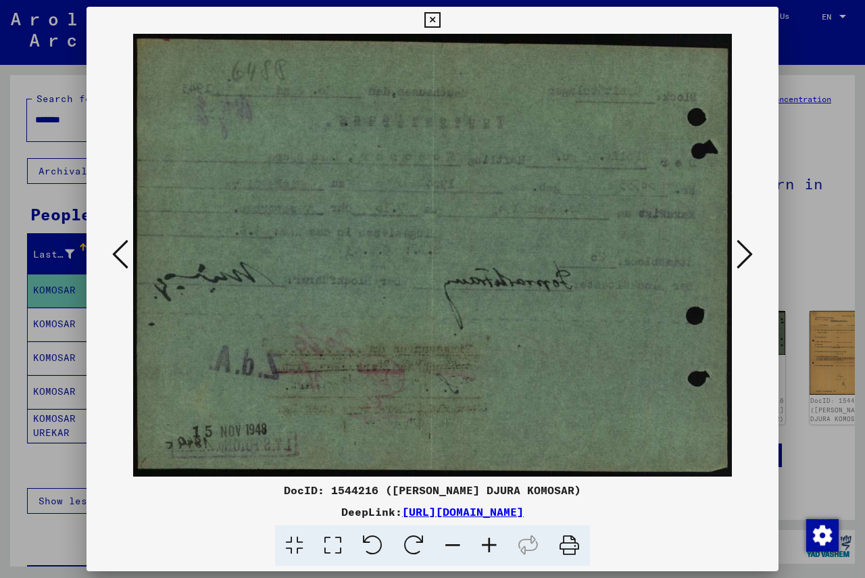
click at [608, 249] on icon at bounding box center [744, 254] width 16 height 32
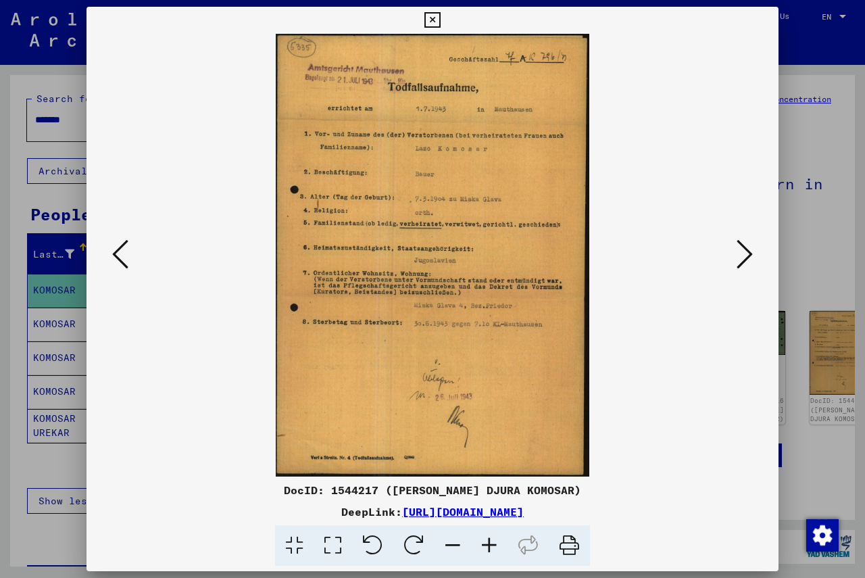
click at [608, 249] on icon at bounding box center [744, 254] width 16 height 32
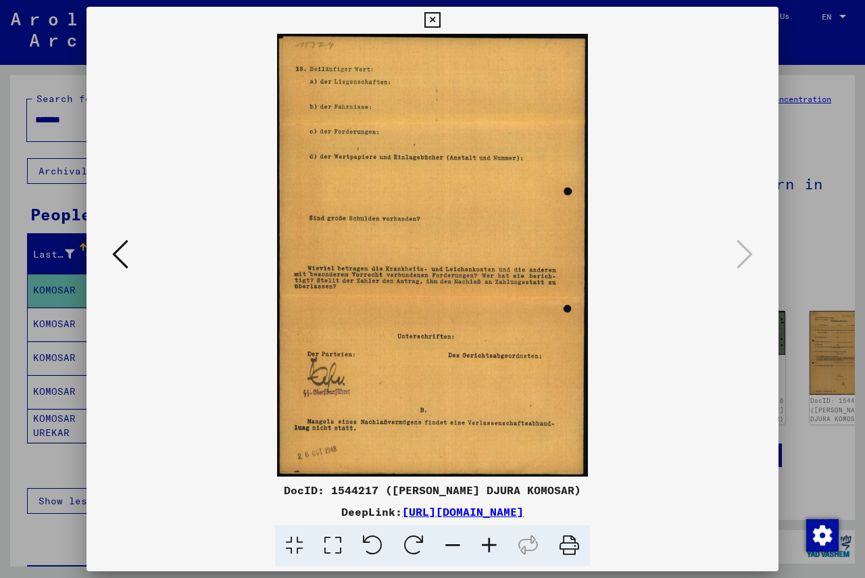
click at [432, 20] on icon at bounding box center [432, 20] width 16 height 16
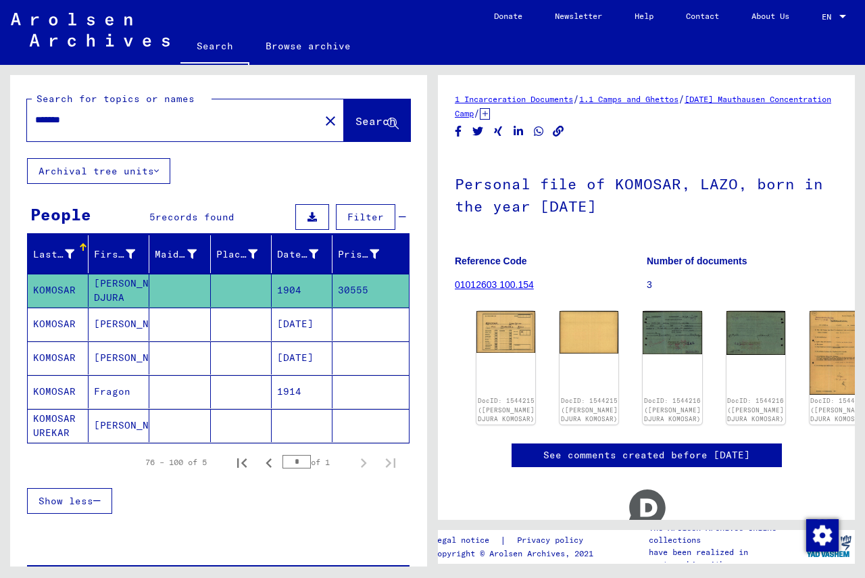
click at [57, 321] on mat-cell "KOMOSAR" at bounding box center [58, 323] width 61 height 33
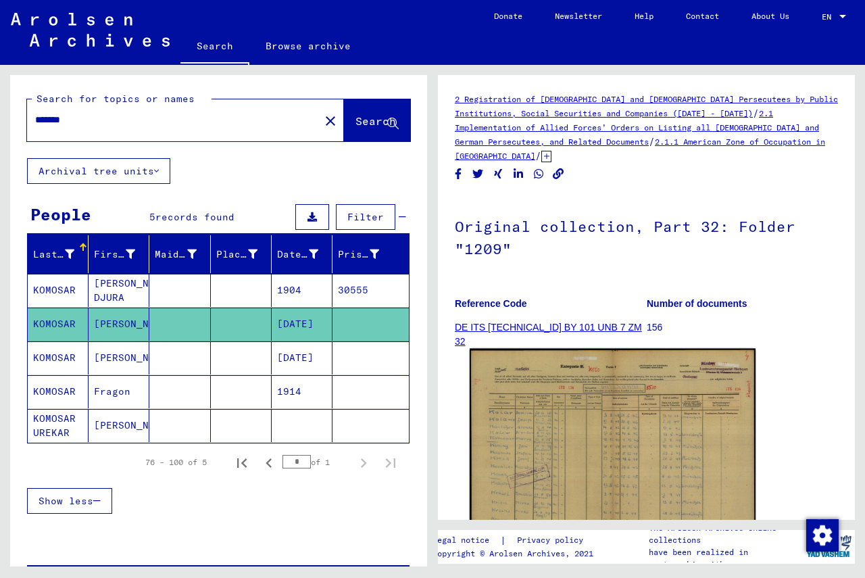
click at [530, 430] on img at bounding box center [613, 451] width 286 height 204
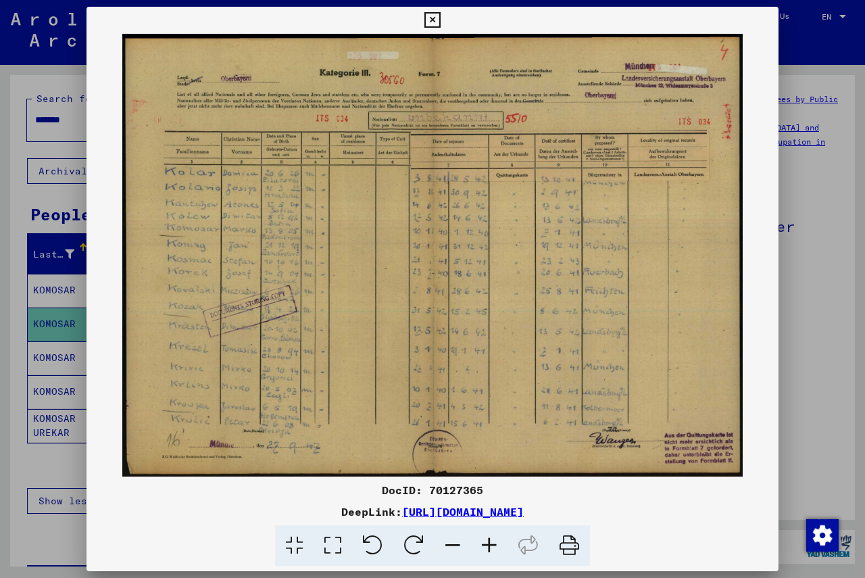
click at [495, 549] on icon at bounding box center [489, 545] width 36 height 41
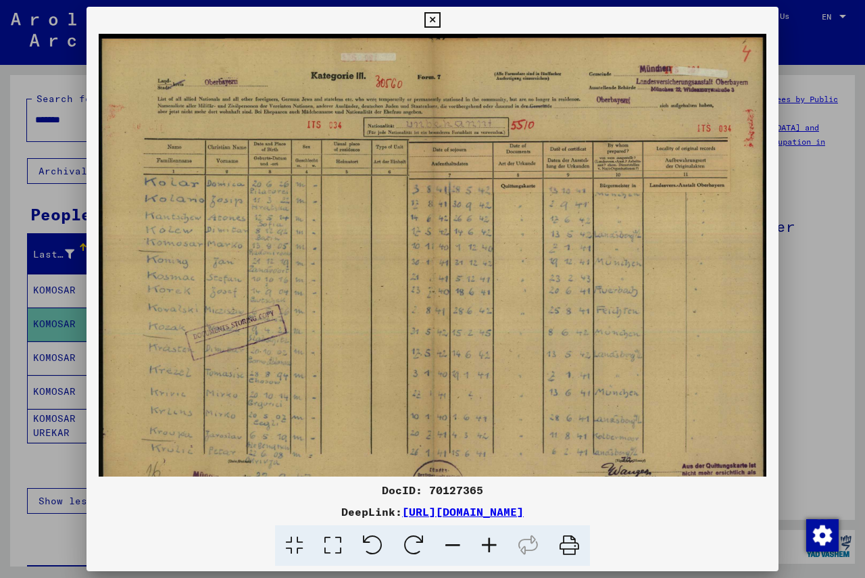
click at [495, 549] on icon at bounding box center [489, 545] width 36 height 41
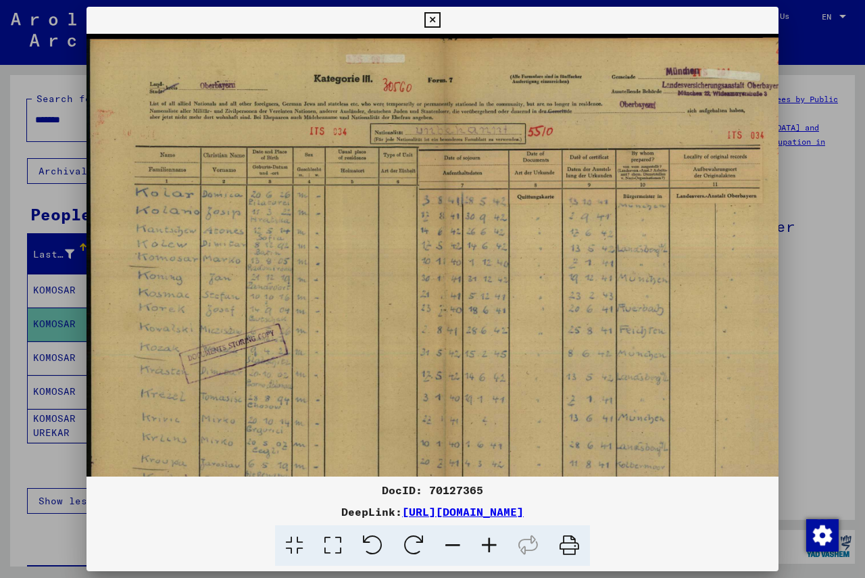
click at [495, 549] on icon at bounding box center [489, 545] width 36 height 41
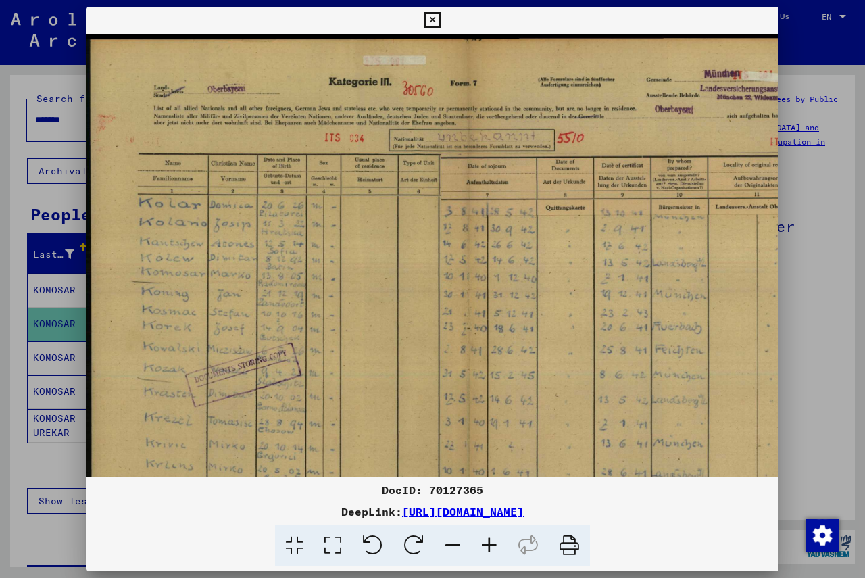
click at [495, 549] on icon at bounding box center [489, 545] width 36 height 41
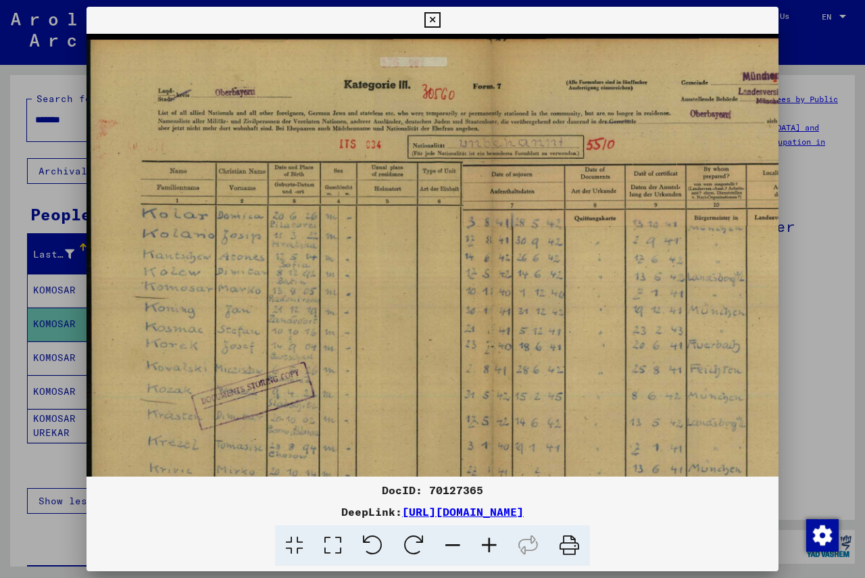
click at [495, 549] on icon at bounding box center [489, 545] width 36 height 41
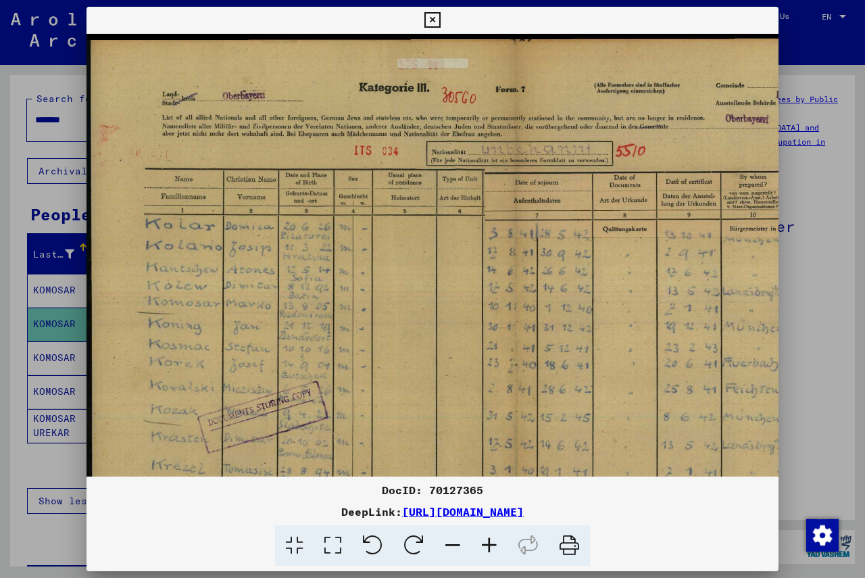
click at [495, 549] on icon at bounding box center [489, 545] width 36 height 41
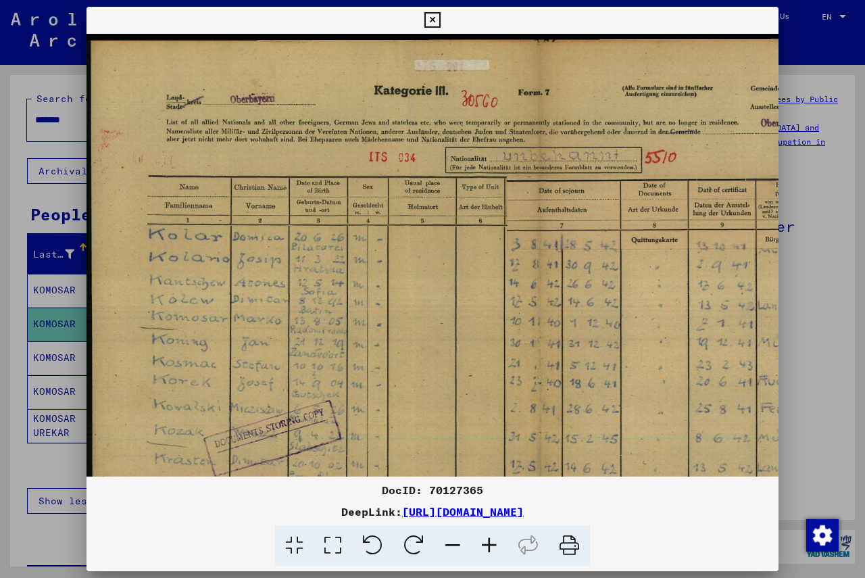
click at [495, 549] on icon at bounding box center [489, 545] width 36 height 41
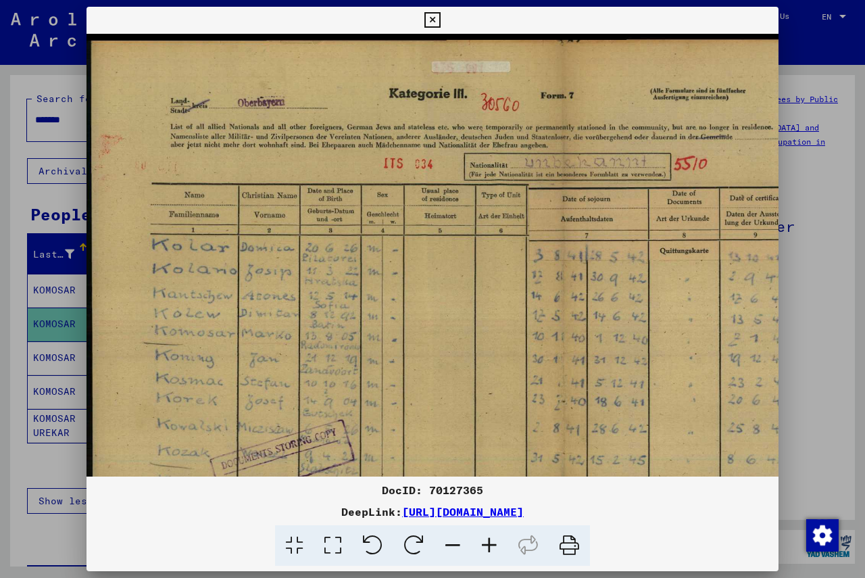
click at [495, 549] on icon at bounding box center [489, 545] width 36 height 41
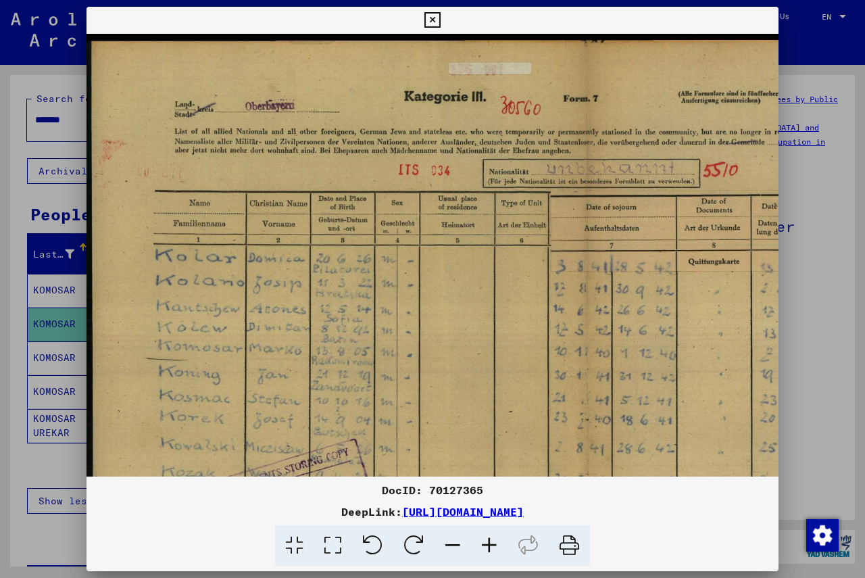
click at [495, 549] on icon at bounding box center [489, 545] width 36 height 41
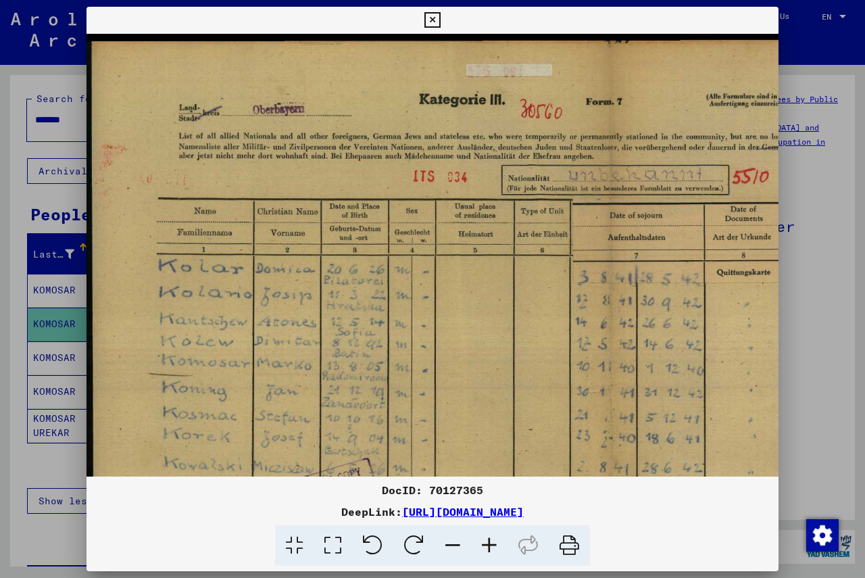
click at [430, 20] on icon at bounding box center [432, 20] width 16 height 16
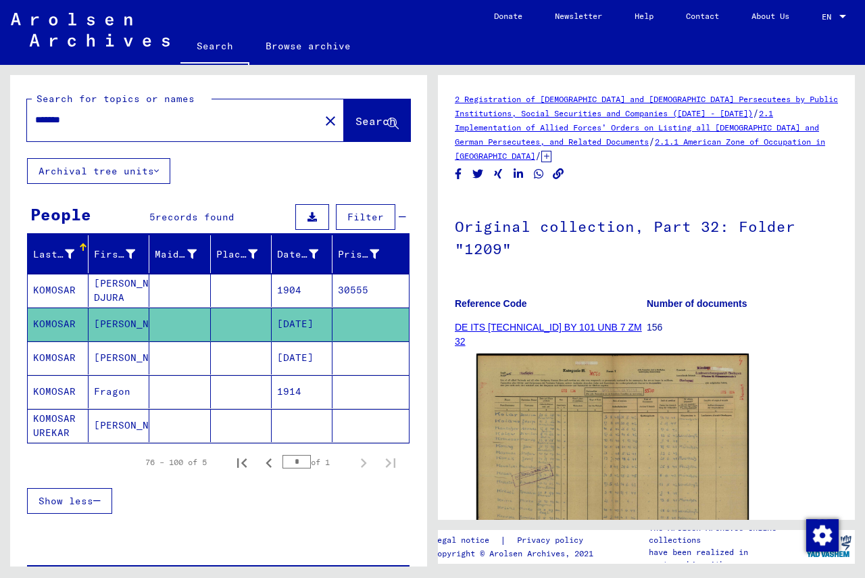
click at [55, 359] on mat-cell "KOMOSAR" at bounding box center [58, 357] width 61 height 33
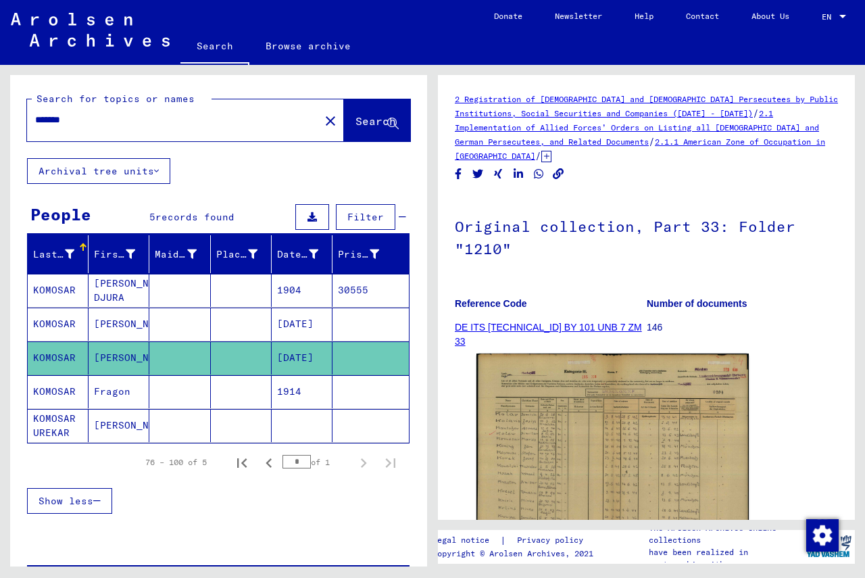
click at [49, 393] on mat-cell "KOMOSAR" at bounding box center [58, 391] width 61 height 33
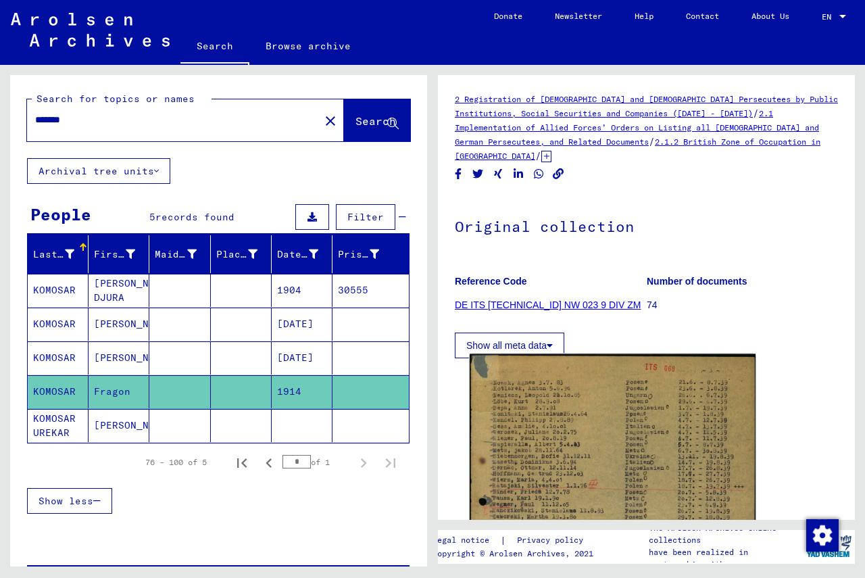
click at [524, 465] on img at bounding box center [613, 555] width 286 height 403
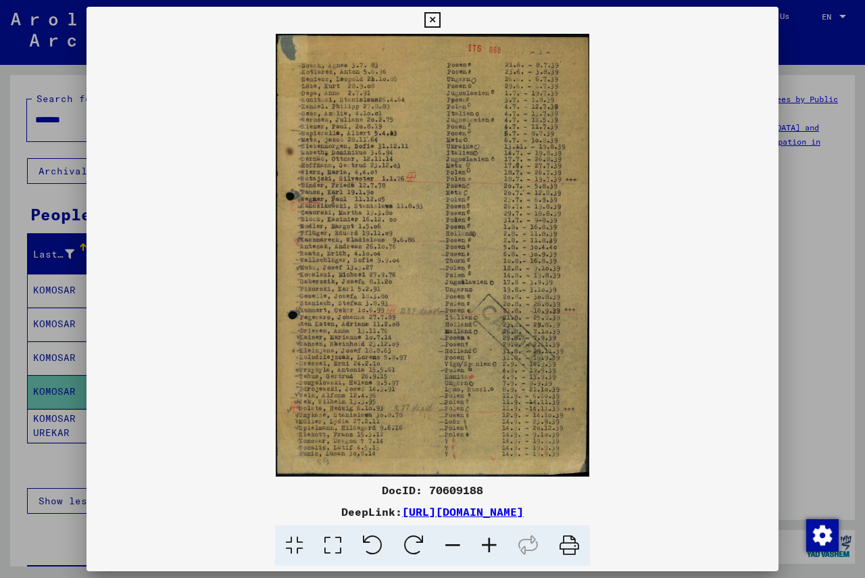
click at [497, 545] on icon at bounding box center [489, 545] width 36 height 41
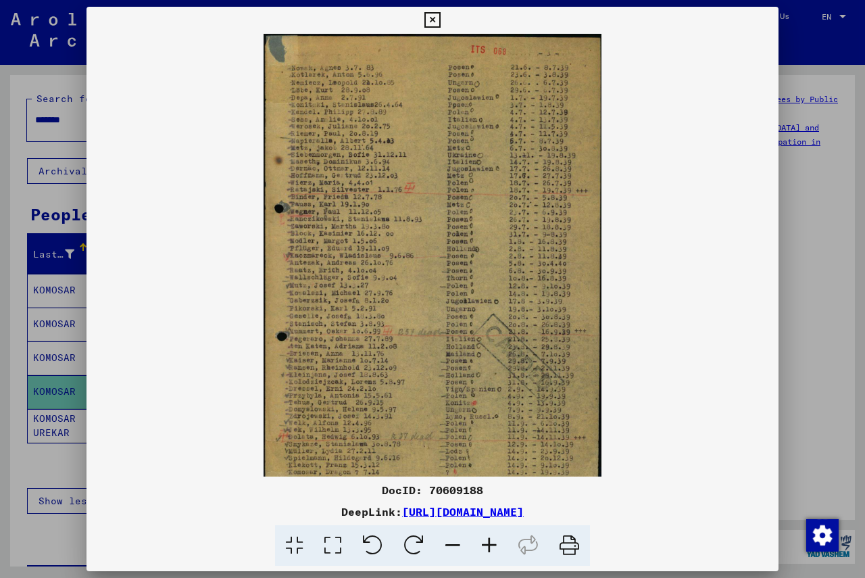
click at [497, 545] on icon at bounding box center [489, 545] width 36 height 41
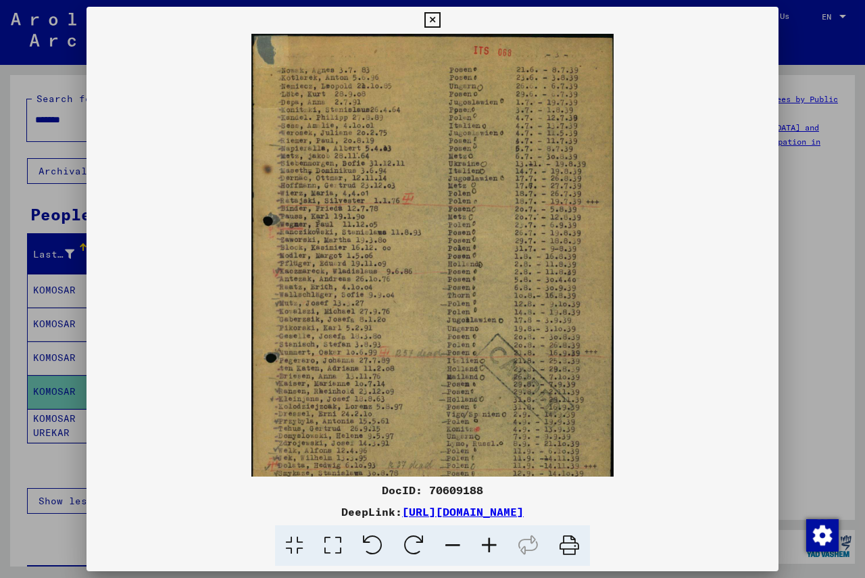
click at [497, 545] on icon at bounding box center [489, 545] width 36 height 41
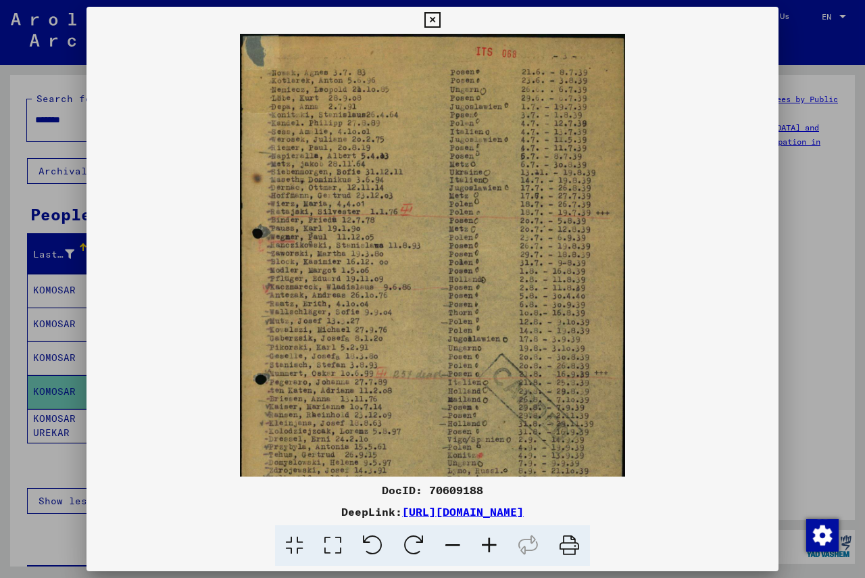
click at [497, 545] on icon at bounding box center [489, 545] width 36 height 41
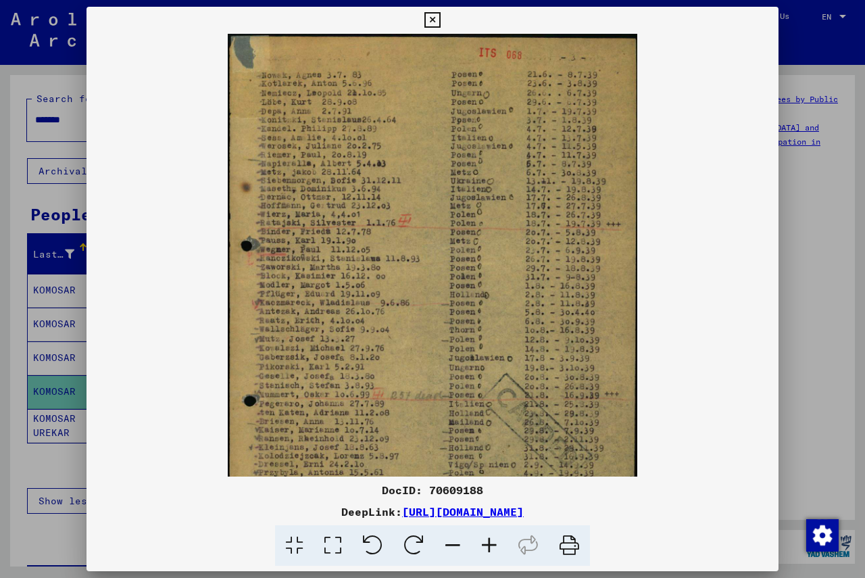
click at [497, 545] on icon at bounding box center [489, 545] width 36 height 41
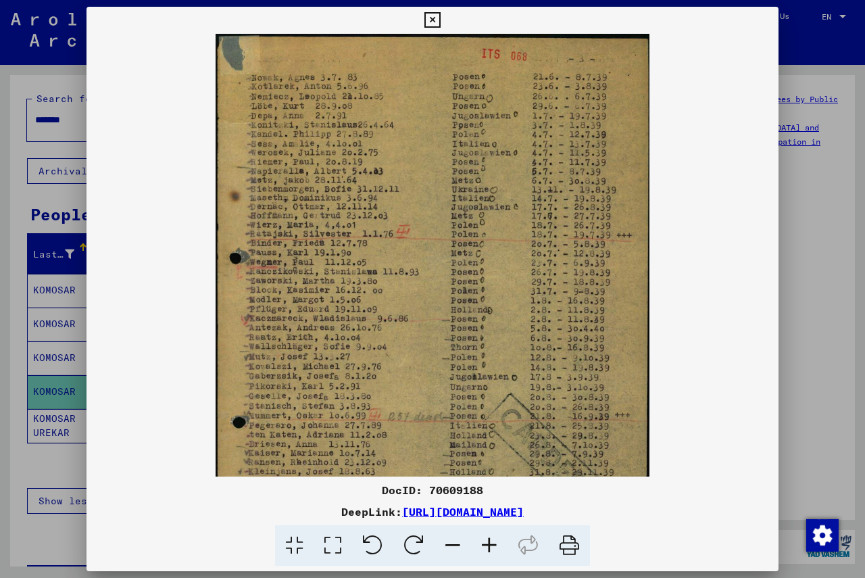
click at [497, 545] on icon at bounding box center [489, 545] width 36 height 41
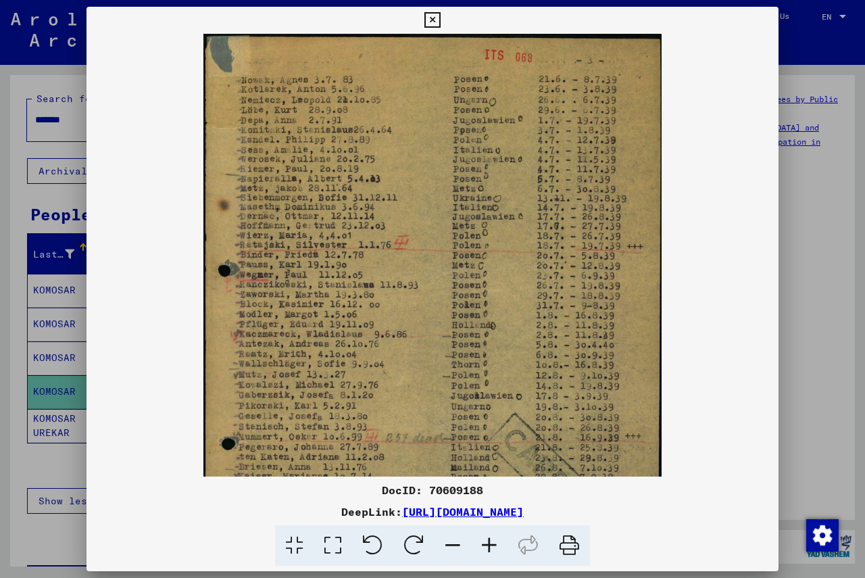
click at [497, 545] on icon at bounding box center [489, 545] width 36 height 41
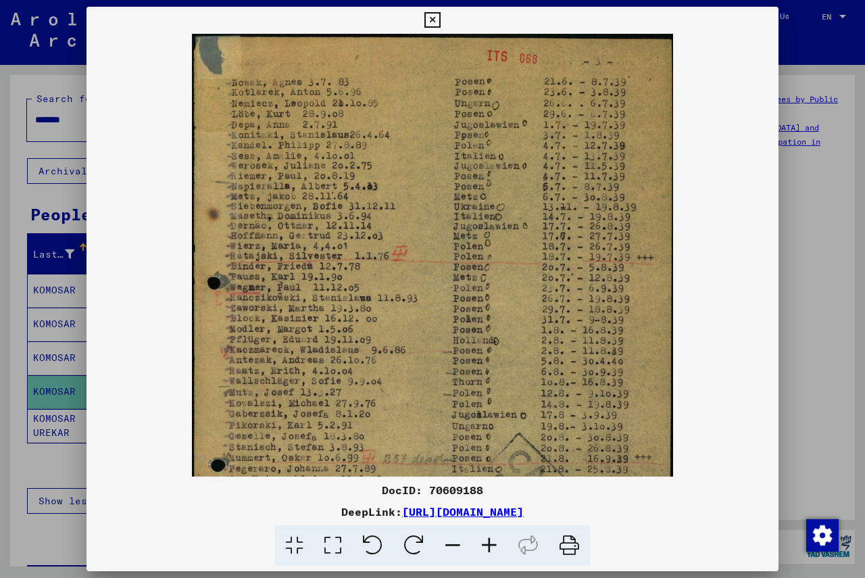
click at [497, 545] on icon at bounding box center [489, 545] width 36 height 41
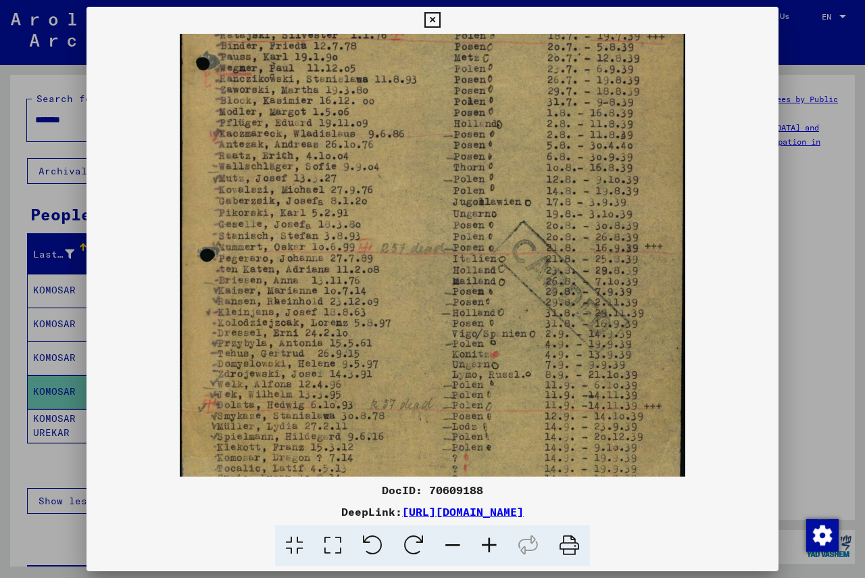
drag, startPoint x: 420, startPoint y: 386, endPoint x: 438, endPoint y: 153, distance: 233.8
click at [438, 153] on img at bounding box center [432, 158] width 505 height 713
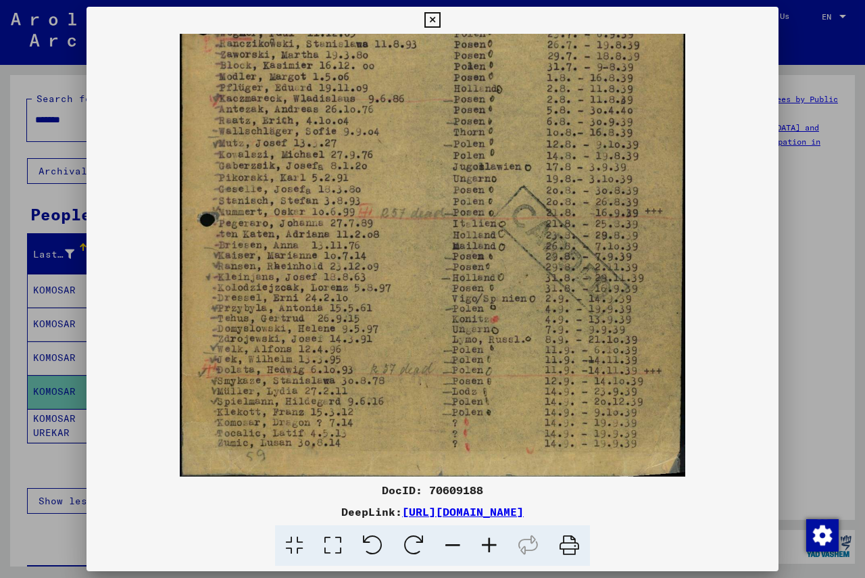
scroll to position [270, 0]
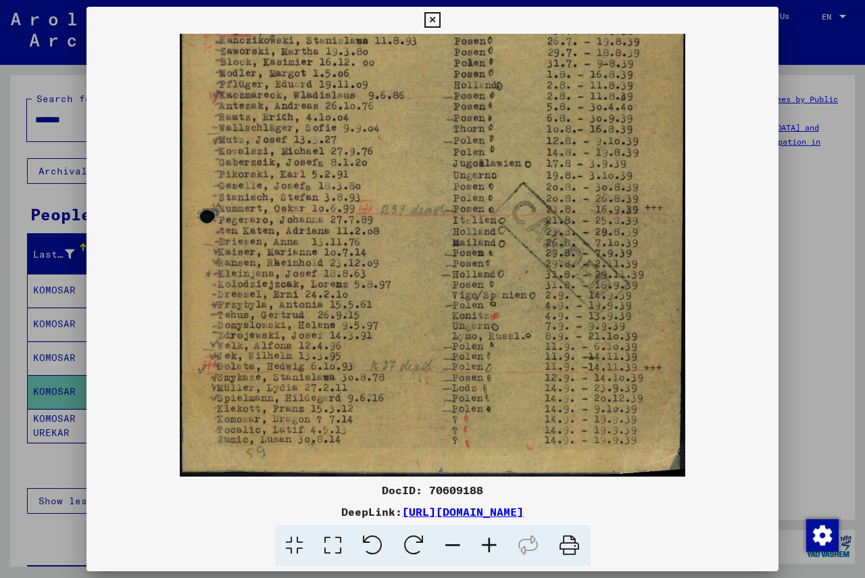
drag, startPoint x: 428, startPoint y: 341, endPoint x: 436, endPoint y: 295, distance: 46.7
click at [436, 295] on img at bounding box center [432, 120] width 505 height 713
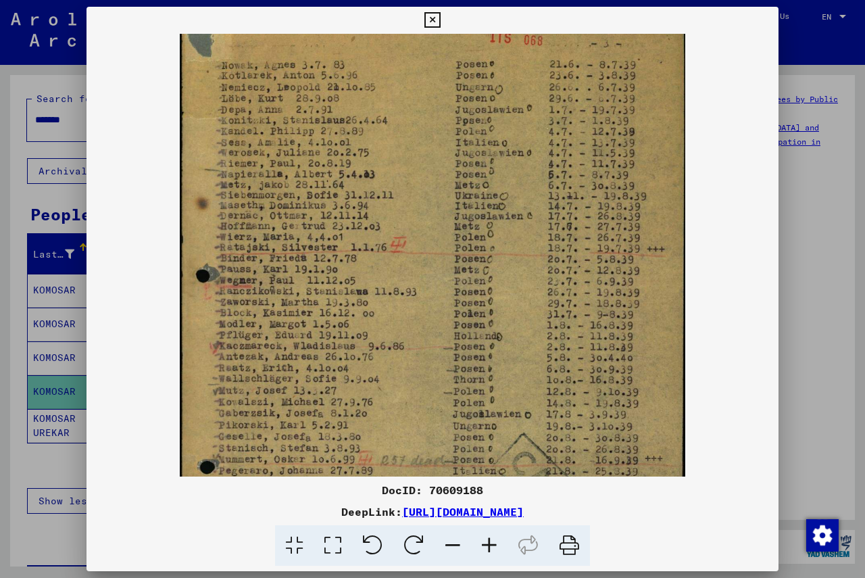
scroll to position [0, 0]
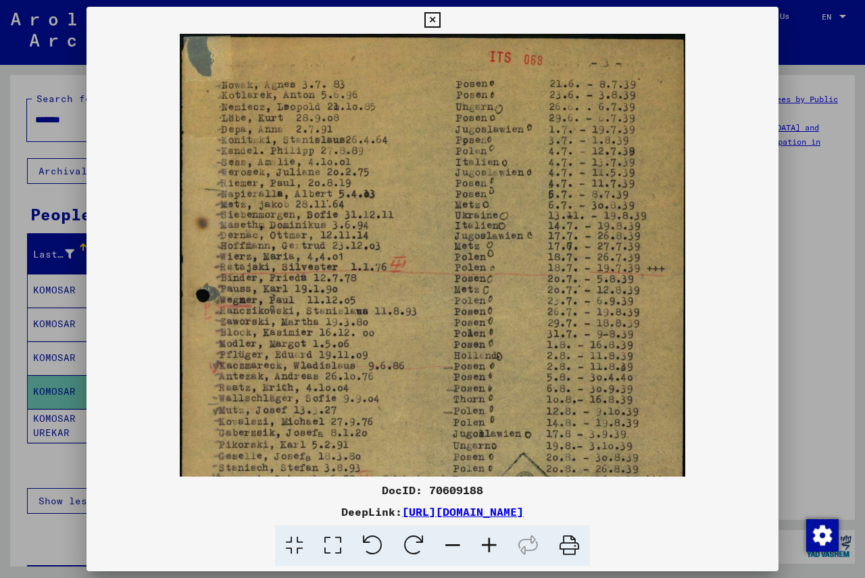
drag, startPoint x: 560, startPoint y: 143, endPoint x: 559, endPoint y: 460, distance: 316.9
click at [559, 460] on img at bounding box center [432, 390] width 505 height 713
click at [432, 17] on icon at bounding box center [432, 20] width 16 height 16
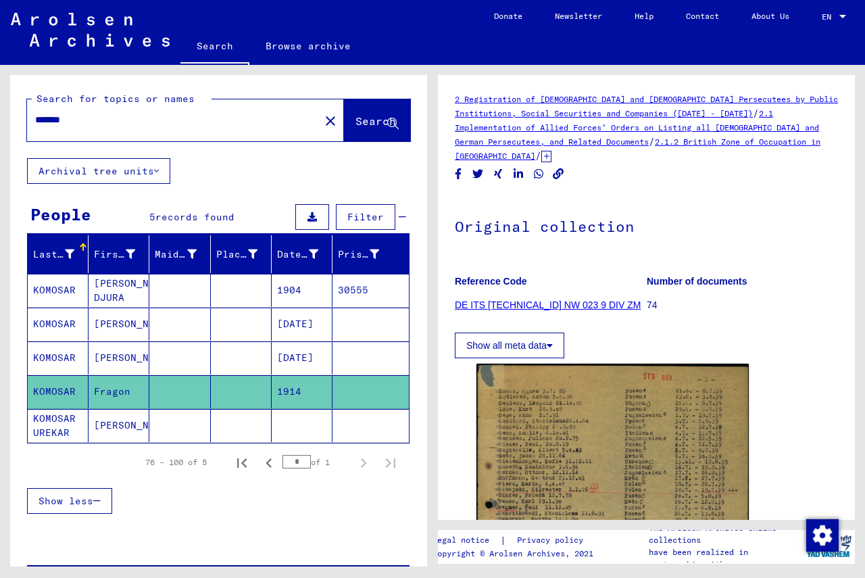
click at [55, 418] on mat-cell "KOMOSAR UREKAR" at bounding box center [58, 425] width 61 height 33
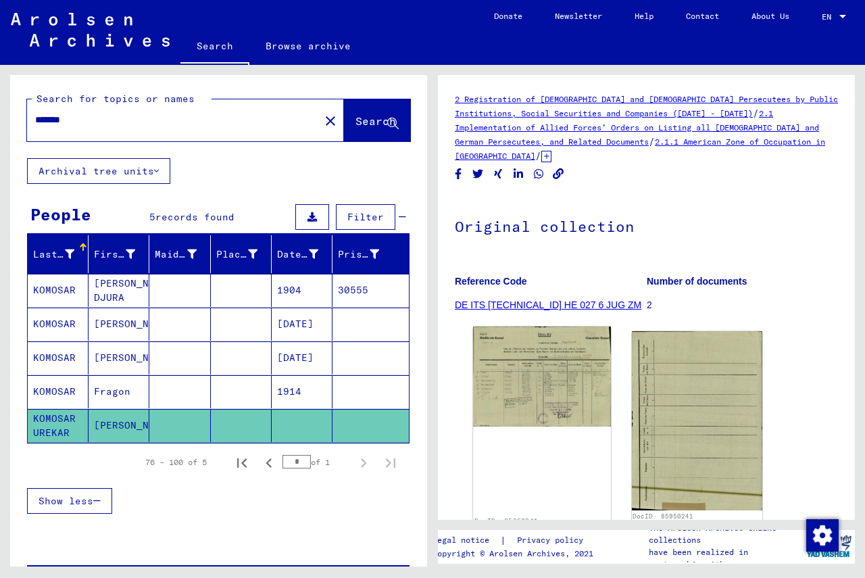
click at [503, 384] on img at bounding box center [541, 376] width 137 height 100
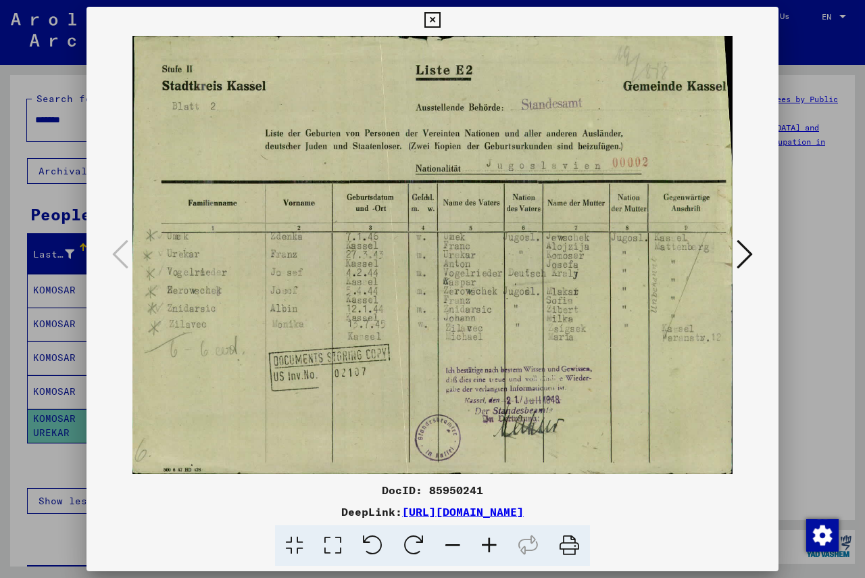
click at [428, 14] on icon at bounding box center [432, 20] width 16 height 16
